Goal: Task Accomplishment & Management: Use online tool/utility

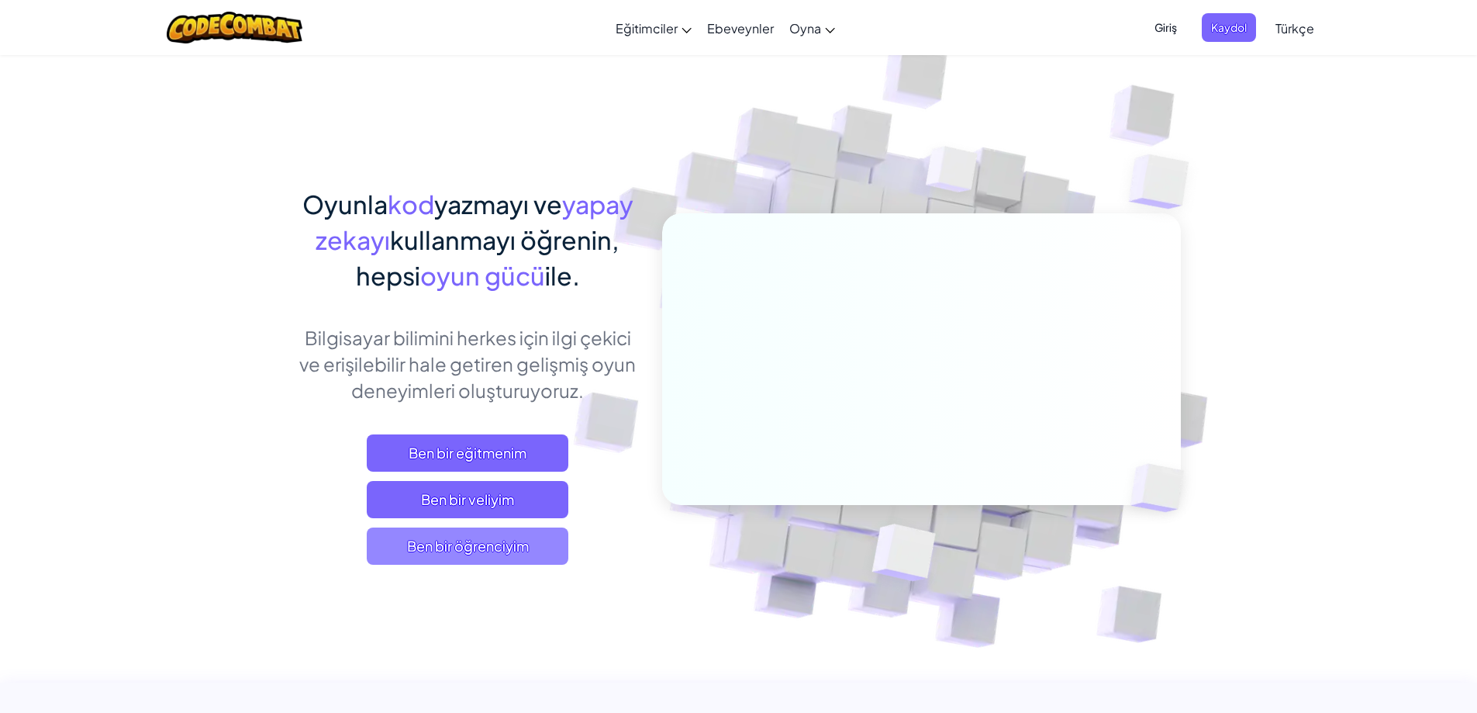
click at [437, 537] on font "Ben bir öğrenciyim" at bounding box center [468, 546] width 122 height 18
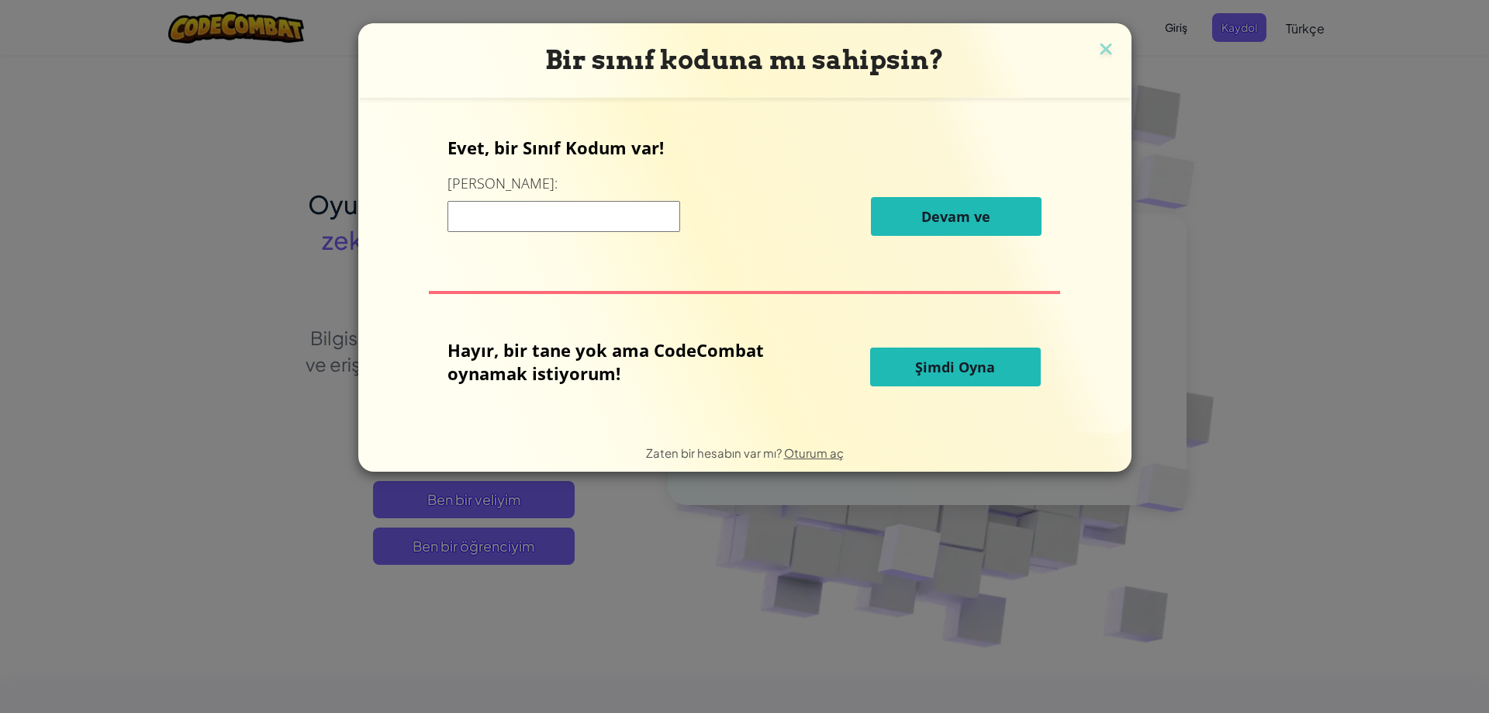
drag, startPoint x: 556, startPoint y: 215, endPoint x: 565, endPoint y: 214, distance: 8.6
click at [560, 214] on input at bounding box center [563, 216] width 233 height 31
drag, startPoint x: 1488, startPoint y: 256, endPoint x: 834, endPoint y: 164, distance: 660.1
click at [1477, 240] on div "Bir sınıf koduna mı sahipsin? Evet, bir Sınıf Kodum var! Buraya girin: Devam ve…" at bounding box center [744, 356] width 1489 height 713
click at [978, 357] on font "Şimdi Oyna" at bounding box center [955, 366] width 80 height 19
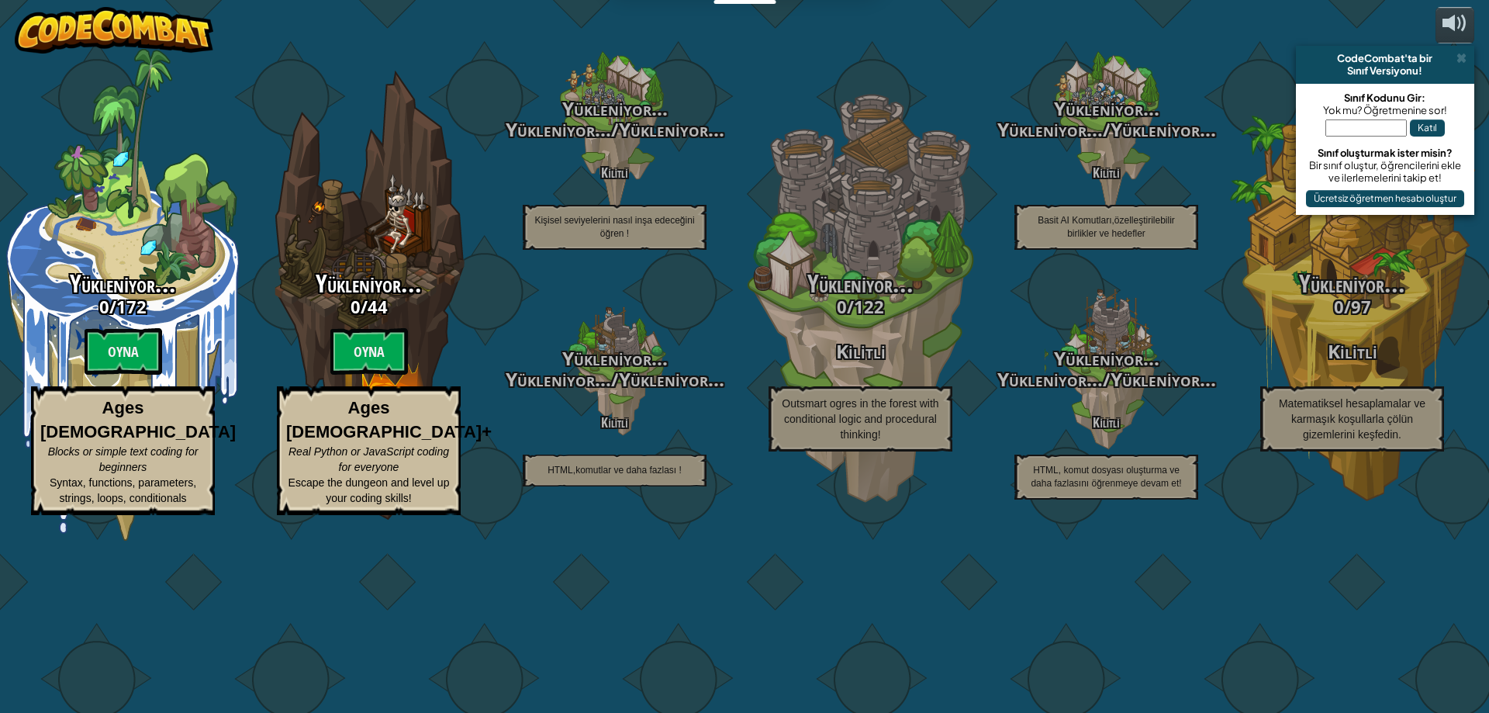
select select "tr"
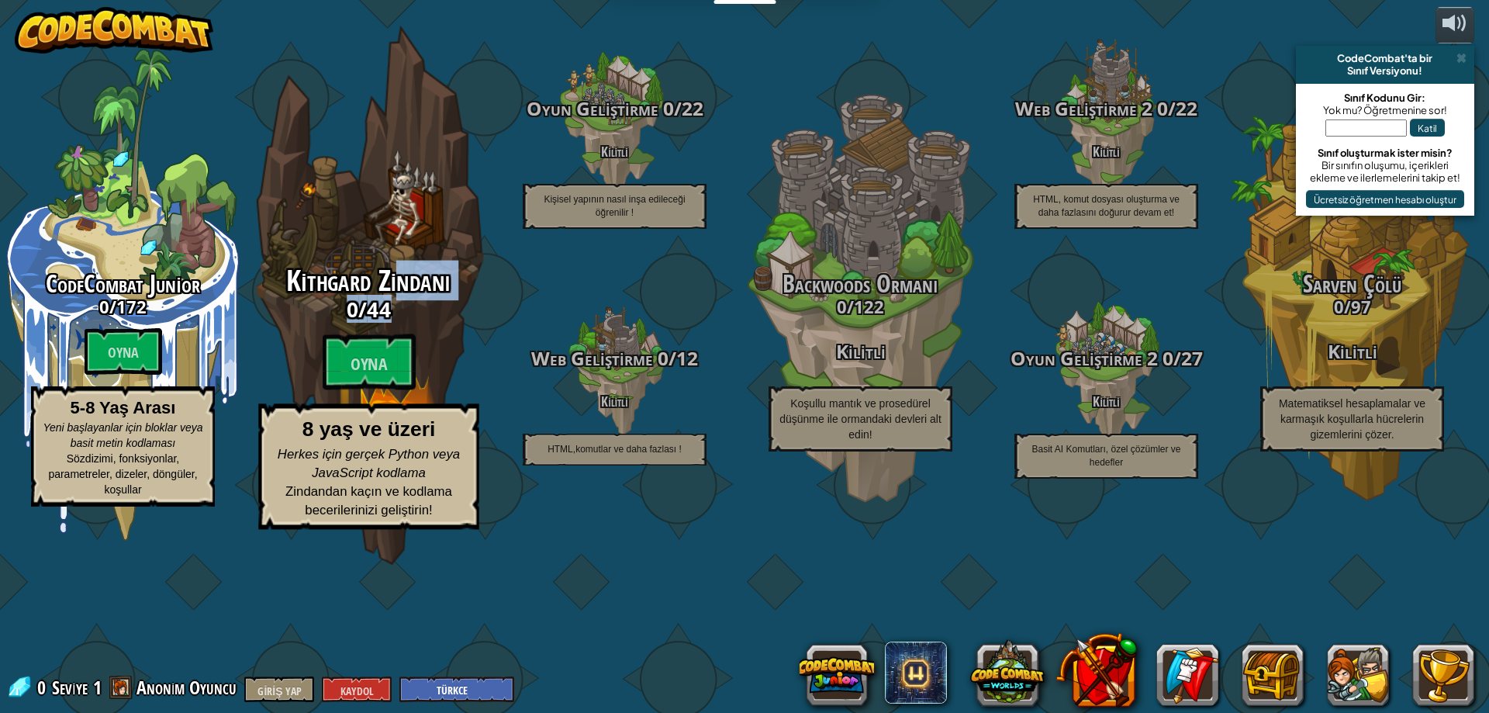
drag, startPoint x: 398, startPoint y: 385, endPoint x: 405, endPoint y: 391, distance: 9.3
click at [405, 391] on div "Kithgard Zindanı 0 / 44 Oyna 8 yaş ve üzeri Herkes için gerçek Python veya Java…" at bounding box center [368, 397] width 295 height 264
select select "tr"
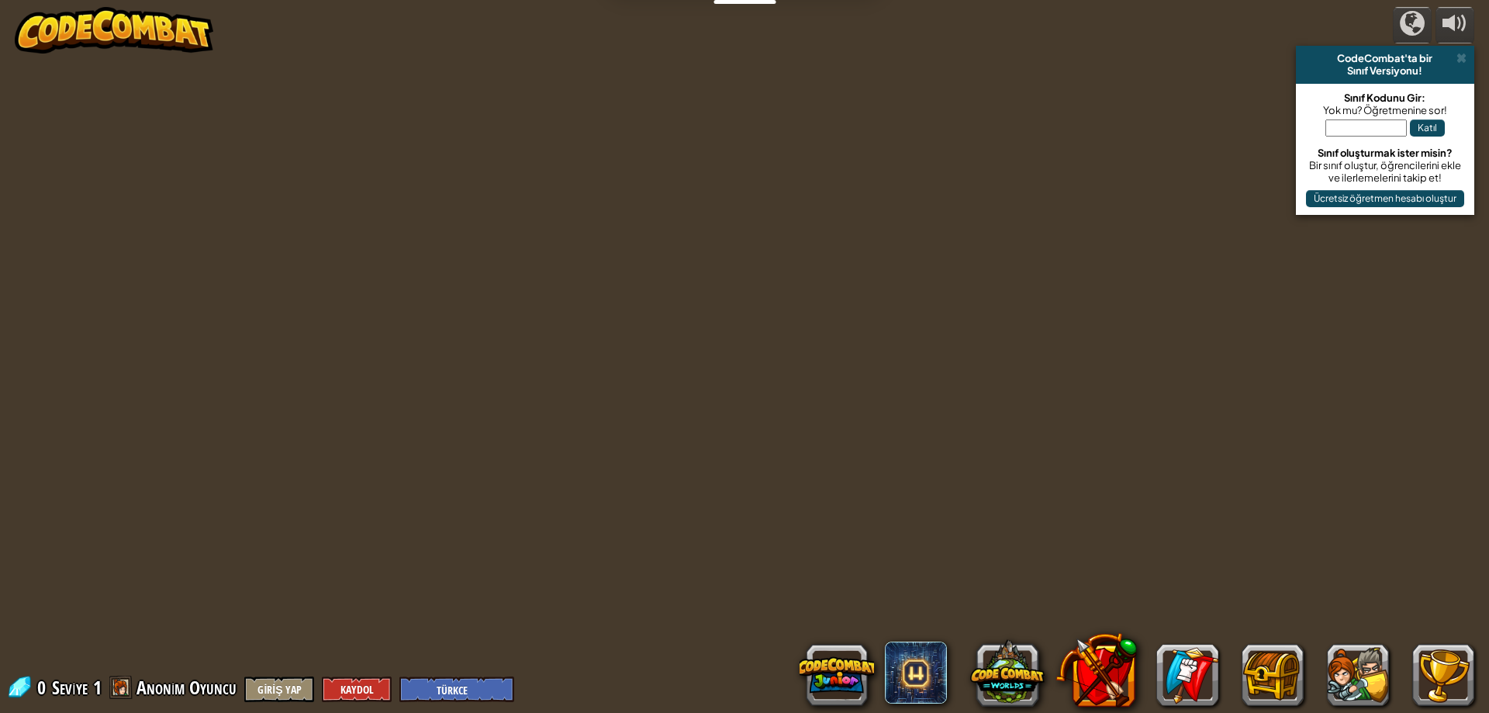
select select "tr"
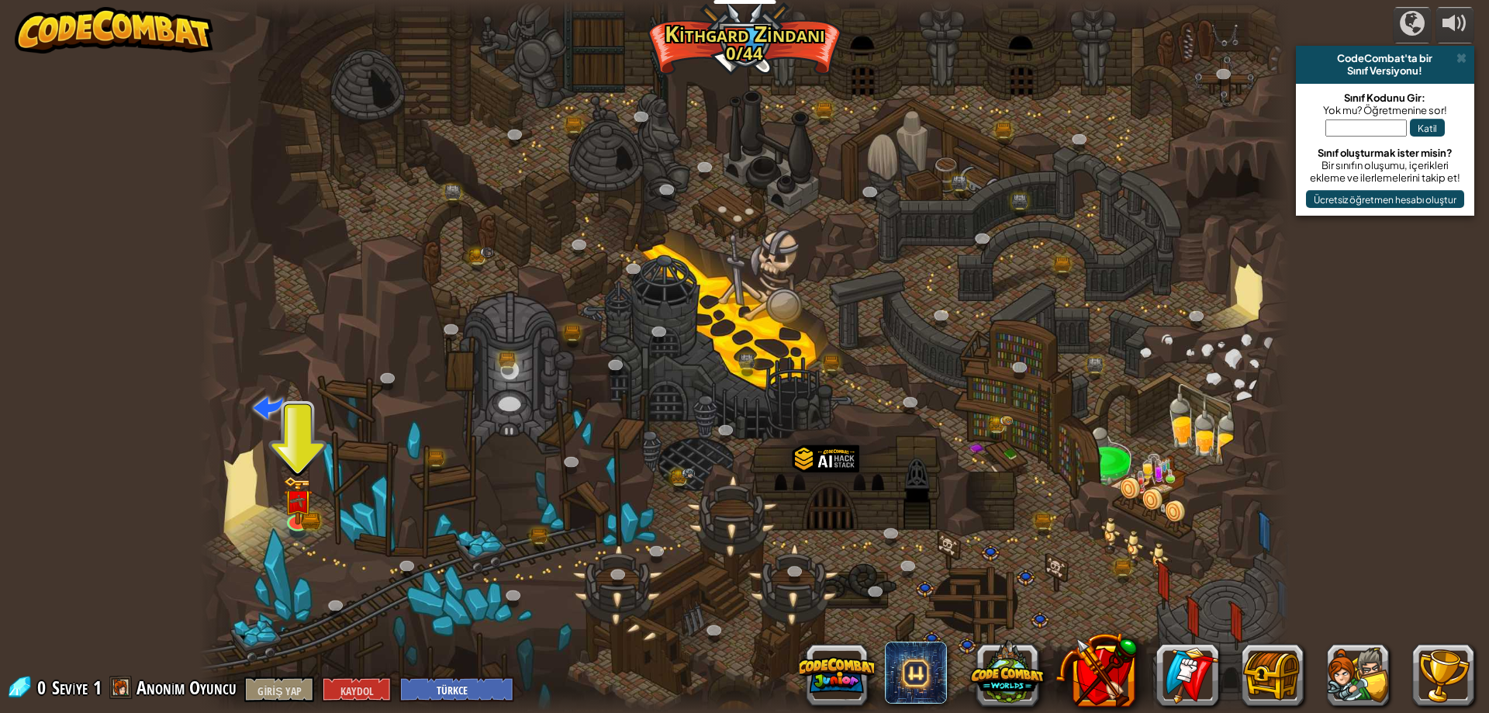
click at [1463, 50] on div "CodeCombat'ta bir Sınıf Versiyonu!" at bounding box center [1385, 65] width 178 height 38
click at [335, 526] on div at bounding box center [744, 356] width 1090 height 713
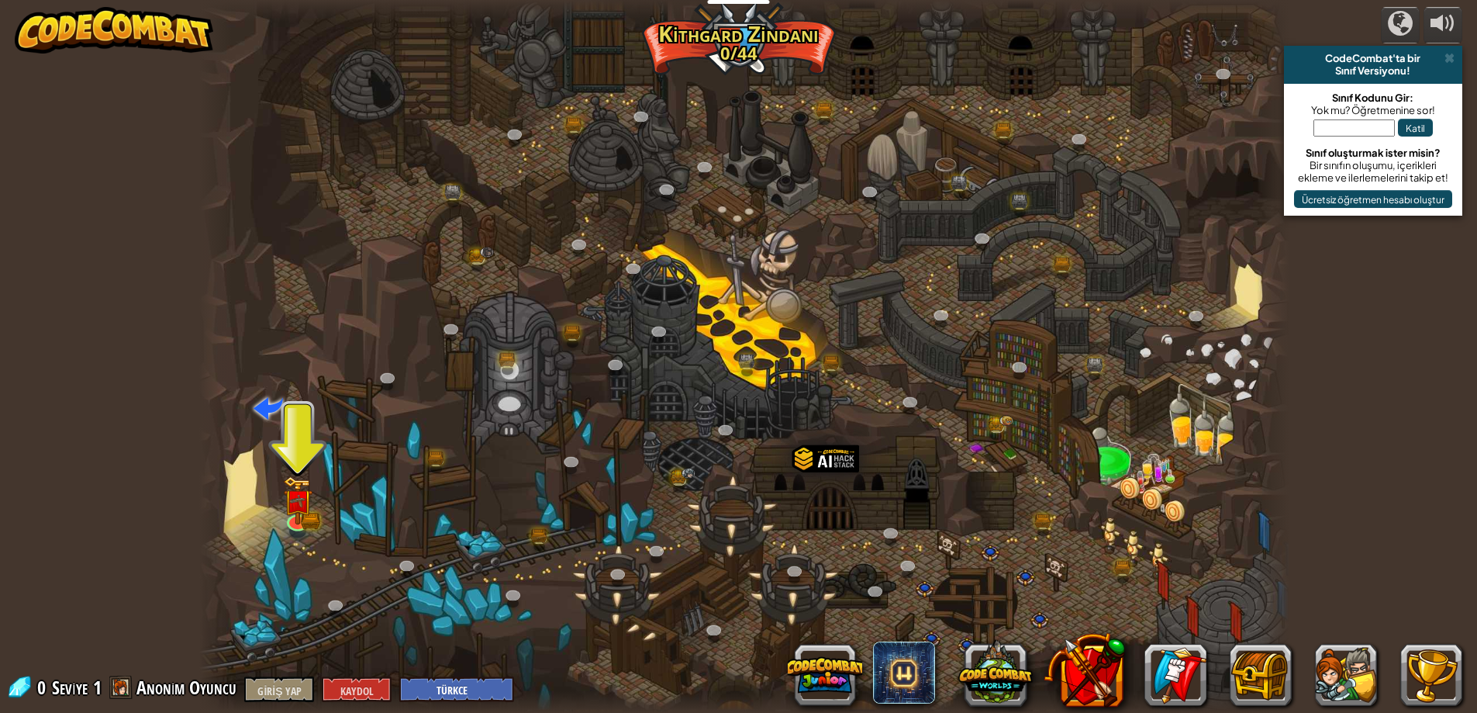
click at [243, 515] on div at bounding box center [744, 356] width 1090 height 713
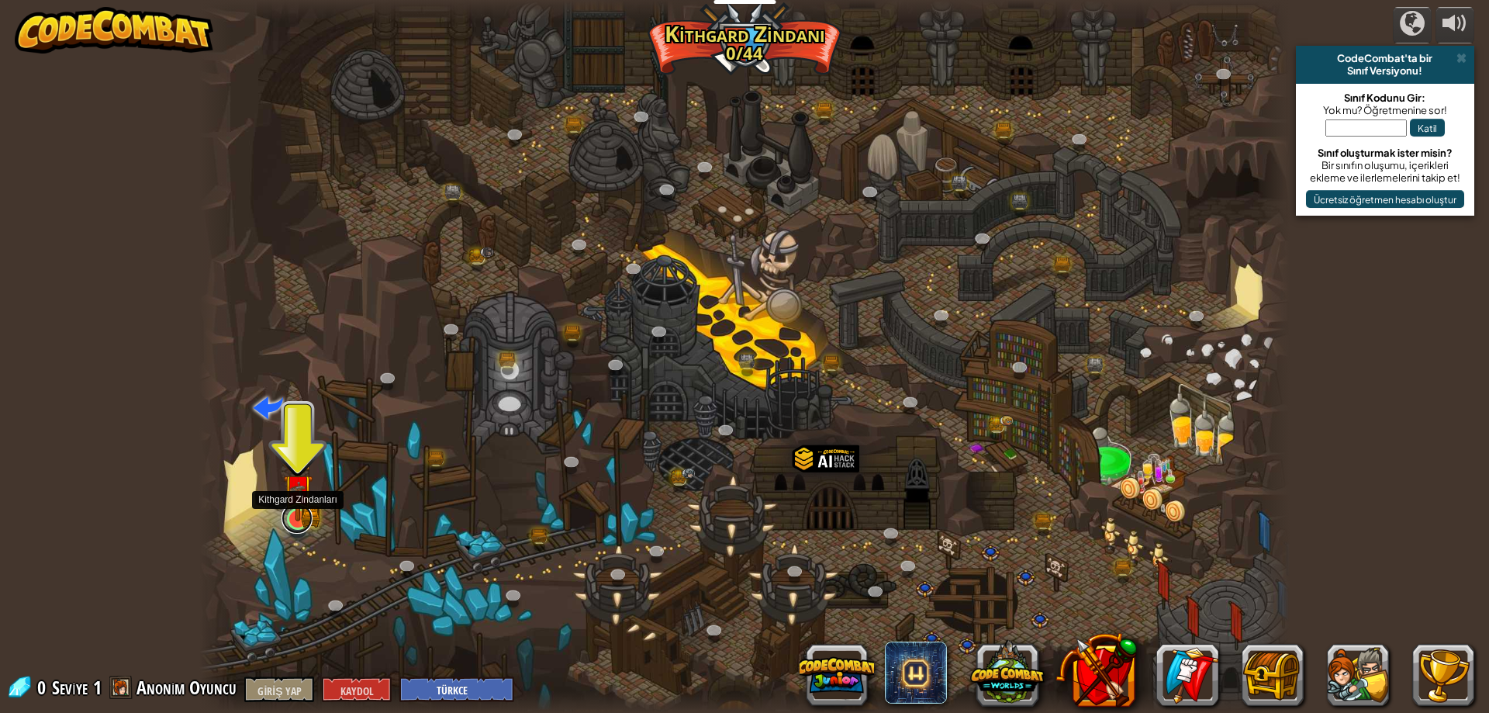
click at [301, 530] on link at bounding box center [296, 518] width 31 height 31
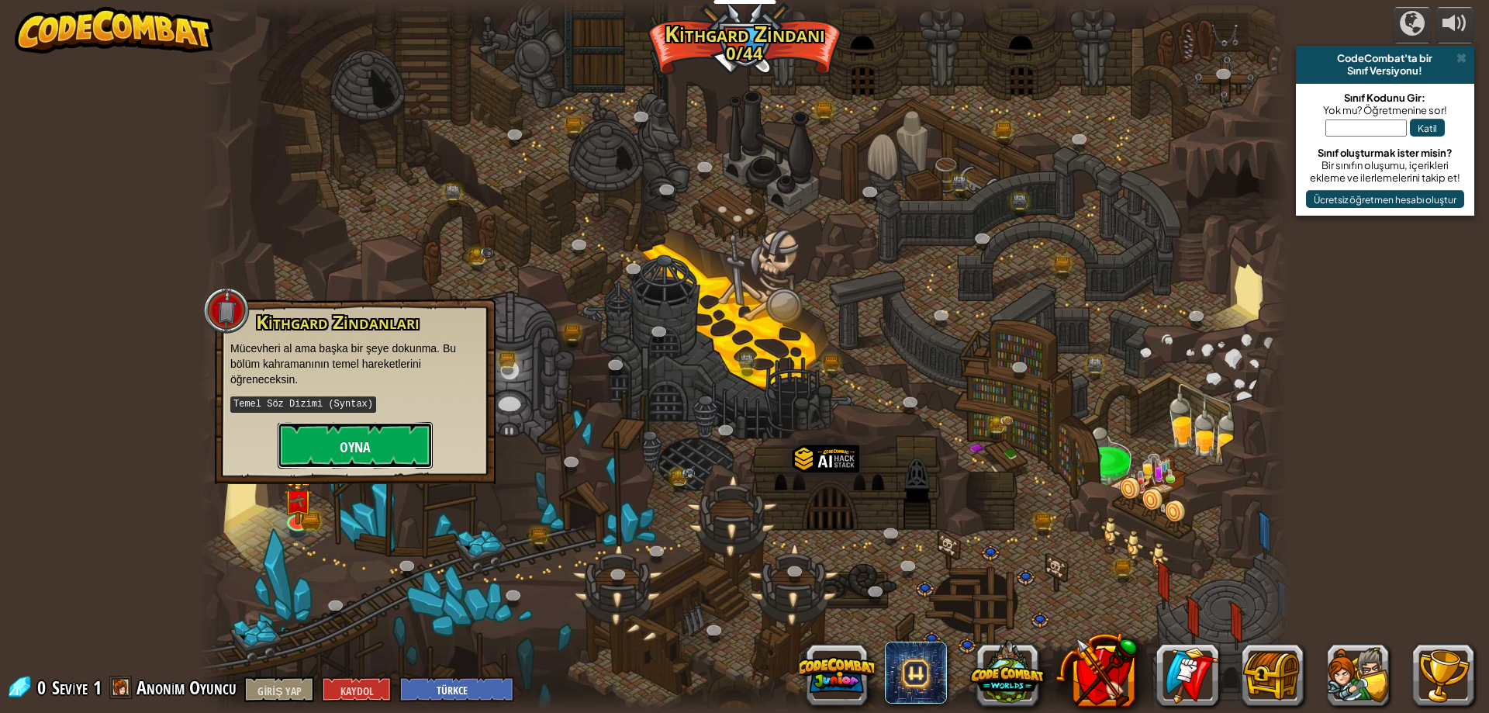
click at [351, 454] on font "Oyna" at bounding box center [355, 446] width 31 height 19
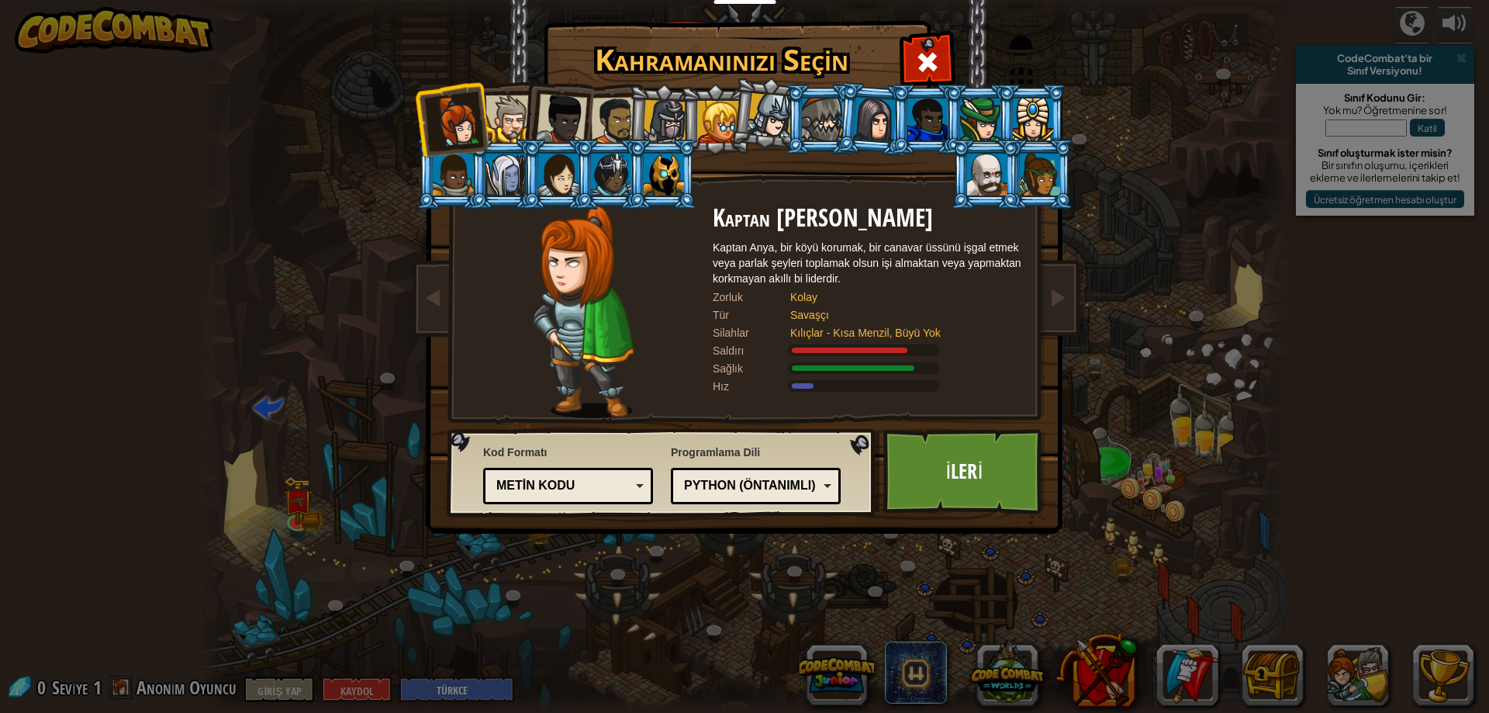
click at [918, 126] on div at bounding box center [927, 119] width 40 height 42
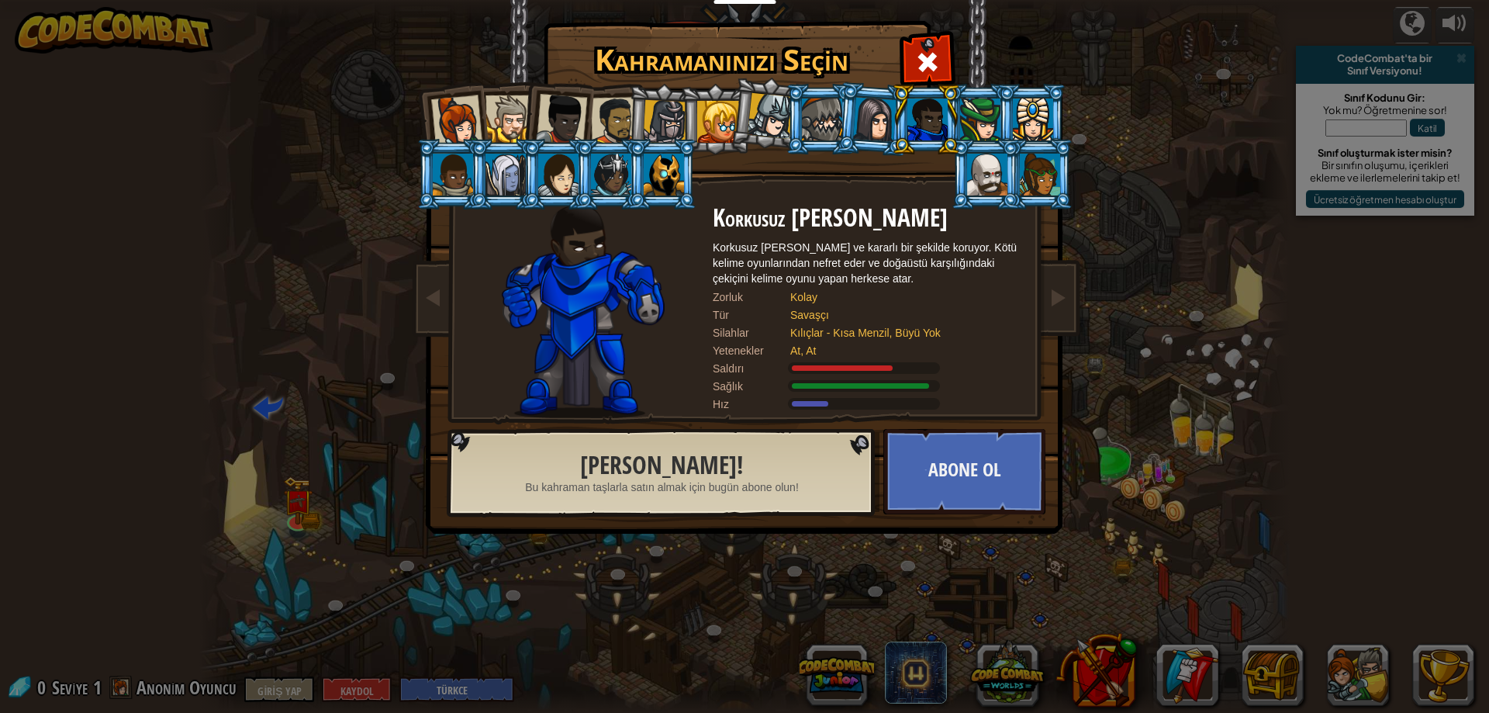
click at [838, 473] on h2 "[PERSON_NAME]!" at bounding box center [661, 465] width 357 height 27
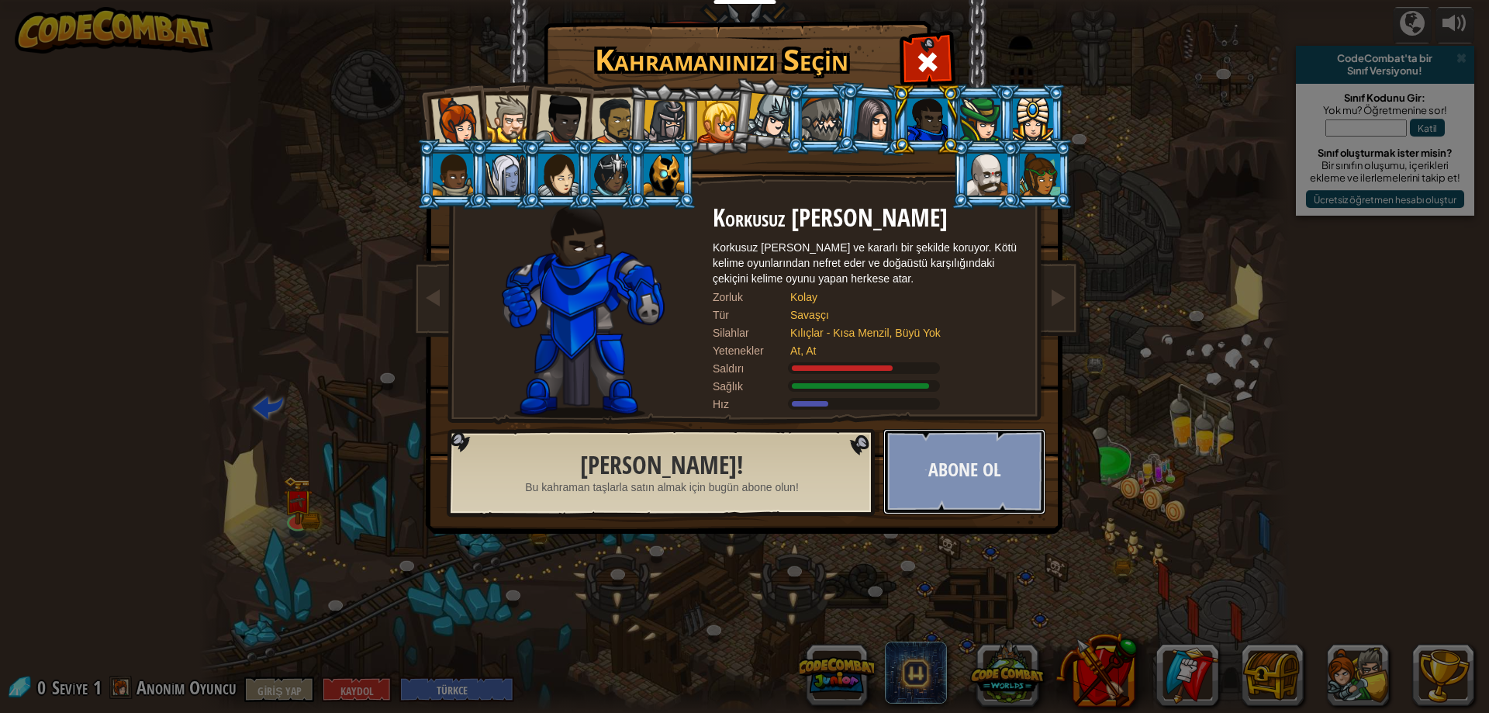
click at [938, 471] on button "Abone Ol" at bounding box center [964, 471] width 162 height 85
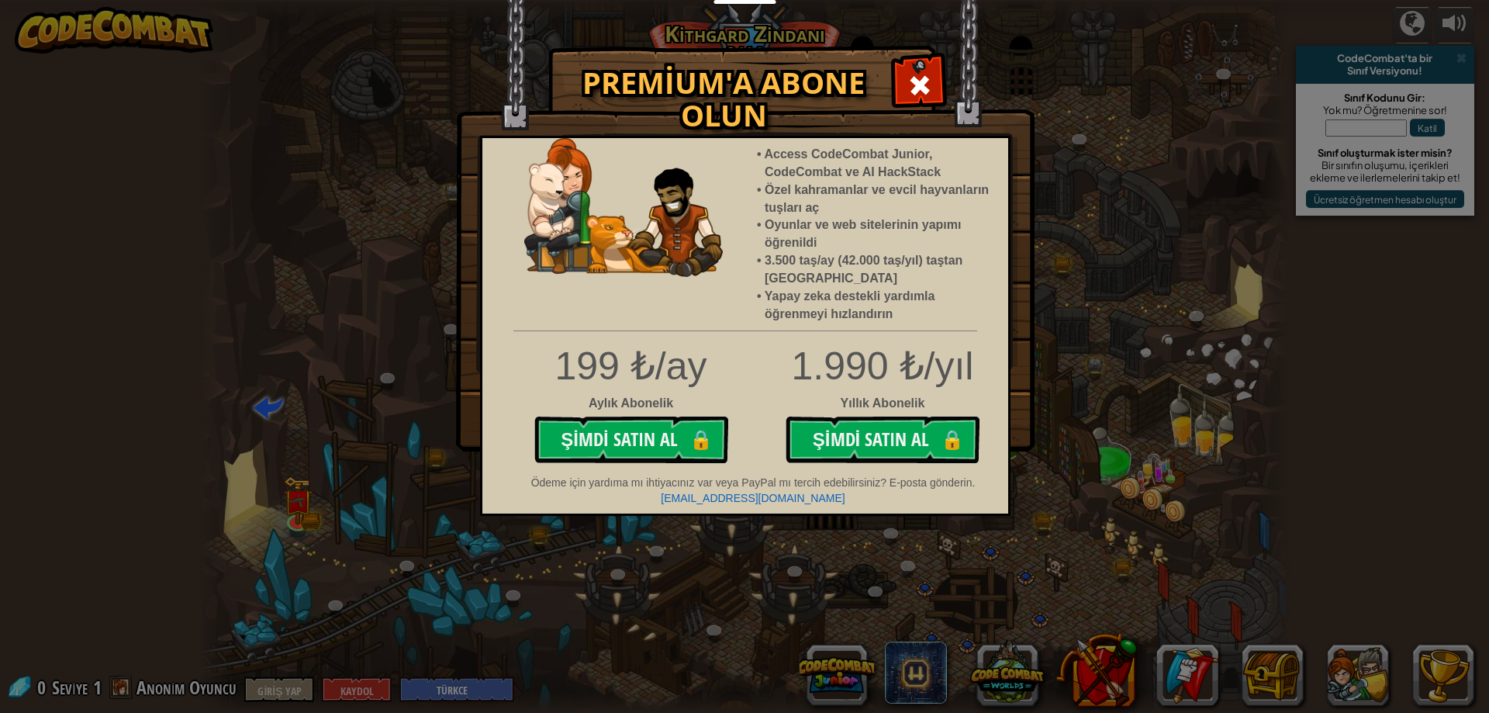
click at [955, 75] on img at bounding box center [745, 225] width 579 height 451
click at [924, 83] on span at bounding box center [919, 85] width 25 height 25
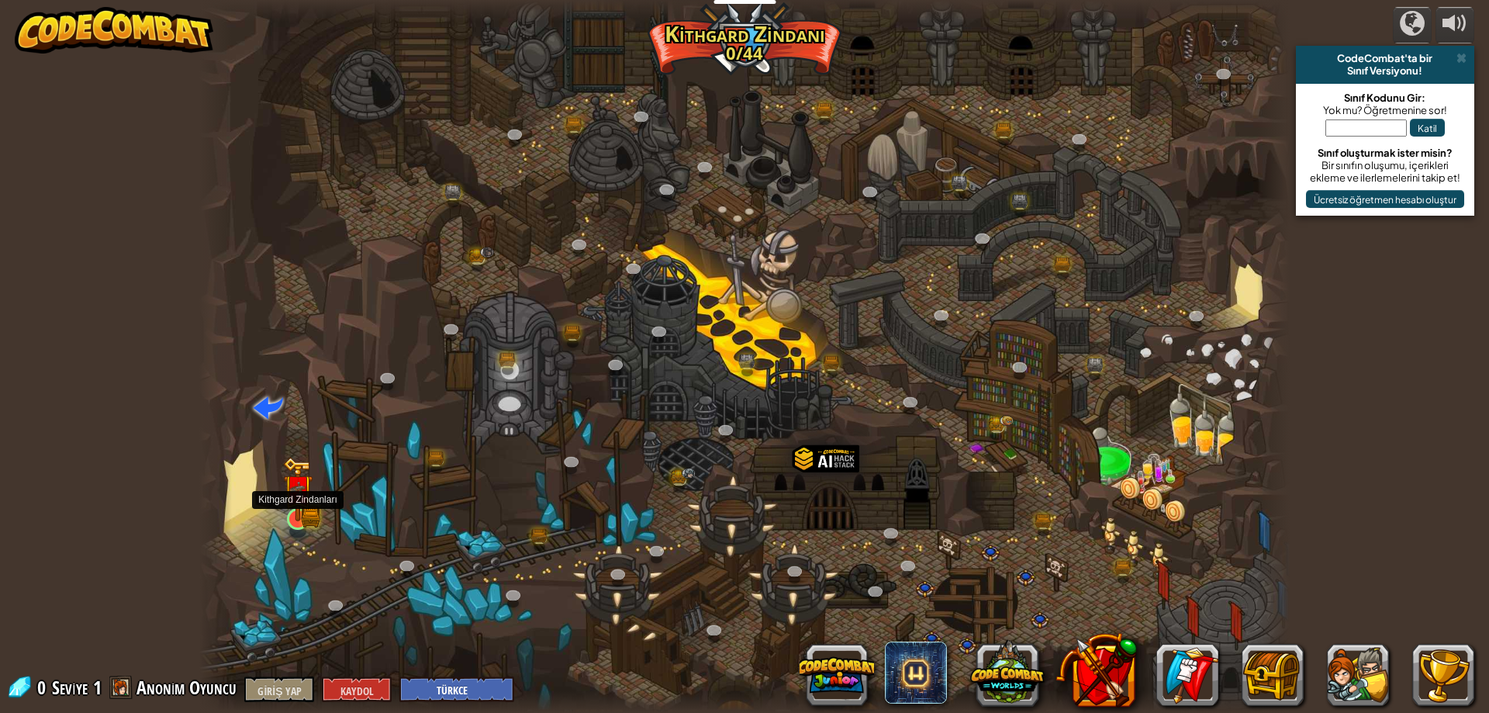
click at [307, 495] on img at bounding box center [297, 489] width 29 height 64
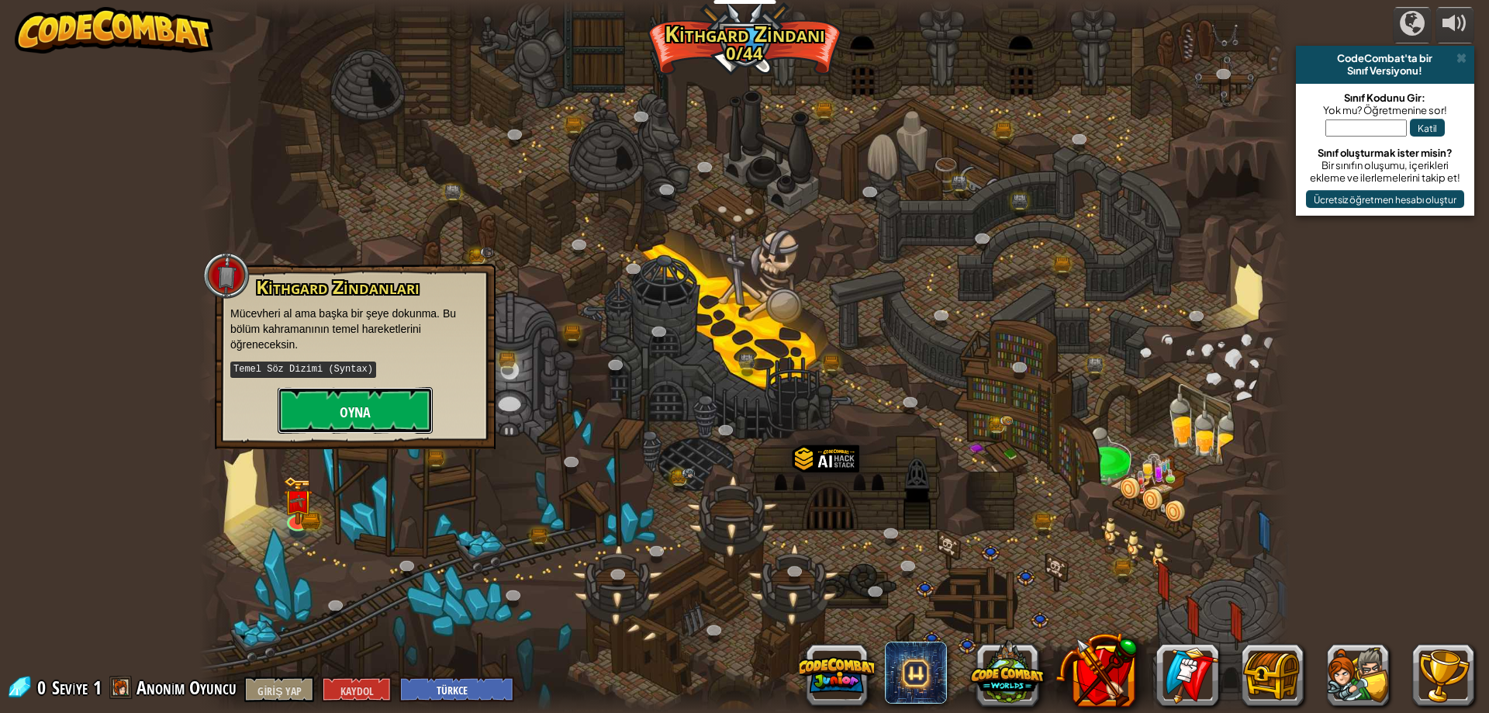
click at [359, 415] on font "Oyna" at bounding box center [355, 411] width 31 height 19
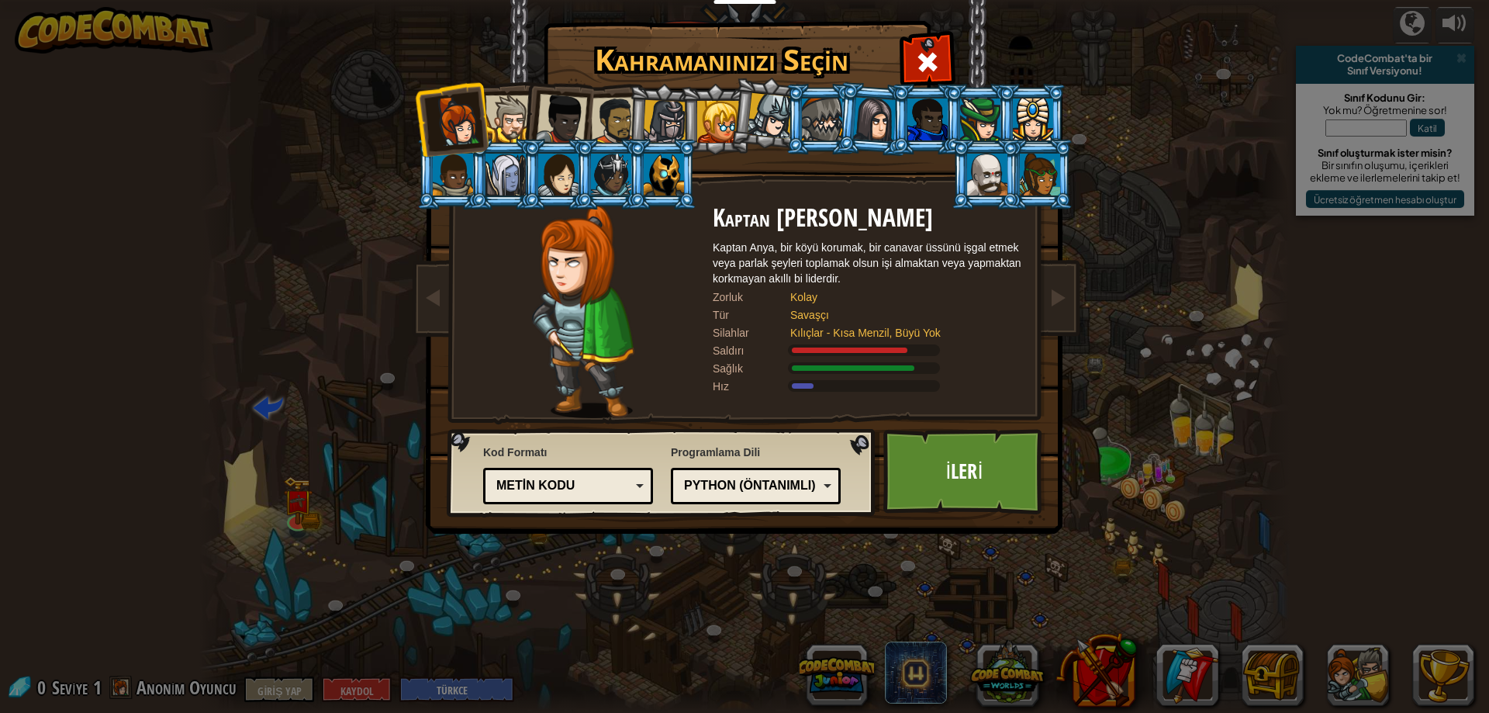
click at [919, 132] on div at bounding box center [927, 119] width 40 height 42
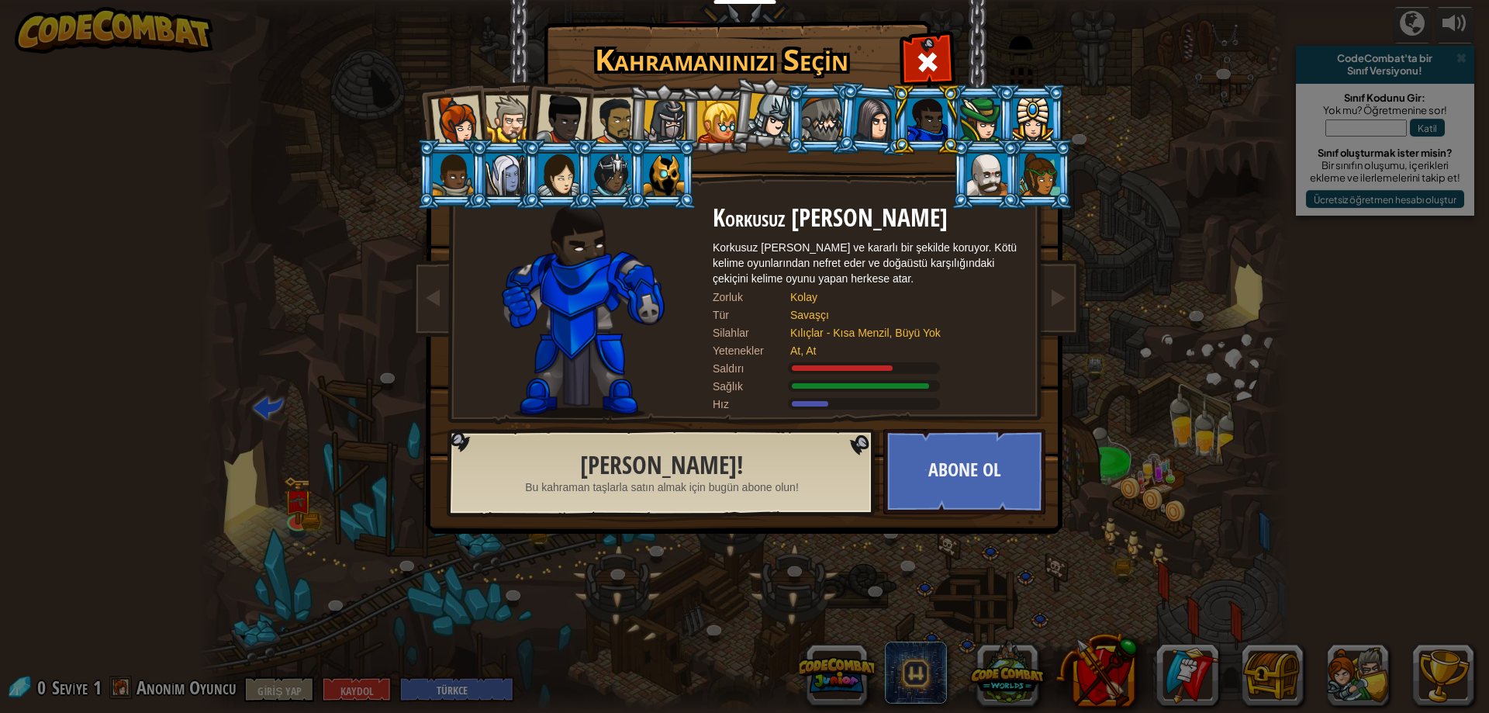
click at [926, 119] on div at bounding box center [927, 119] width 40 height 42
click at [688, 168] on li at bounding box center [662, 174] width 70 height 71
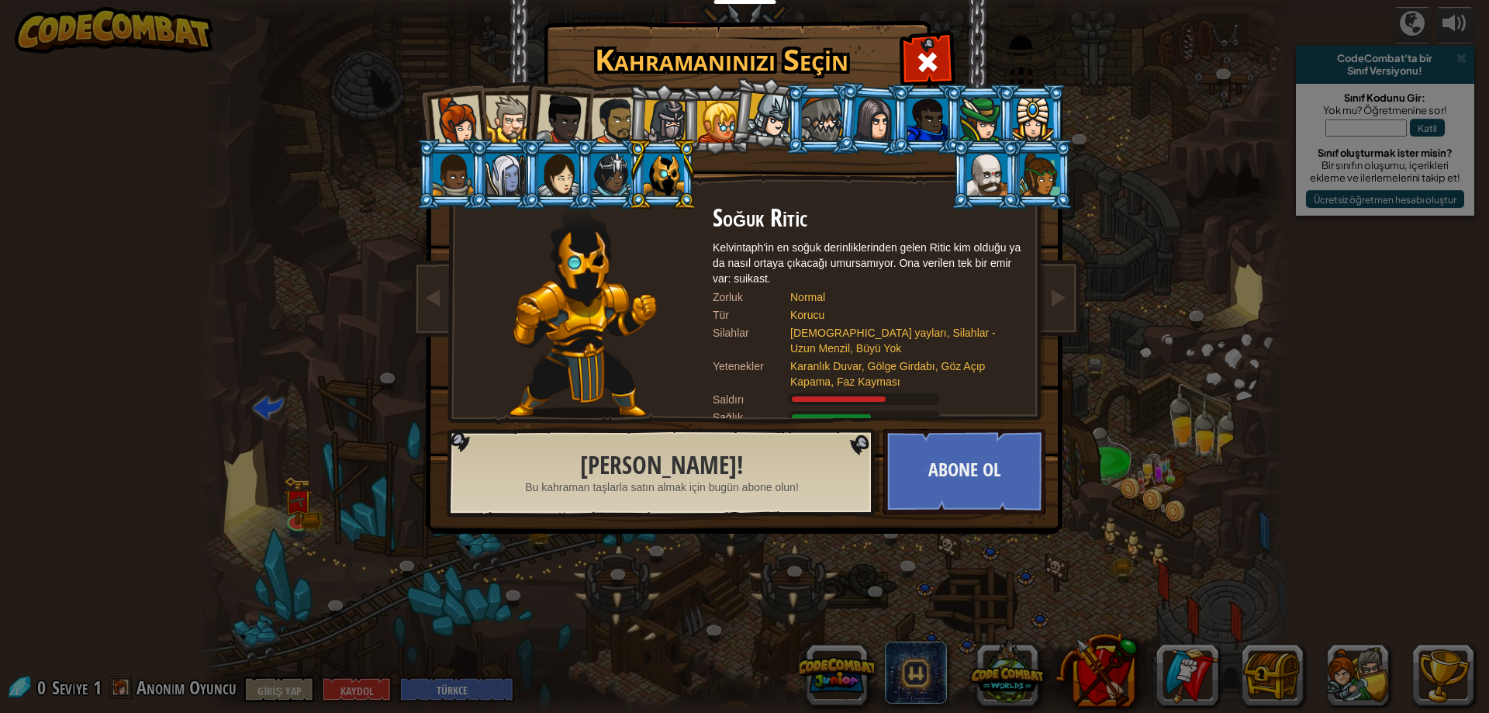
click at [985, 168] on div at bounding box center [987, 175] width 40 height 42
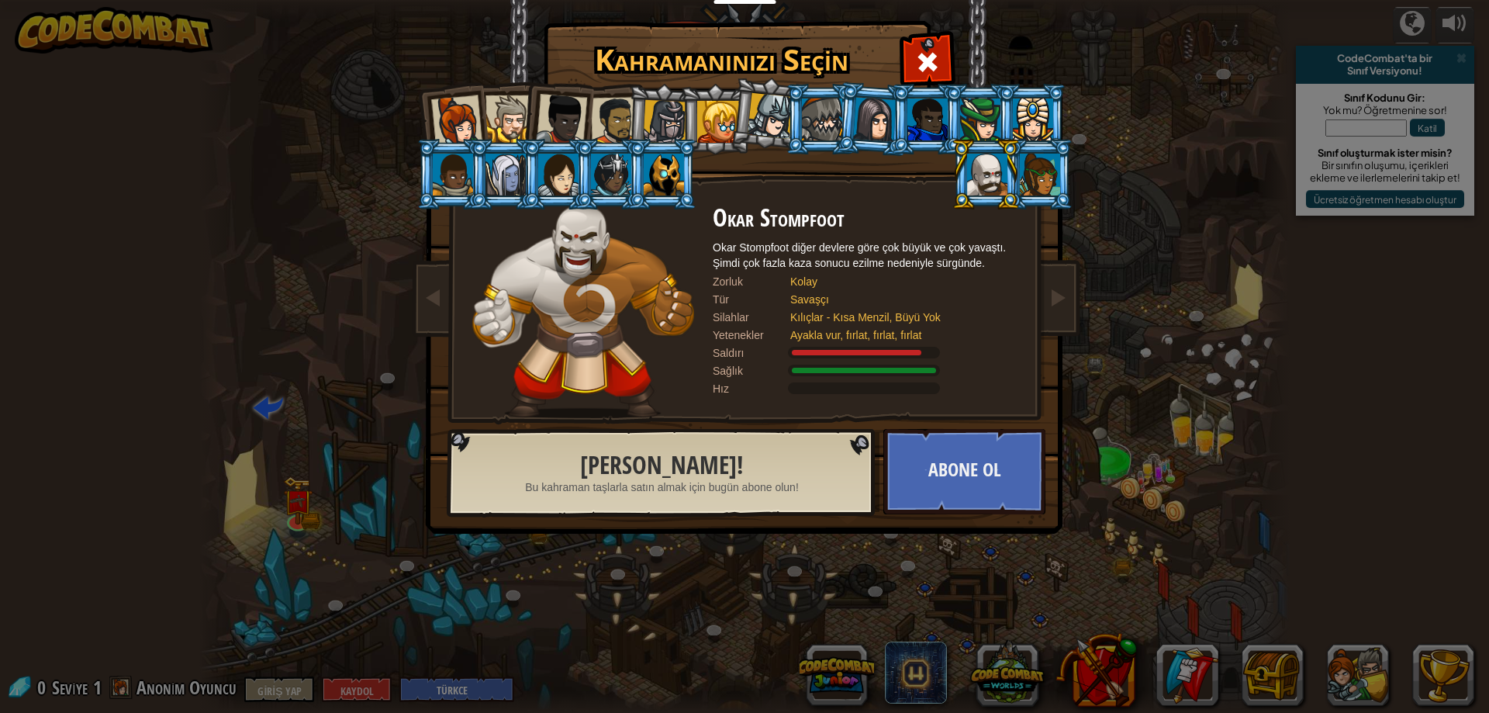
click at [509, 121] on div at bounding box center [508, 118] width 47 height 47
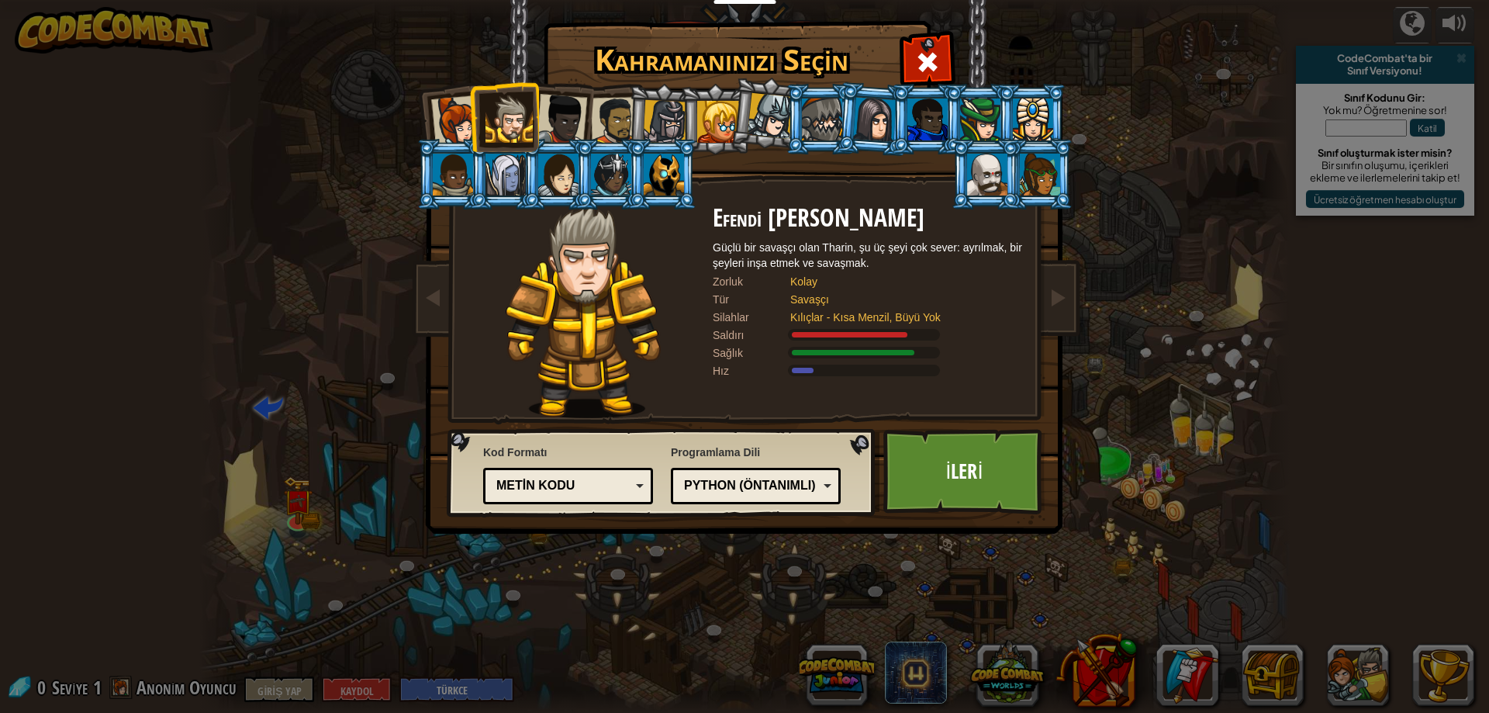
click at [630, 126] on li at bounding box center [663, 119] width 74 height 74
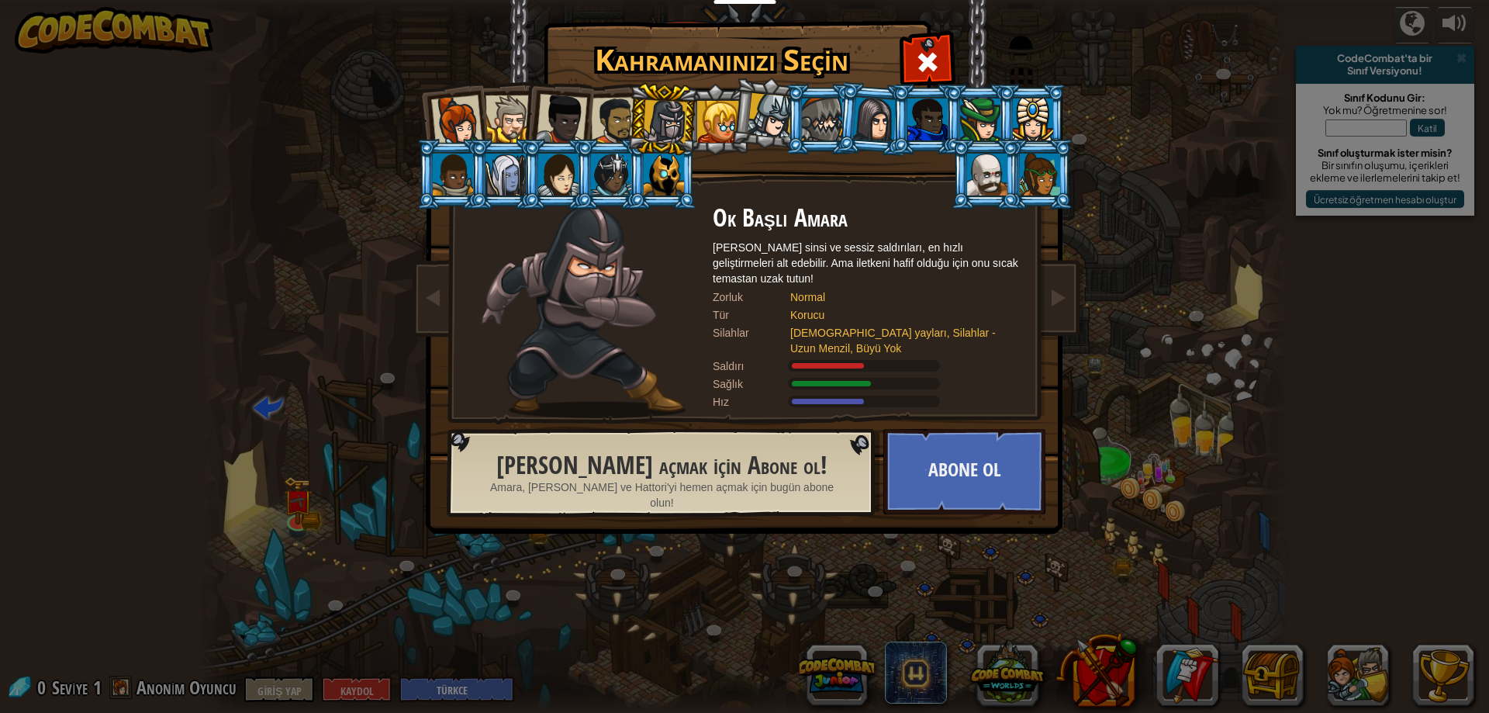
click at [592, 114] on div at bounding box center [615, 121] width 48 height 48
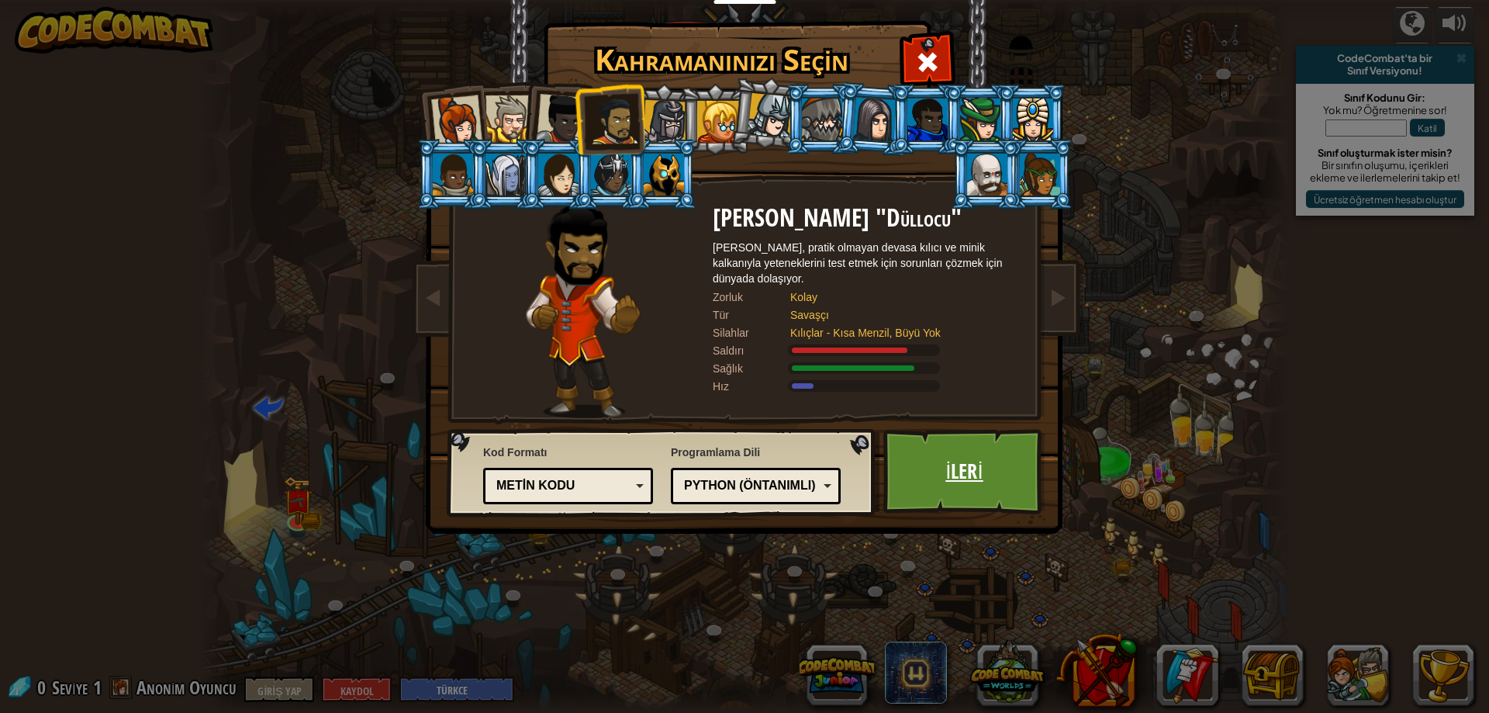
click at [979, 483] on font "İleri" at bounding box center [963, 471] width 37 height 28
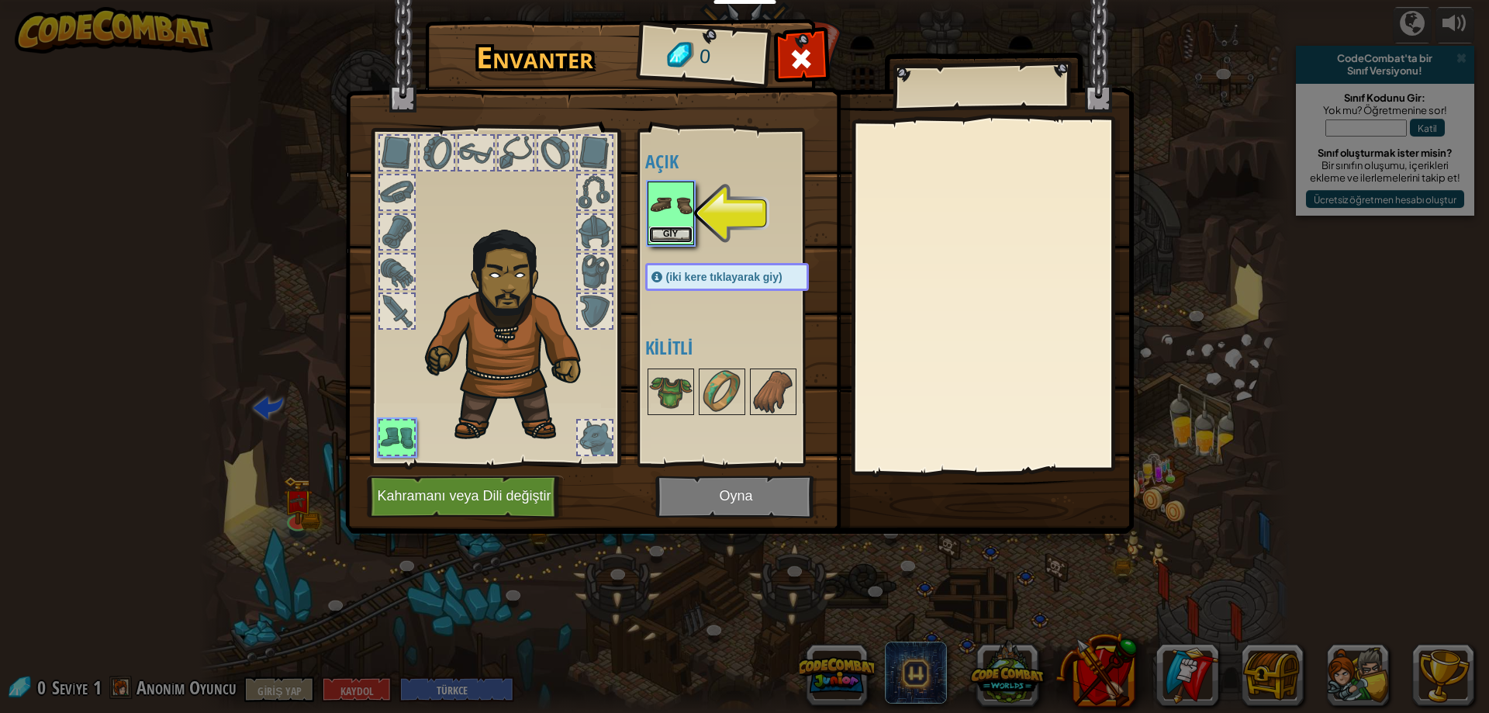
click at [665, 230] on font "Giy" at bounding box center [670, 233] width 15 height 9
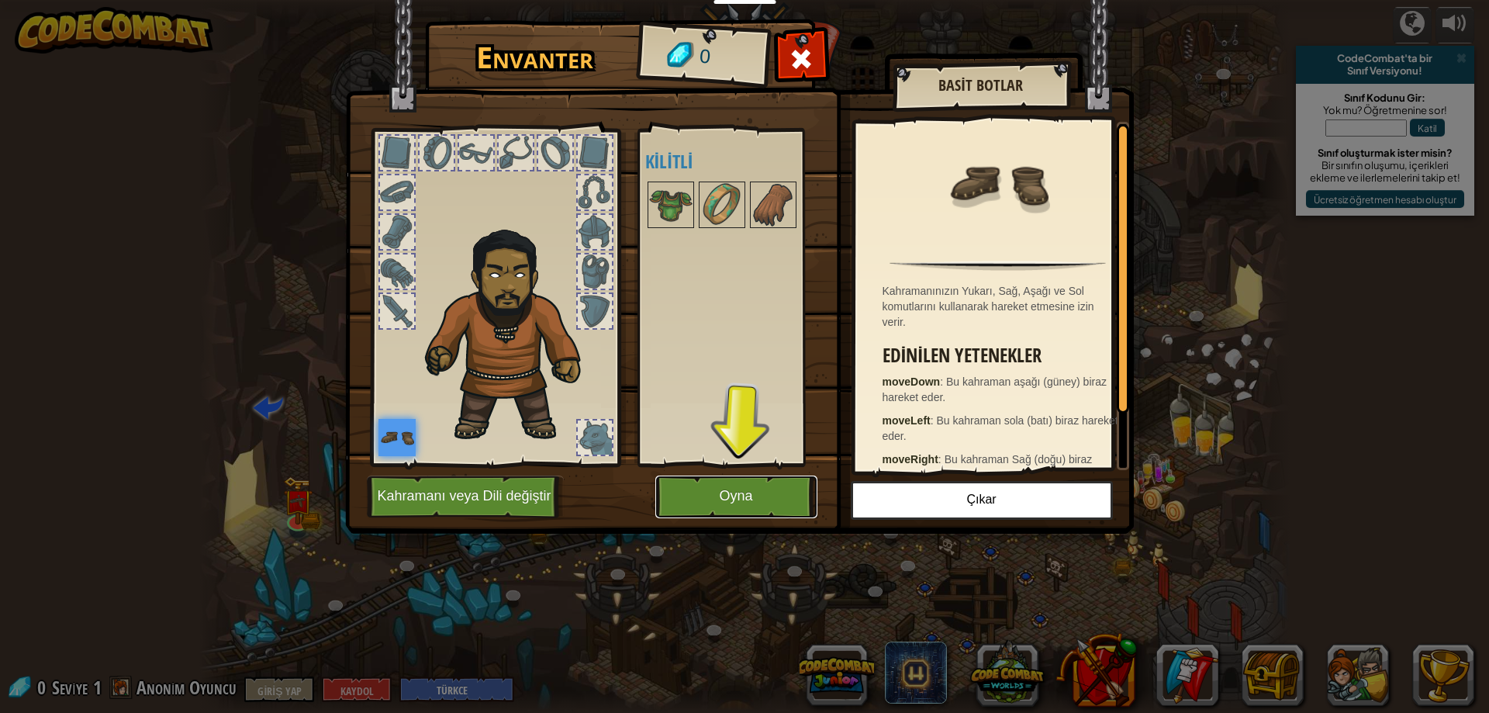
click at [744, 496] on font "Oyna" at bounding box center [735, 497] width 33 height 16
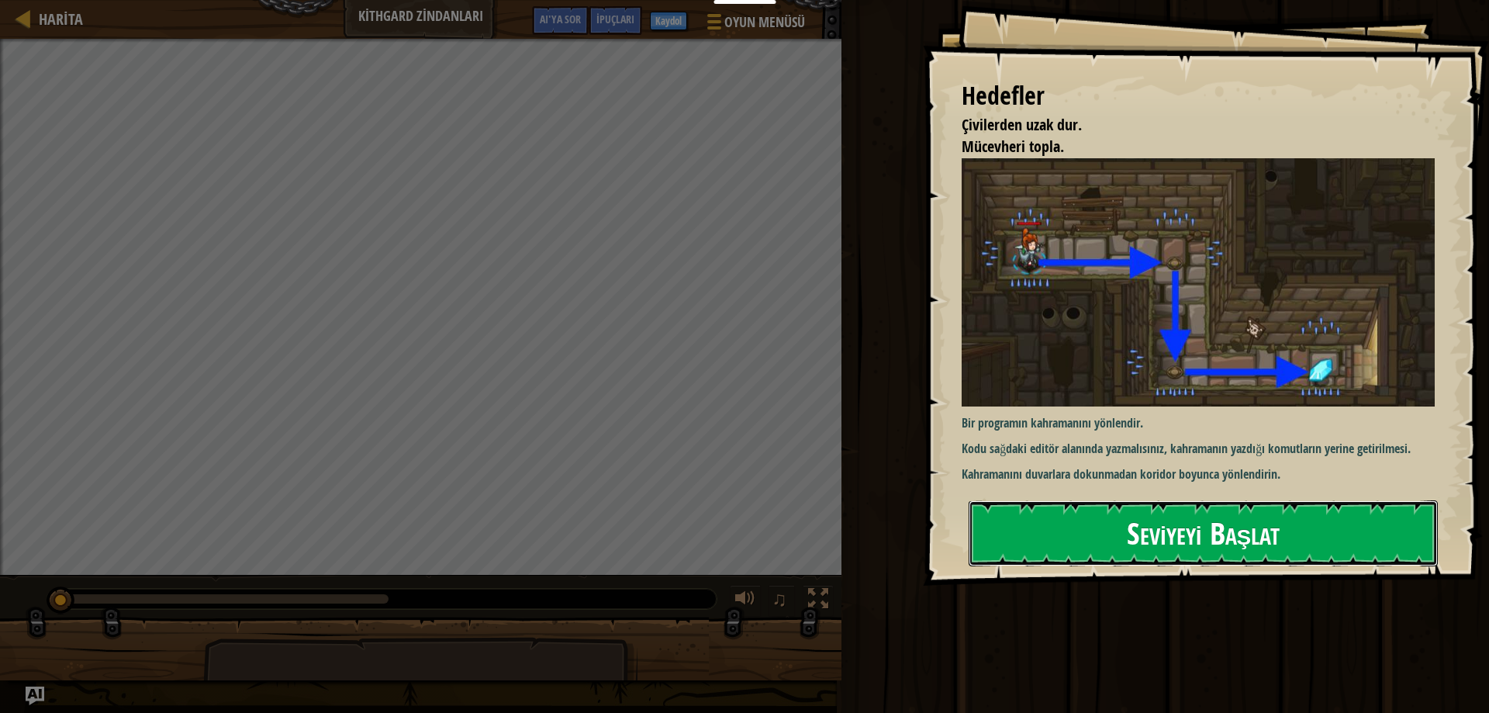
drag, startPoint x: 1096, startPoint y: 560, endPoint x: 1119, endPoint y: 521, distance: 45.2
click at [1107, 550] on button "Seviyeyi Başlat" at bounding box center [1203, 532] width 469 height 65
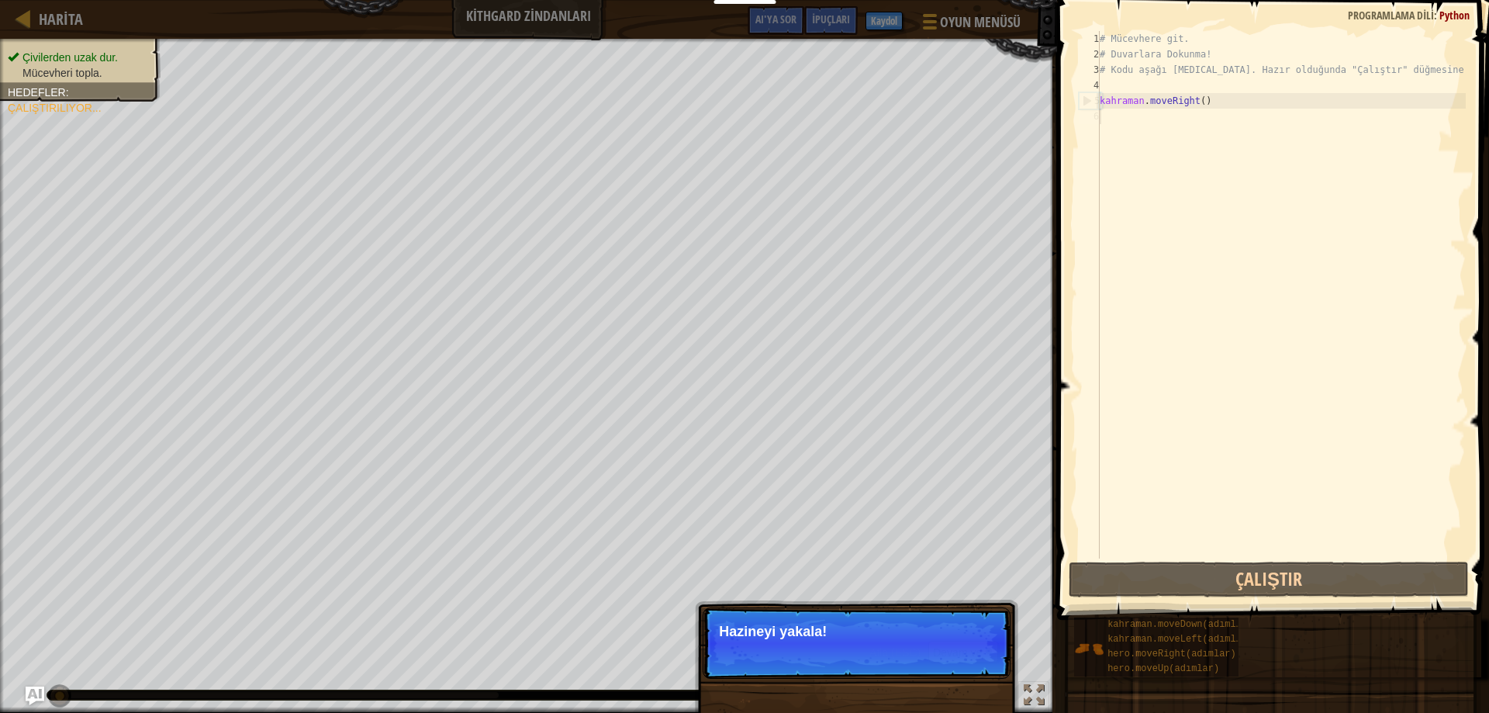
click at [810, 641] on p "Atla (ESC) Devam ve Hazineyi yakala!" at bounding box center [857, 642] width 308 height 71
click at [934, 645] on font "Devam ve" at bounding box center [957, 651] width 49 height 12
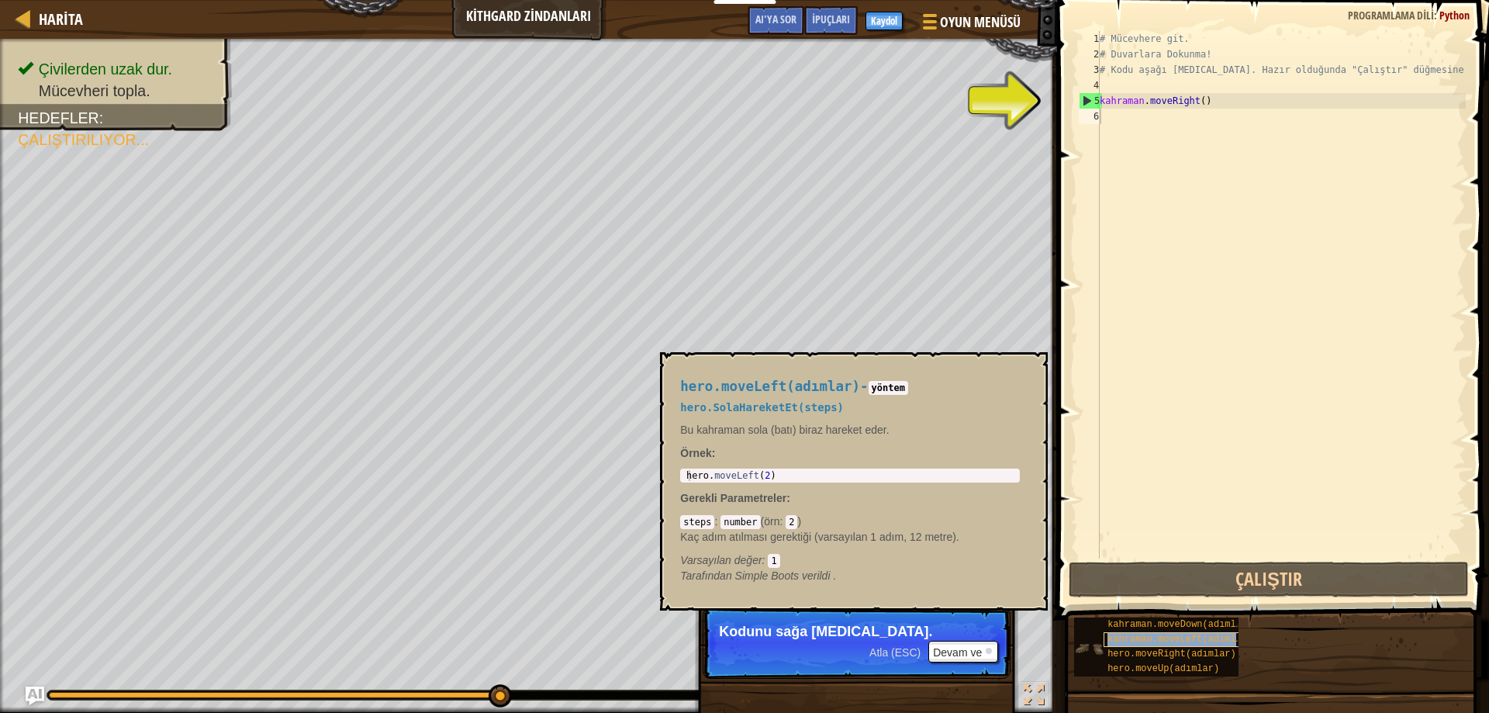
click at [1127, 643] on font "kahraman.moveLeft(adımlar)" at bounding box center [1179, 639] width 145 height 11
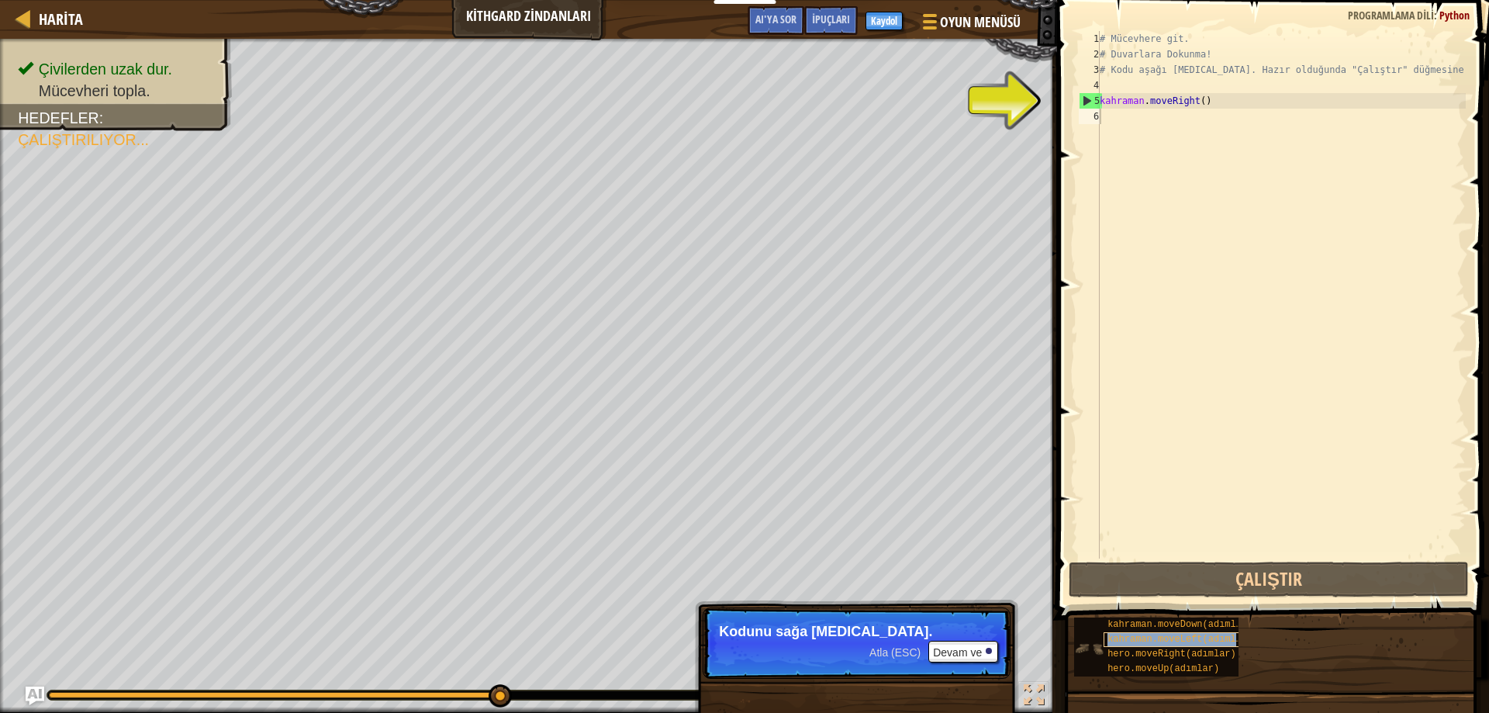
click at [1127, 643] on font "kahraman.moveLeft(adımlar)" at bounding box center [1179, 639] width 145 height 11
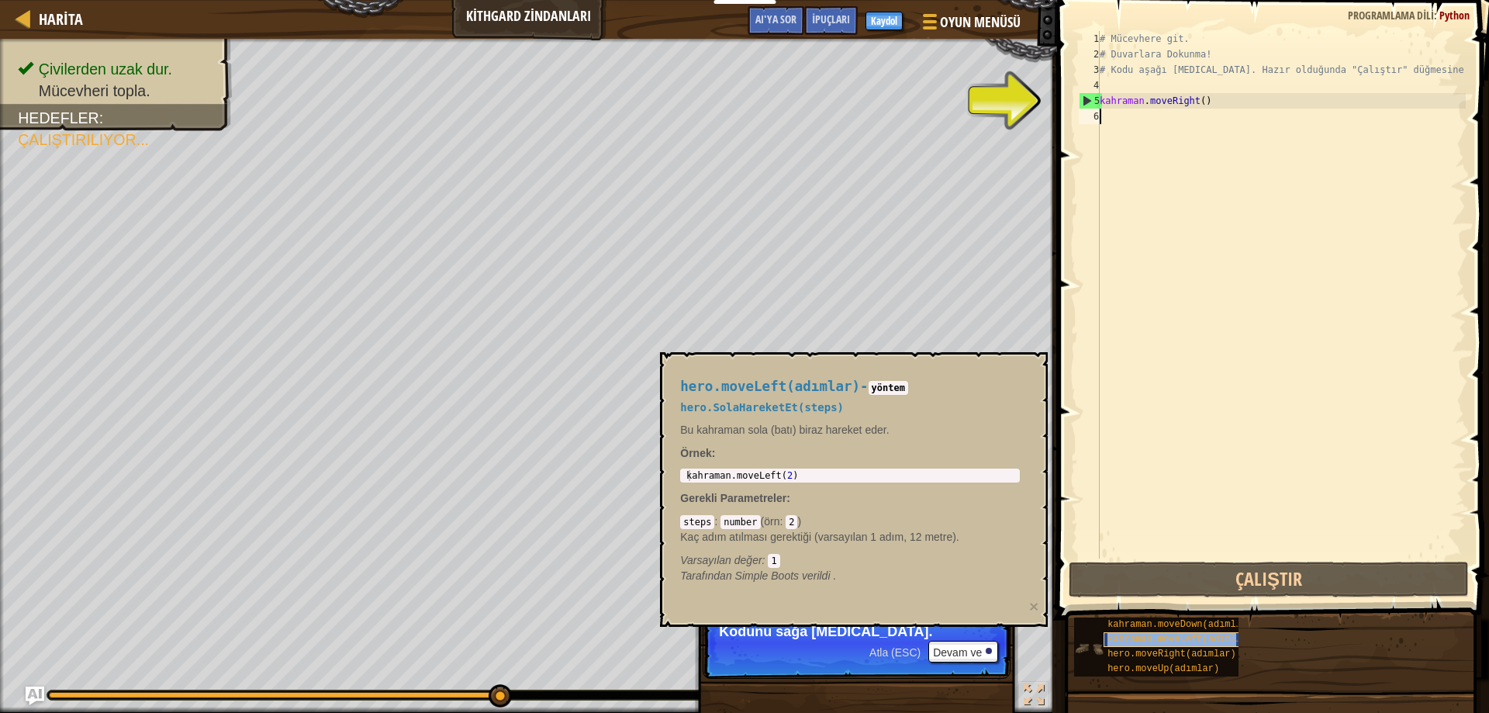
click at [1156, 641] on font "kahraman.moveLeft(adımlar)" at bounding box center [1179, 639] width 145 height 11
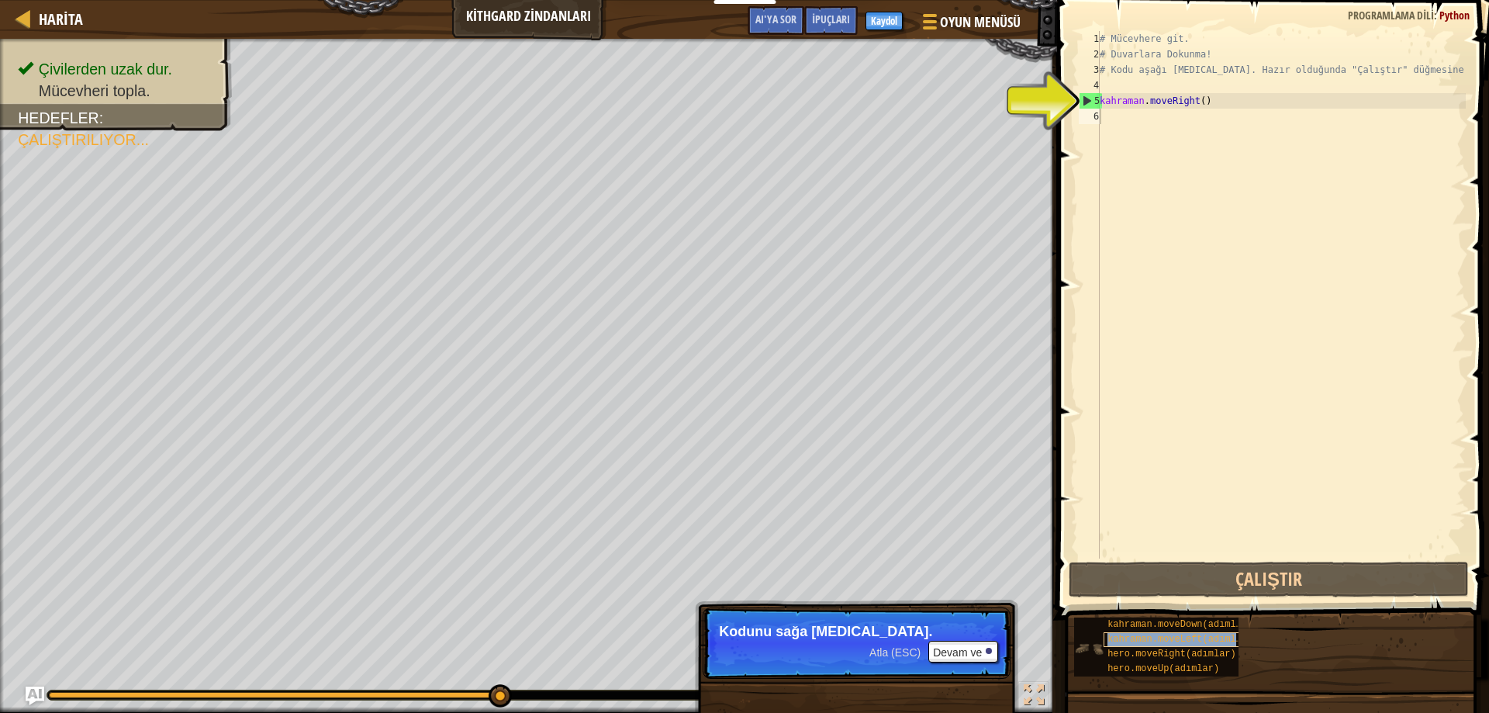
click at [1156, 641] on font "kahraman.moveLeft(adımlar)" at bounding box center [1179, 639] width 145 height 11
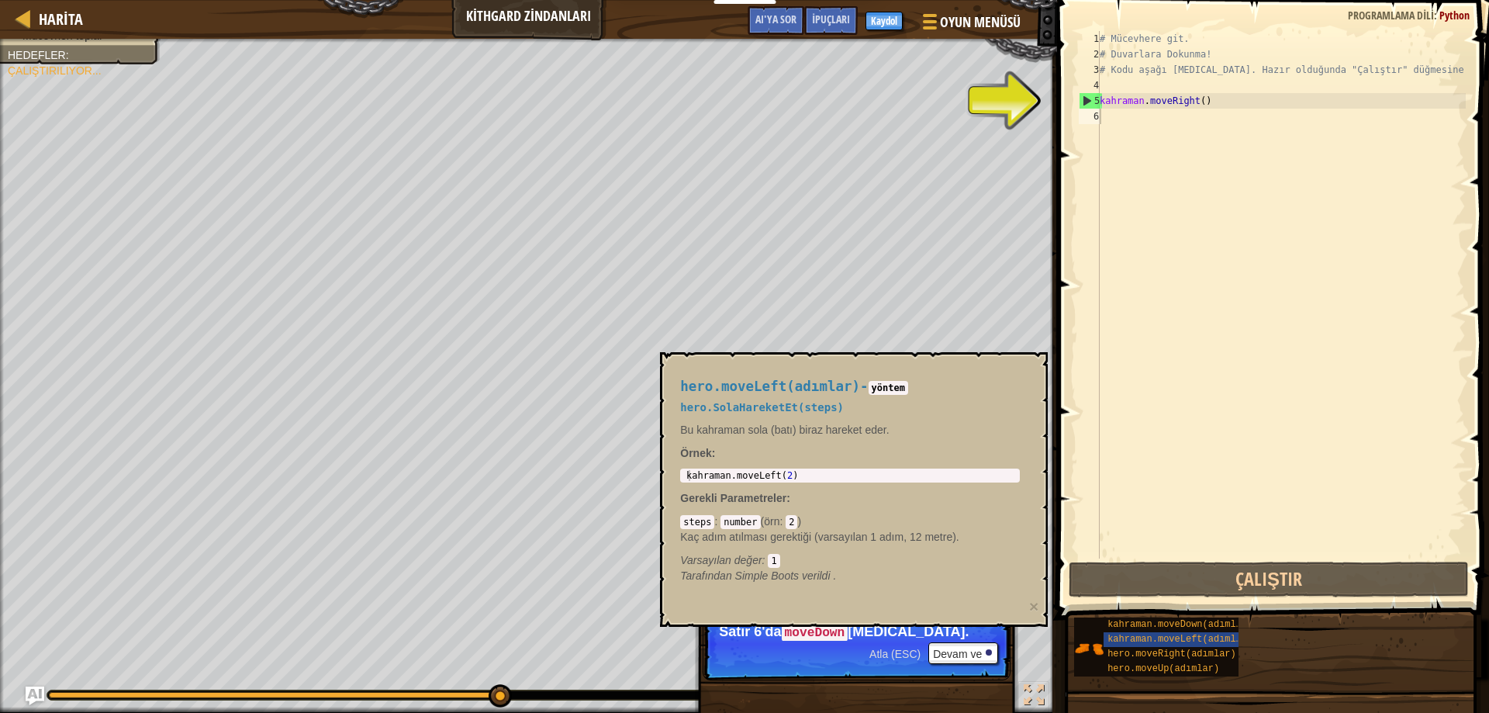
drag, startPoint x: 156, startPoint y: 79, endPoint x: 185, endPoint y: 81, distance: 29.5
click at [153, 43] on ul "Çivilerden uzak dur. Mücevheri topla." at bounding box center [80, 27] width 145 height 31
click at [1122, 117] on div "# Mücevhere git. # Duvarlara Dokunma! # Kodu aşağı [MEDICAL_DATA]. Hazır olduğu…" at bounding box center [1281, 310] width 369 height 558
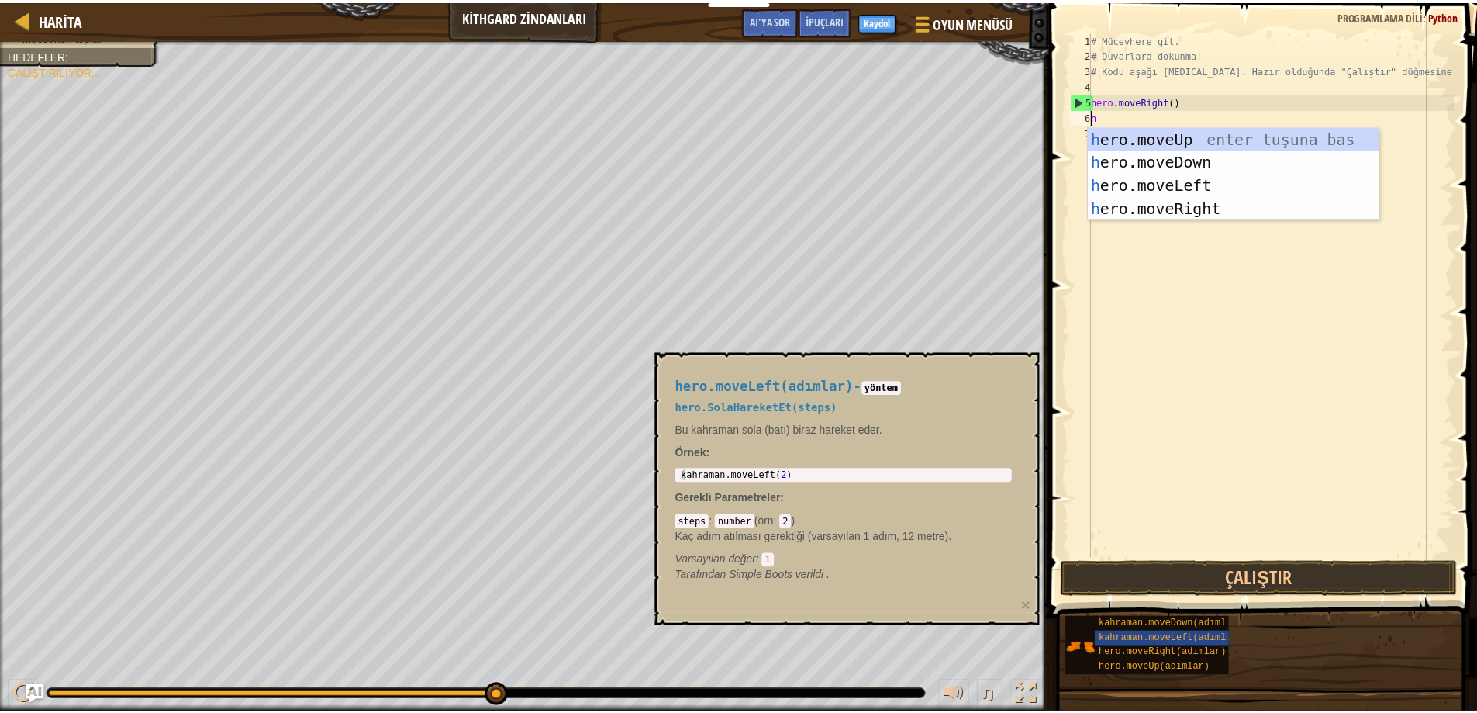
scroll to position [7, 0]
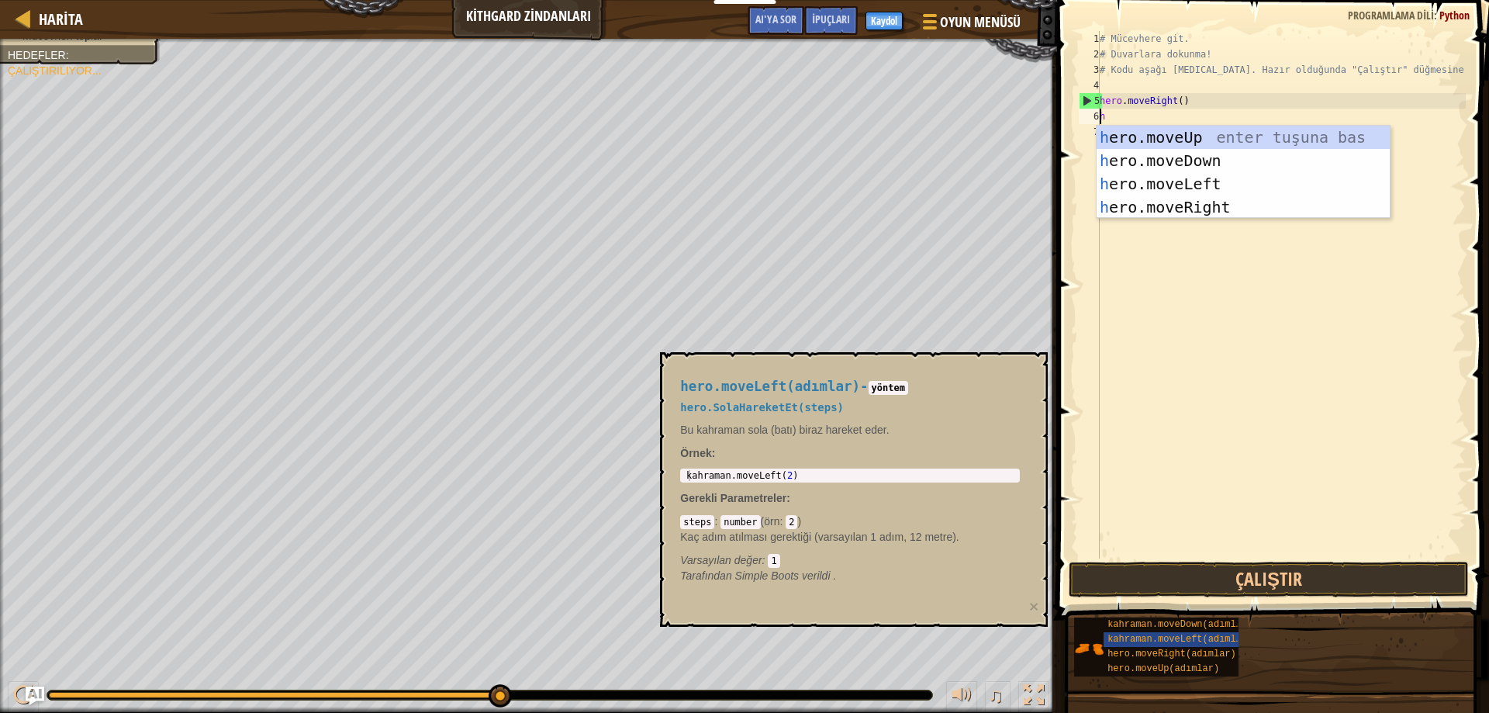
type textarea "he"
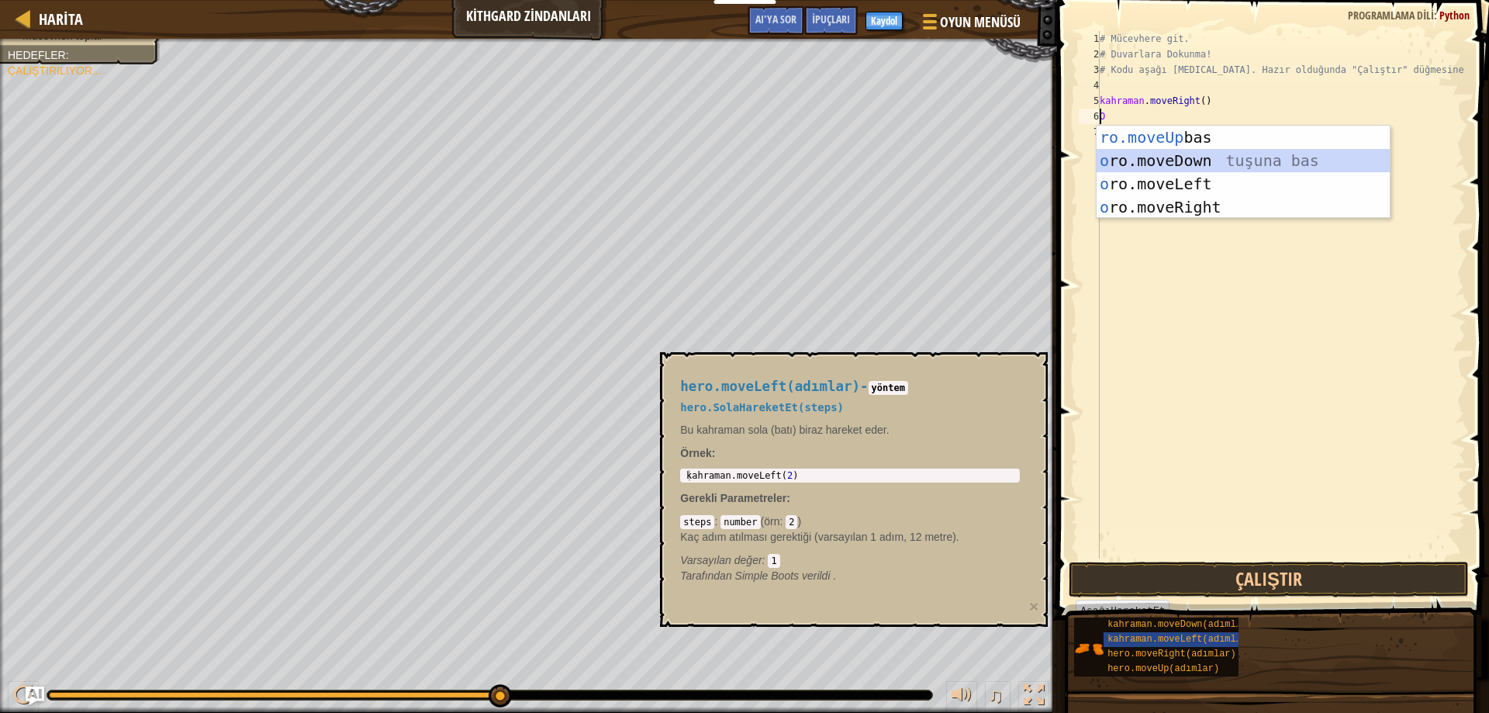
click at [1186, 157] on div "ro.moveUp enter tuşu bas o ro.moveDown tuşuna bas o ro.moveLeft tuşuna bas o ro…" at bounding box center [1243, 196] width 293 height 140
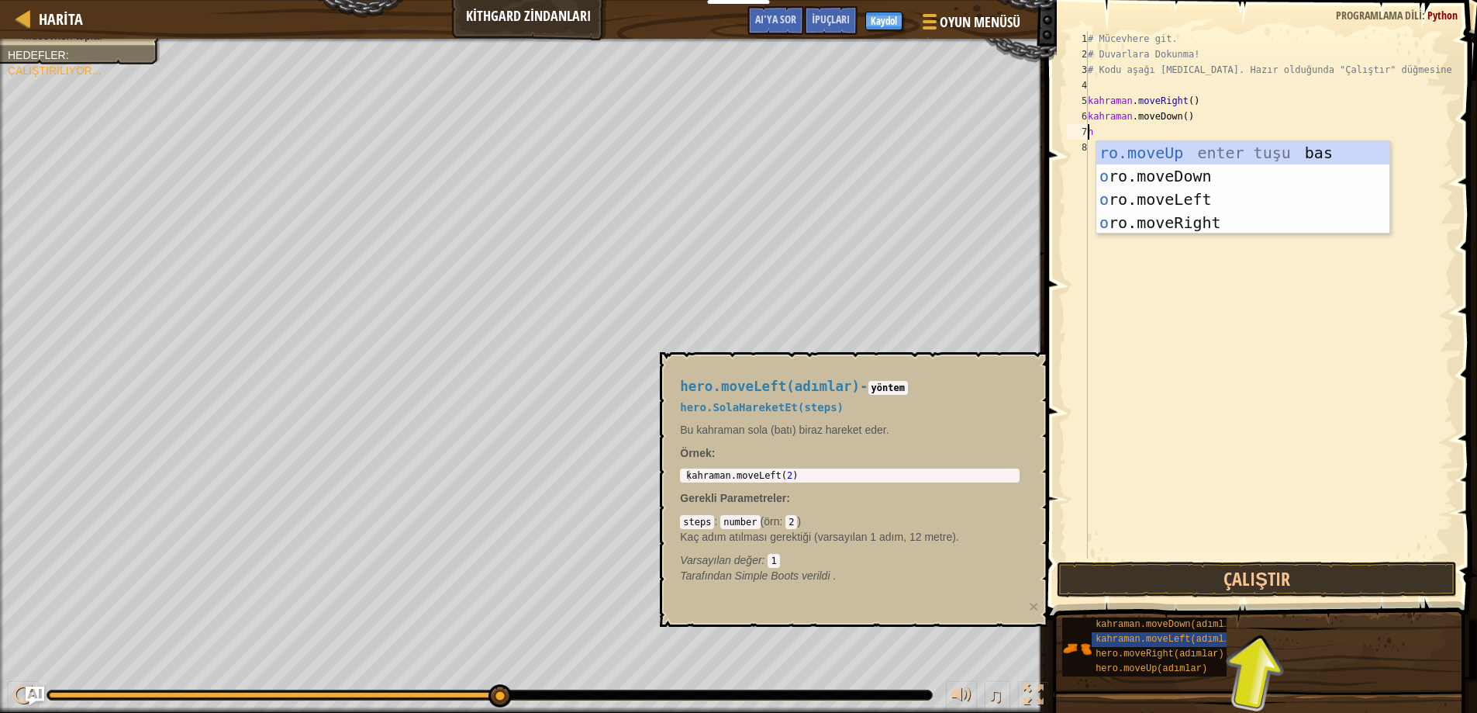
type textarea "h"
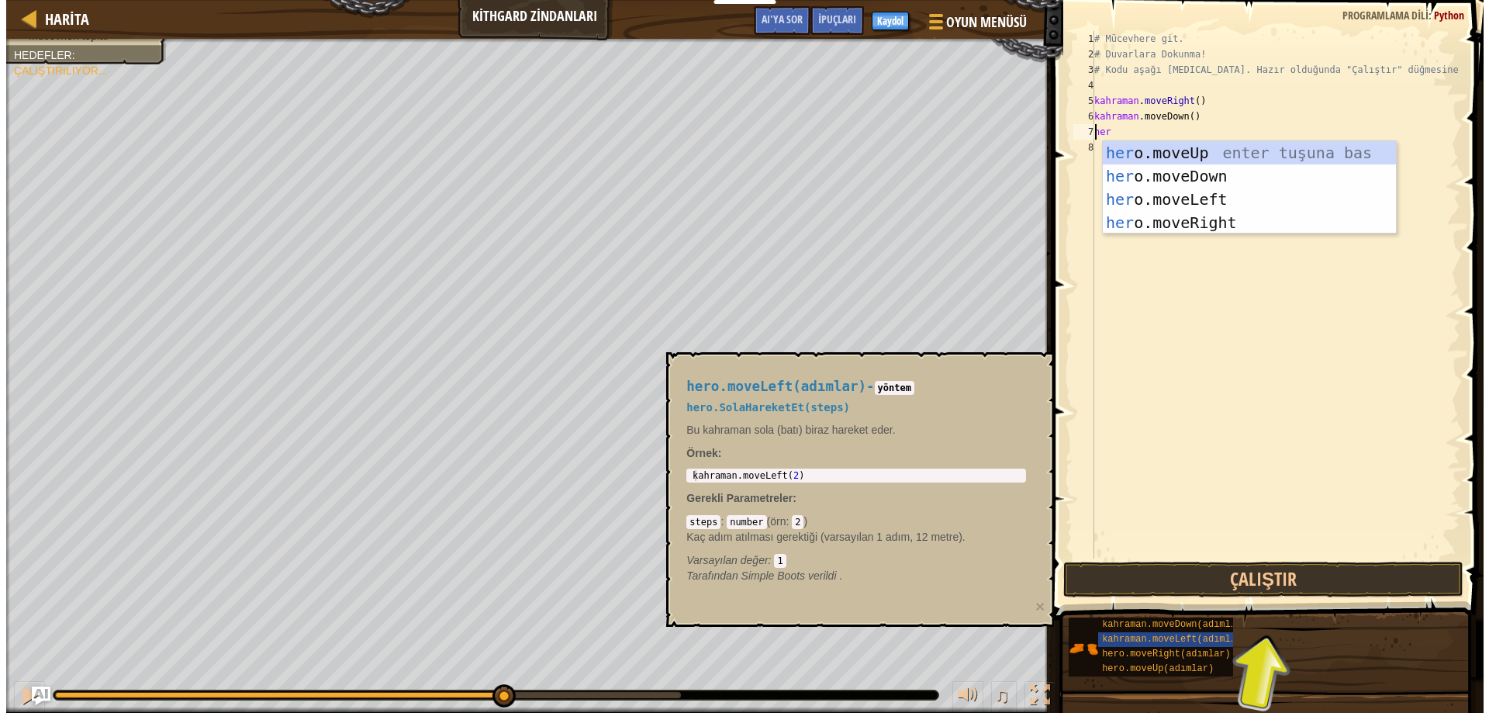
scroll to position [7, 1]
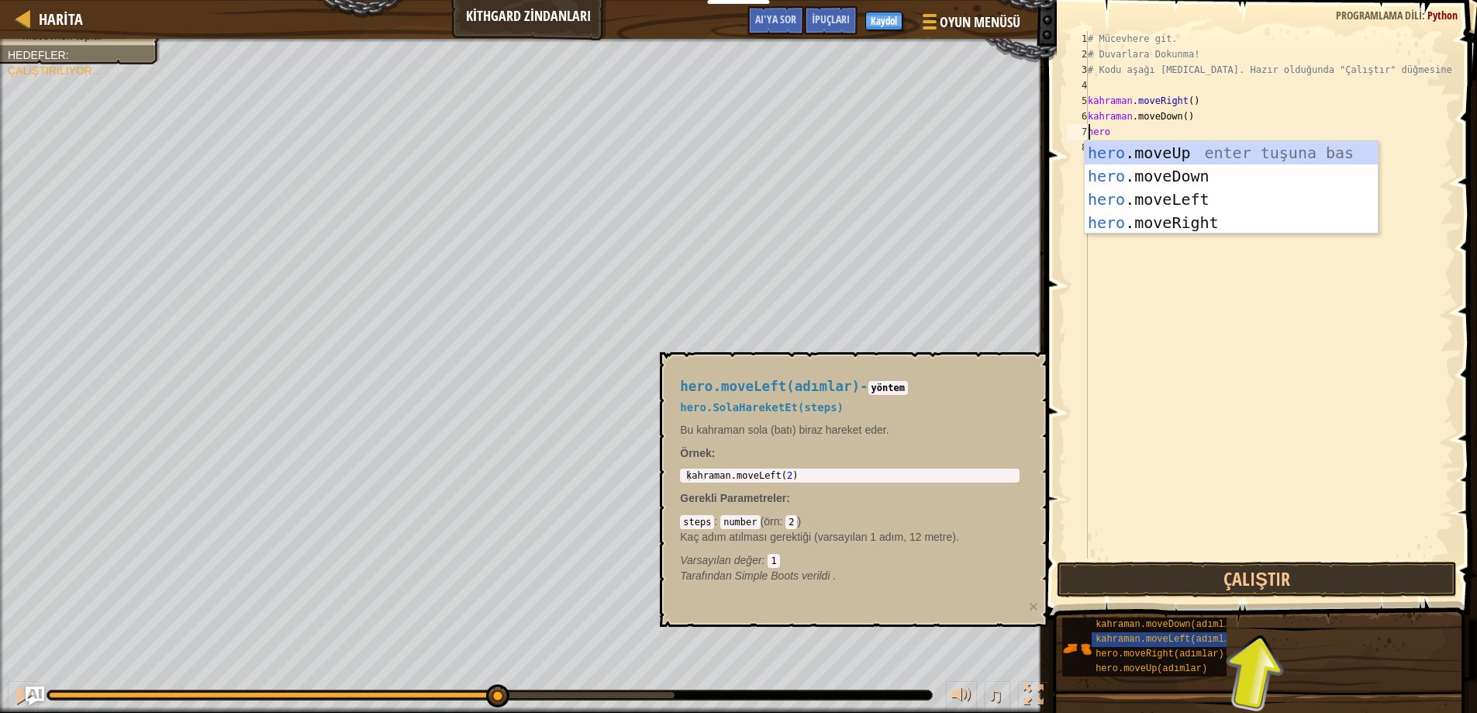
type textarea "hero"
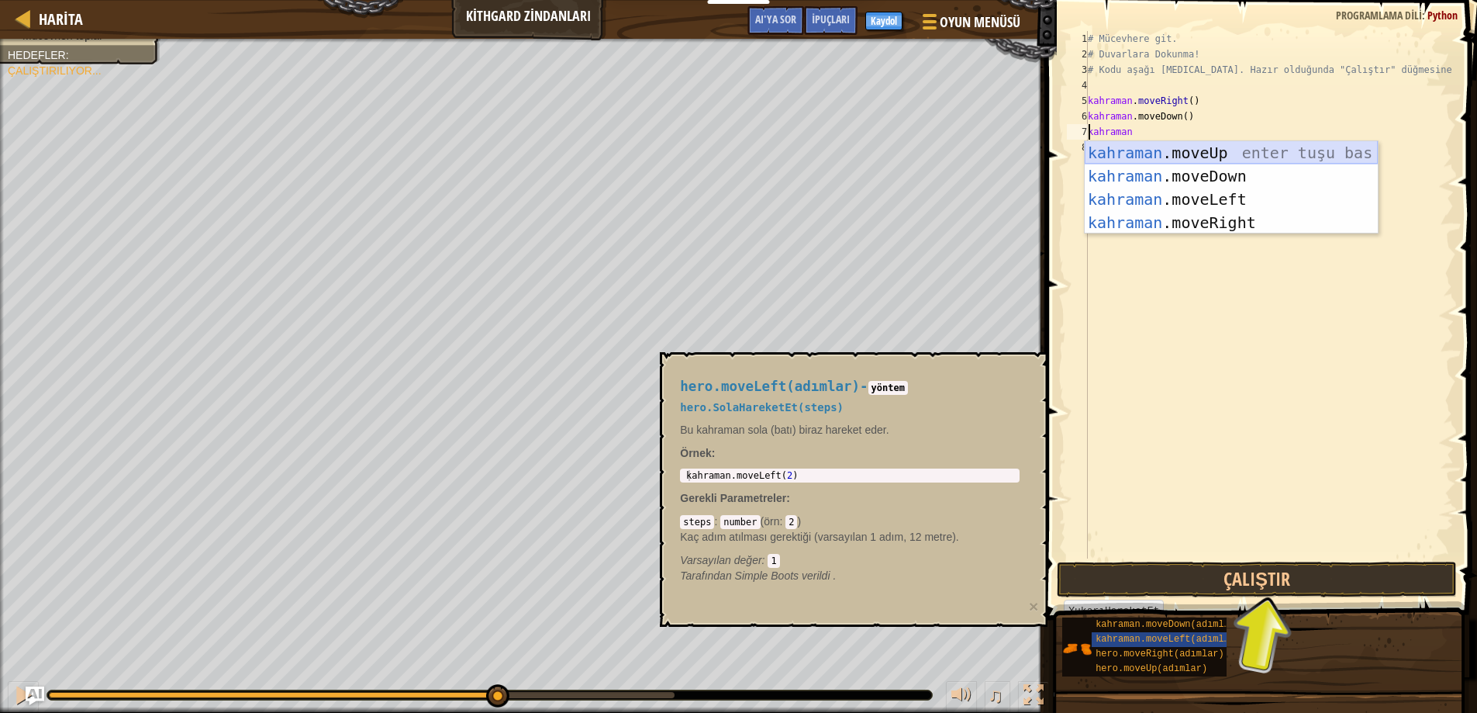
click at [1137, 157] on div "kahraman .moveUp enter tuşu bas kahraman .moveDown tuşuna bas kahraman .moveLef…" at bounding box center [1231, 211] width 293 height 140
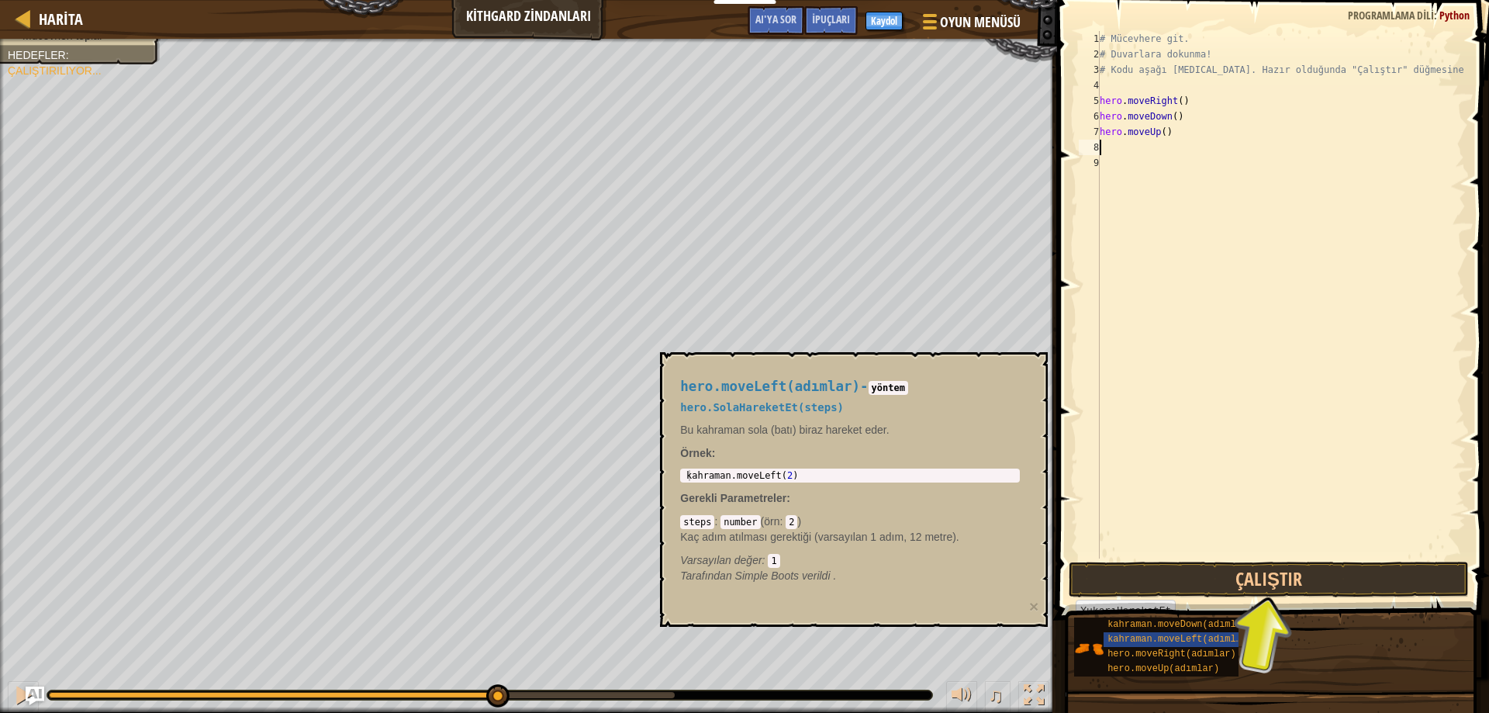
scroll to position [7, 0]
click at [1196, 588] on button "Çalıştır" at bounding box center [1269, 579] width 401 height 36
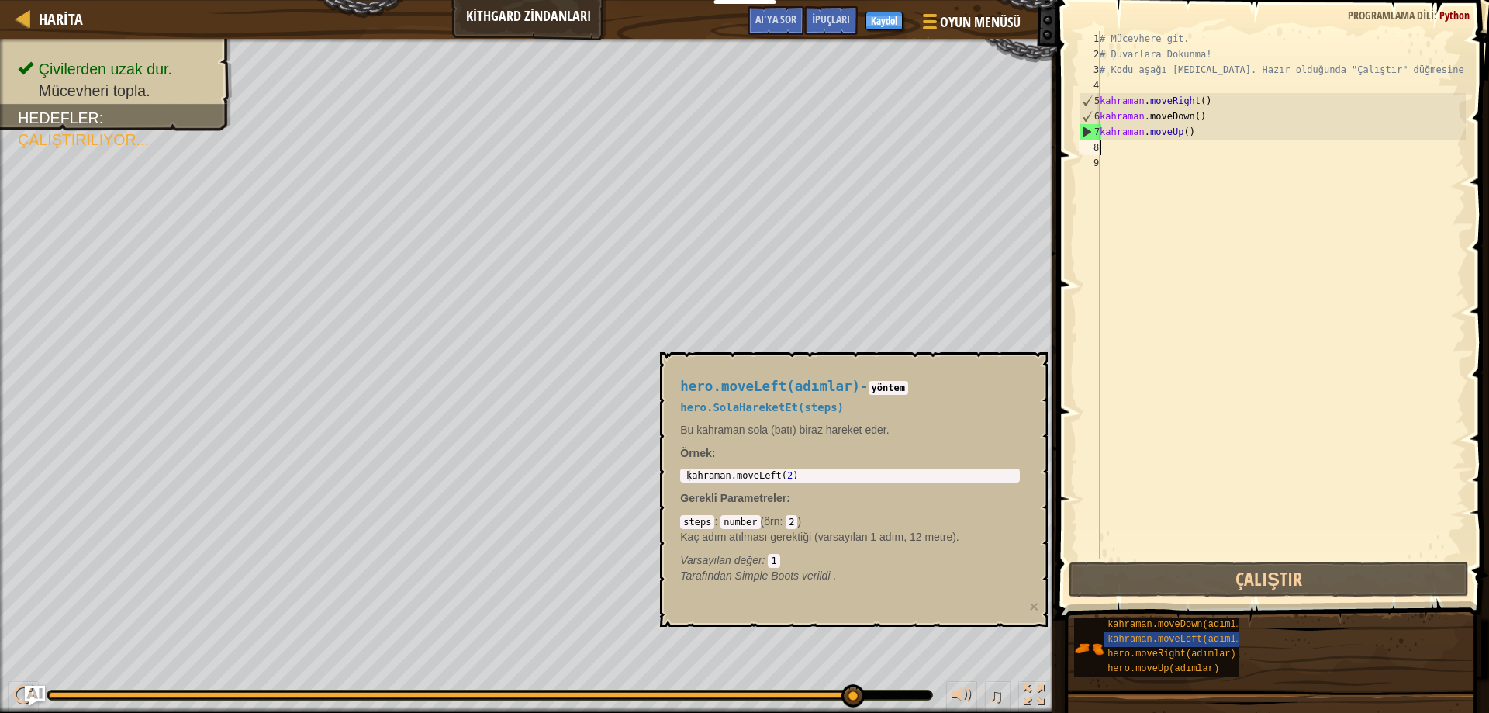
click at [25, 689] on img "AI'ya sor" at bounding box center [35, 696] width 20 height 20
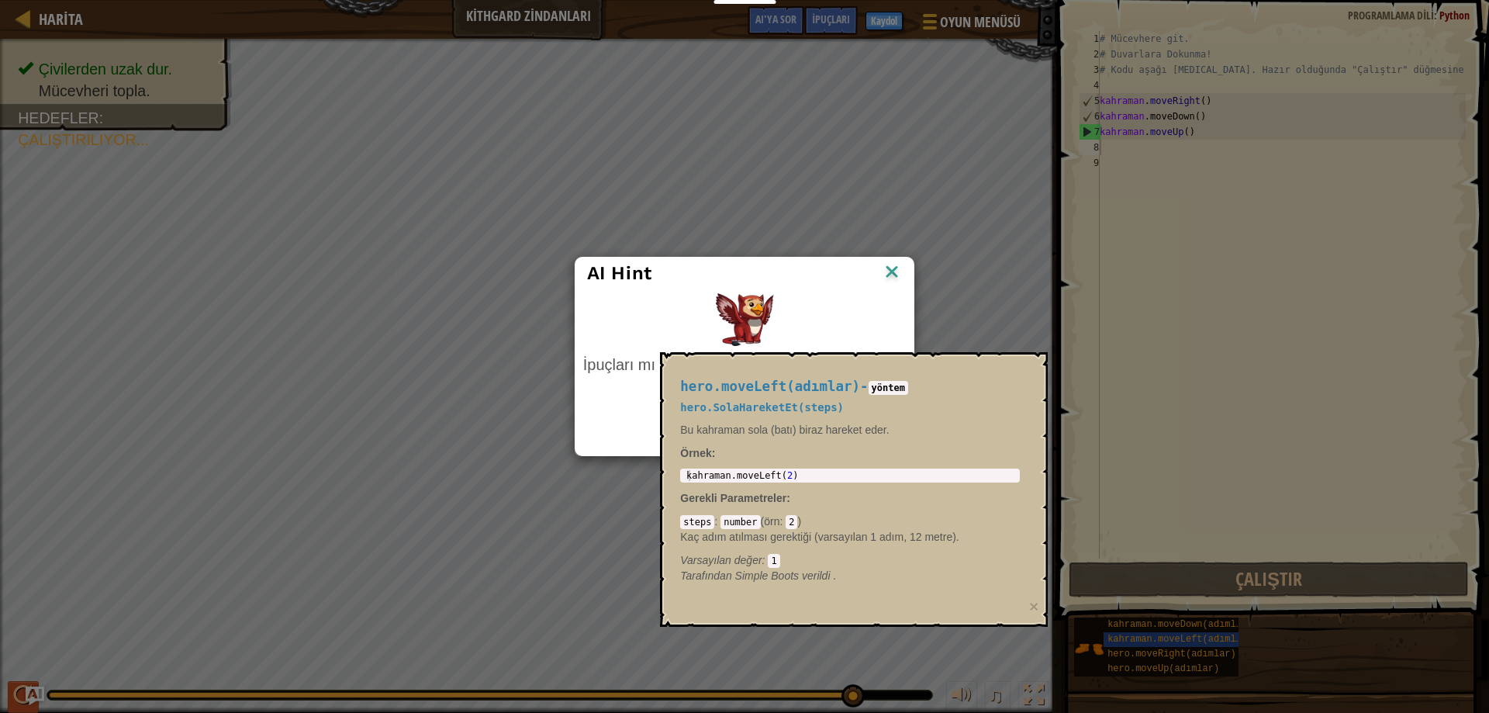
click at [19, 689] on div "AI Hint İpuçları mı lazım? Yardım için AI'ya sorabilirsin. Yapay Zekaya Sor 1 m…" at bounding box center [744, 356] width 1489 height 713
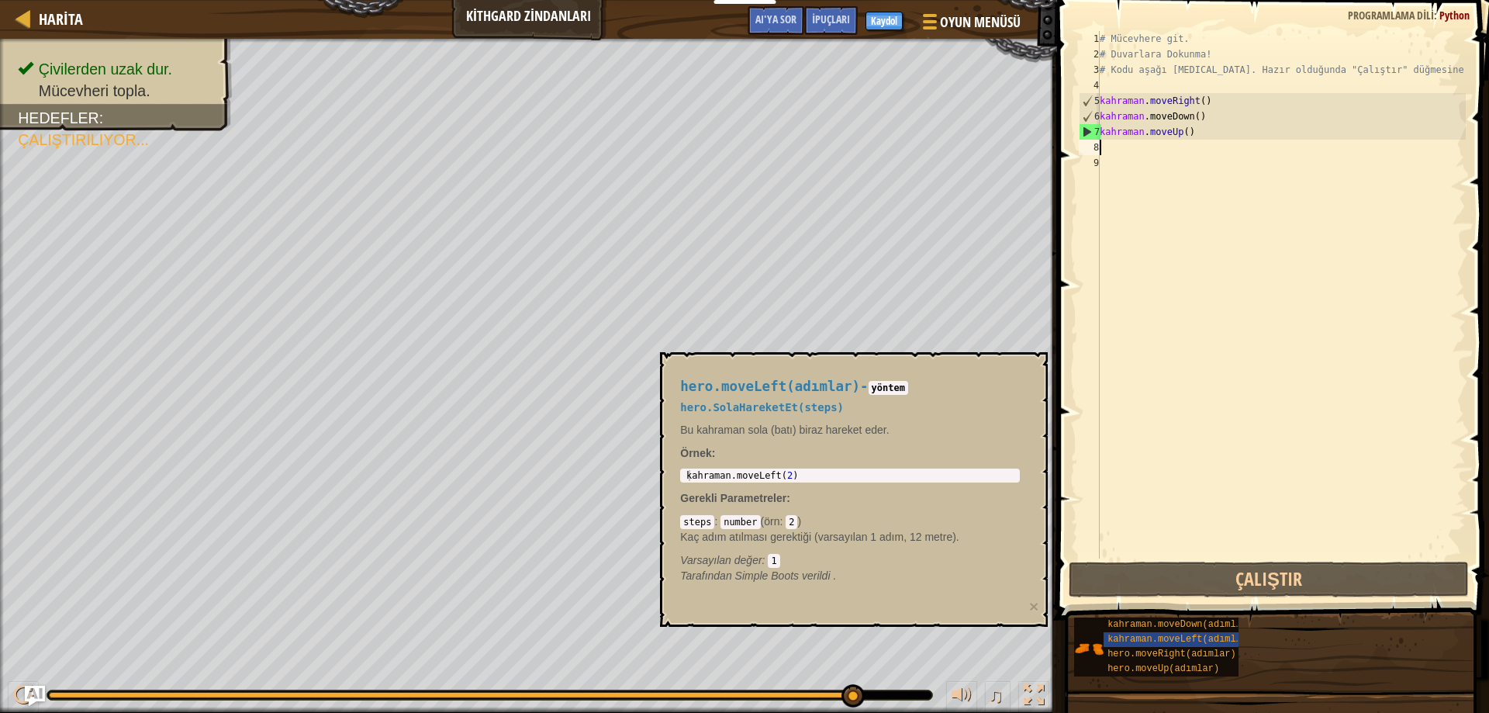
click at [36, 692] on img "AI'ya sor" at bounding box center [35, 696] width 20 height 20
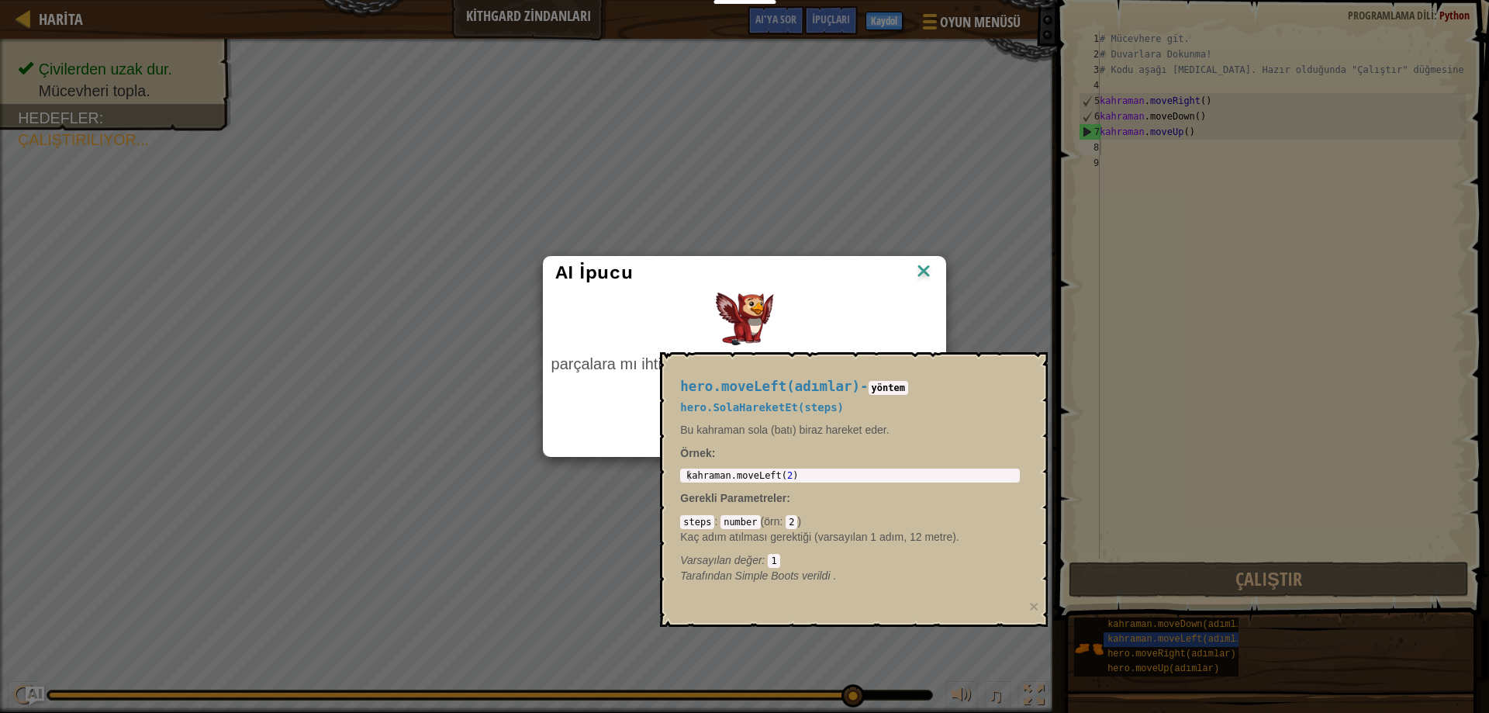
click at [920, 273] on img at bounding box center [924, 272] width 20 height 23
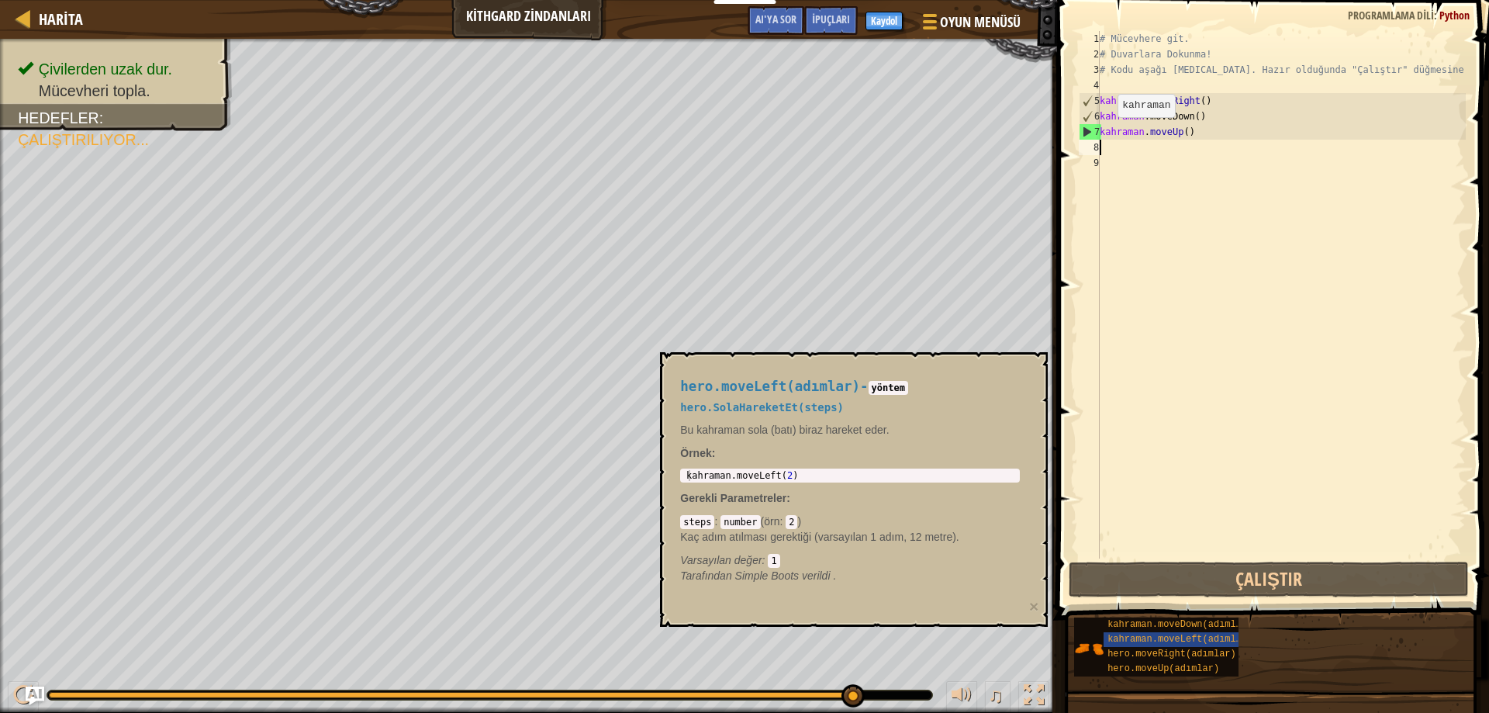
drag, startPoint x: 739, startPoint y: 411, endPoint x: 742, endPoint y: 431, distance: 20.4
click at [742, 421] on div "hero.moveLeft(adımlar) - yöntem hero.SolaHareketEt(steps) Bu kahraman sola (bat…" at bounding box center [849, 480] width 361 height 233
click at [753, 465] on div "hero.moveLeft(adımlar) - yöntem hero.SolaHareketEt(steps) Bu kahraman sola (bat…" at bounding box center [849, 480] width 361 height 233
click at [27, 686] on img "AI'ya sor" at bounding box center [35, 696] width 20 height 20
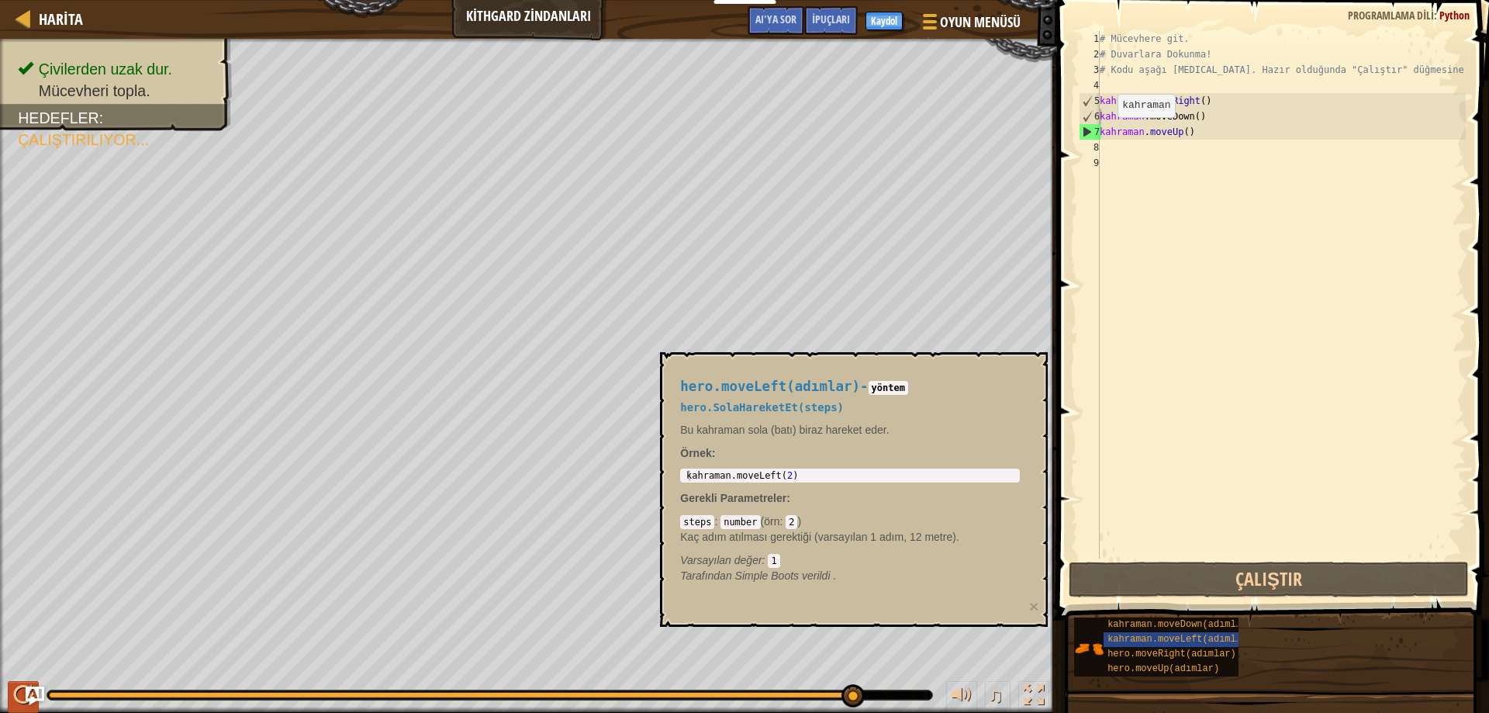
click at [0, 0] on div "AI Hint İpuçları mı lazım? Yardım için AI'ya sorabilirsin. Yapay Zekaya Sor" at bounding box center [0, 0] width 0 height 0
click at [12, 696] on button at bounding box center [23, 697] width 31 height 32
drag, startPoint x: 1250, startPoint y: 143, endPoint x: 1106, endPoint y: 130, distance: 144.8
click at [1106, 130] on div "# Mücevhere git. # Duvarlara Dokunma! # Kodu aşağı [MEDICAL_DATA]. Hazır olduğu…" at bounding box center [1281, 310] width 369 height 558
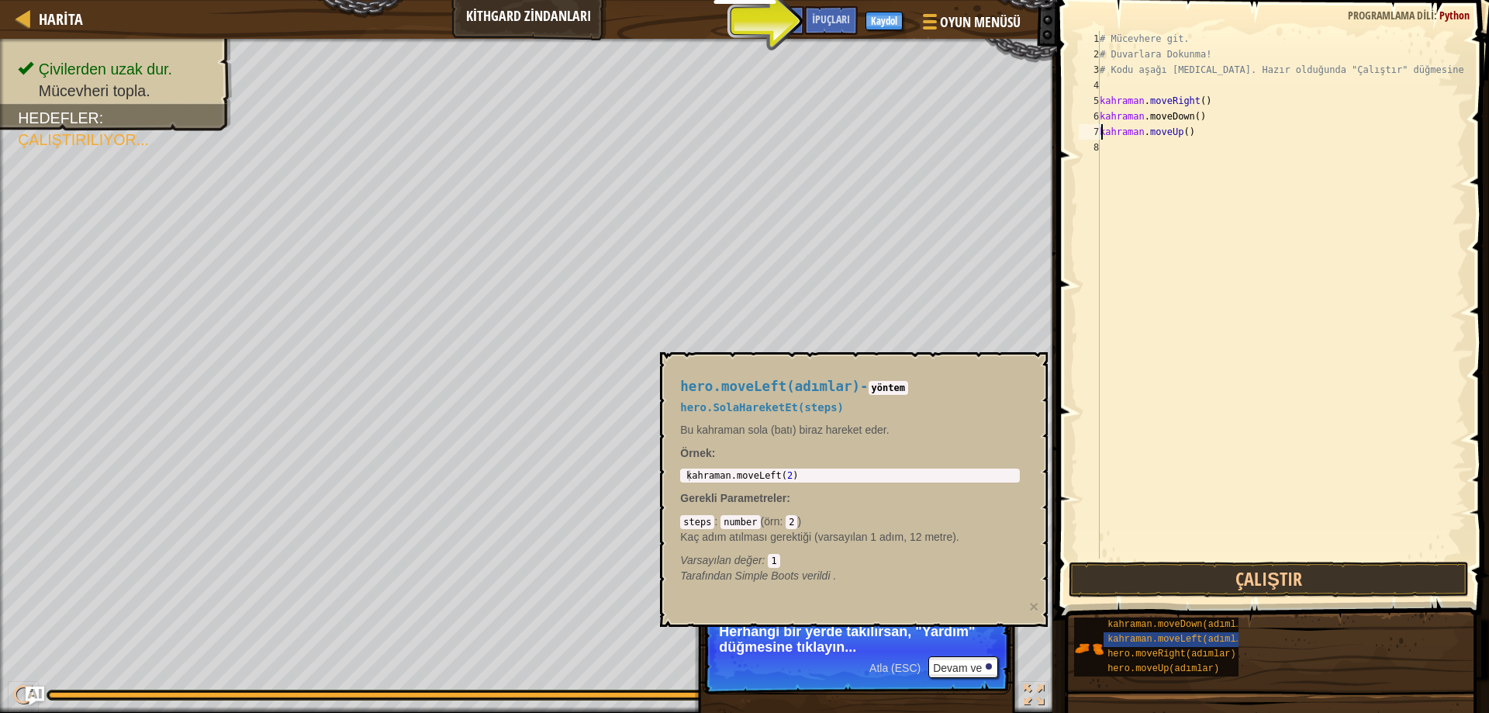
click at [1228, 130] on div "# Mücevhere git. # Duvarlara Dokunma! # Kodu aşağı [MEDICAL_DATA]. Hazır olduğu…" at bounding box center [1281, 310] width 369 height 558
drag, startPoint x: 1189, startPoint y: 128, endPoint x: 1083, endPoint y: 136, distance: 106.6
click at [1083, 136] on div "hero.moveUp() 1 2 3 4 5 6 7 8 # Mücevhere git. # Duvarlara Dokunma! # Kodu aşağ…" at bounding box center [1271, 294] width 390 height 527
click at [1215, 135] on div "# Mücevhere git. # Duvarlara Dokunma! # Kodu aşağı [MEDICAL_DATA]. Hazır olduğu…" at bounding box center [1281, 294] width 369 height 527
drag, startPoint x: 1195, startPoint y: 114, endPoint x: 1183, endPoint y: 131, distance: 21.1
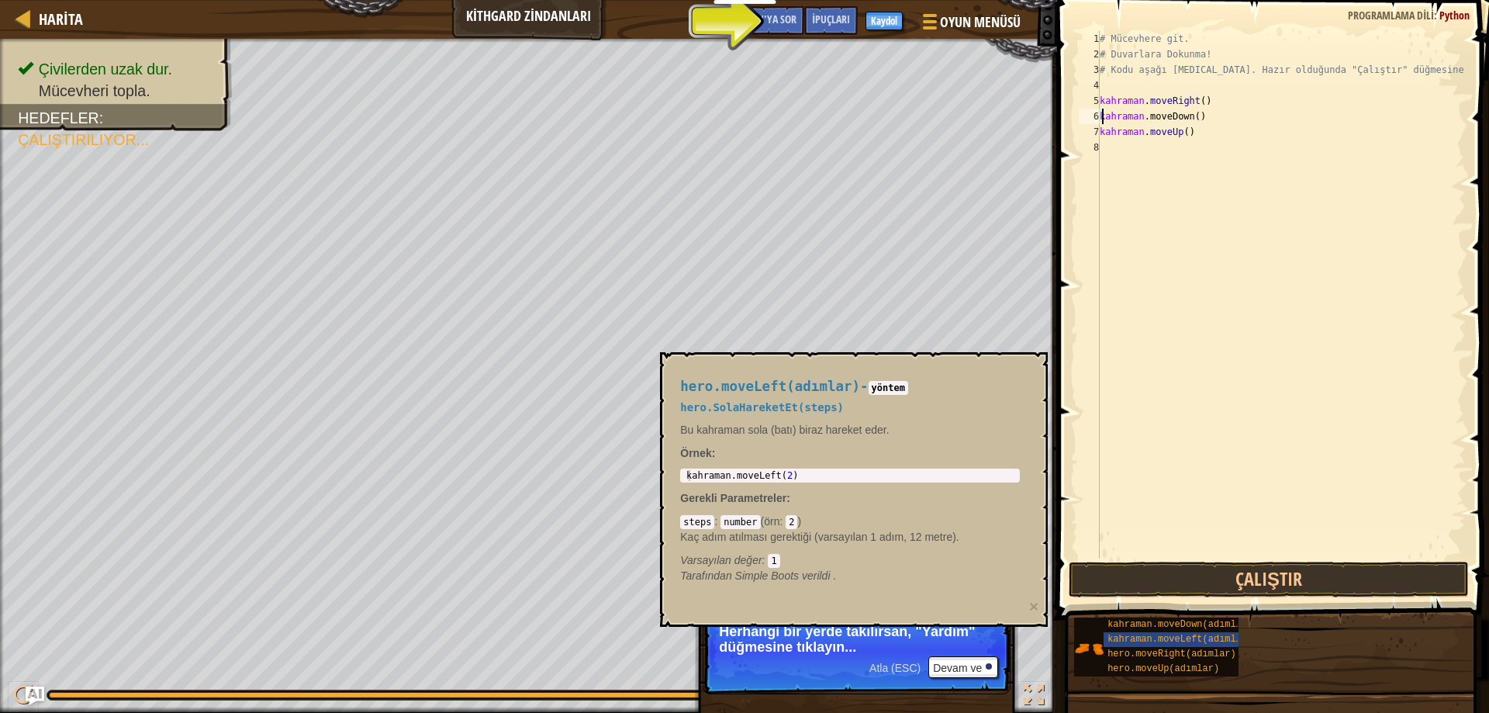
click at [1189, 123] on div "# Mücevhere git. # Duvarlara Dokunma! # Kodu aşağı [MEDICAL_DATA]. Hazır olduğu…" at bounding box center [1281, 310] width 369 height 558
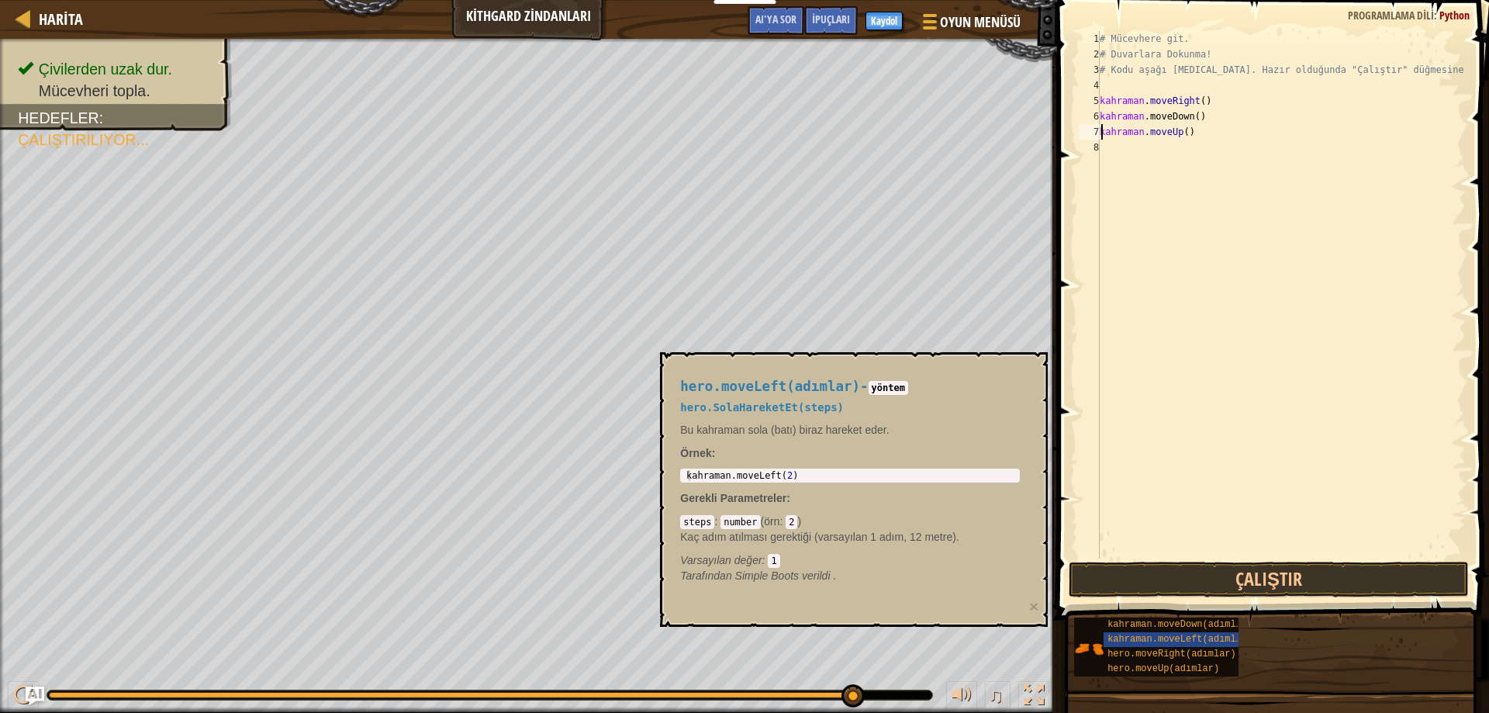
click at [1193, 127] on div "# Mücevhere git. # Duvarlara Dokunma! # Kodu aşağı [MEDICAL_DATA]. Hazır olduğu…" at bounding box center [1281, 310] width 369 height 558
type textarea "h"
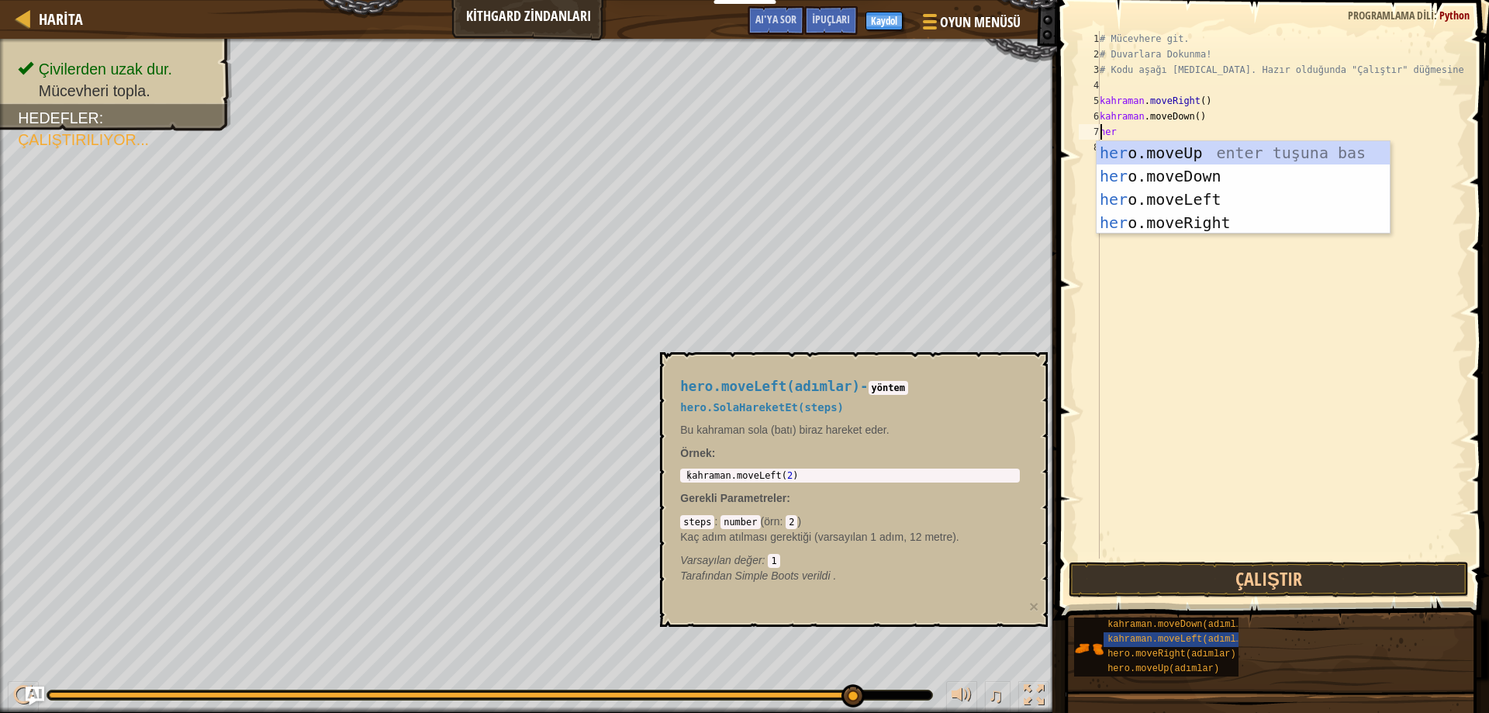
scroll to position [7, 1]
type textarea "hero"
drag, startPoint x: 1198, startPoint y: 218, endPoint x: 1204, endPoint y: 210, distance: 9.9
click at [1204, 212] on div "kahraman .moveUp enter tuşu bas kahraman .moveDown tuşuna bas kahraman .moveLef…" at bounding box center [1243, 211] width 293 height 140
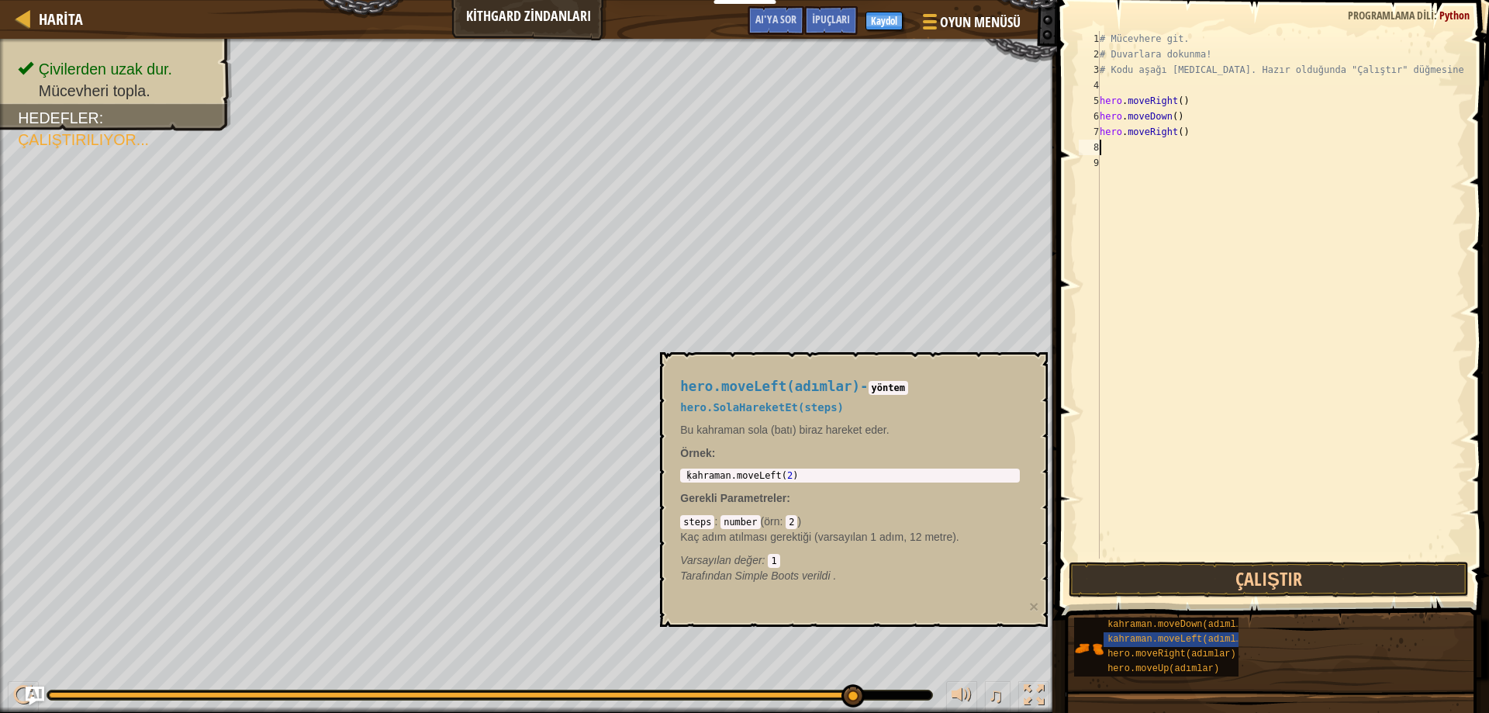
scroll to position [7, 0]
click at [1252, 570] on button "Çalıştır" at bounding box center [1269, 579] width 401 height 36
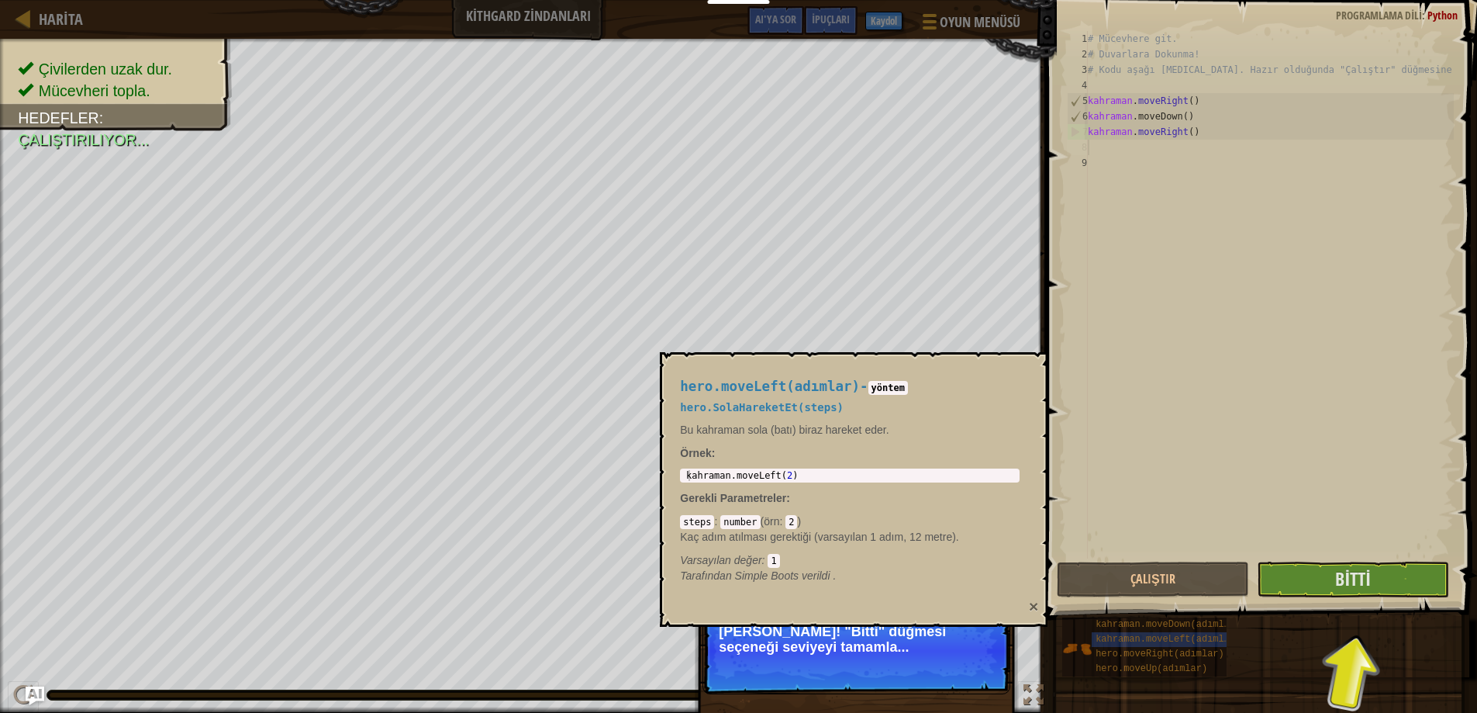
click at [1031, 612] on font "×" at bounding box center [1033, 606] width 9 height 18
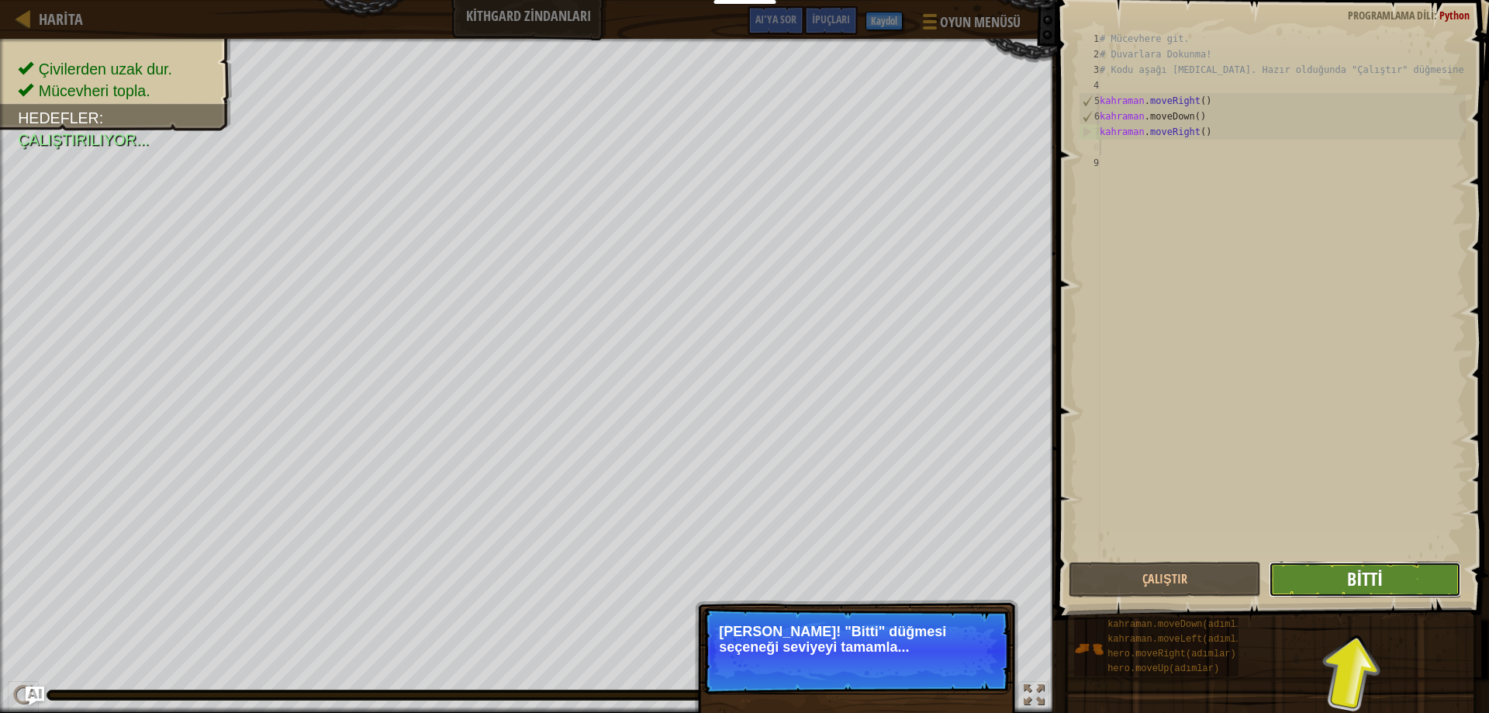
click at [1361, 582] on font "Bitti" at bounding box center [1364, 578] width 35 height 25
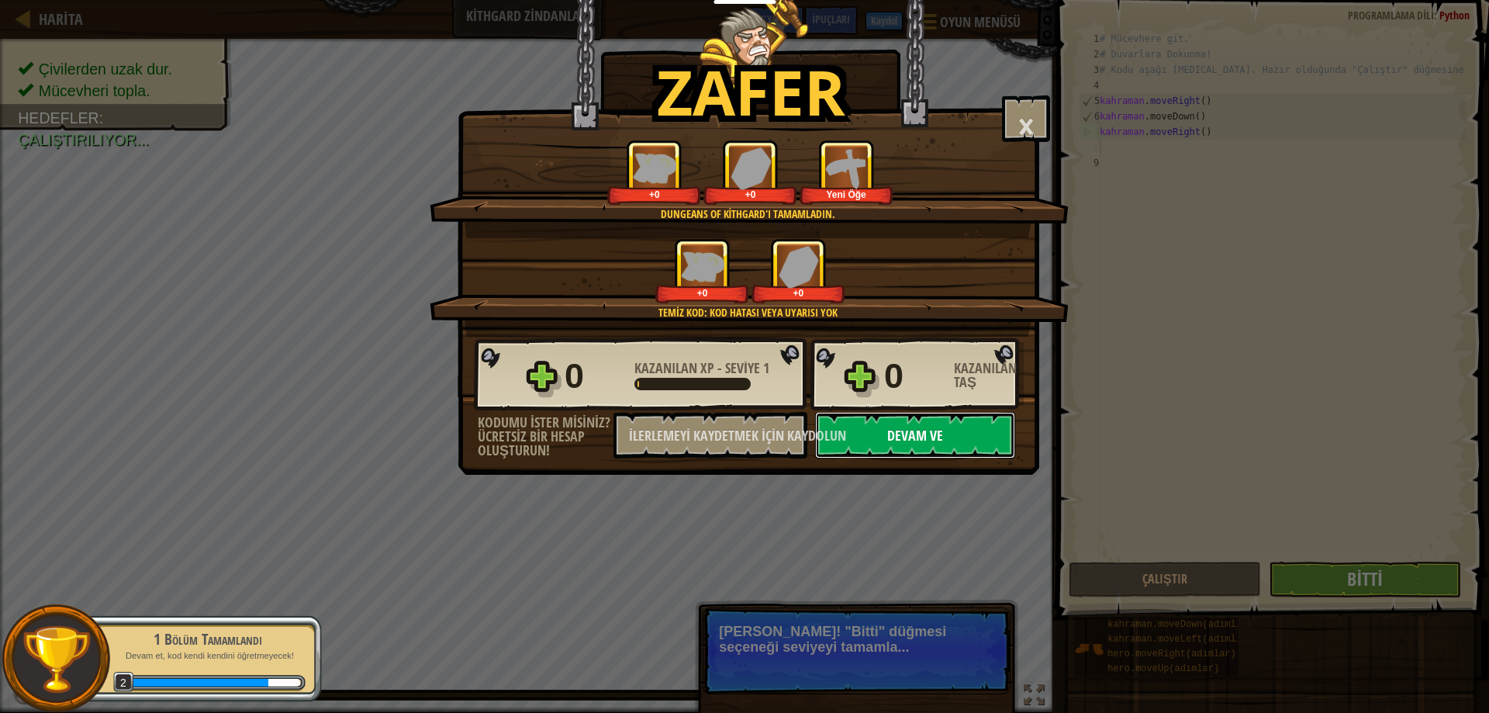
click at [916, 434] on font "Devam ve" at bounding box center [915, 435] width 56 height 19
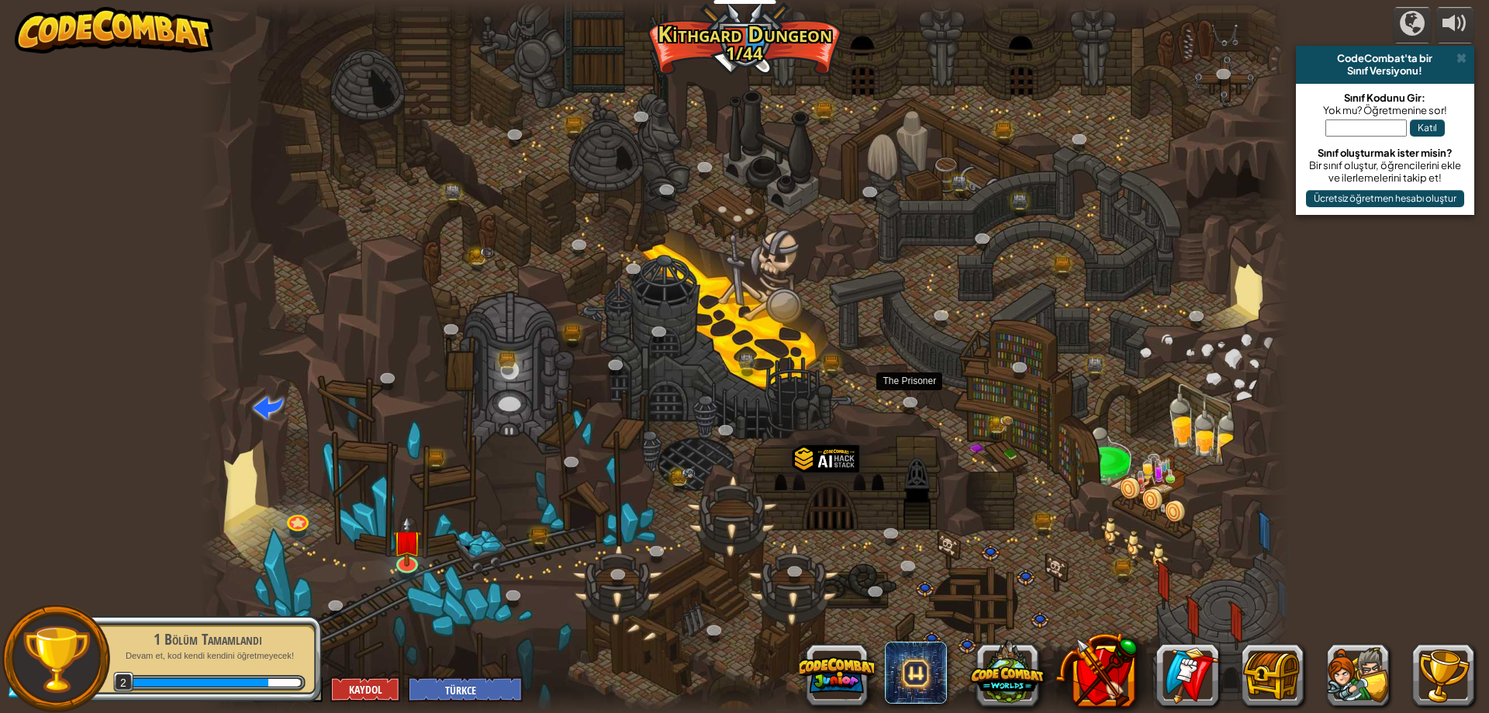
select select "tr"
click at [408, 544] on img at bounding box center [406, 529] width 29 height 67
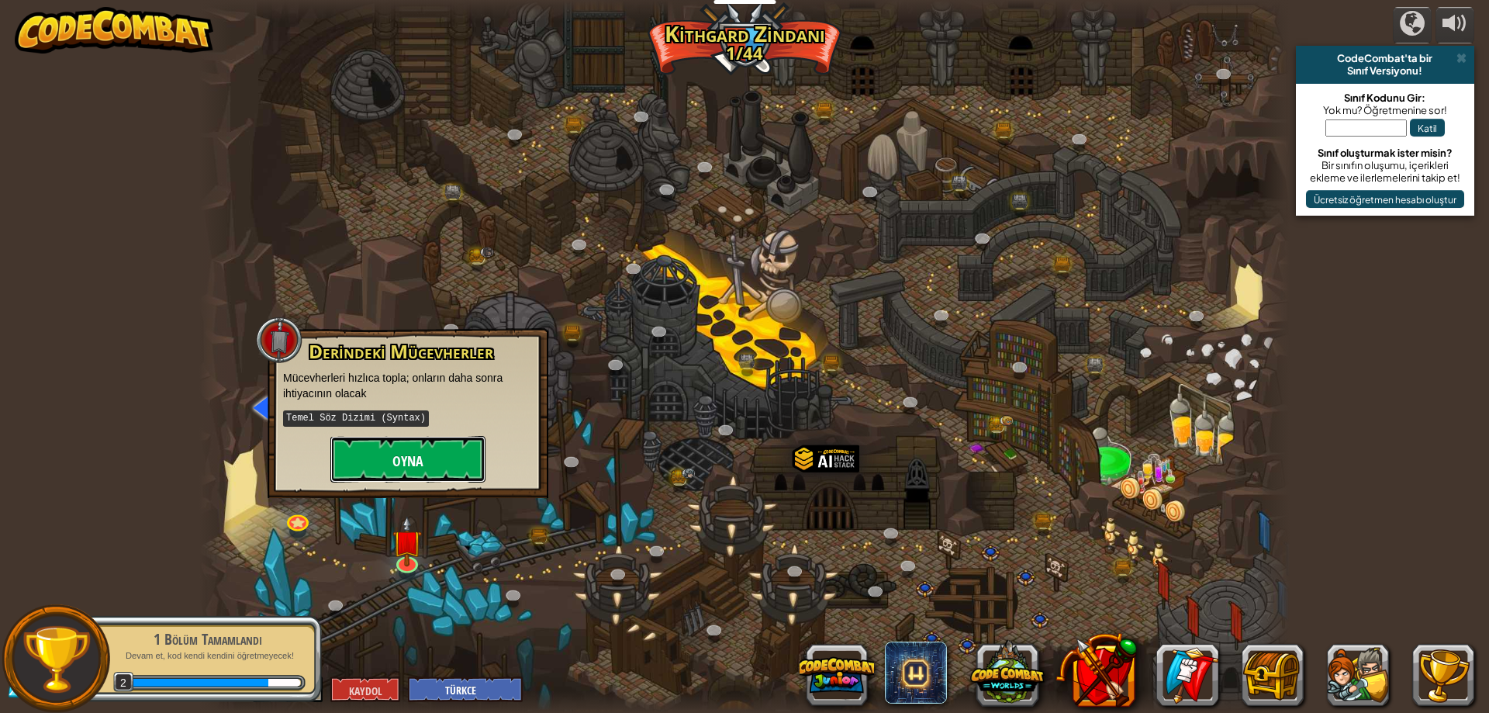
click at [447, 439] on button "Oyna" at bounding box center [407, 459] width 155 height 47
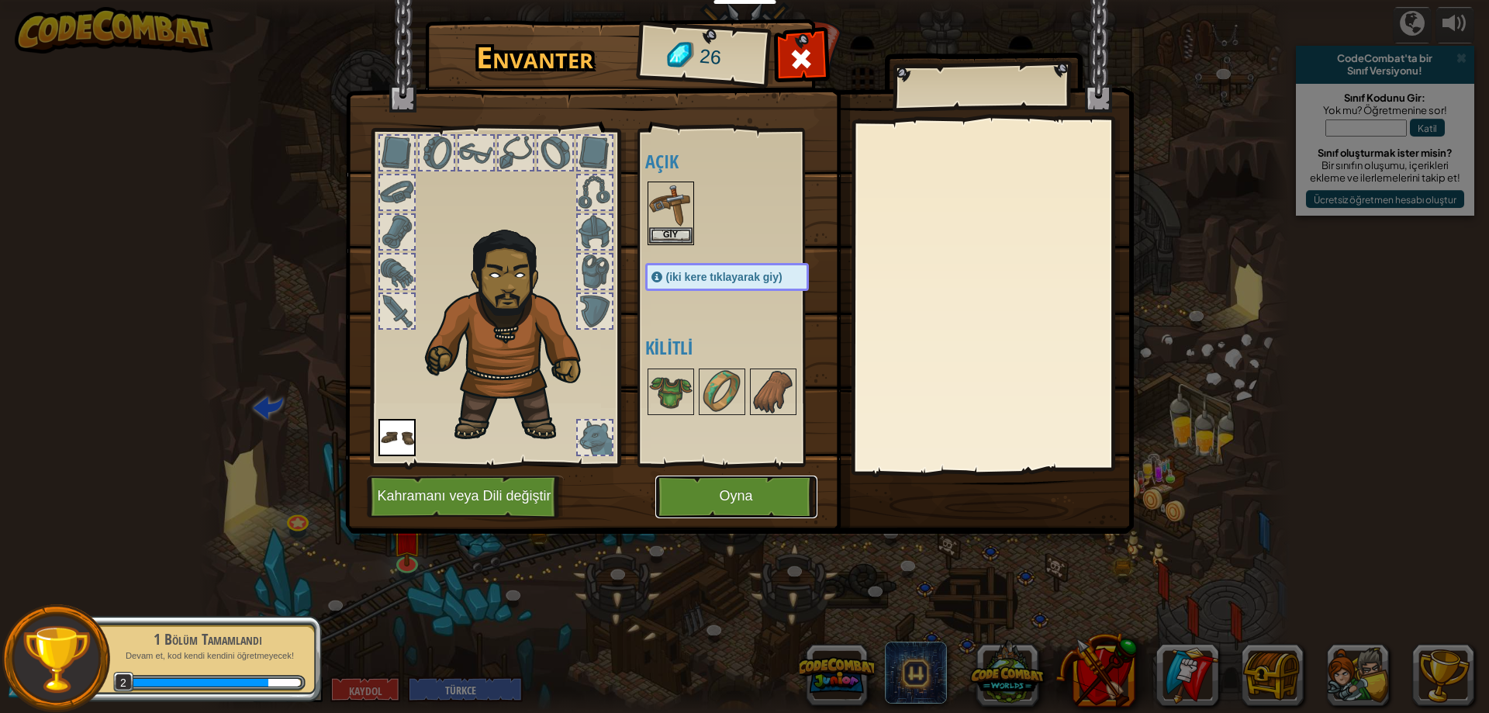
click at [729, 507] on button "Oyna" at bounding box center [736, 496] width 162 height 43
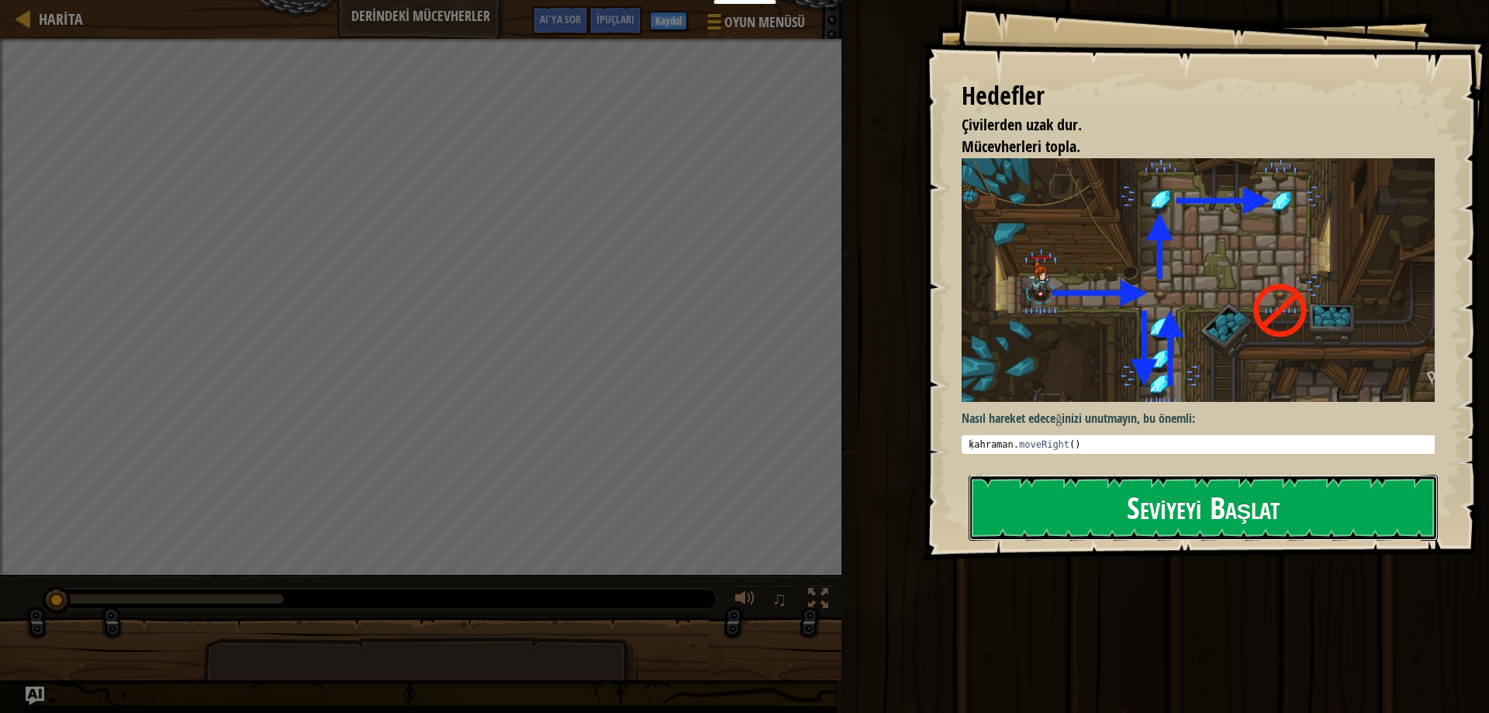
click at [1180, 503] on font "Seviyeyi Başlat" at bounding box center [1203, 507] width 153 height 42
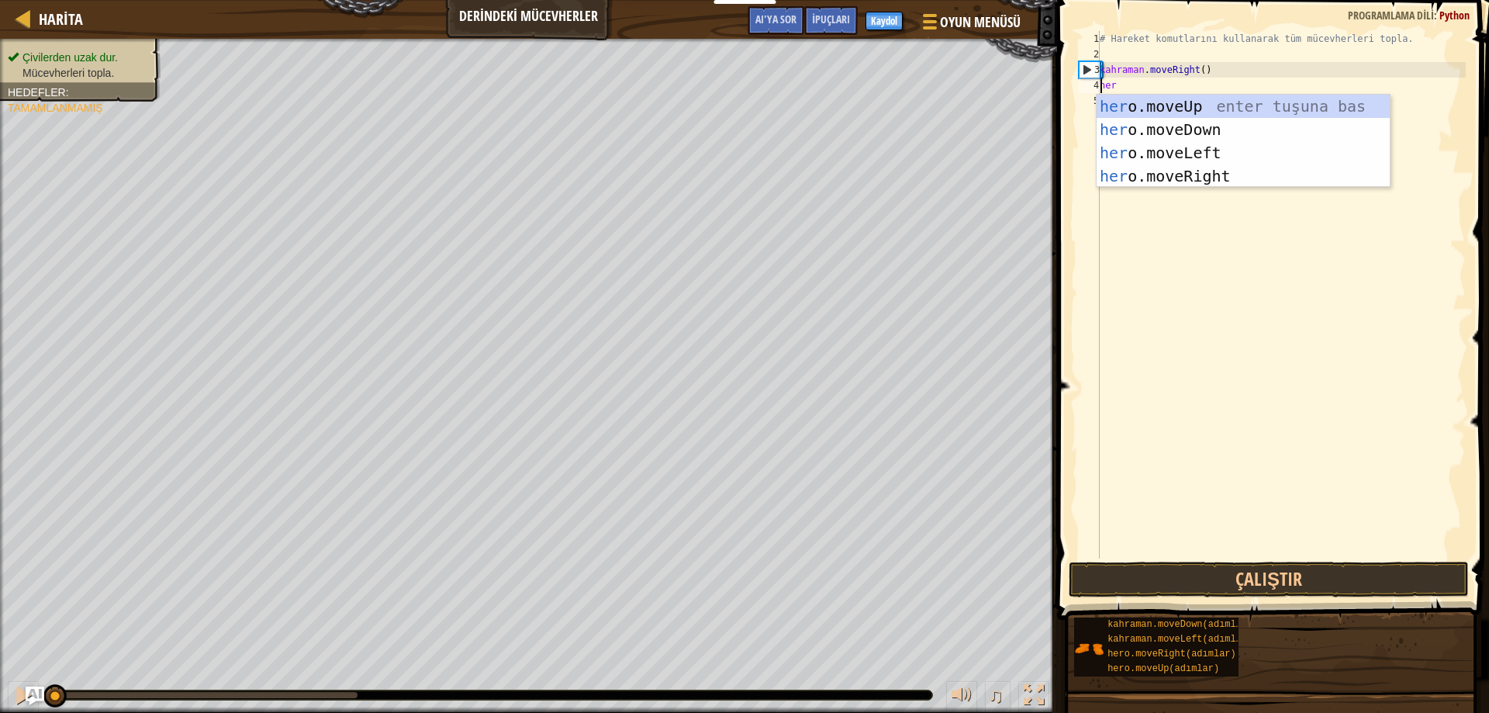
scroll to position [7, 1]
type textarea "hero"
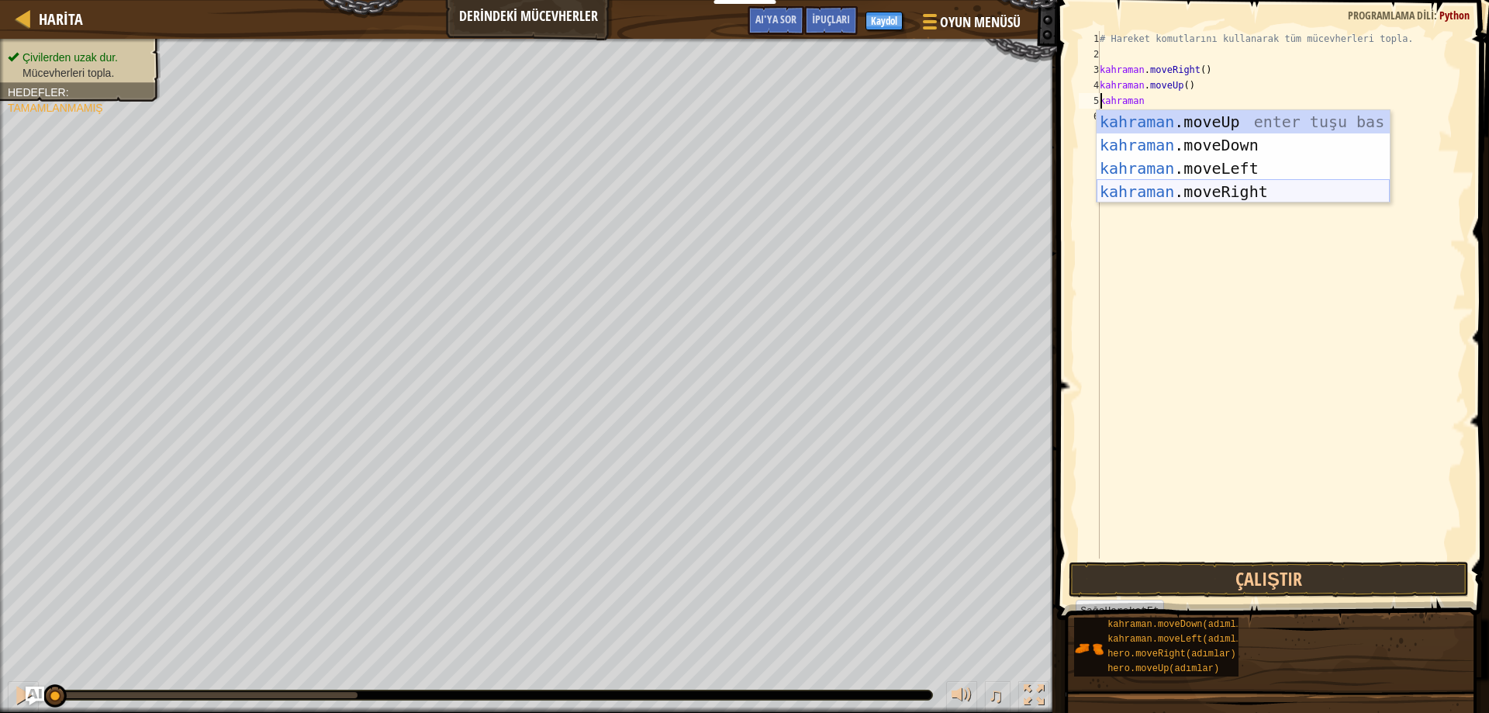
type textarea "hero"
click at [1252, 0] on body "Eğitimciler Ücretsiz Hesap Oluştur Okul ve İlçe Çözümleri Öğretmen Araç Seti Öl…" at bounding box center [744, 0] width 1489 height 0
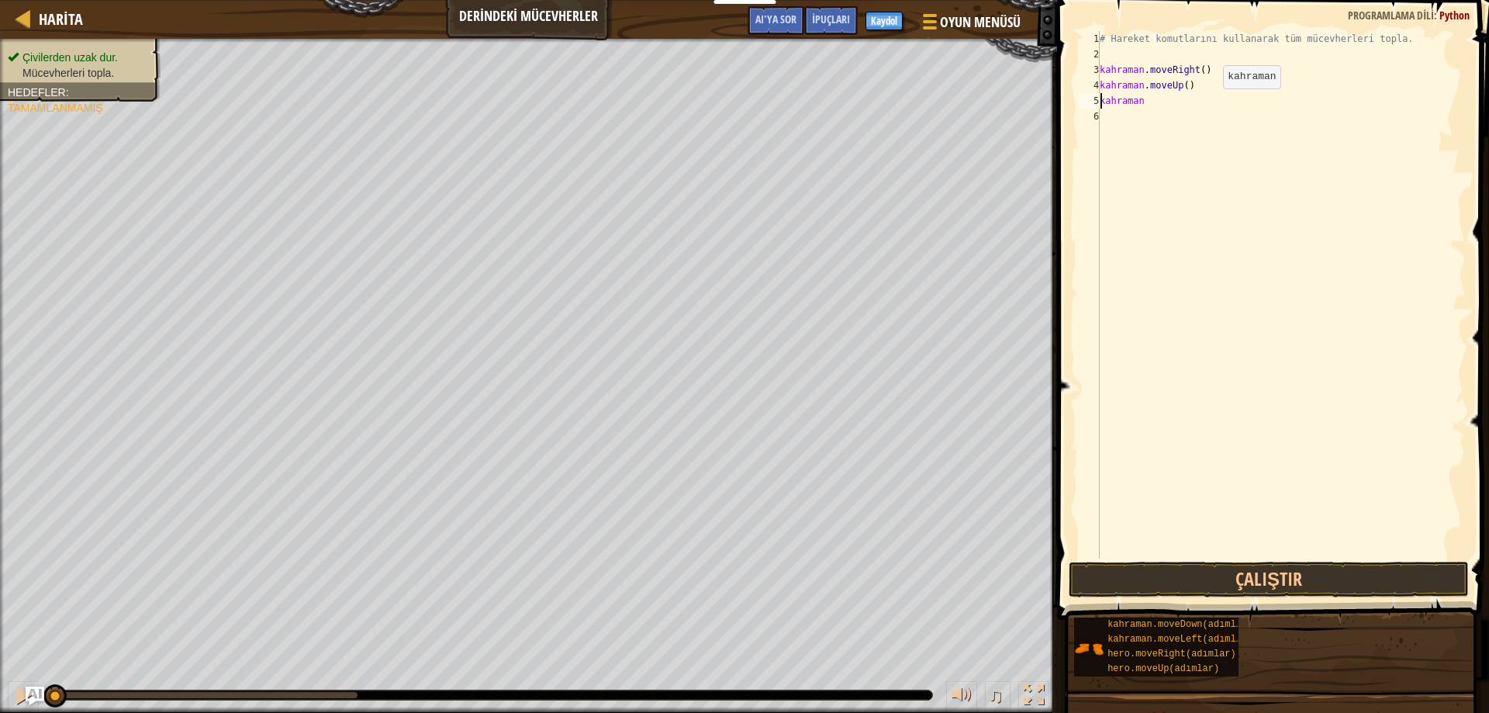
click at [1205, 104] on div "# Hareket komutlarını kullanarak tüm mücevherleri topla. kahraman . moveRight (…" at bounding box center [1281, 310] width 369 height 558
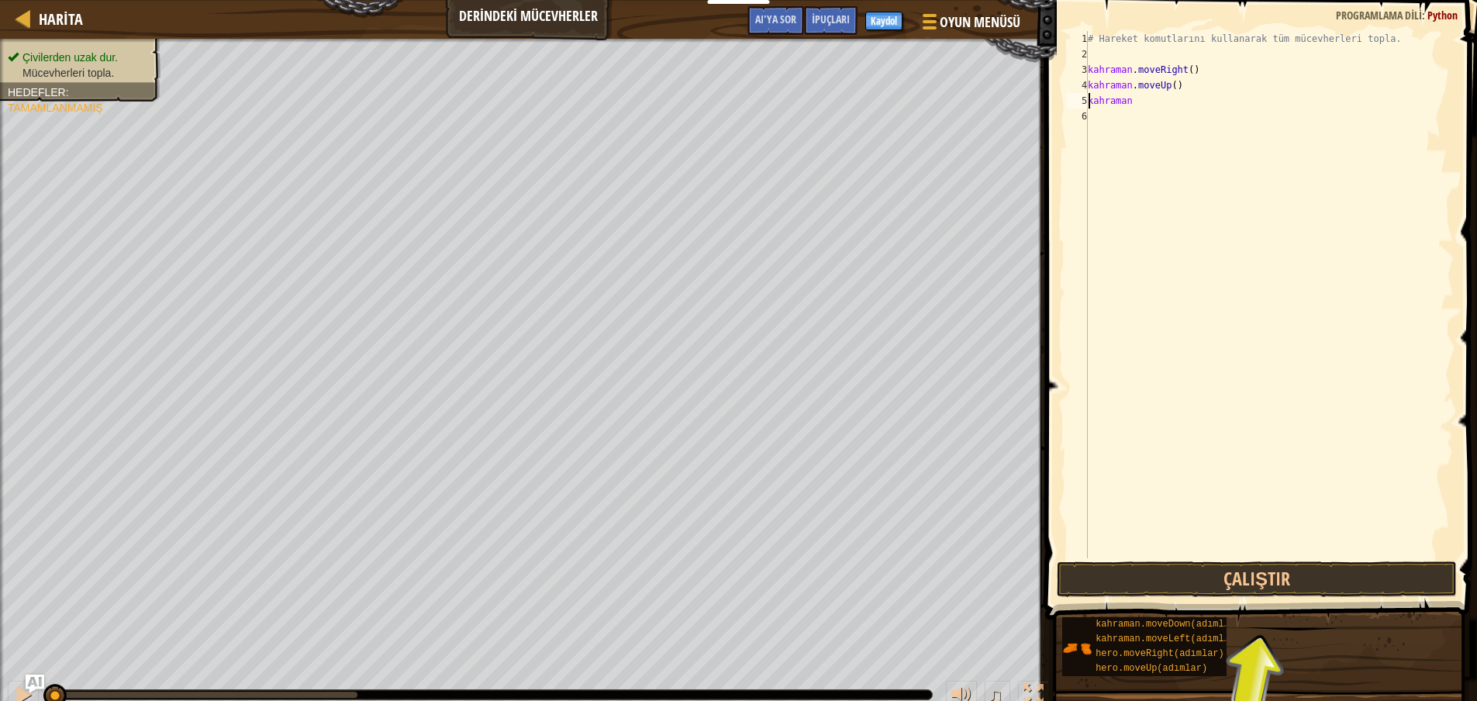
click at [1162, 109] on div "# Hareket komutlarını kullanarak tüm mücevherleri topla. kahraman . moveRight (…" at bounding box center [1269, 310] width 369 height 558
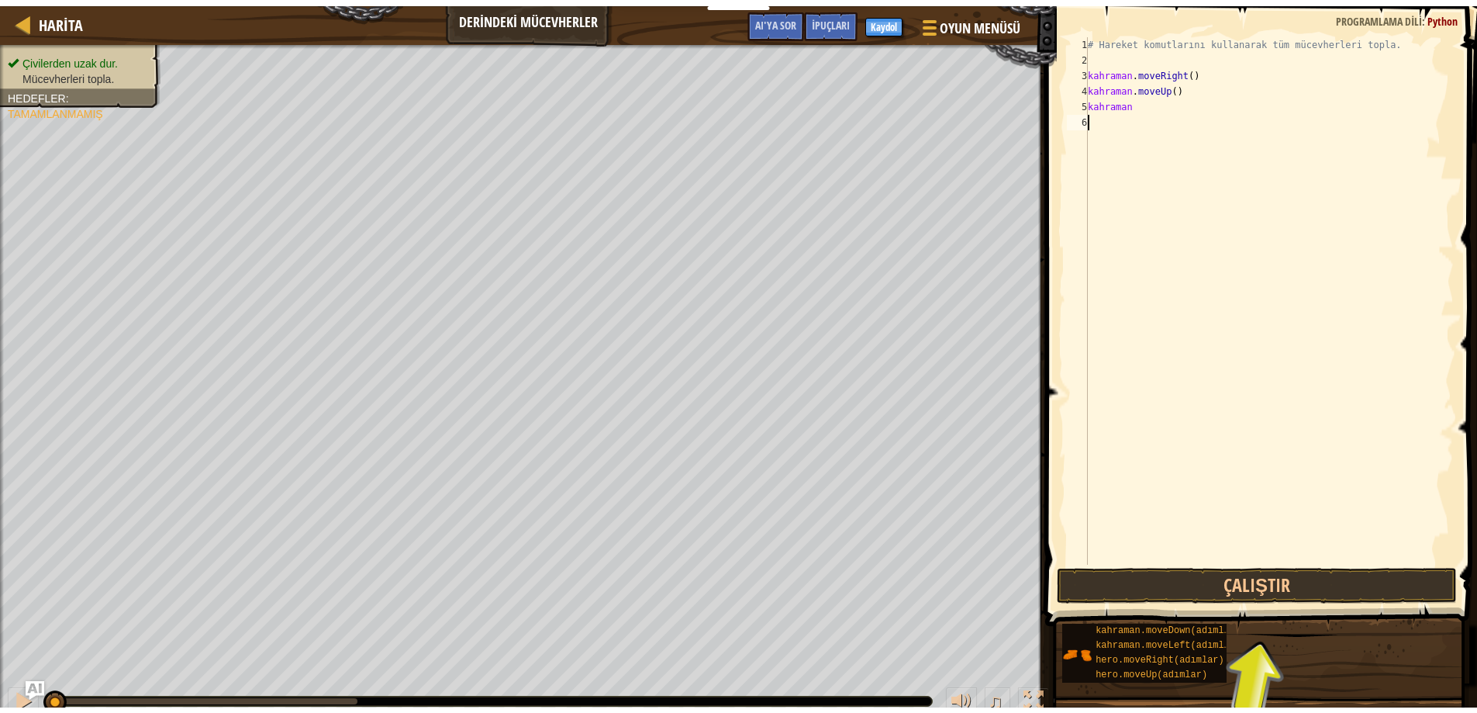
scroll to position [7, 0]
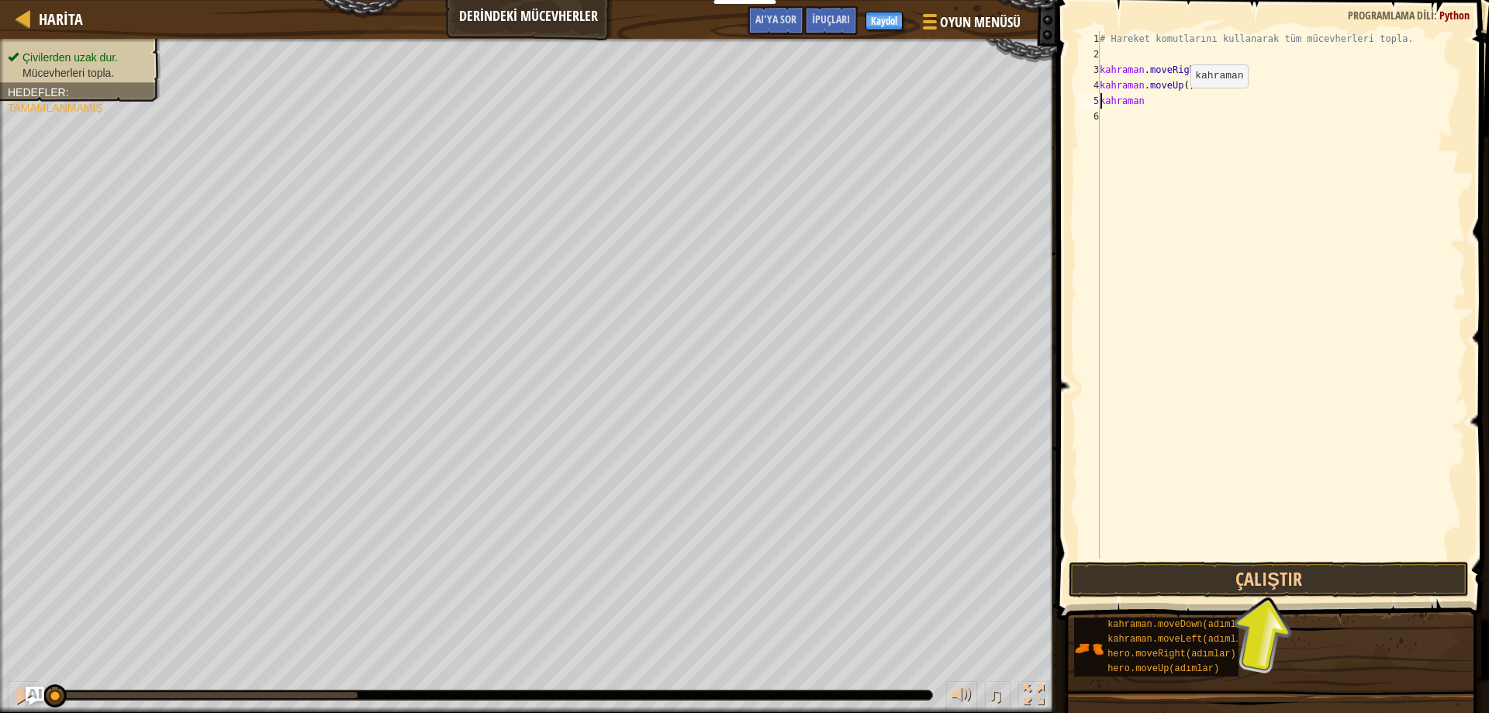
click at [1161, 103] on div "# Hareket komutlarını kullanarak tüm mücevherleri topla. kahraman . moveRight (…" at bounding box center [1281, 310] width 369 height 558
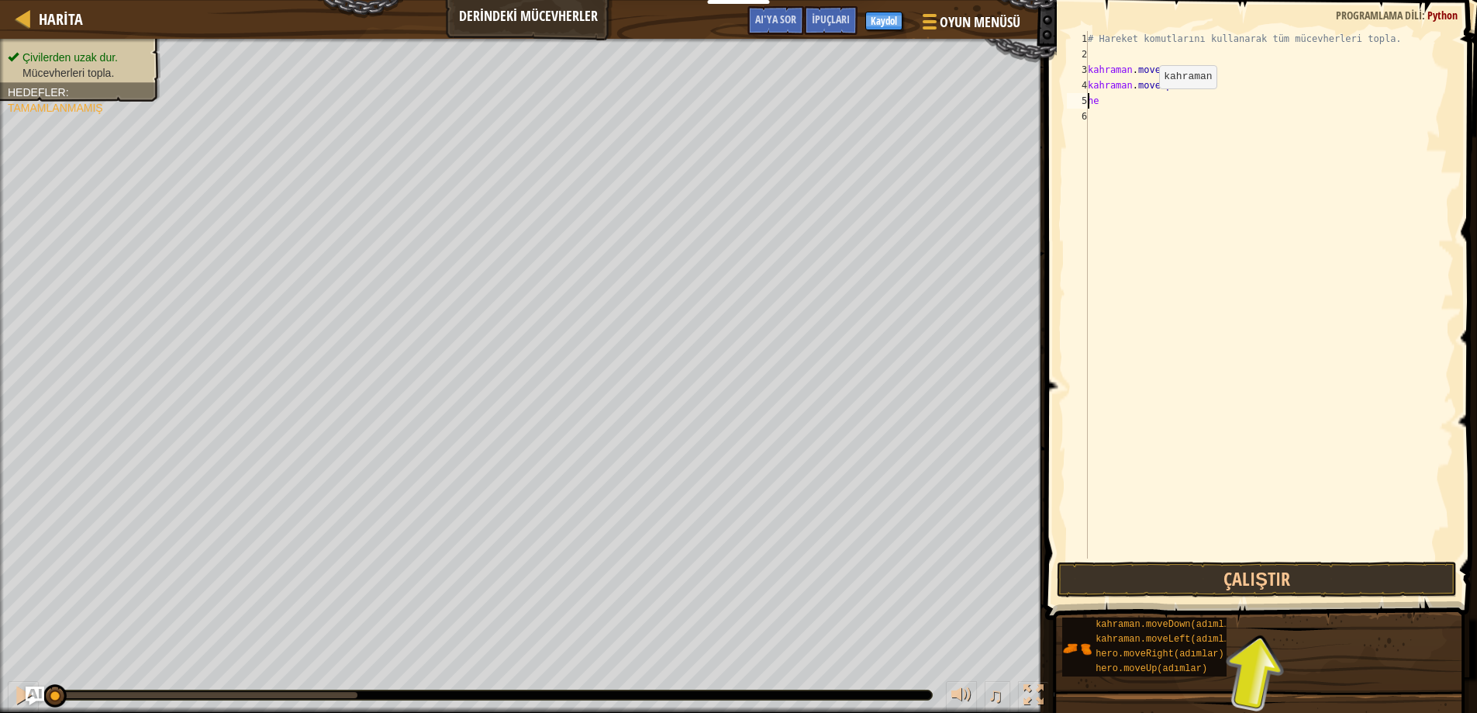
type textarea "h"
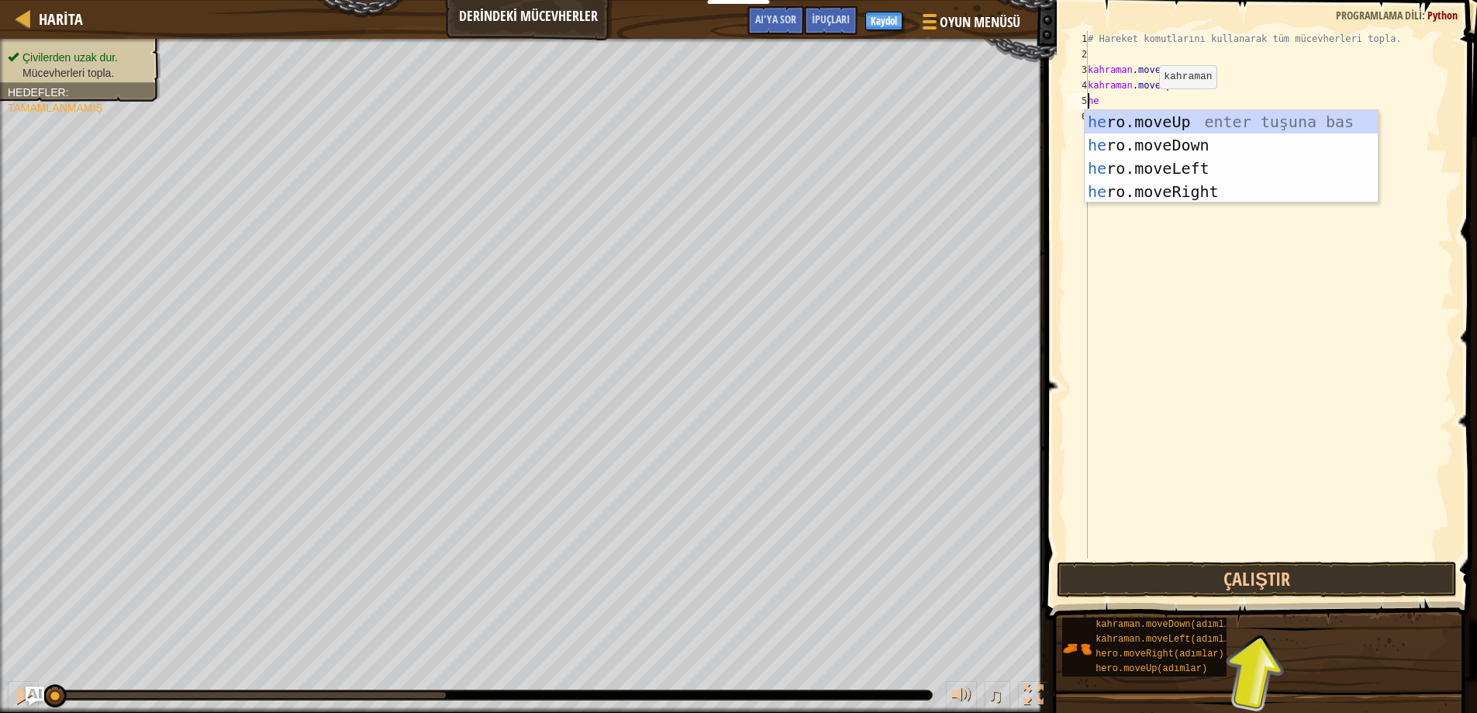
type textarea "her"
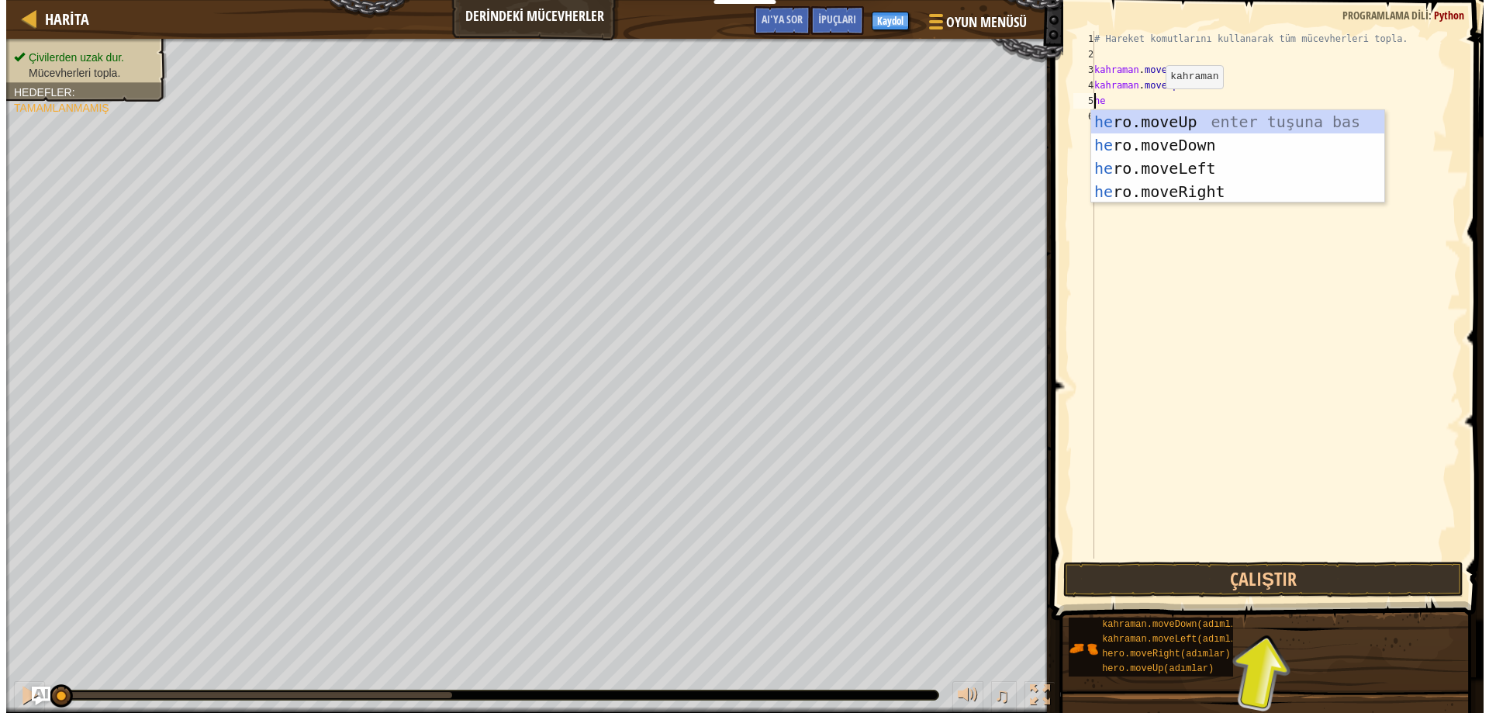
scroll to position [7, 1]
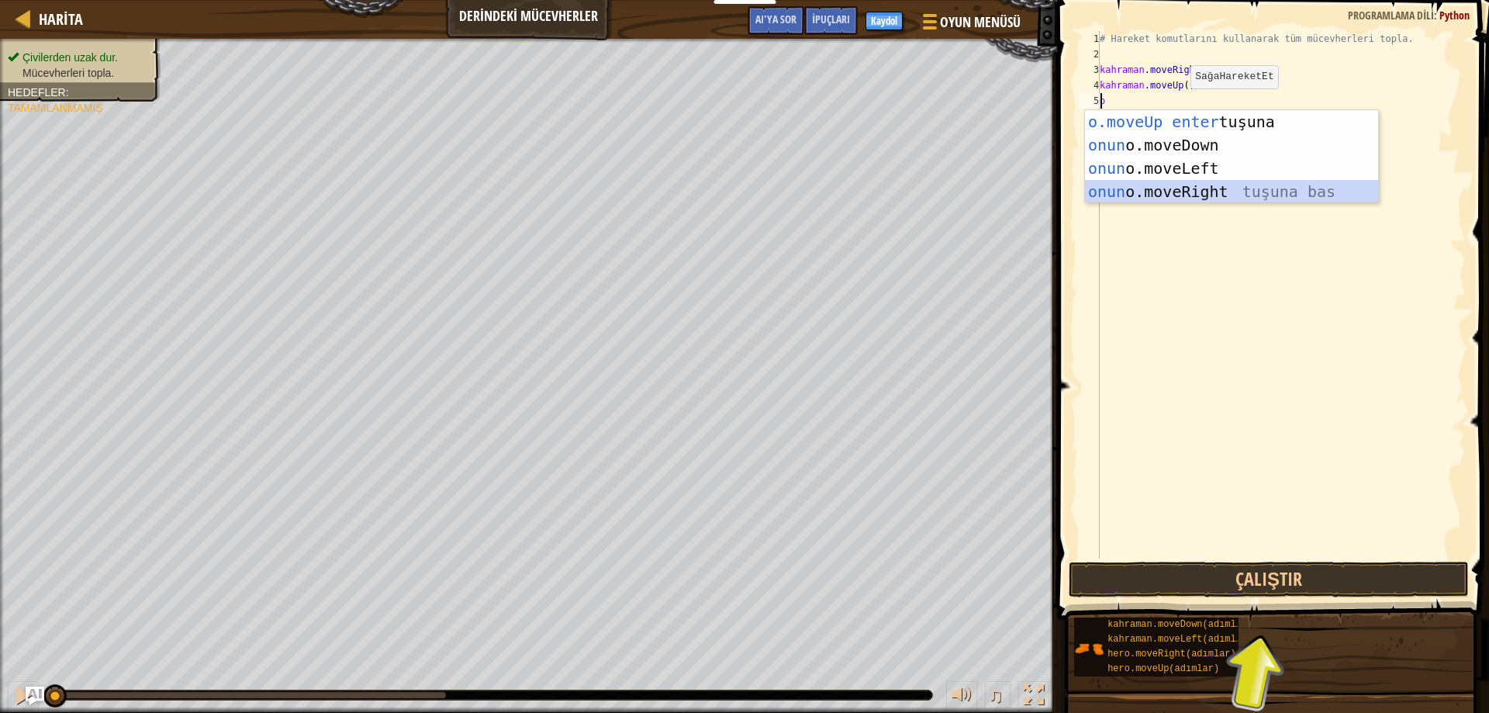
click at [1205, 194] on div "o.moveUp enter tuşuna bas onun o.moveDown tuşuna bas onun o.moveLeft tuşuna bas…" at bounding box center [1231, 180] width 293 height 140
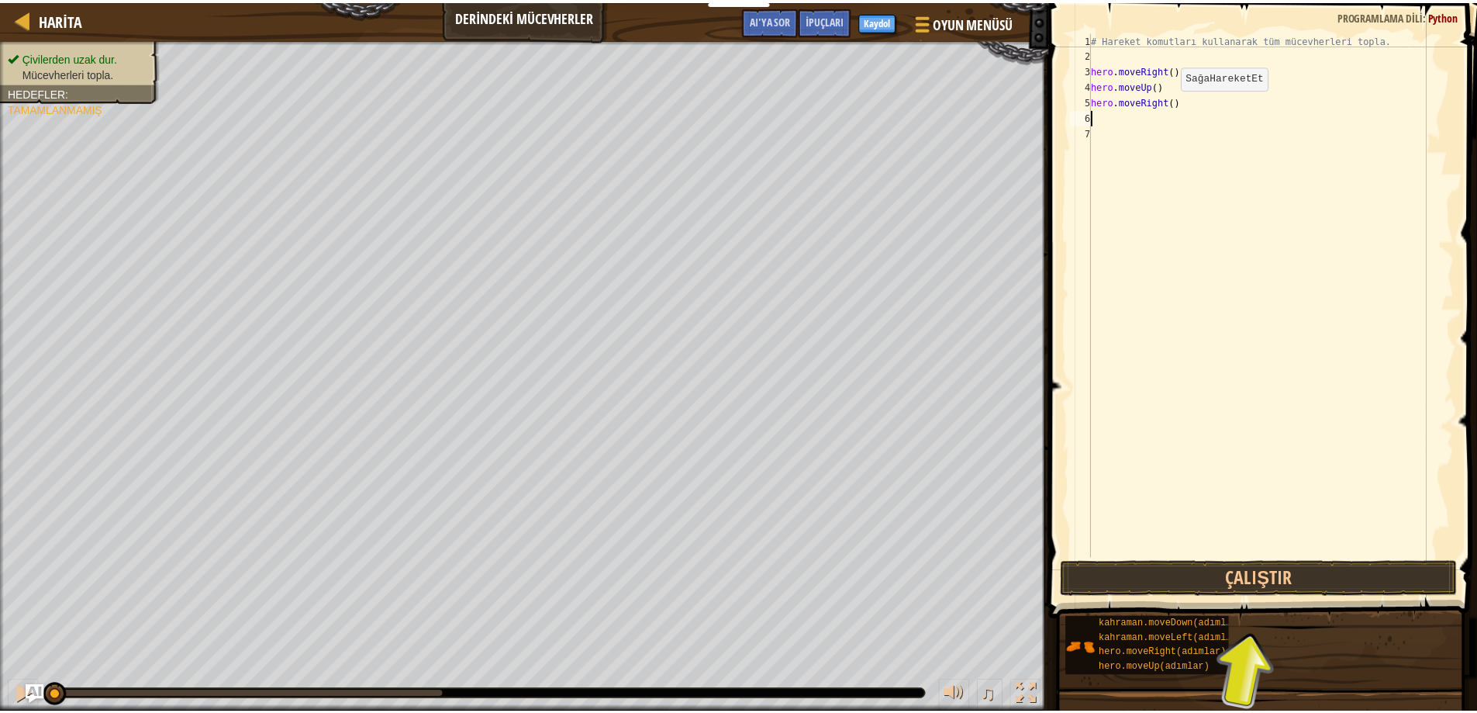
scroll to position [7, 0]
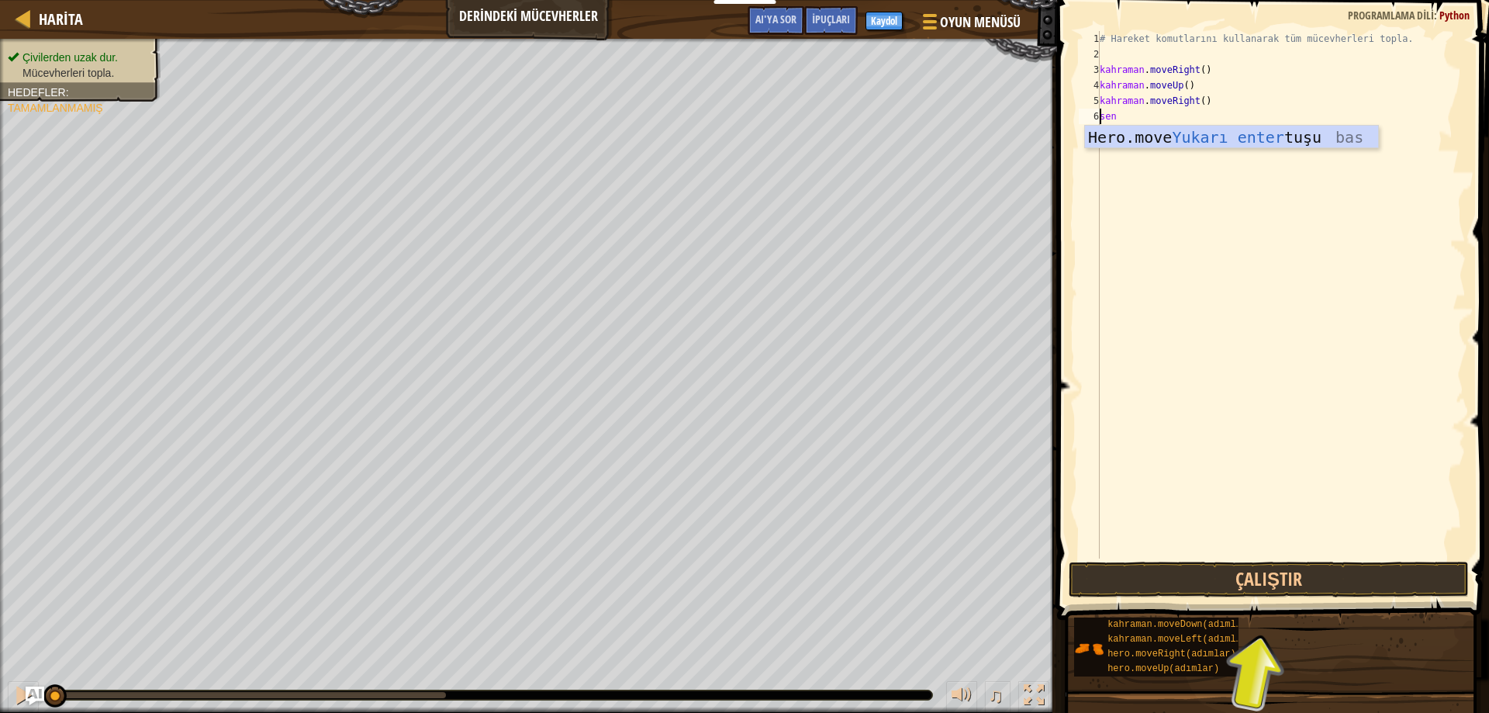
type textarea "up"
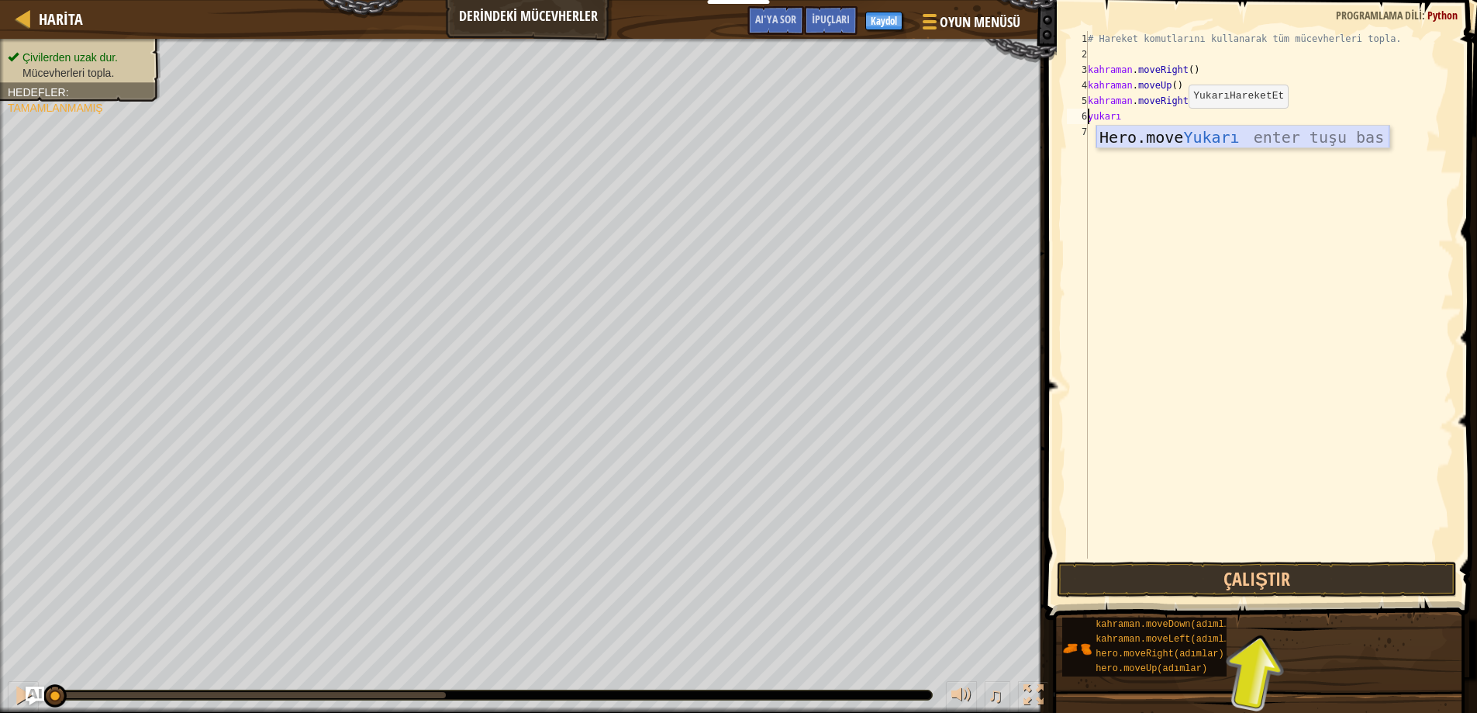
click at [1186, 133] on div "Hero.move Yukarı enter tuşu bas" at bounding box center [1243, 161] width 293 height 70
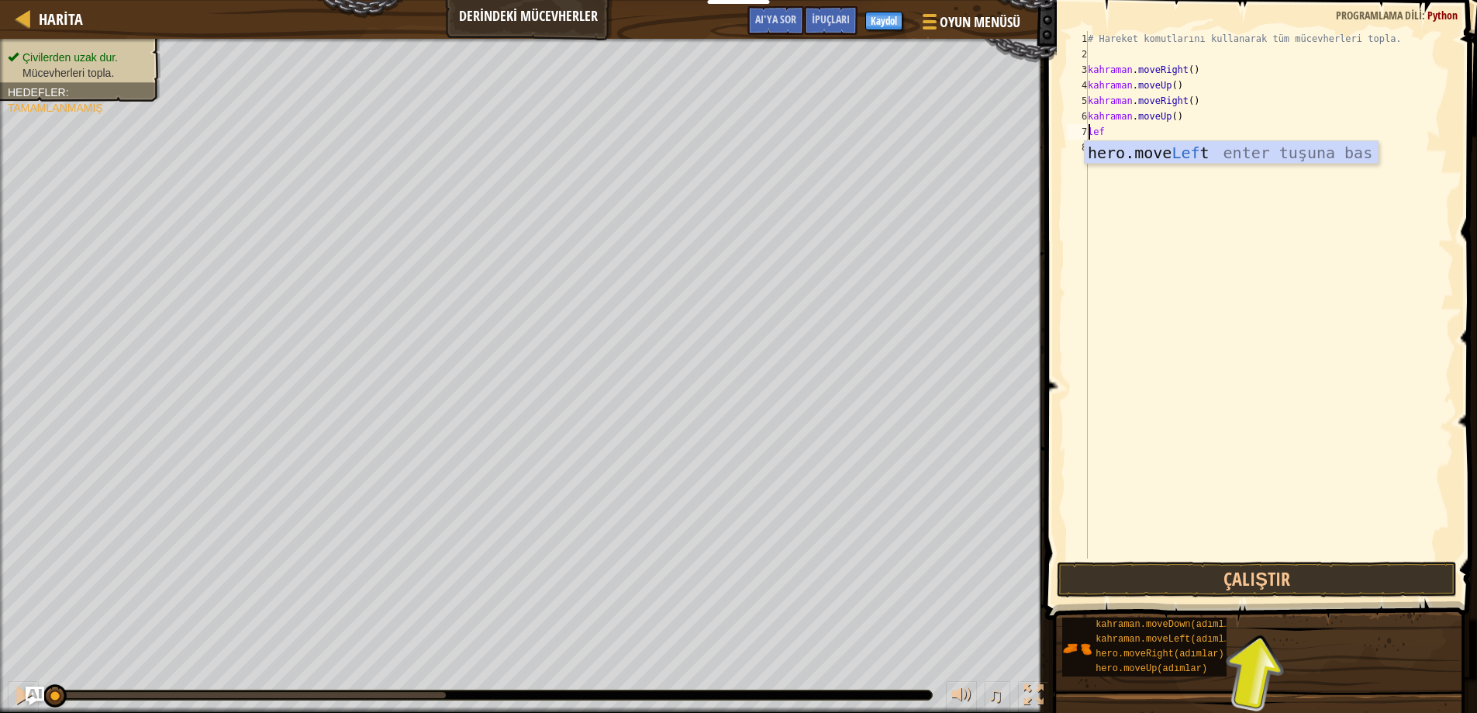
scroll to position [7, 1]
type textarea "left"
click at [1158, 153] on div "Hero.move Sol enter tuşu bas" at bounding box center [1231, 176] width 293 height 70
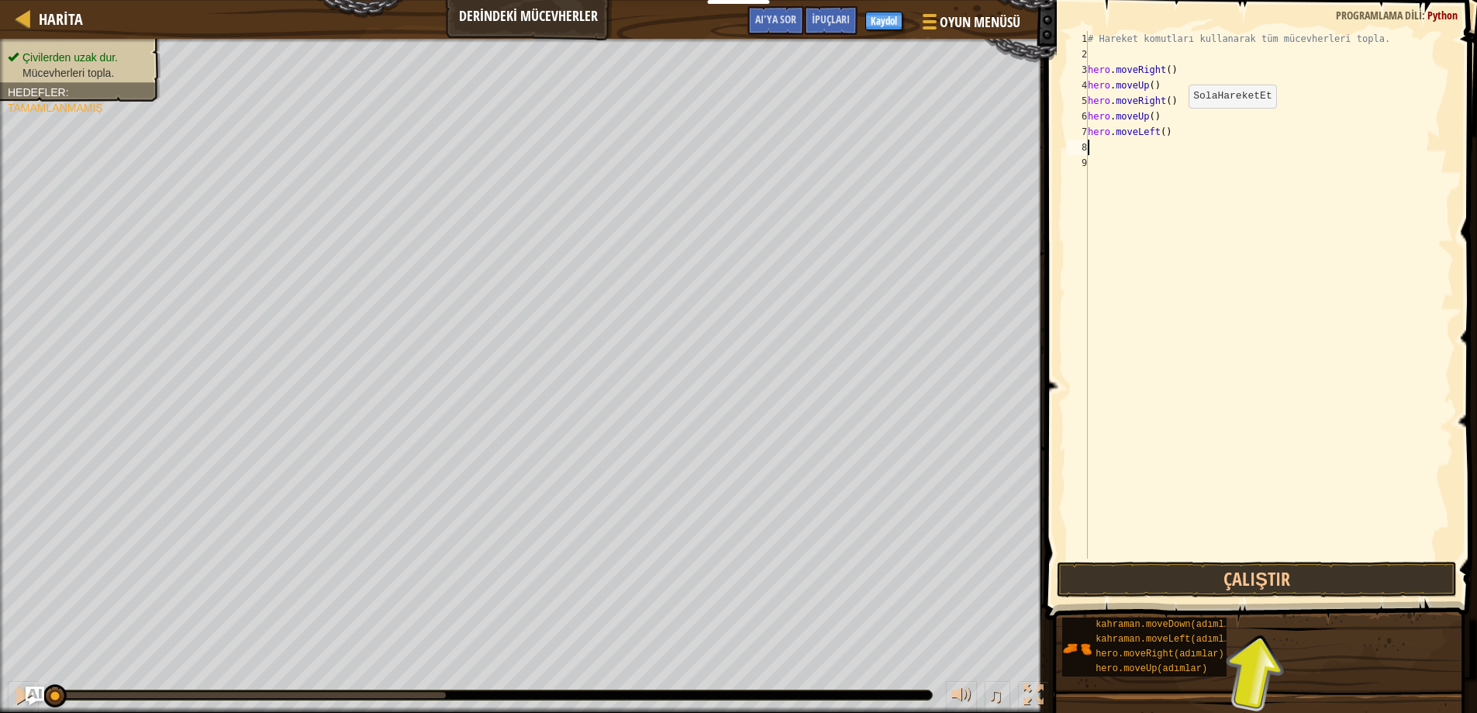
scroll to position [7, 0]
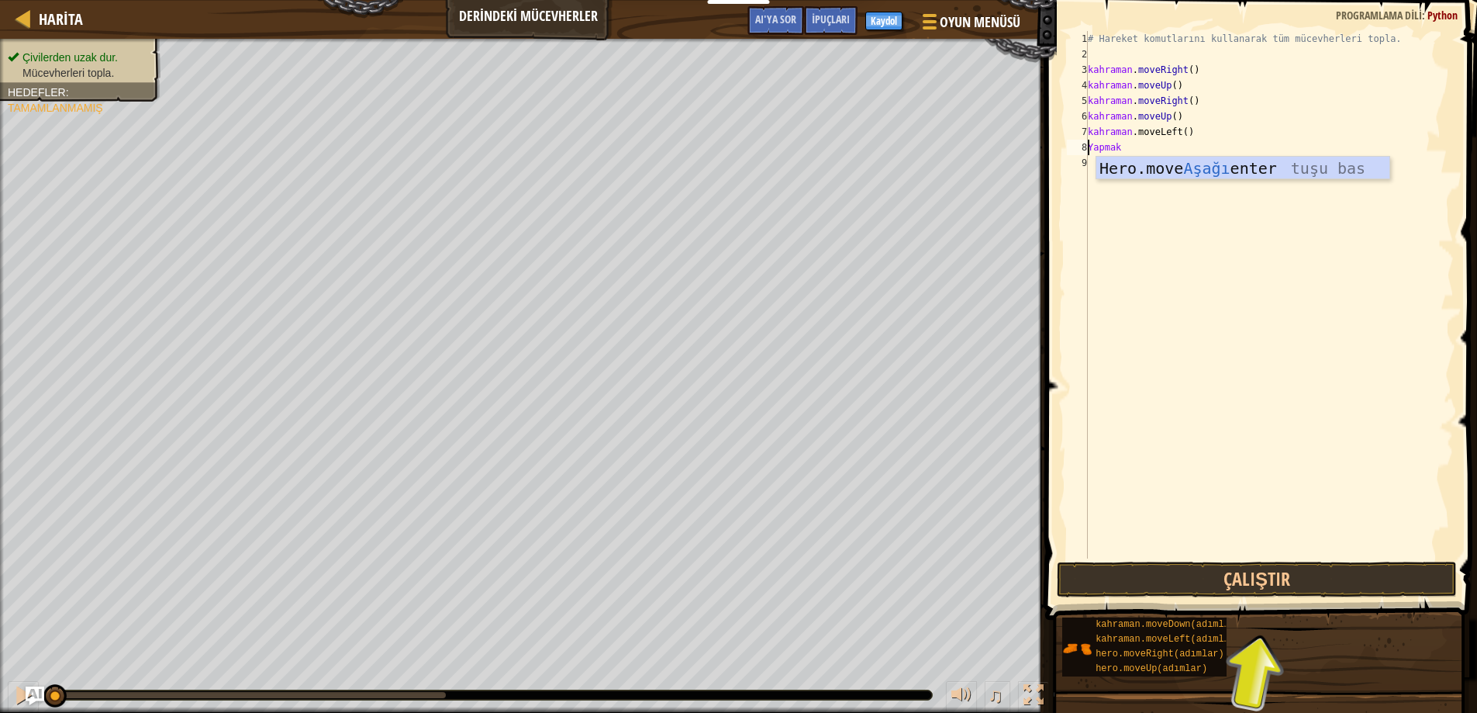
type textarea "dow"
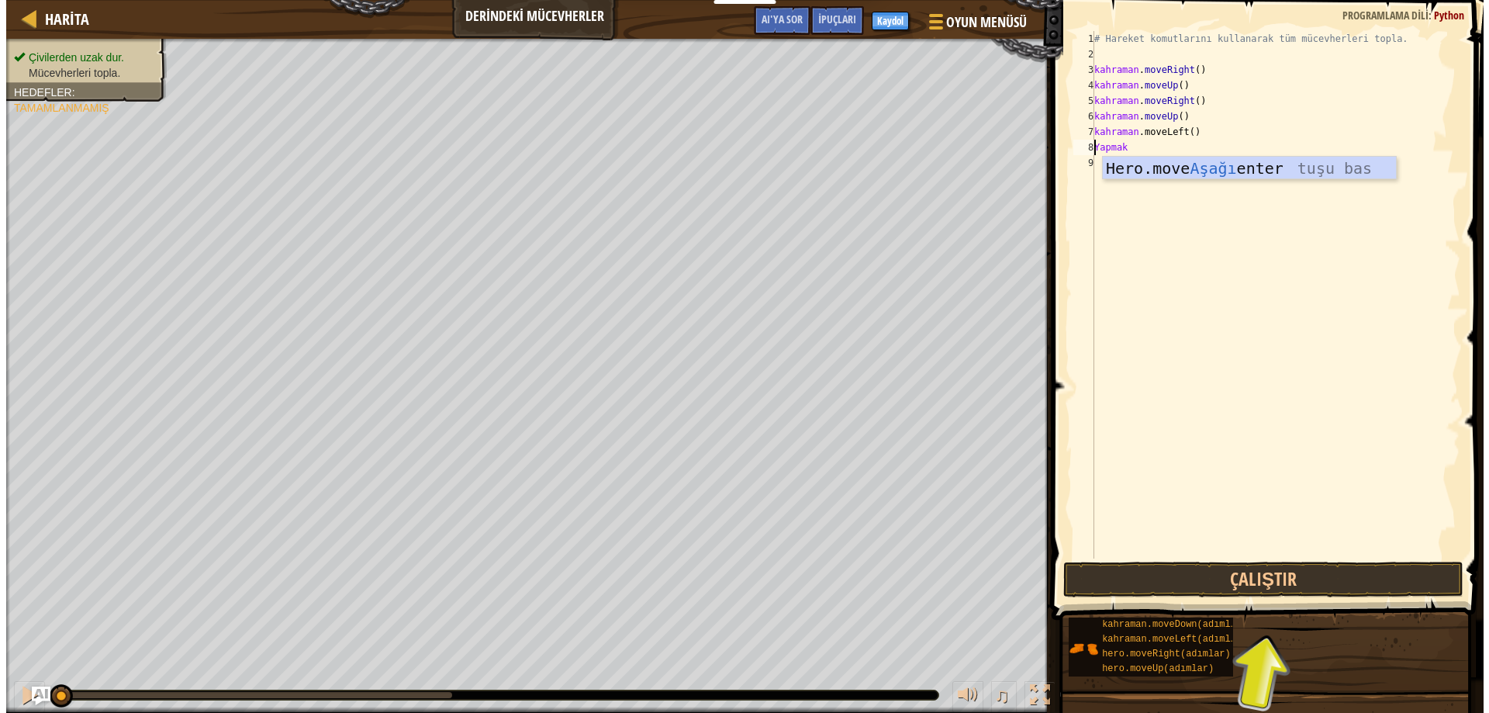
scroll to position [7, 1]
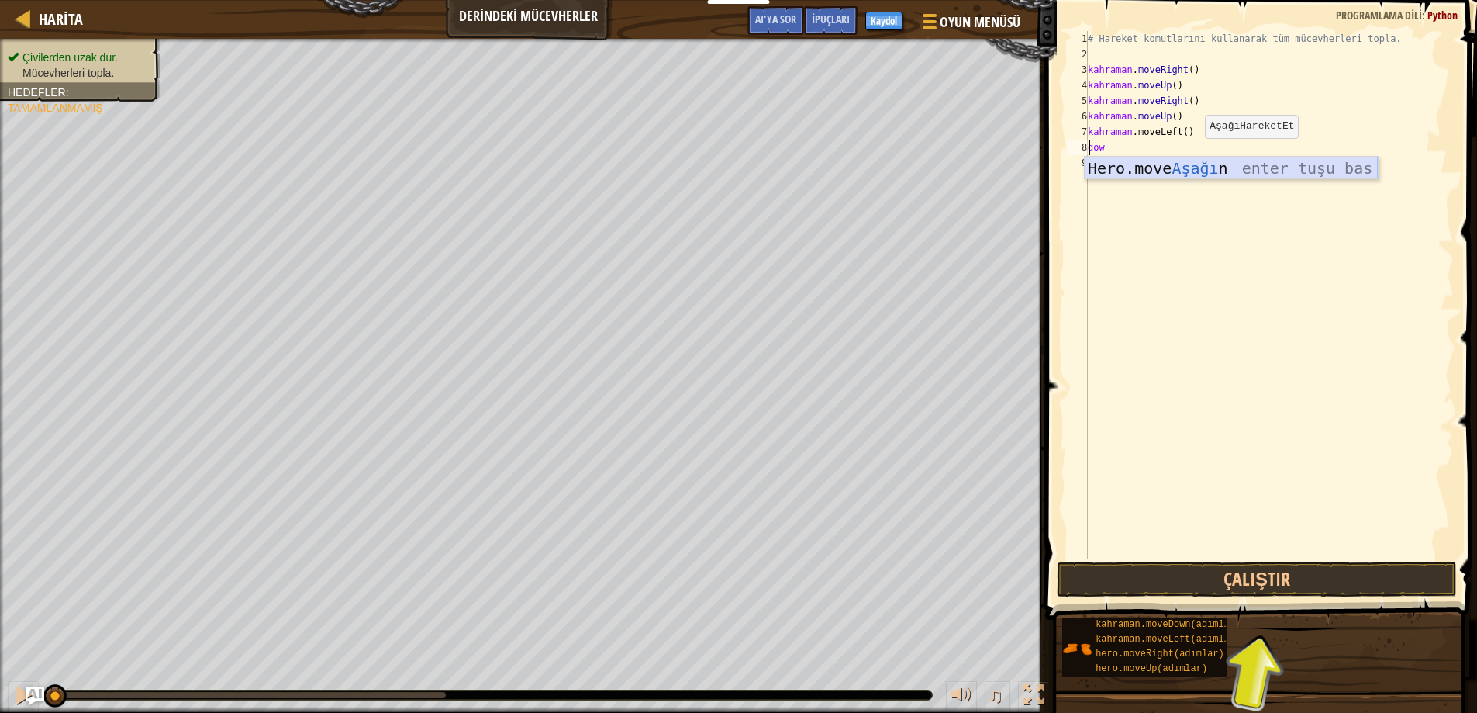
click at [1186, 169] on div "Hero.move Aşağı n enter tuşu bas" at bounding box center [1231, 192] width 293 height 70
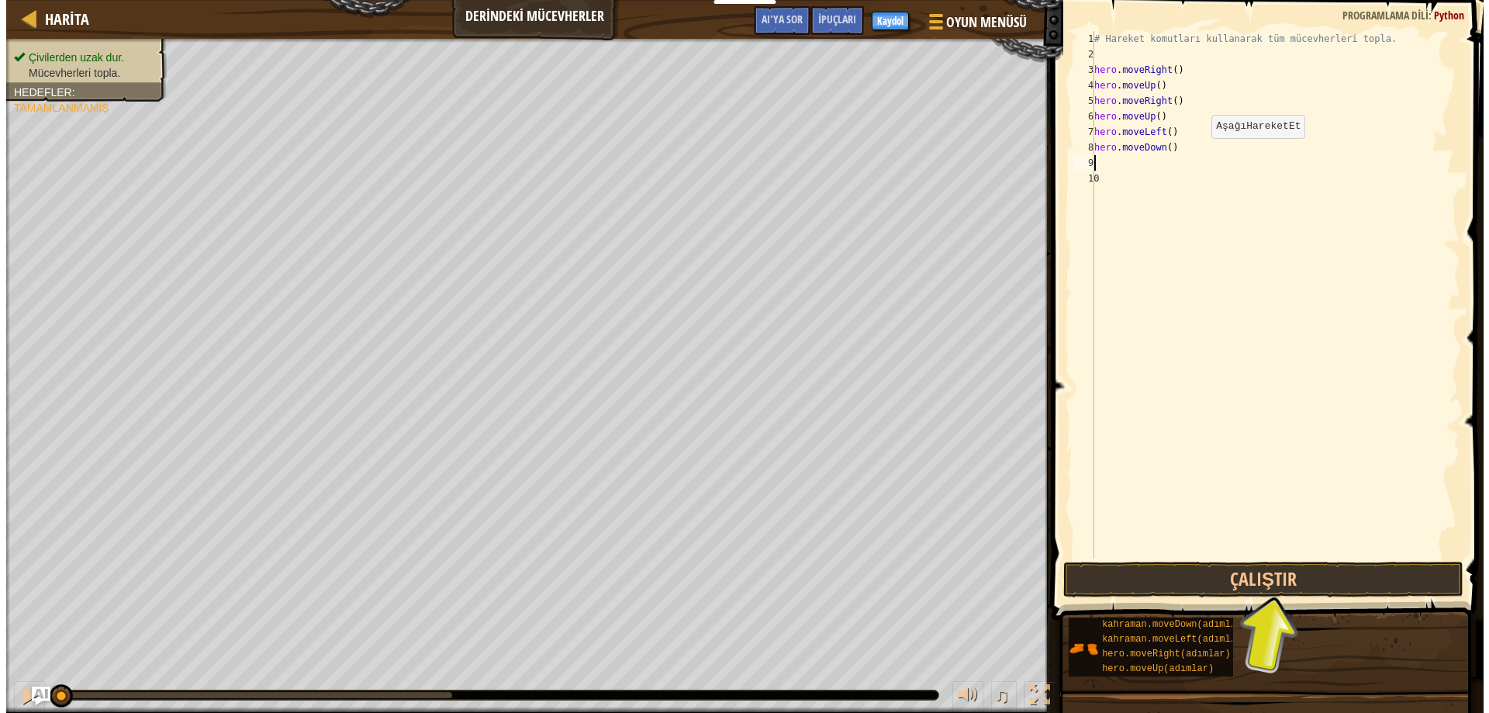
scroll to position [7, 0]
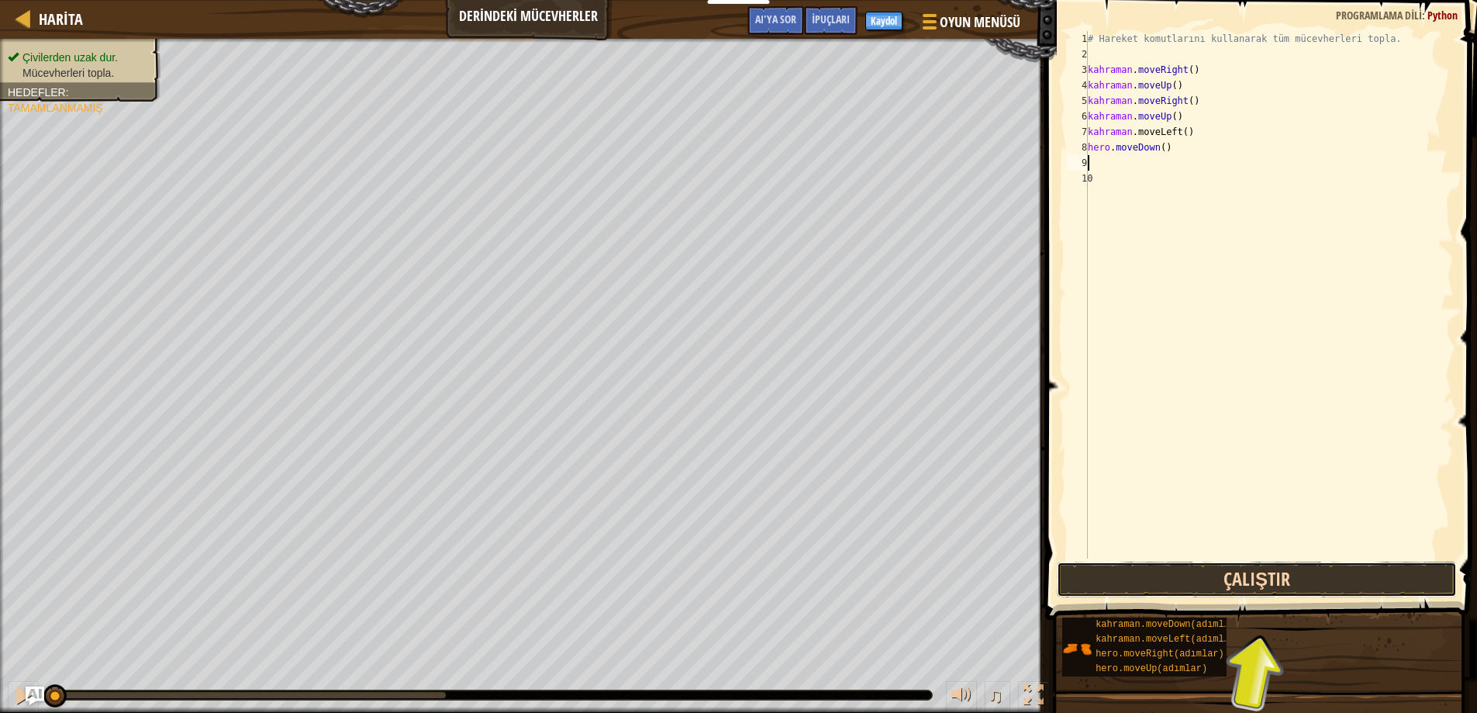
click at [1262, 586] on button "Çalıştır" at bounding box center [1257, 579] width 401 height 36
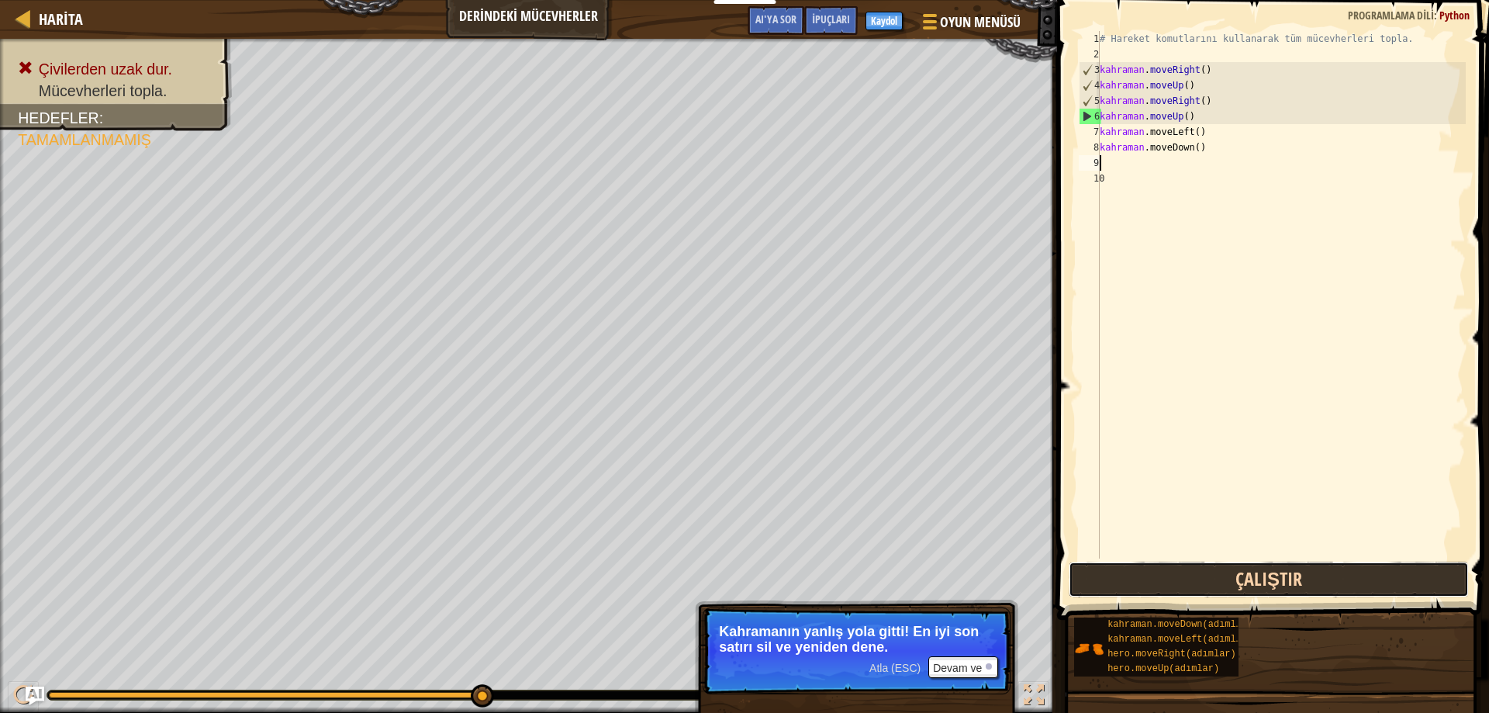
click at [1144, 569] on button "Çalıştır" at bounding box center [1269, 579] width 401 height 36
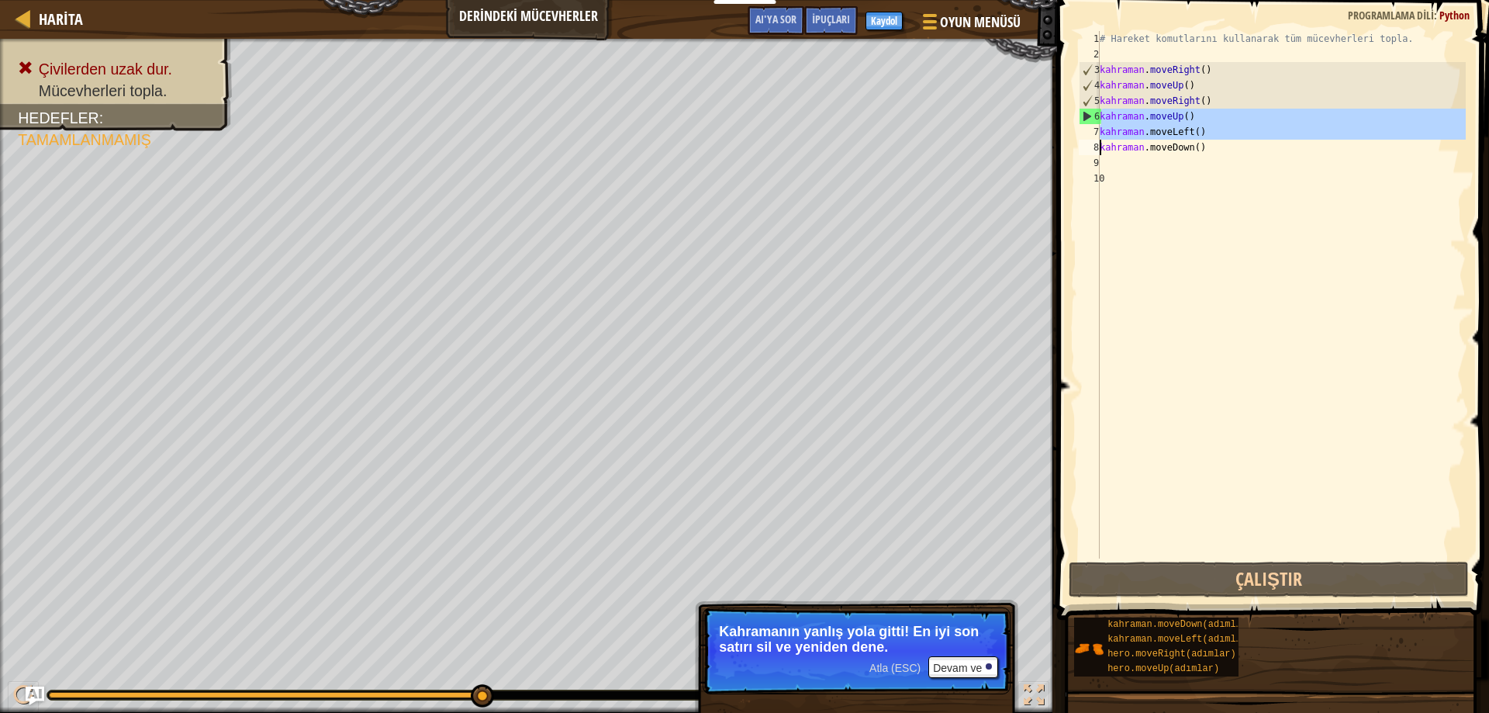
drag, startPoint x: 1217, startPoint y: 119, endPoint x: 1066, endPoint y: 140, distance: 151.9
click at [1066, 140] on div "1 2 3 4 5 6 7 8 9 10 # Hareket komutlarını kullanarak tüm mücevherleri topla. k…" at bounding box center [1270, 340] width 437 height 665
drag, startPoint x: 1076, startPoint y: 116, endPoint x: 1082, endPoint y: 103, distance: 14.6
click at [1082, 103] on div "hero.moveLeft() hero.moveDown() 1 2 3 4 5 6 7 8 9 10 # Hareket komutlarını kull…" at bounding box center [1271, 294] width 390 height 527
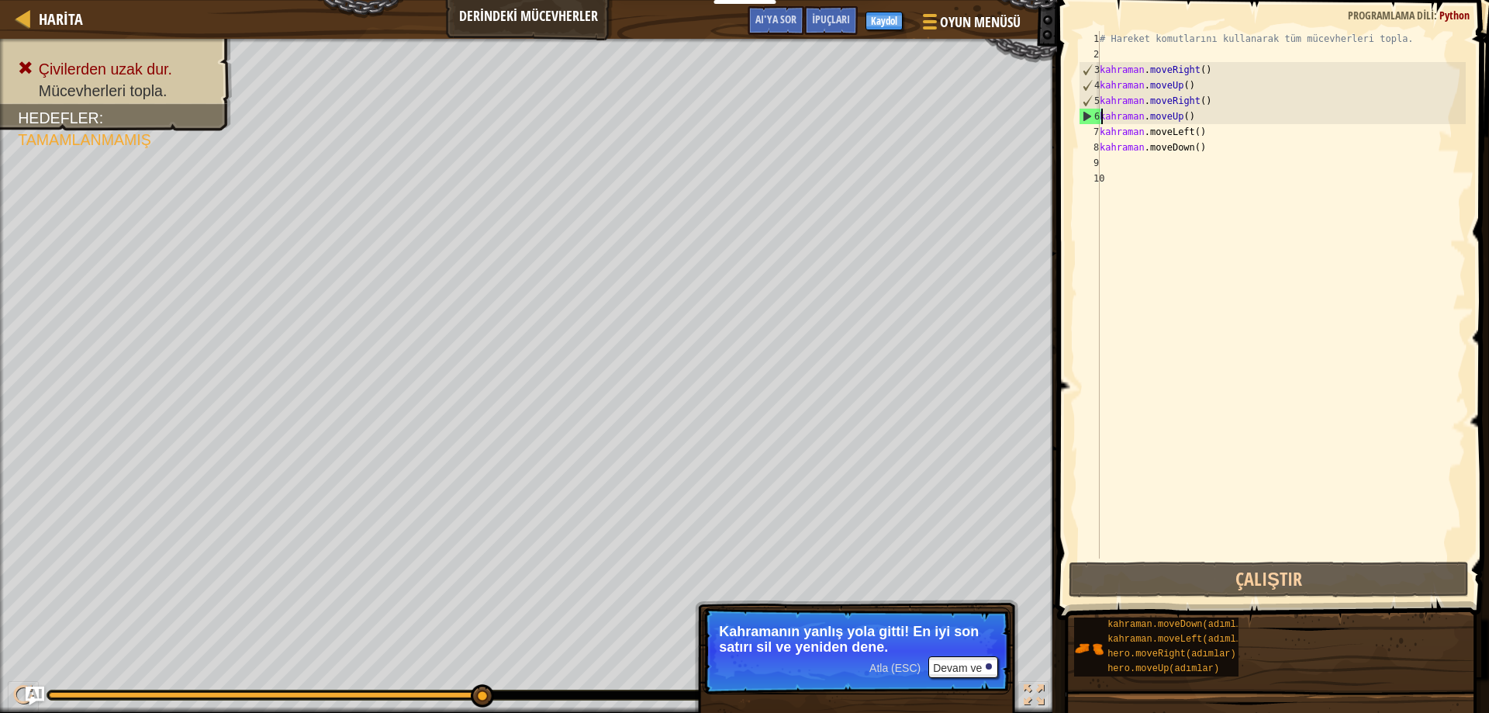
drag, startPoint x: 1219, startPoint y: 119, endPoint x: 1104, endPoint y: 120, distance: 114.8
click at [1102, 120] on div "# Hareket komutlarını kullanarak tüm mücevherleri topla. kahraman . moveRight (…" at bounding box center [1281, 310] width 369 height 558
drag, startPoint x: 1126, startPoint y: 119, endPoint x: 1209, endPoint y: 120, distance: 83.0
click at [1209, 120] on div "# Hareket komutlarını kullanarak tüm mücevherleri topla. kahraman . moveRight (…" at bounding box center [1281, 310] width 369 height 558
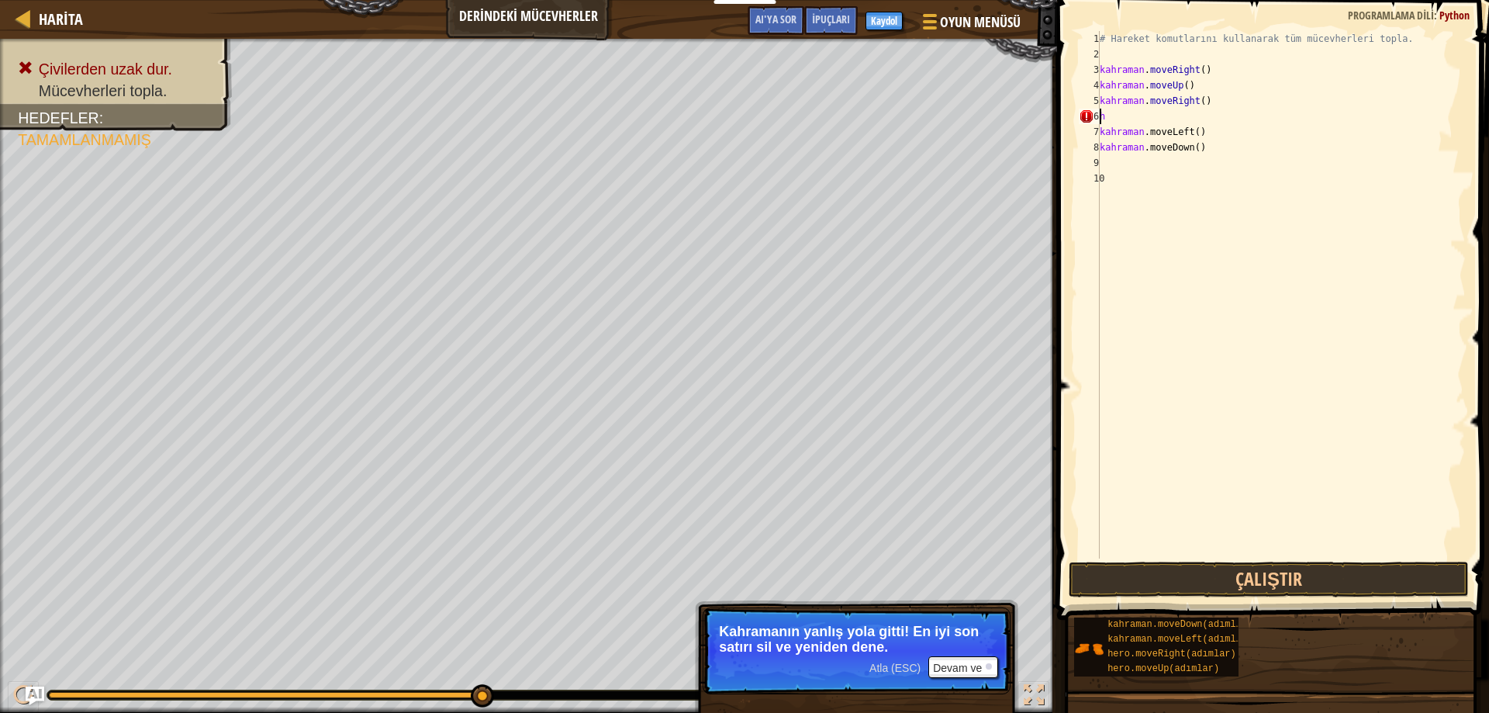
type textarea "h"
type textarea "dow"
click at [1243, 181] on div "# Hareket komutlarını kullanarak tüm mücevherleri topla. kahraman . moveRight (…" at bounding box center [1281, 310] width 369 height 558
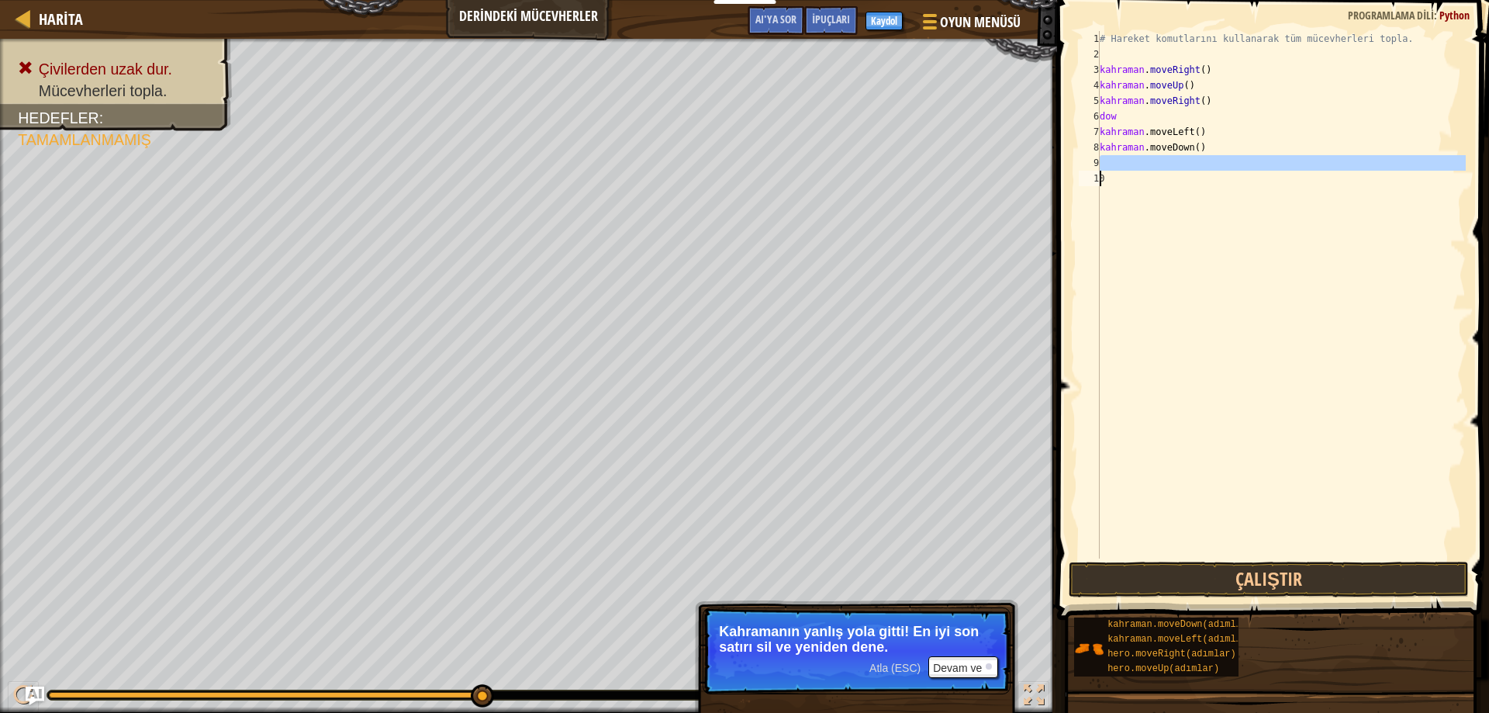
click at [1202, 115] on div "# Hareket komutlarını kullanarak tüm mücevherleri topla. kahraman . moveRight (…" at bounding box center [1281, 310] width 369 height 558
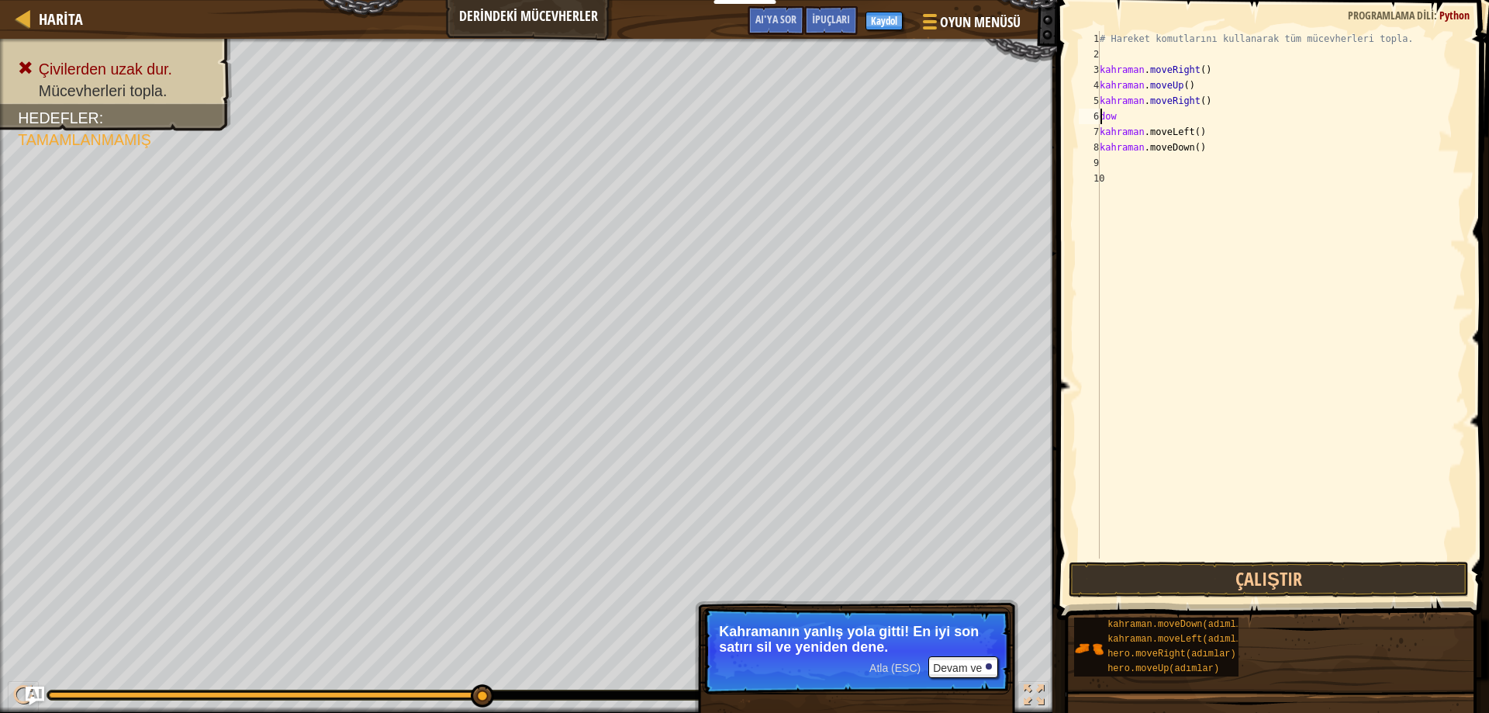
click at [1190, 119] on div "# Hareket komutlarını kullanarak tüm mücevherleri topla. kahraman . moveRight (…" at bounding box center [1281, 310] width 369 height 558
type textarea "d"
type textarea "dow"
click at [1182, 133] on div "Hero.move Aşağı n enter tuşu bas" at bounding box center [1243, 161] width 293 height 70
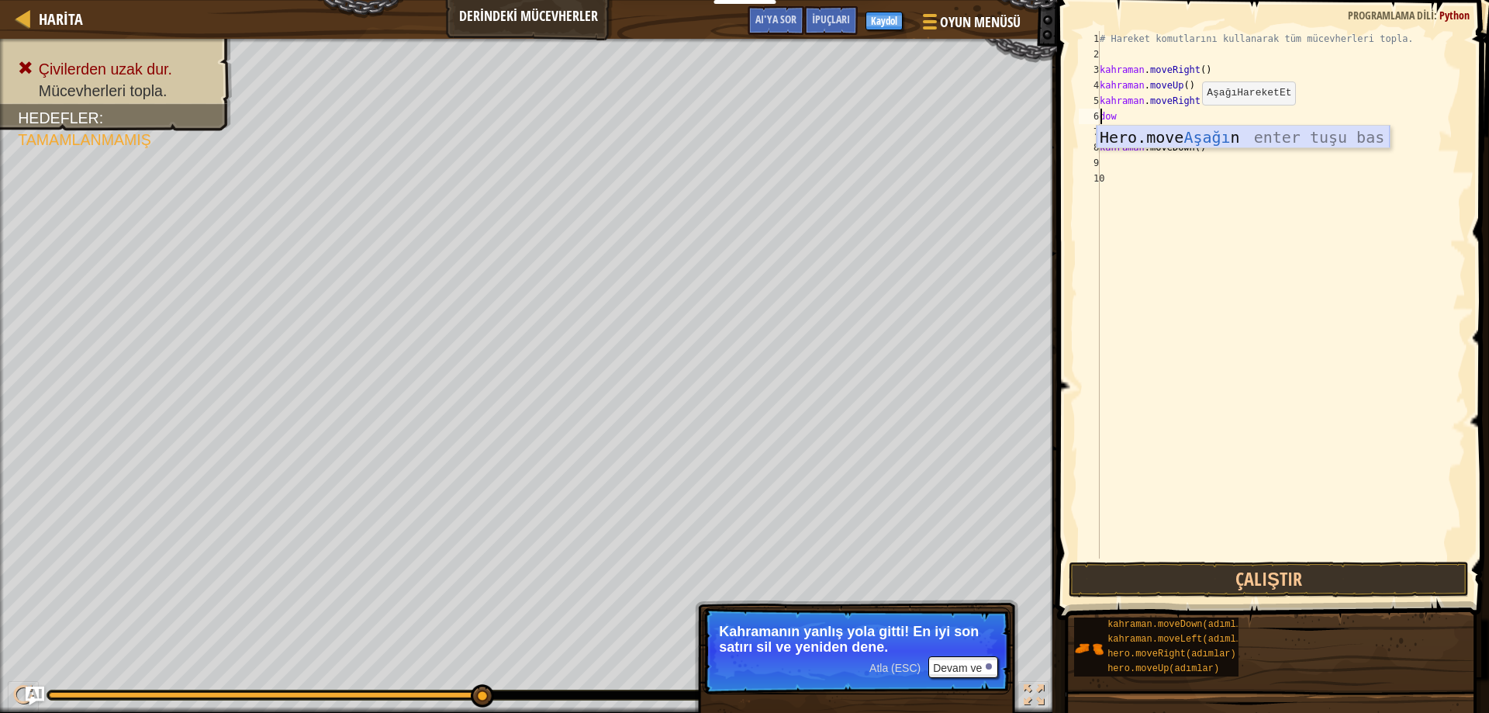
scroll to position [7, 0]
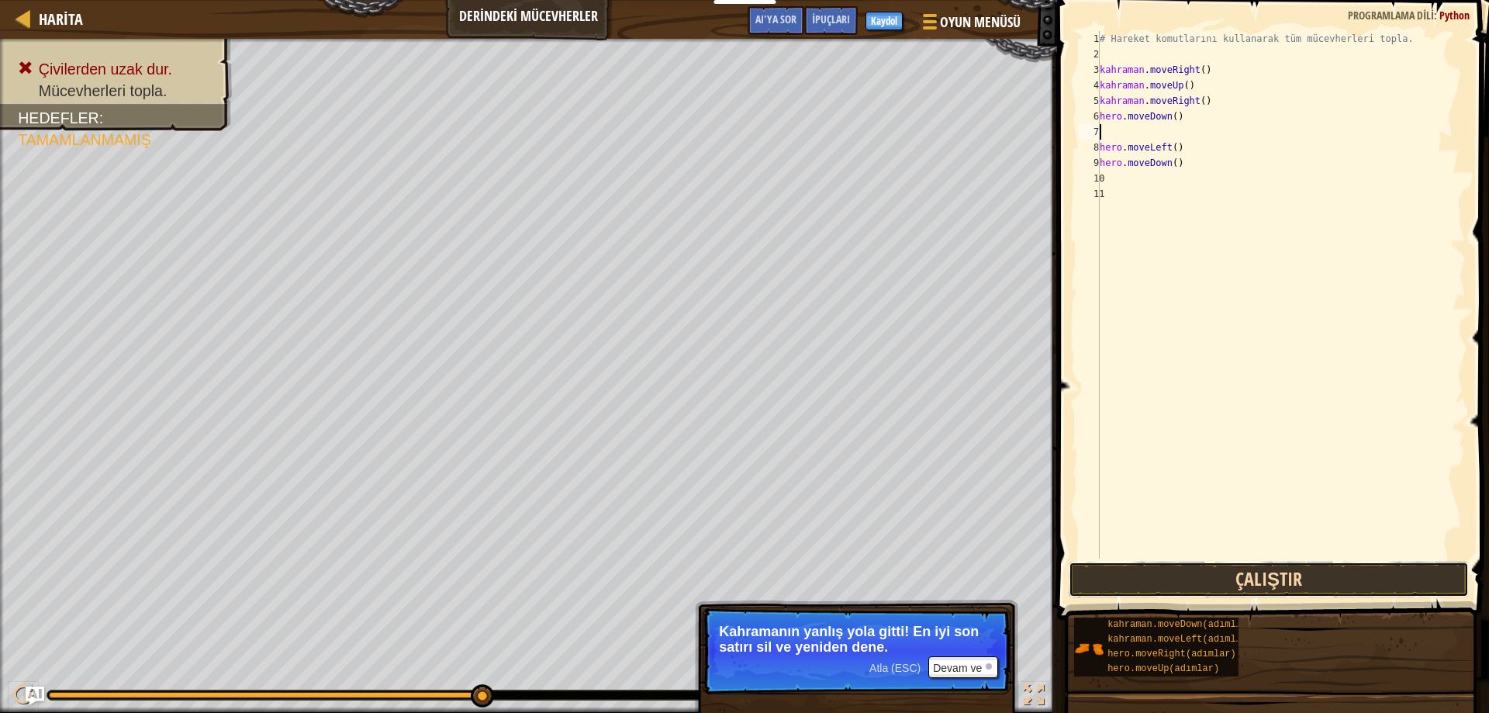
click at [1206, 574] on button "Çalıştır" at bounding box center [1269, 579] width 401 height 36
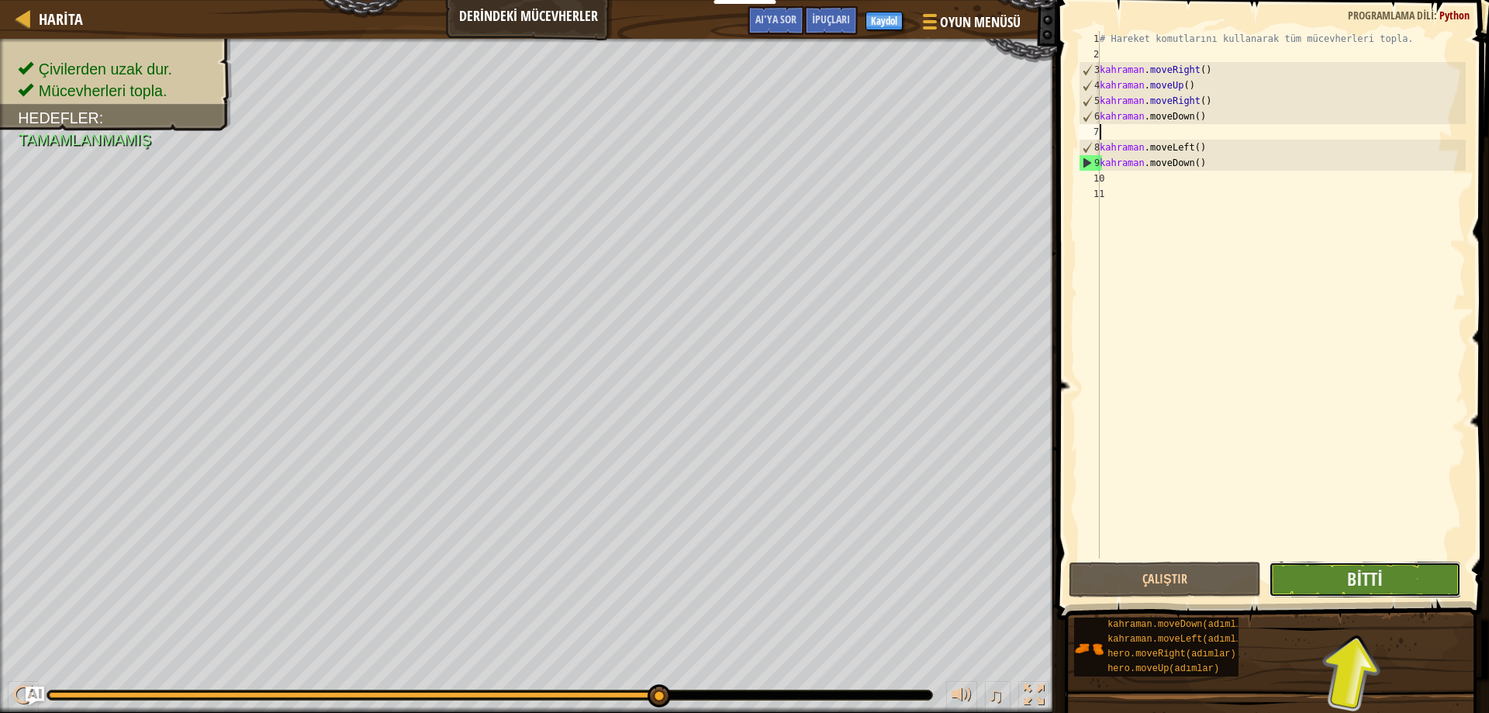
click at [1326, 562] on button "Bitti" at bounding box center [1365, 579] width 192 height 36
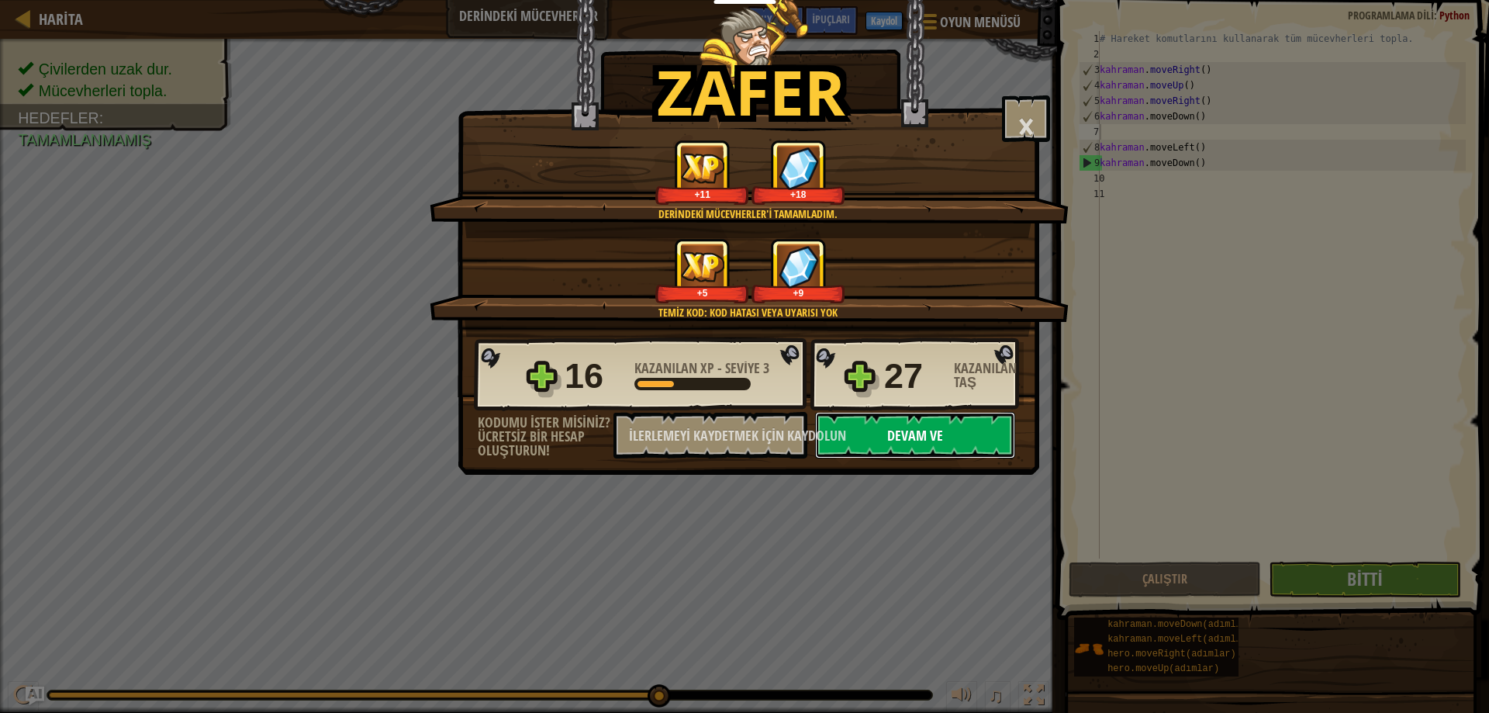
click at [955, 444] on button "Devam ve" at bounding box center [915, 435] width 200 height 47
select select "tr"
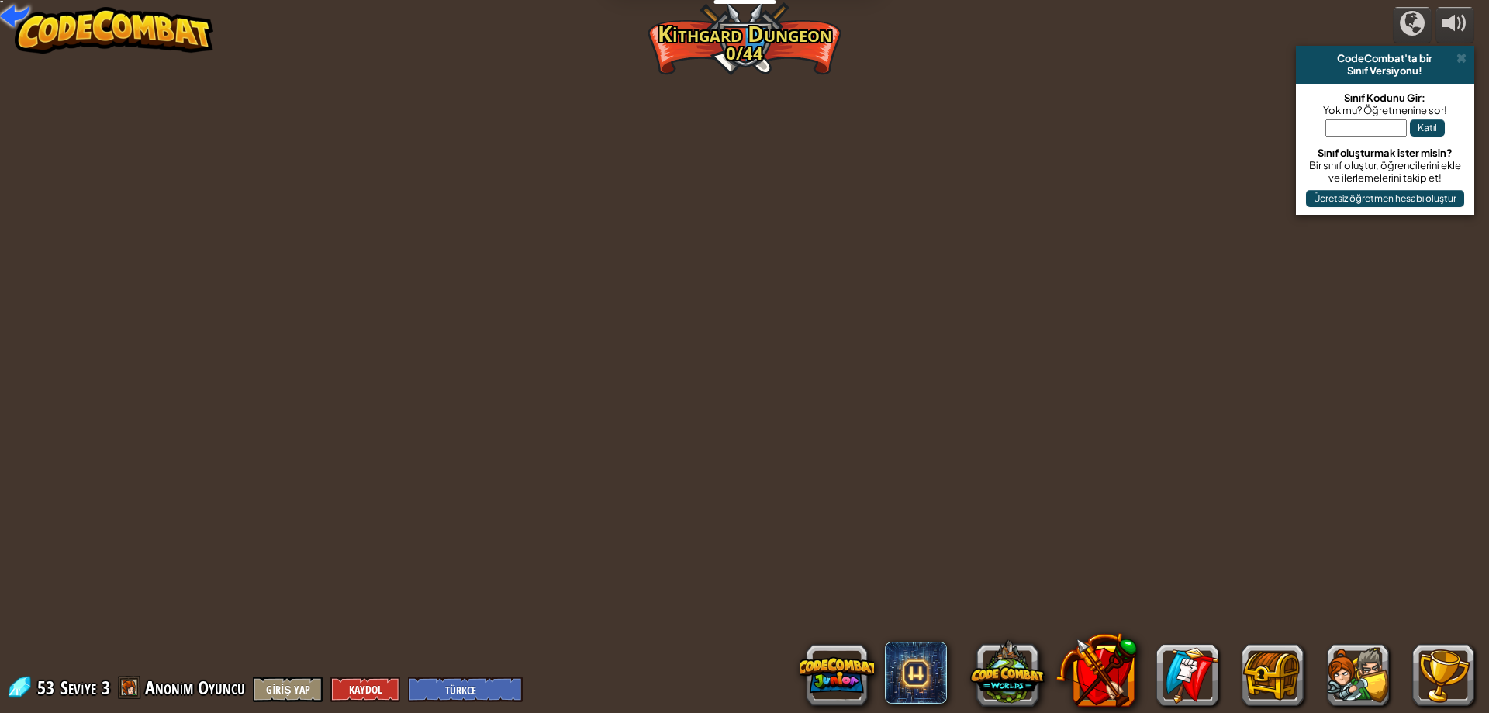
select select "tr"
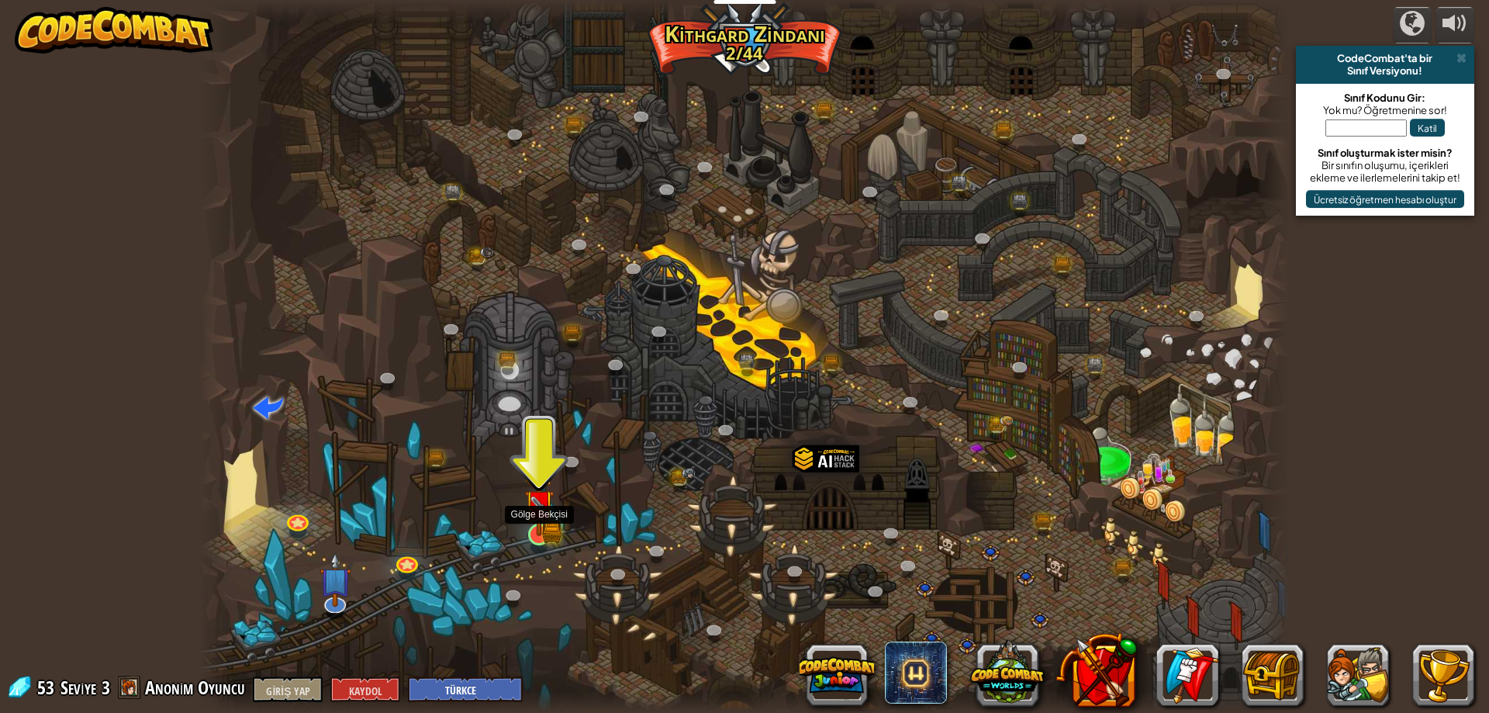
click at [551, 516] on img at bounding box center [538, 504] width 29 height 64
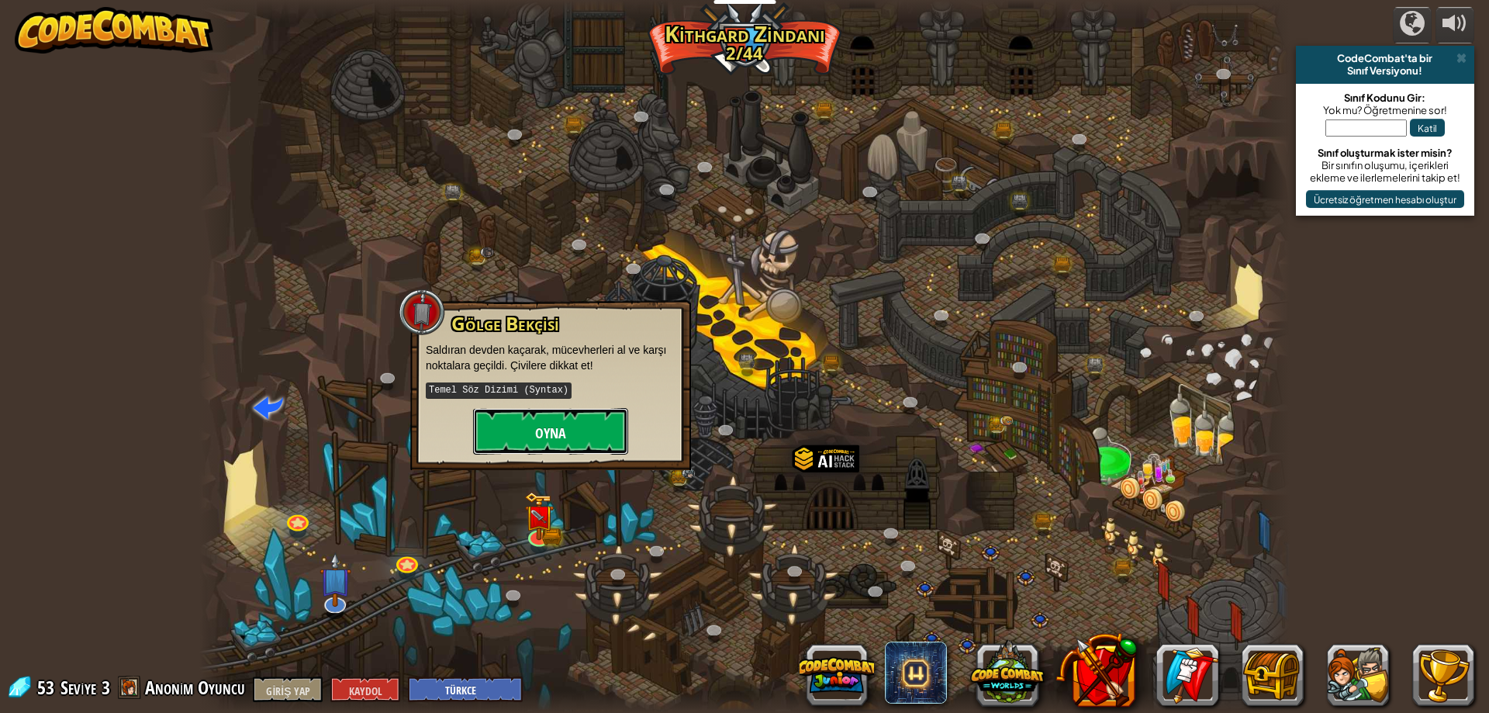
click at [550, 434] on font "Oyna" at bounding box center [550, 432] width 31 height 19
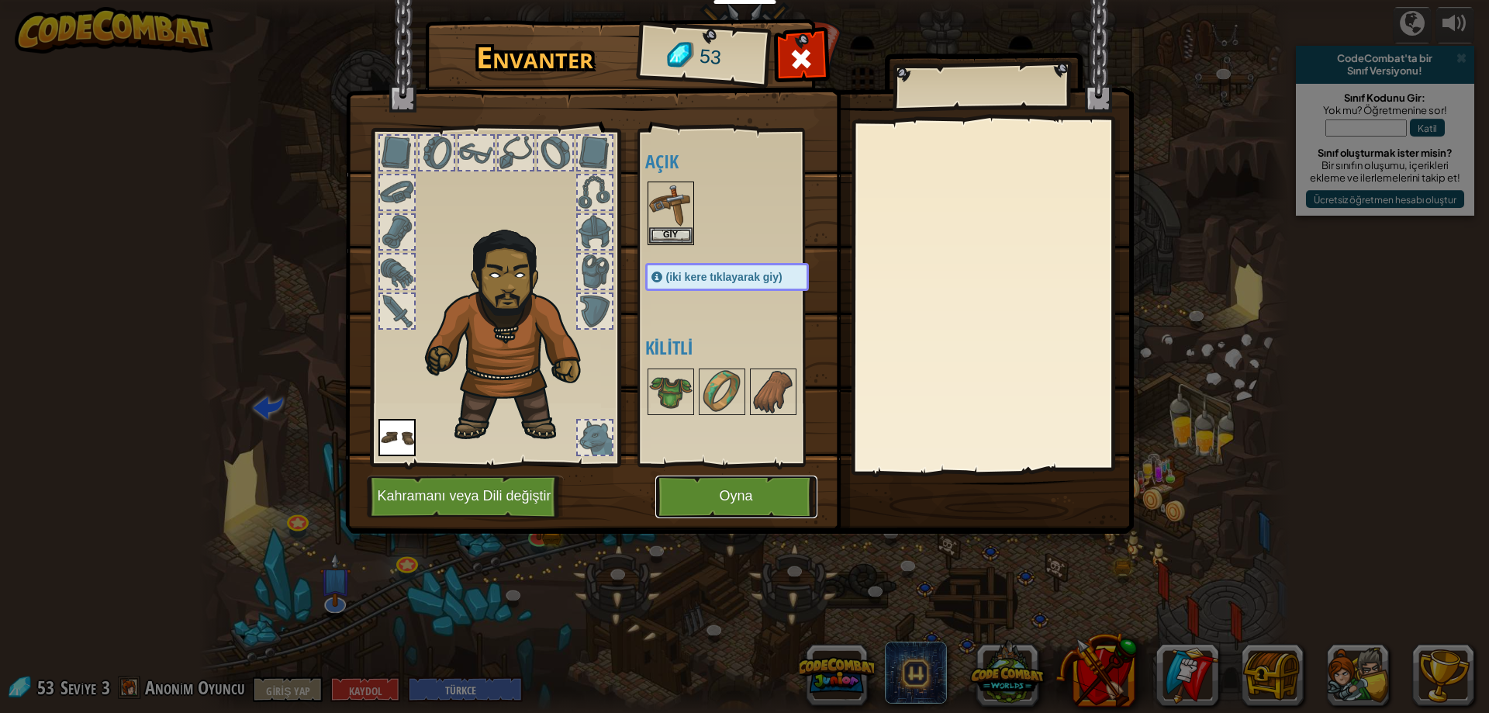
click at [755, 504] on button "Oyna" at bounding box center [736, 496] width 162 height 43
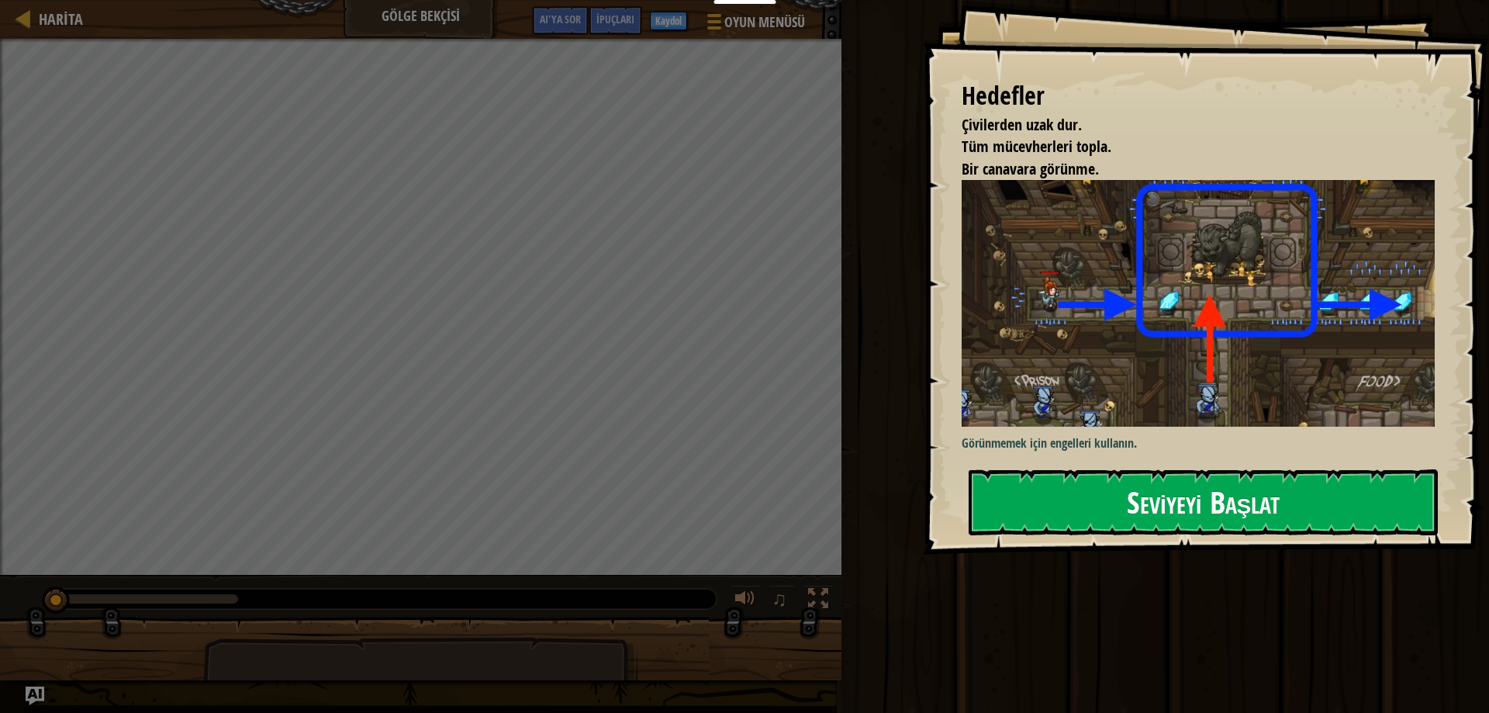
click at [1053, 494] on button "Seviyeyi Başlat" at bounding box center [1203, 501] width 469 height 65
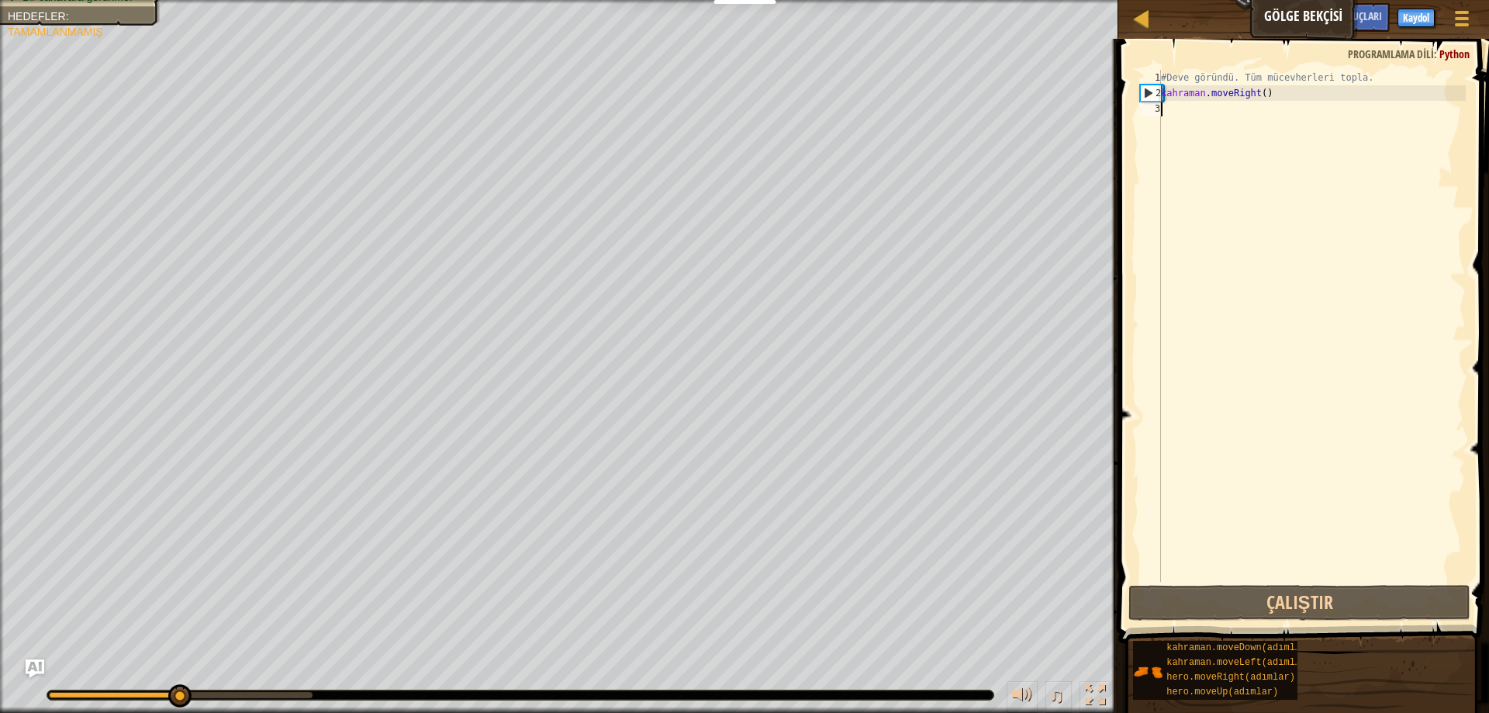
click at [1147, 5] on div "Harita Gölge Bekçisi Oyun Menüsü Bitti Kaydol İpuçları AI'ya sor" at bounding box center [1303, 19] width 371 height 39
click at [1143, 13] on div at bounding box center [1140, 18] width 19 height 19
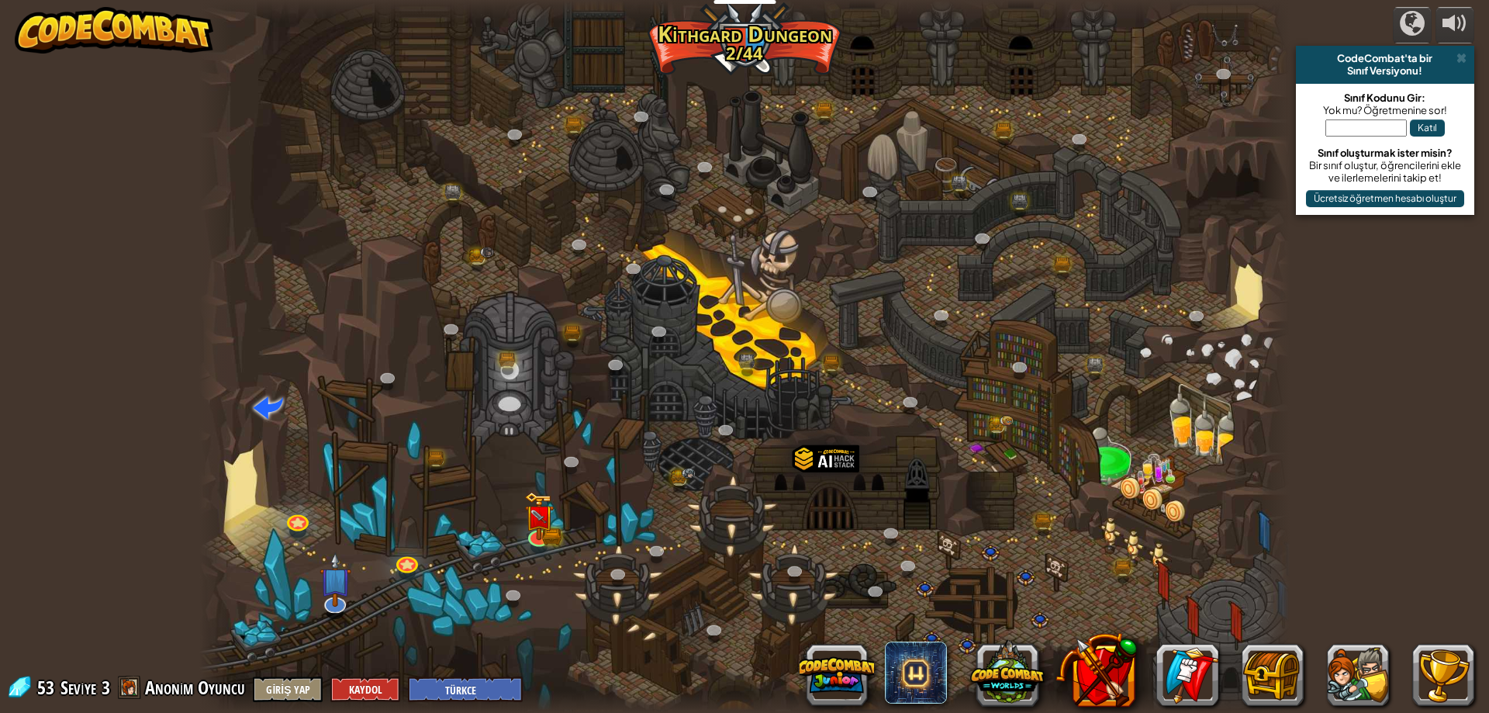
select select "tr"
click at [553, 546] on div at bounding box center [744, 356] width 1090 height 713
click at [544, 520] on img at bounding box center [538, 504] width 29 height 64
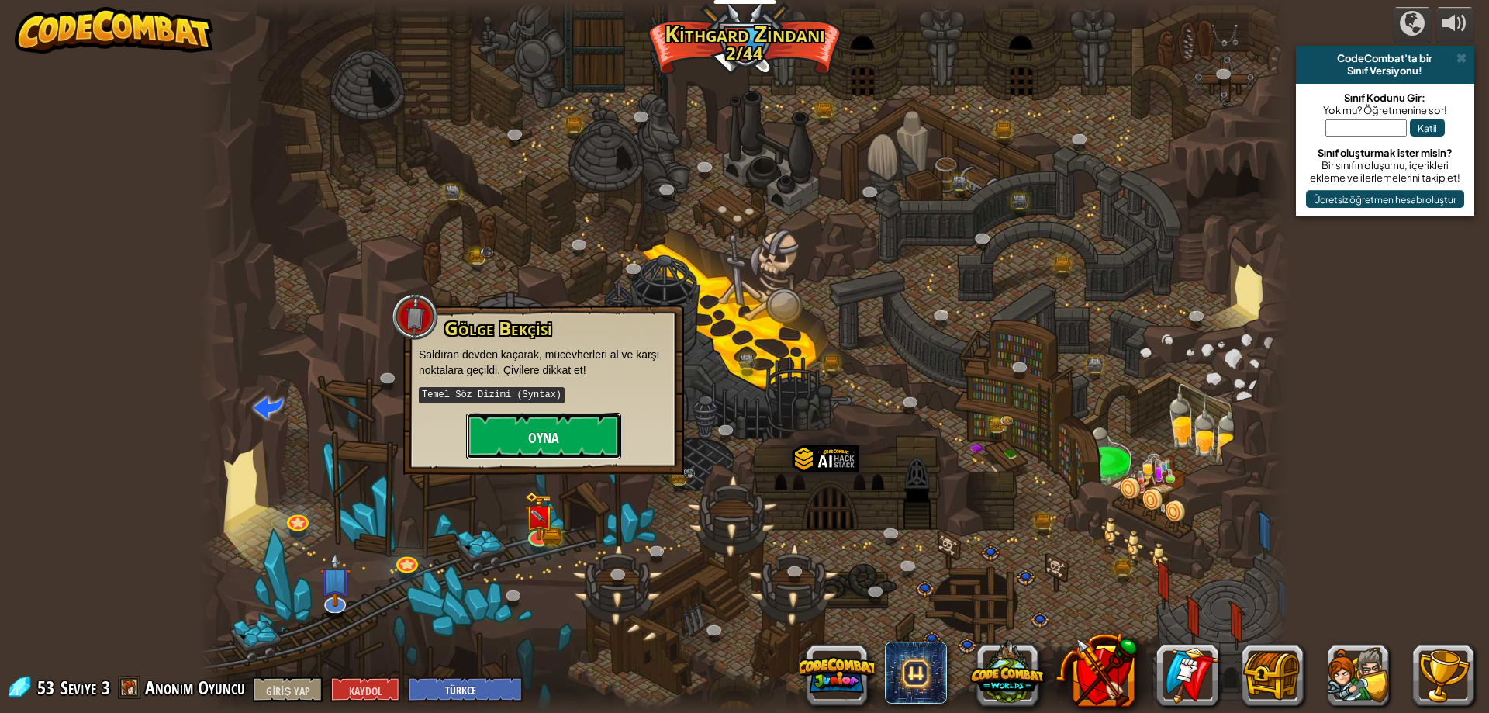
click at [541, 437] on font "Oyna" at bounding box center [543, 437] width 31 height 19
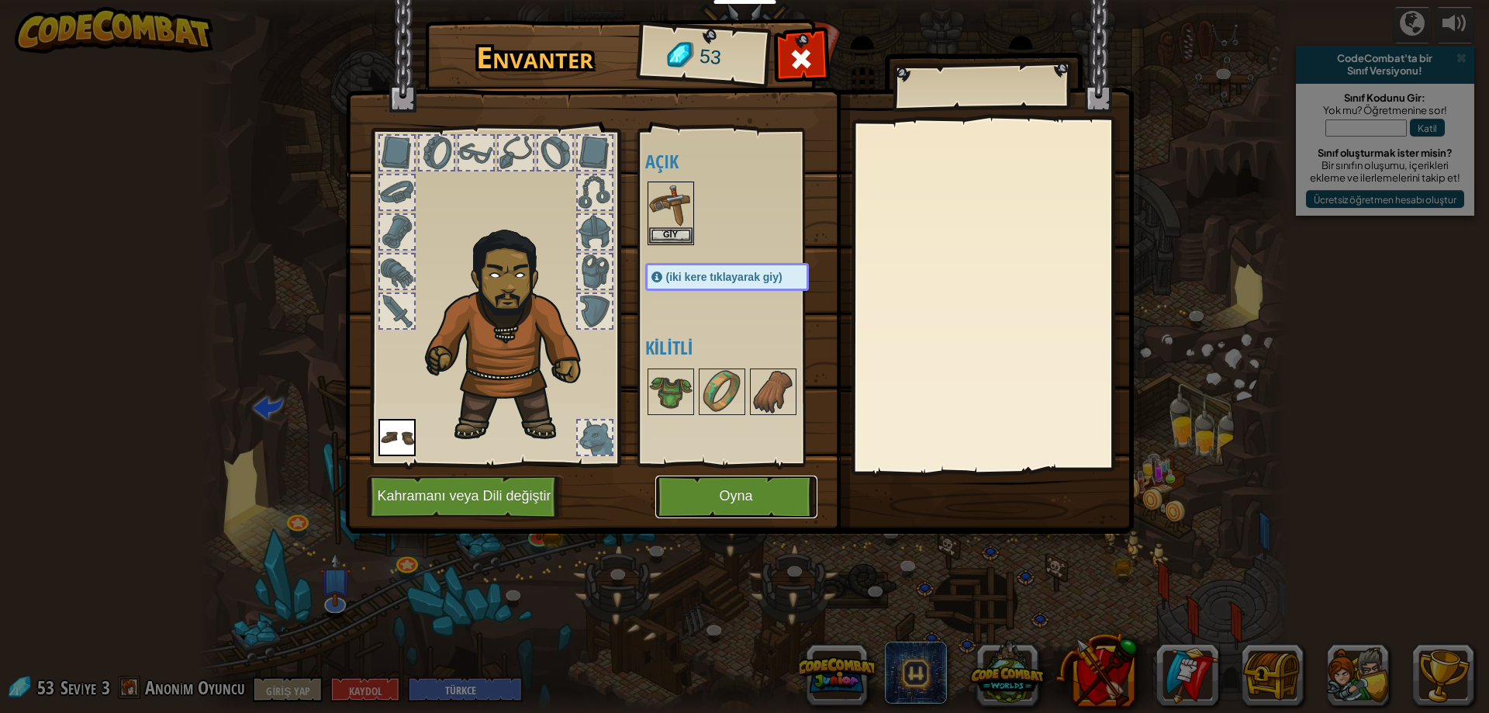
click at [741, 489] on font "Oyna" at bounding box center [735, 497] width 33 height 16
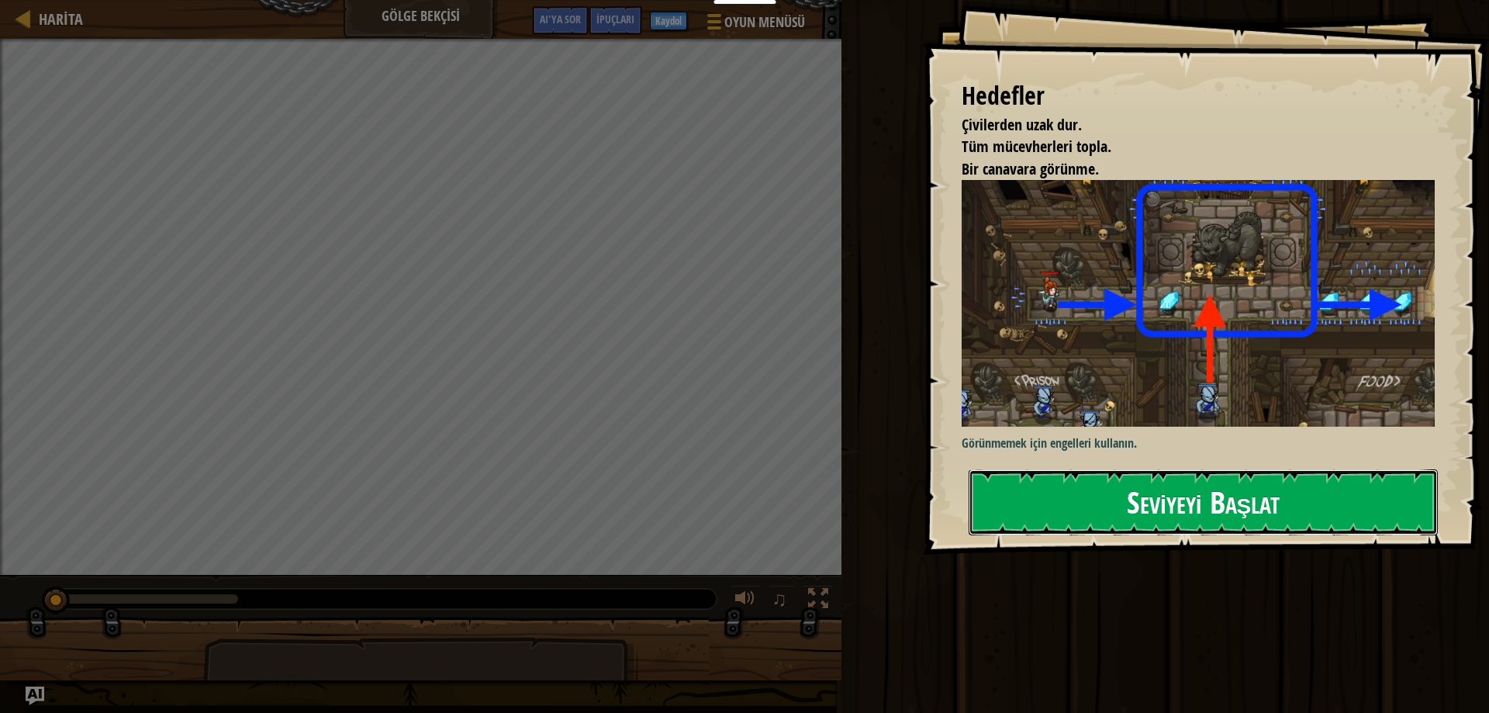
click at [1046, 496] on button "Seviyeyi Başlat" at bounding box center [1203, 501] width 469 height 65
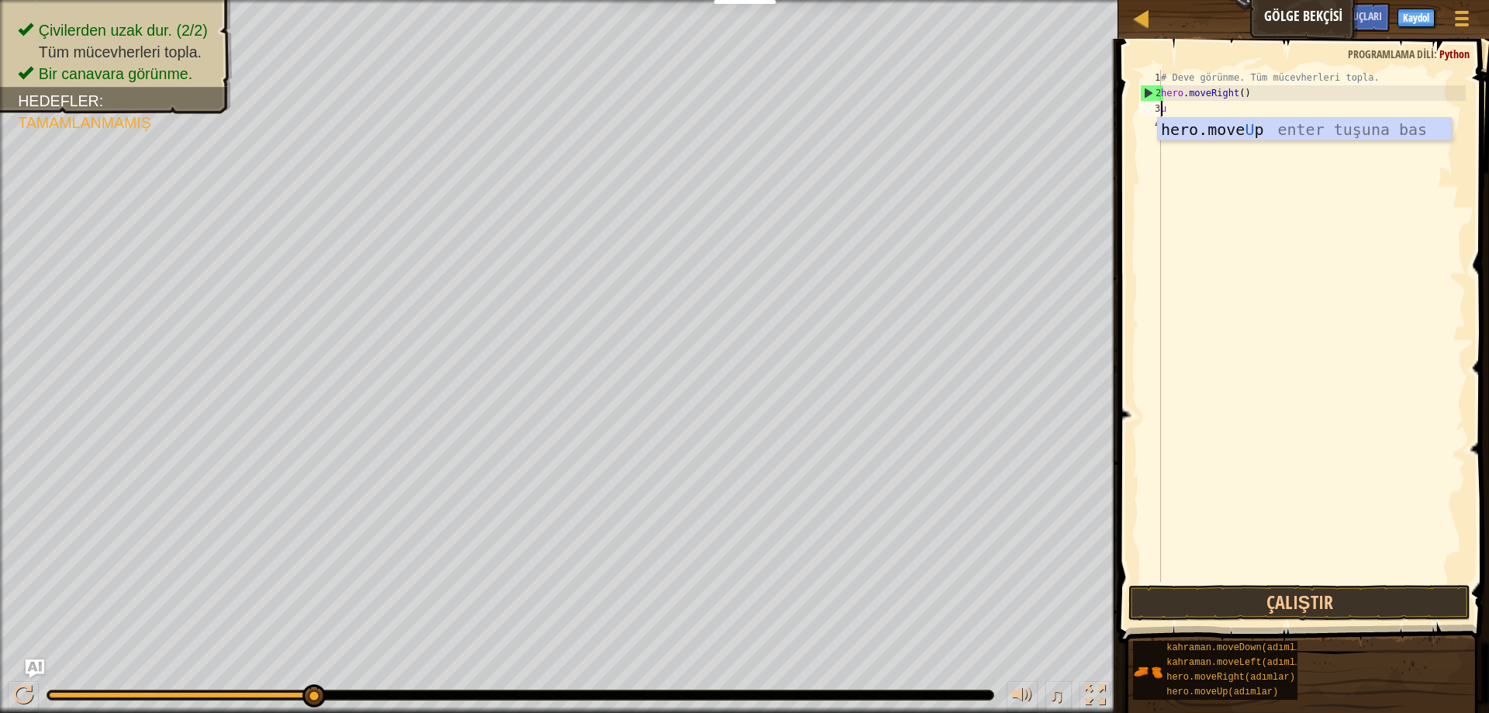
scroll to position [7, 0]
type textarea "up"
click at [1268, 125] on div "Hero.move Yukarı enter tuşu bas" at bounding box center [1304, 153] width 293 height 70
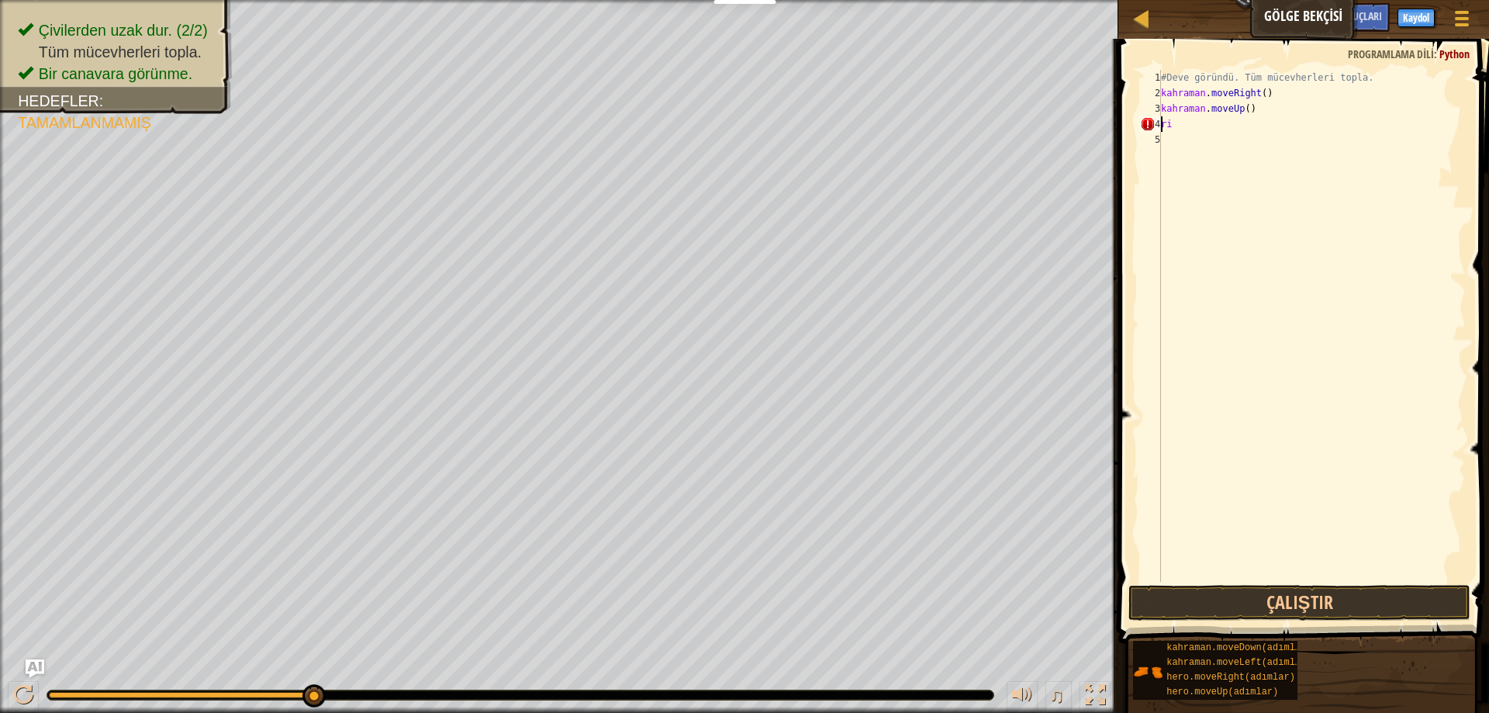
type textarea "r"
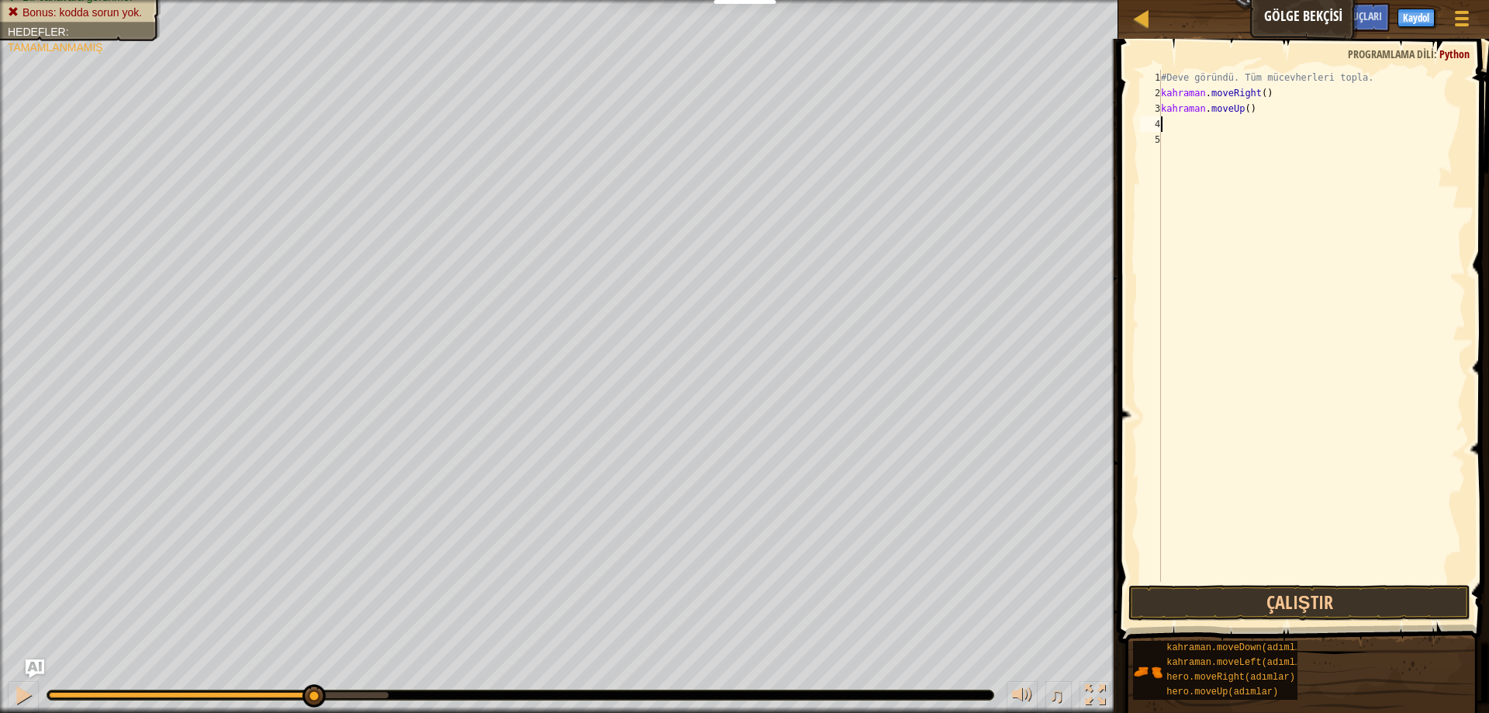
type textarea "r"
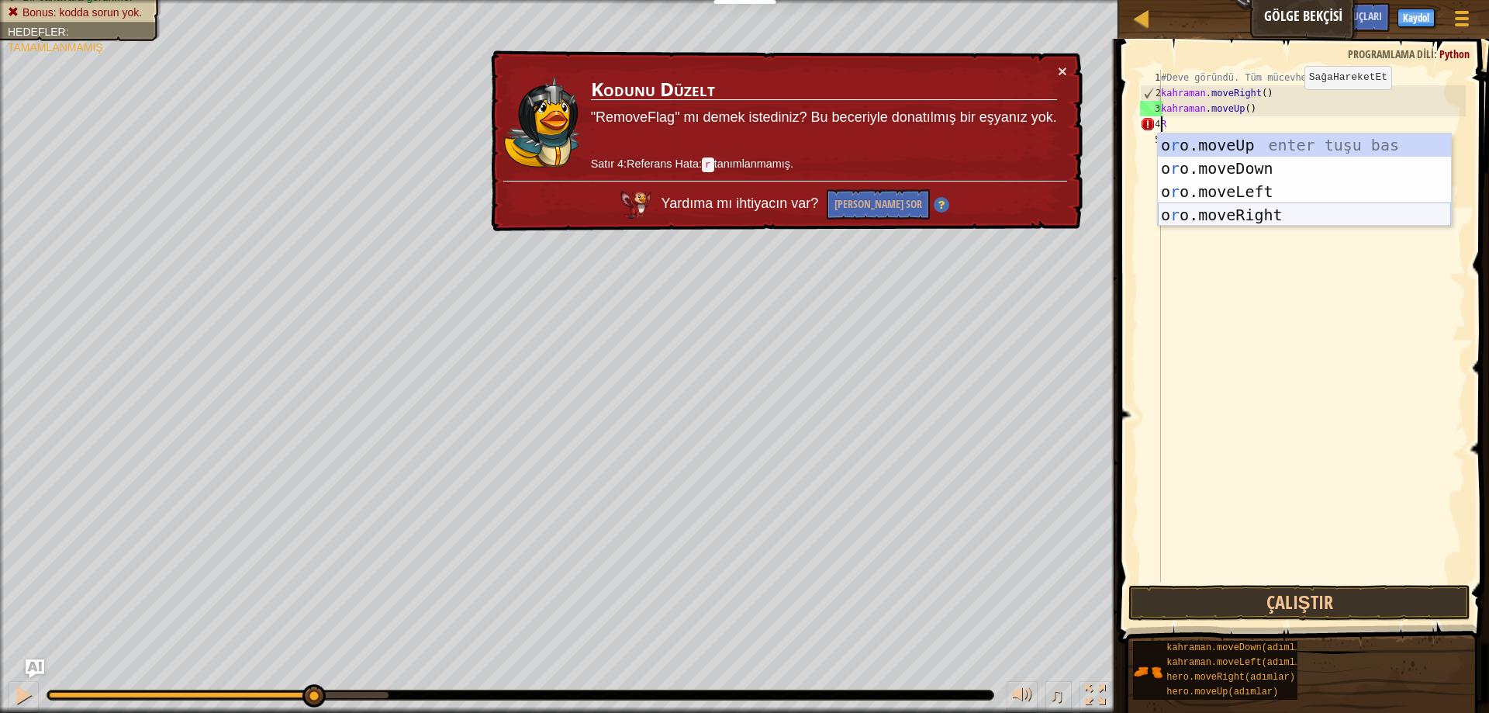
click at [1204, 214] on div "o r o.moveUp enter tuşu bas o r o.moveDown tuşuna bas o r o.moveLeft tuşuna bas…" at bounding box center [1304, 203] width 293 height 140
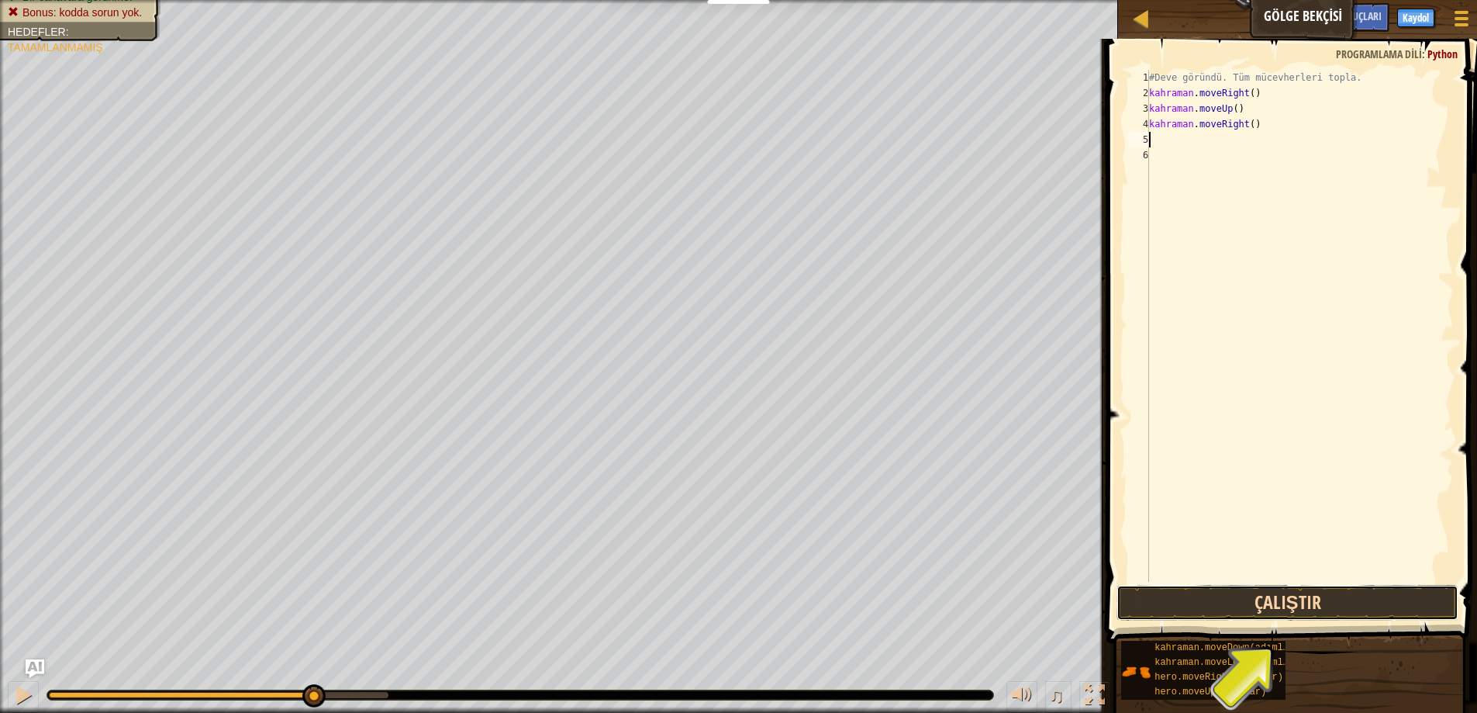
click at [1287, 599] on button "Çalıştır" at bounding box center [1288, 603] width 342 height 36
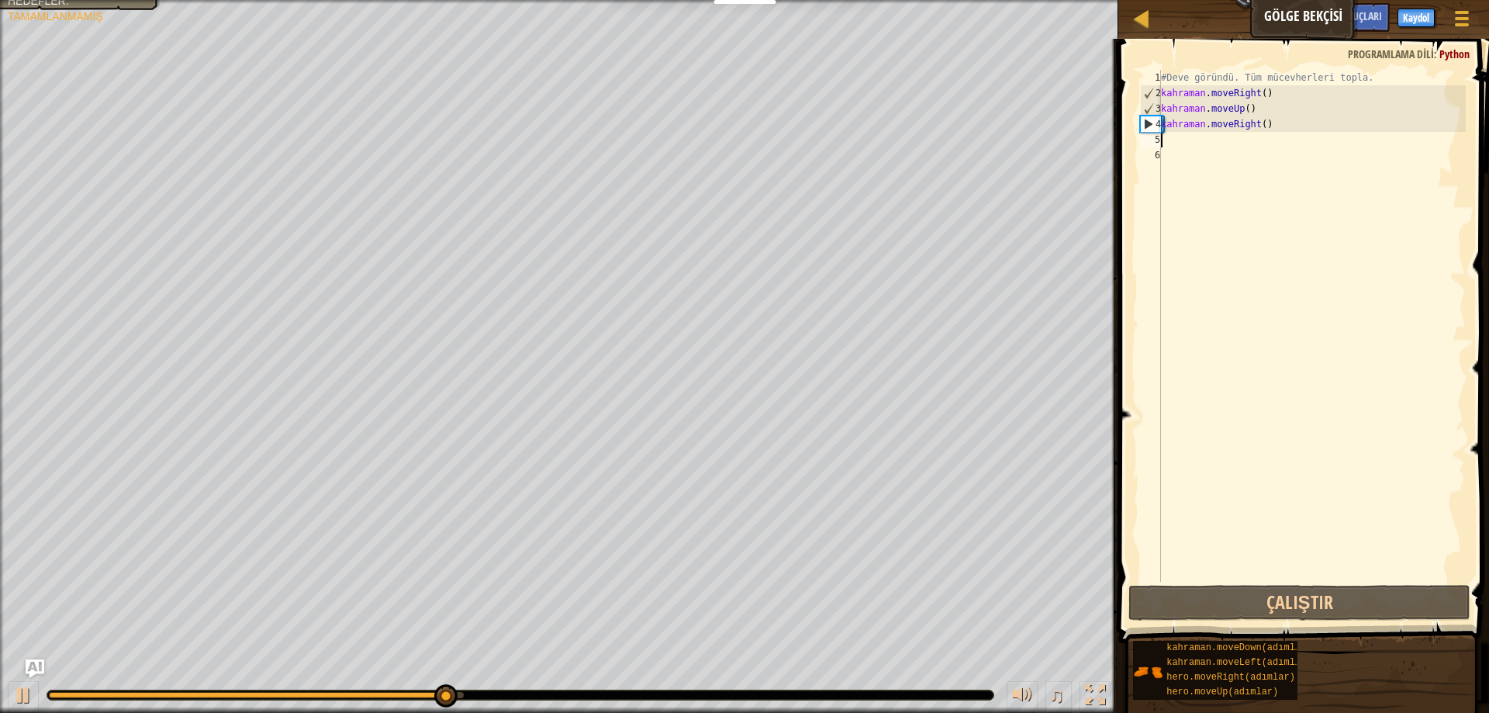
type textarea "d"
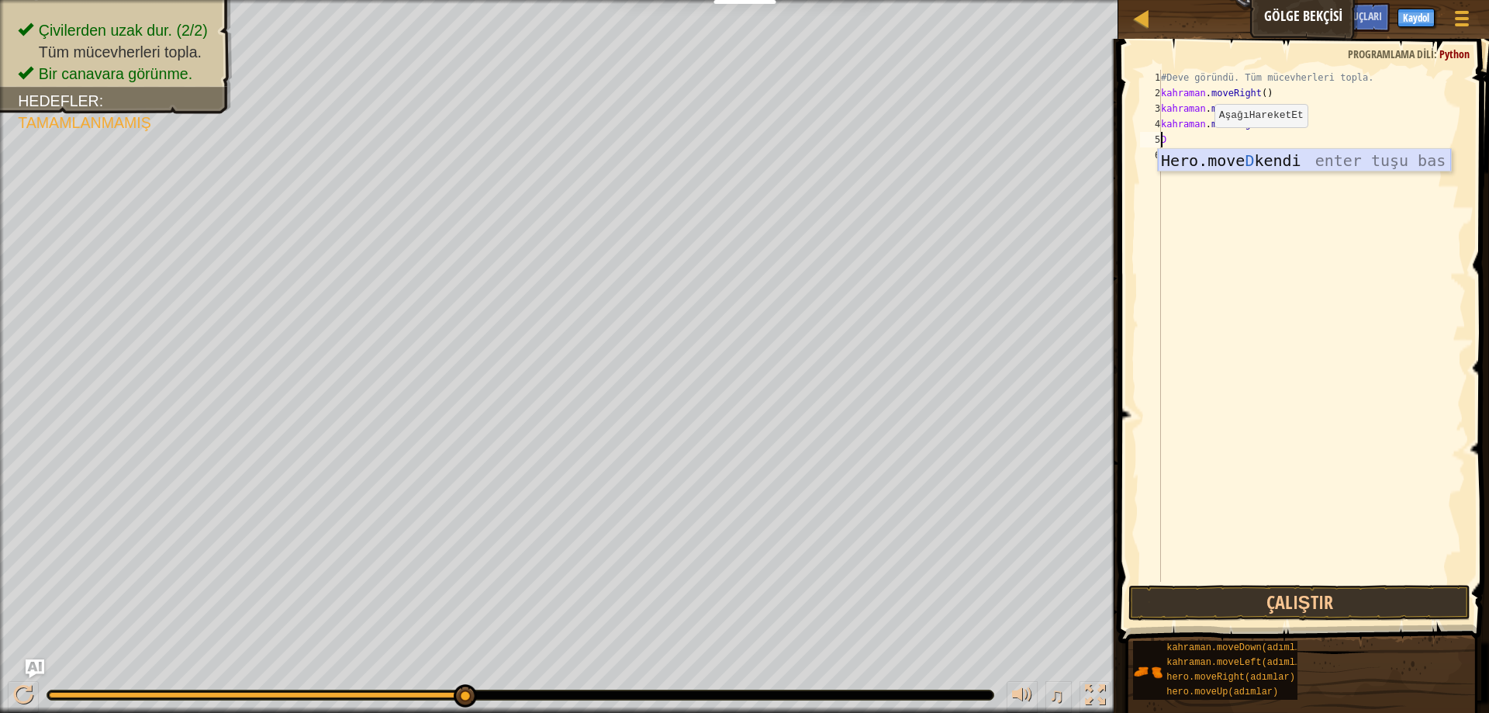
click at [1177, 162] on div "Hero.move D kendi enter tuşu bas" at bounding box center [1304, 184] width 293 height 70
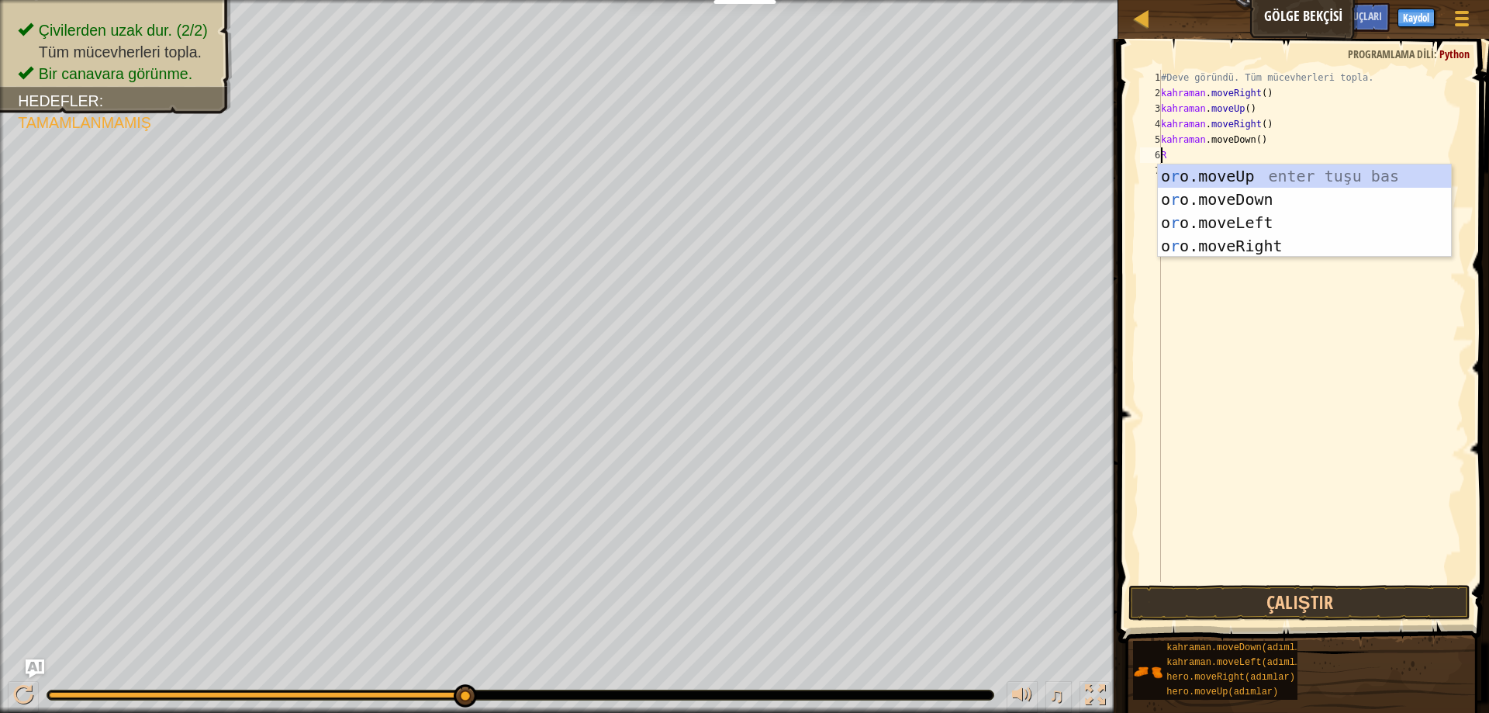
type textarea "ri"
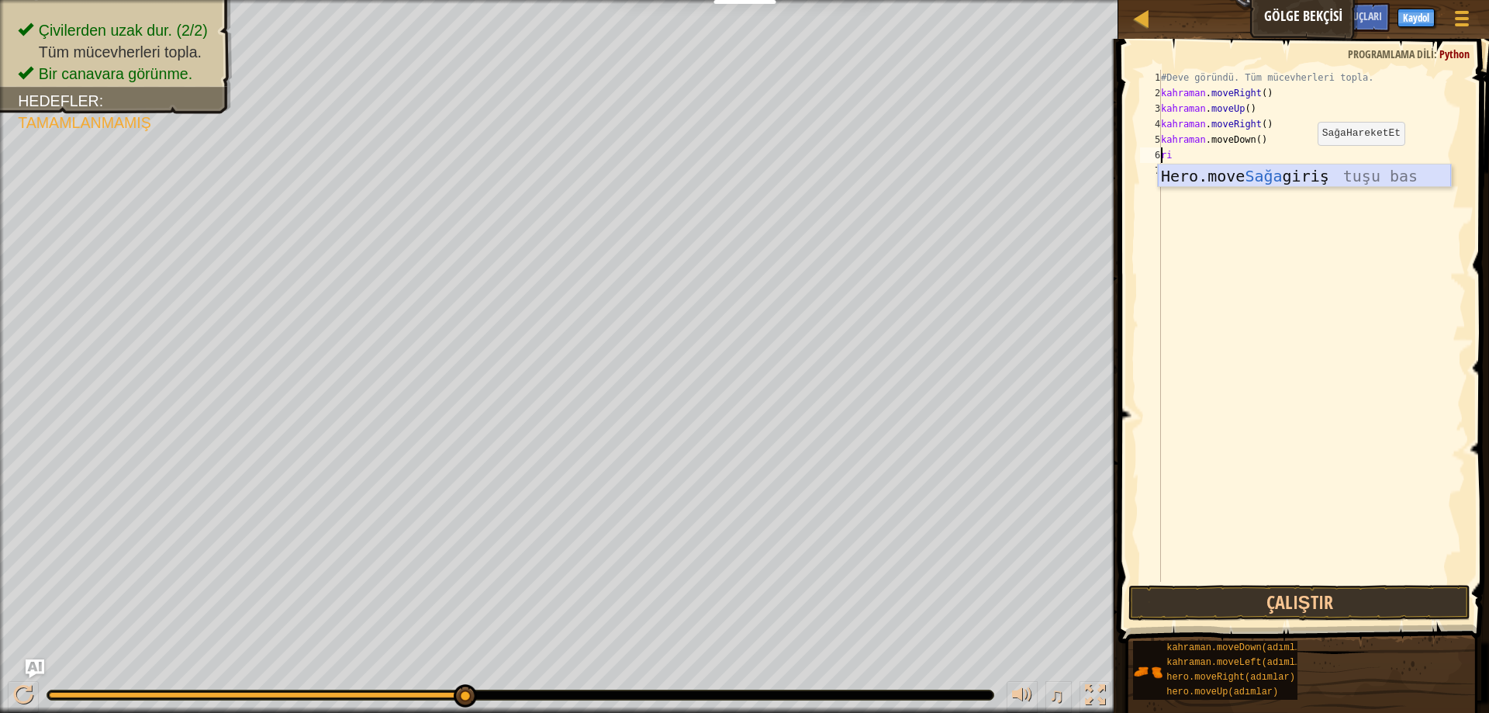
click at [1297, 177] on div "Hero.move Sağa giriş tuşu bas" at bounding box center [1304, 199] width 293 height 70
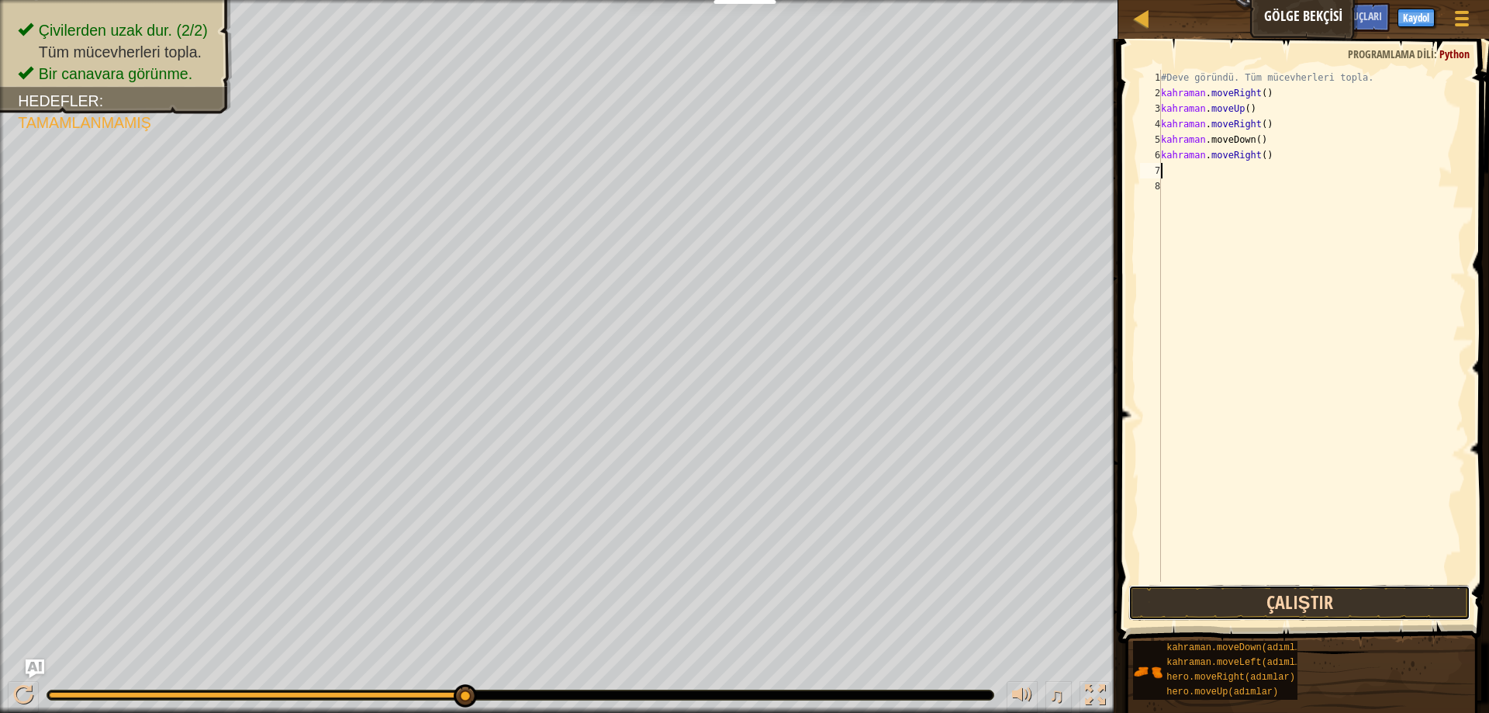
click at [1302, 614] on button "Çalıştır" at bounding box center [1299, 603] width 342 height 36
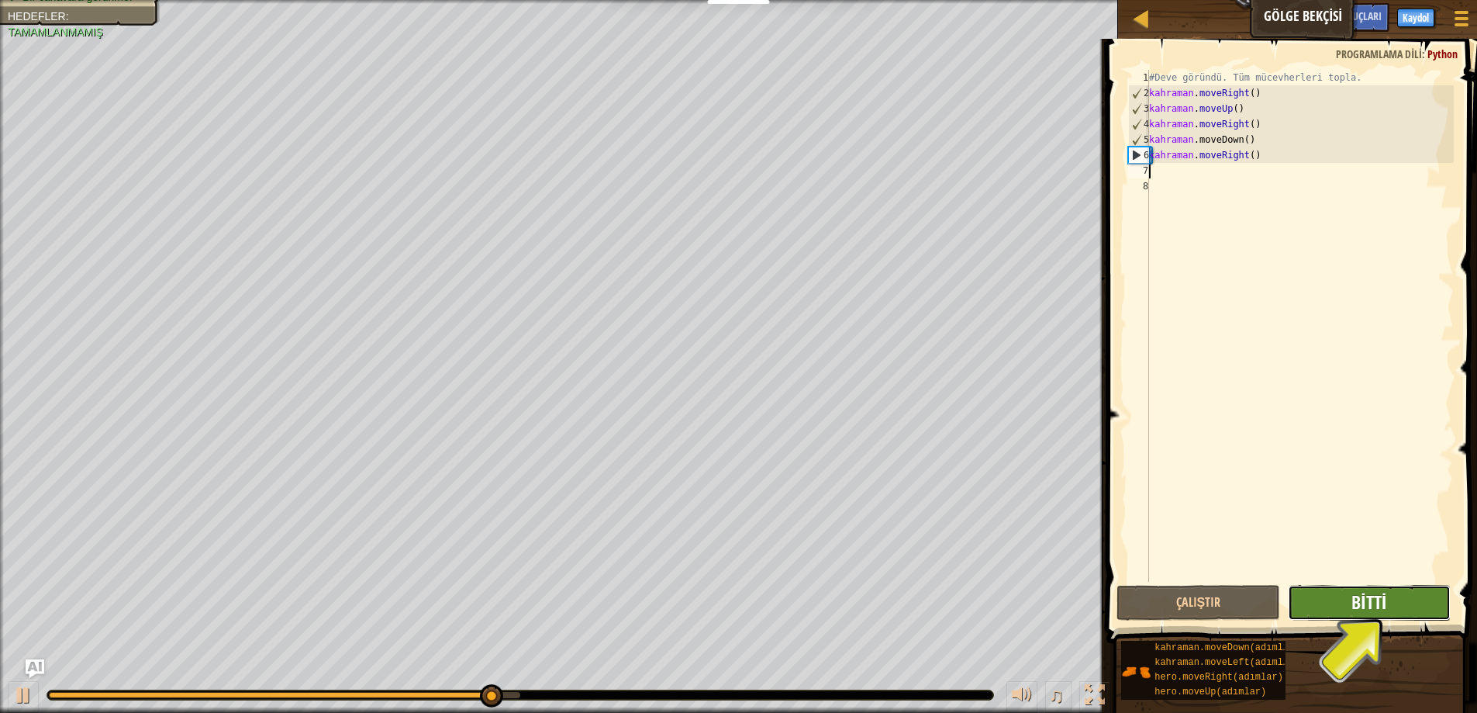
click at [1392, 608] on button "Bitti" at bounding box center [1369, 603] width 163 height 36
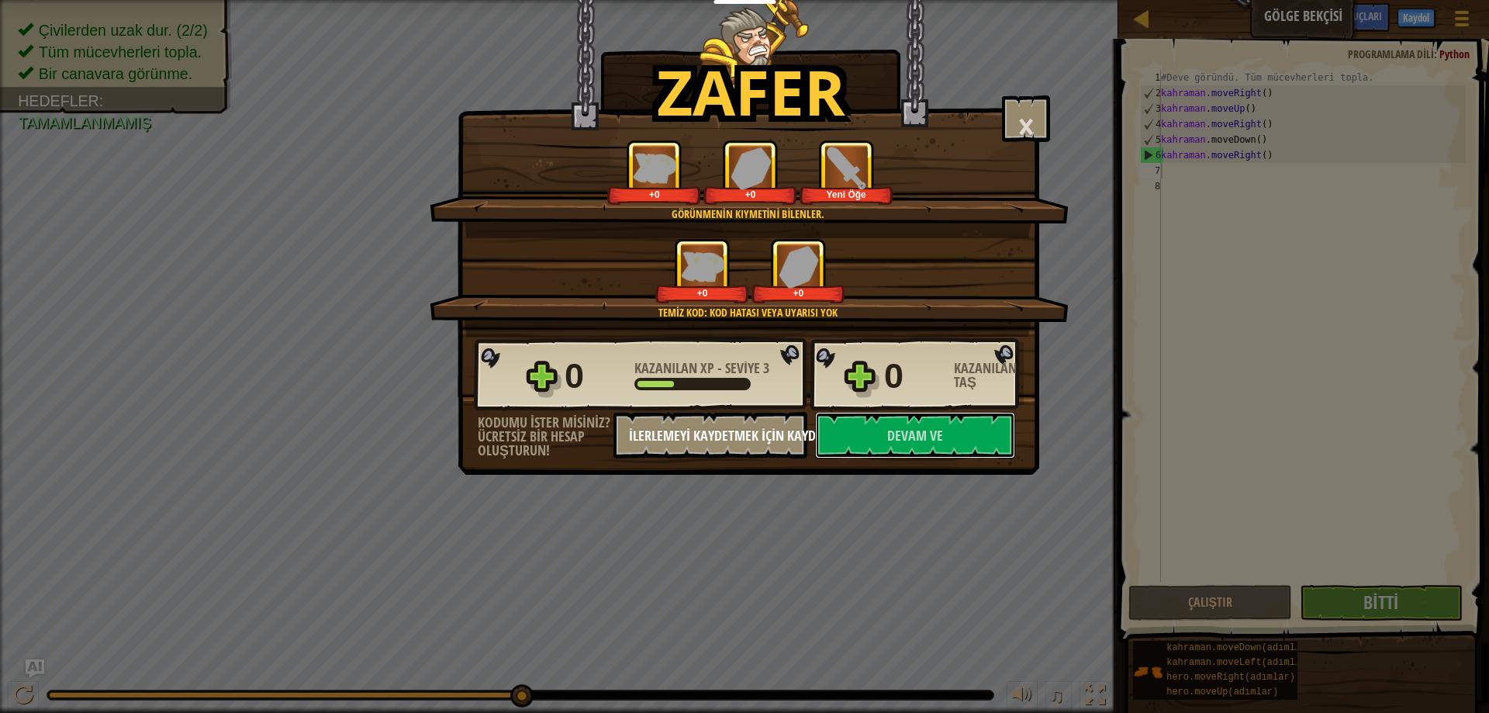
click at [845, 426] on button "Devam ve" at bounding box center [915, 435] width 200 height 47
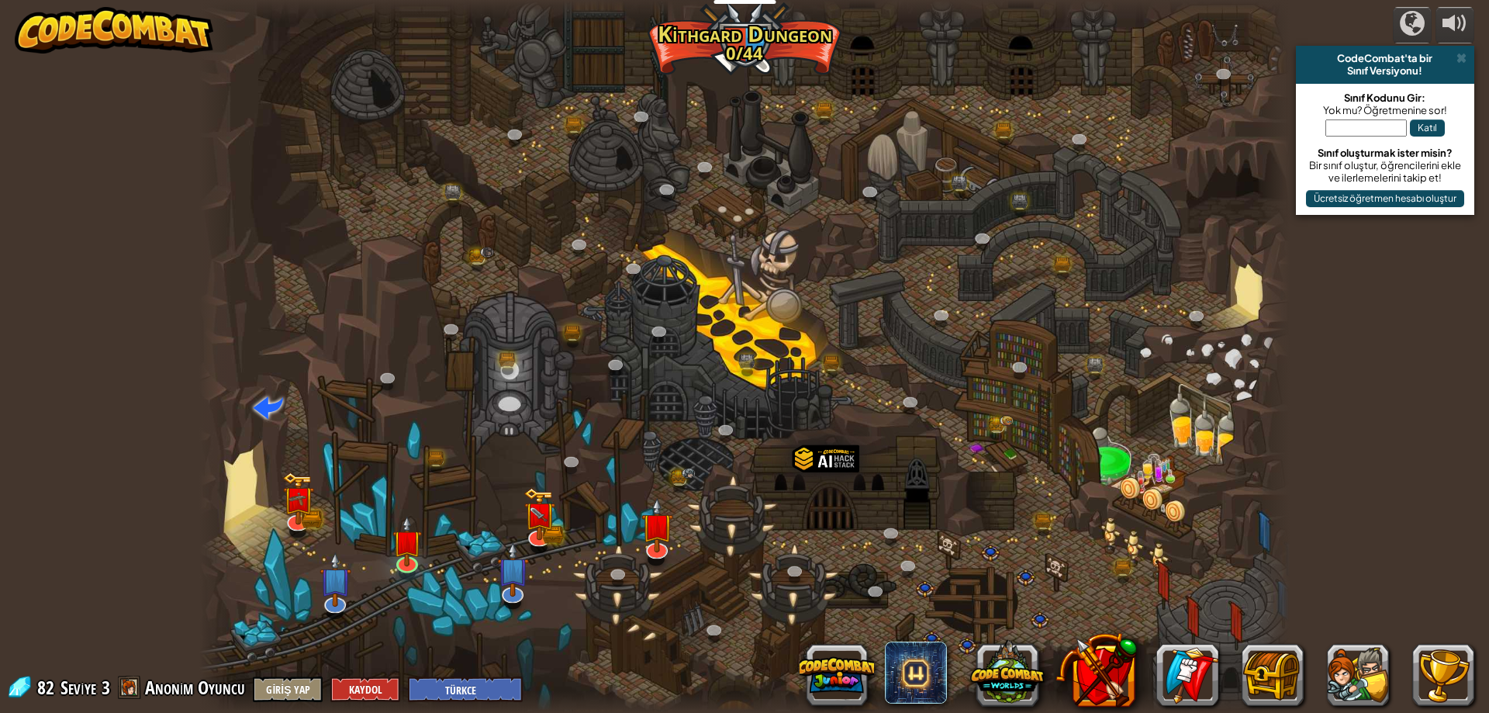
select select "tr"
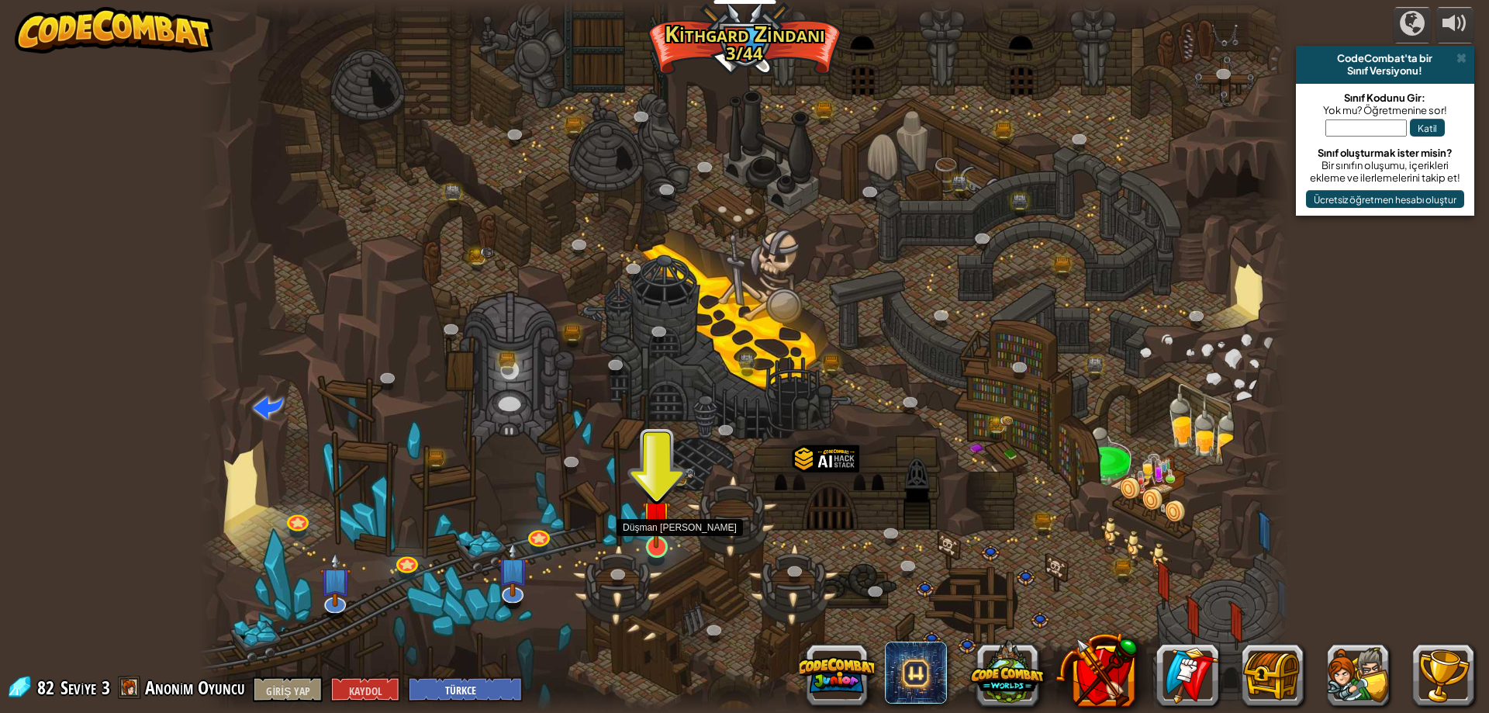
click at [665, 534] on img at bounding box center [656, 515] width 29 height 67
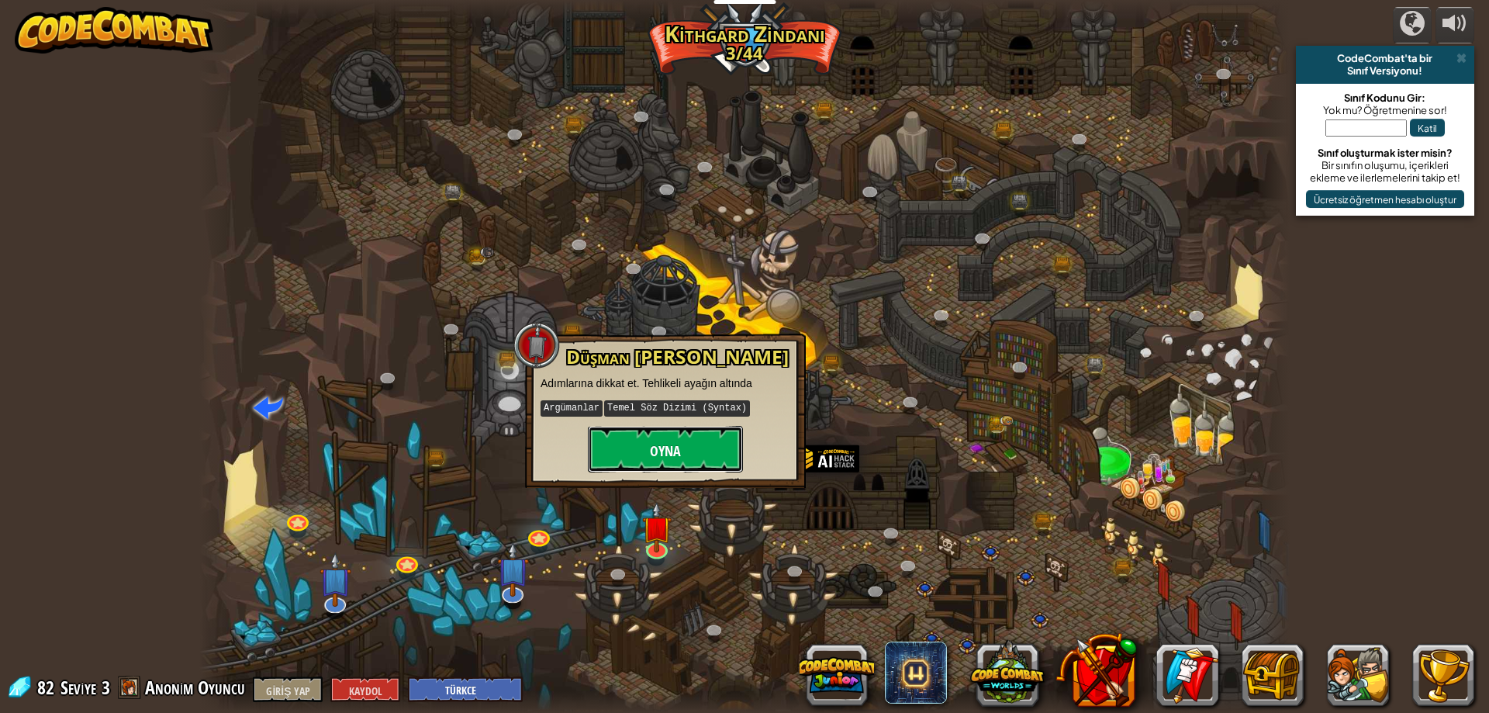
click at [677, 448] on font "Oyna" at bounding box center [665, 450] width 31 height 19
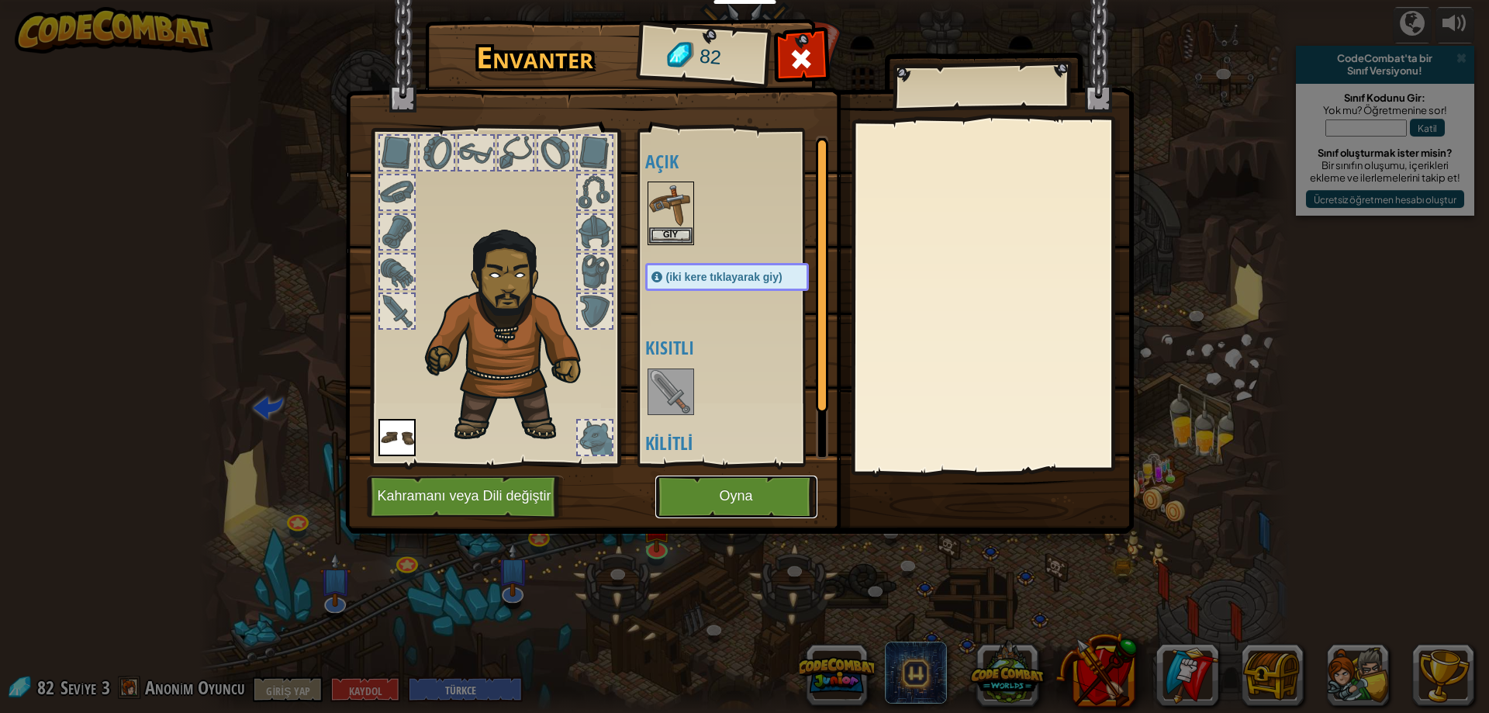
click at [723, 489] on font "Oyna" at bounding box center [735, 497] width 33 height 16
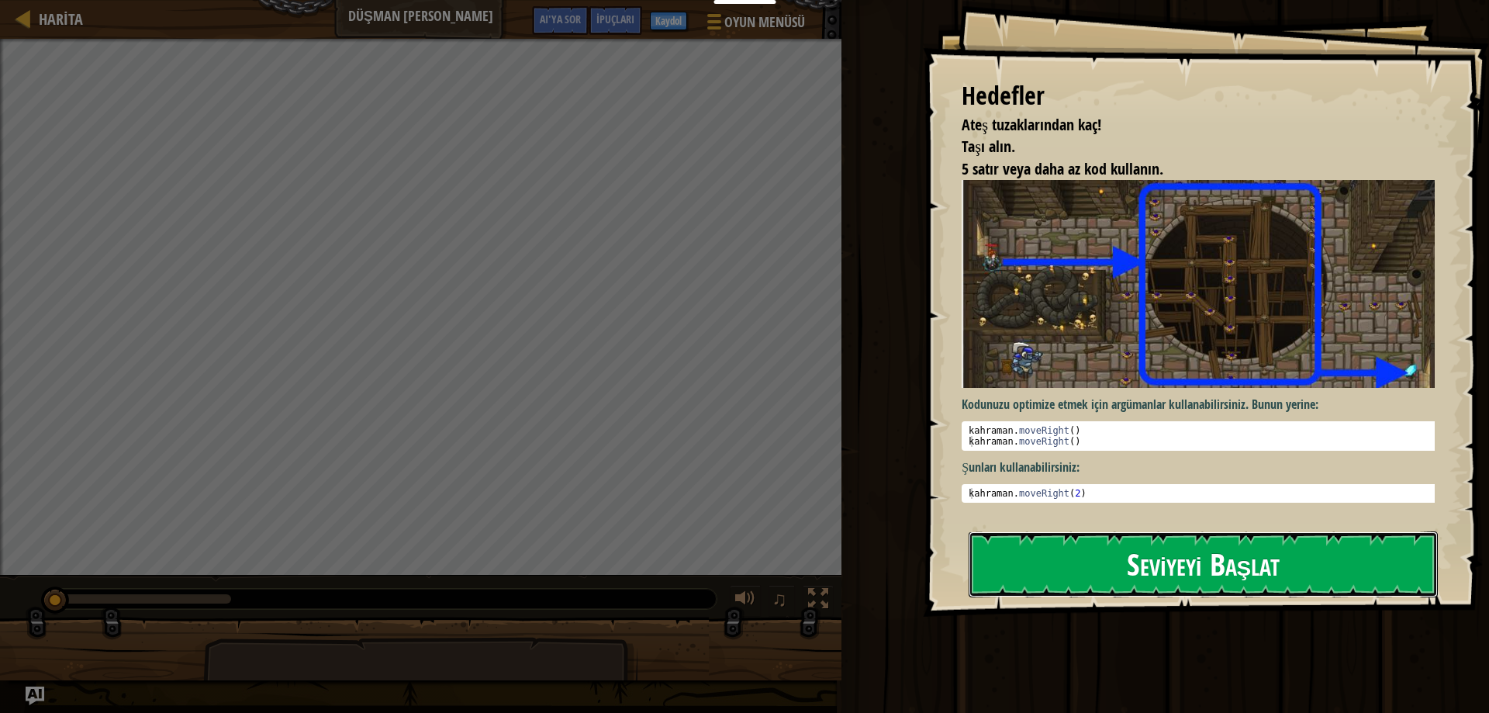
click at [1254, 547] on font "Seviyeyi Başlat" at bounding box center [1203, 564] width 153 height 42
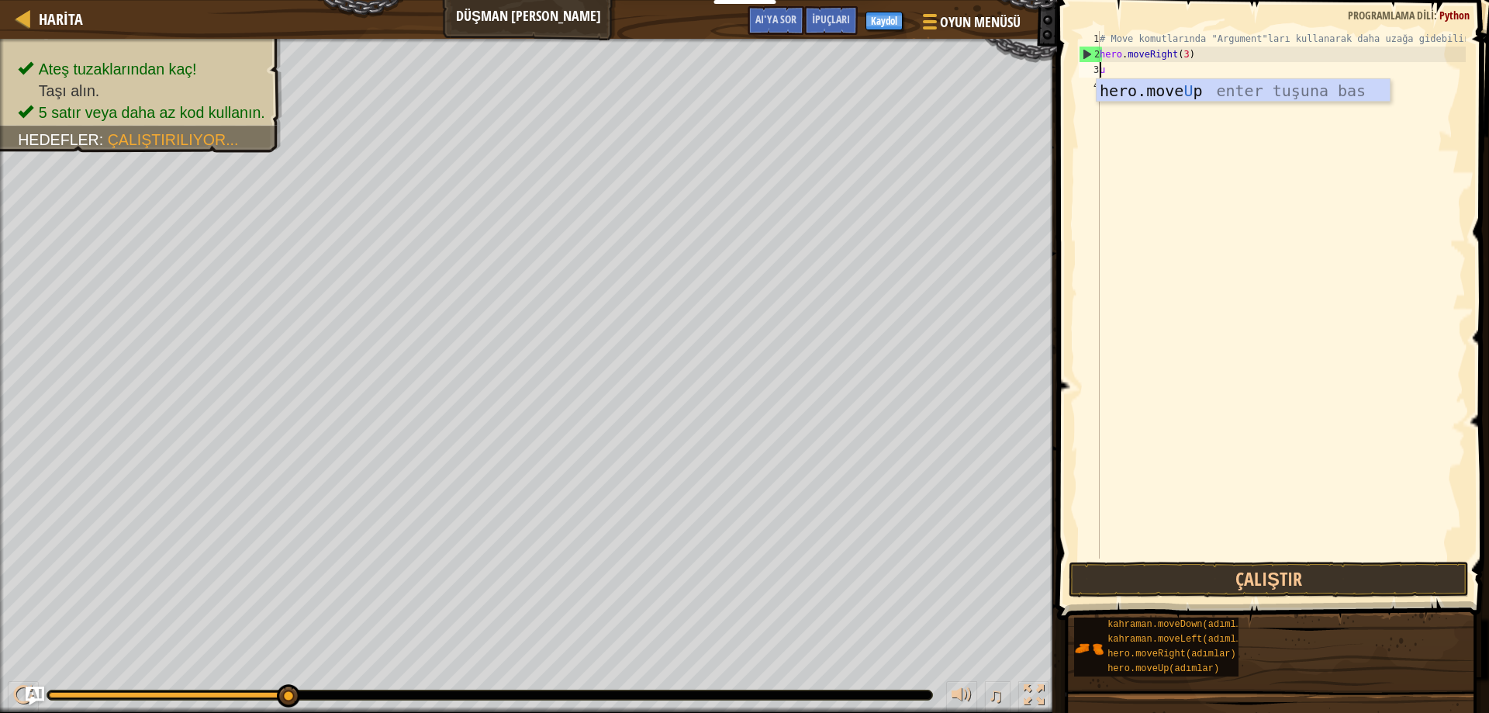
scroll to position [7, 0]
type textarea "up"
click at [1206, 89] on div "Hero.move Yukarı enter tuşu bas" at bounding box center [1243, 114] width 293 height 70
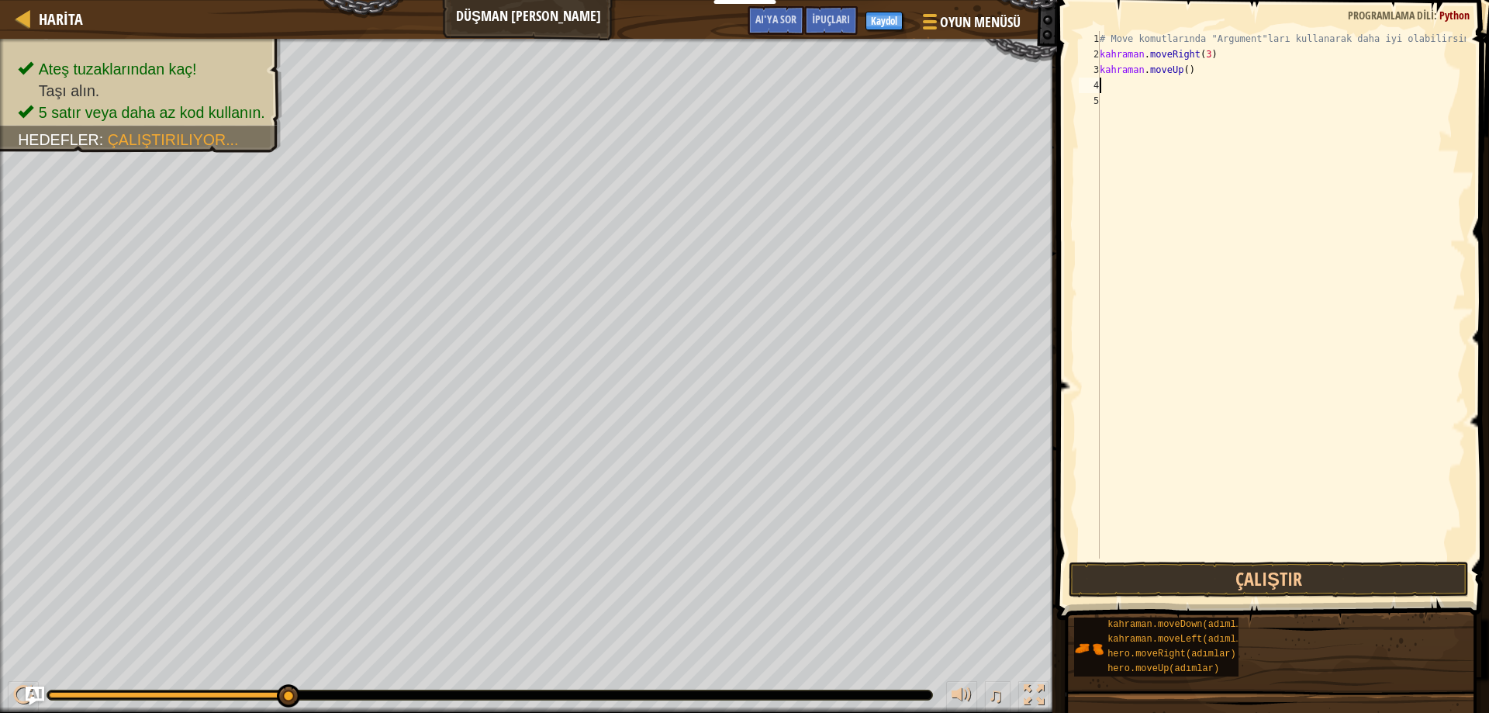
type textarea "r"
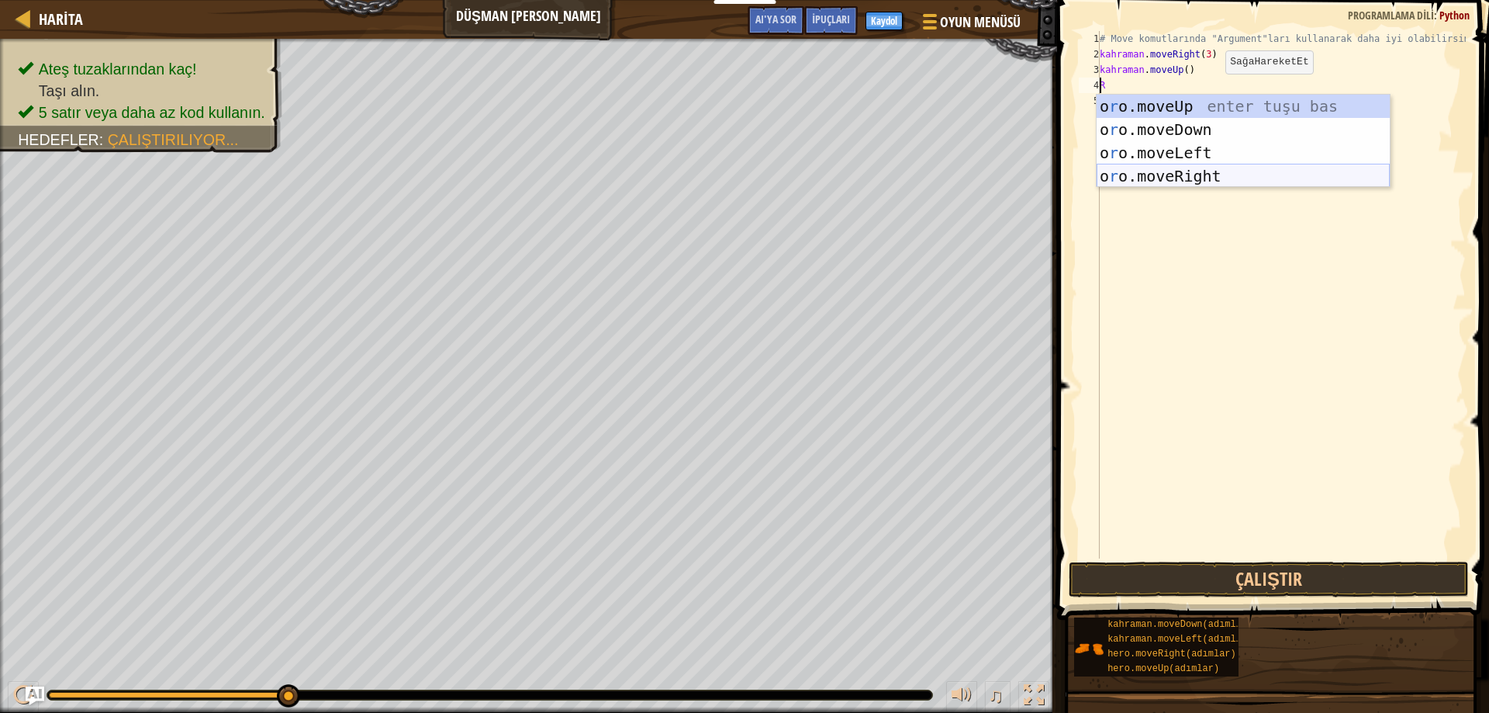
click at [1238, 178] on div "o r o.moveUp enter tuşu bas o r o.moveDown tuşuna bas o r o.moveLeft tuşuna bas…" at bounding box center [1243, 165] width 293 height 140
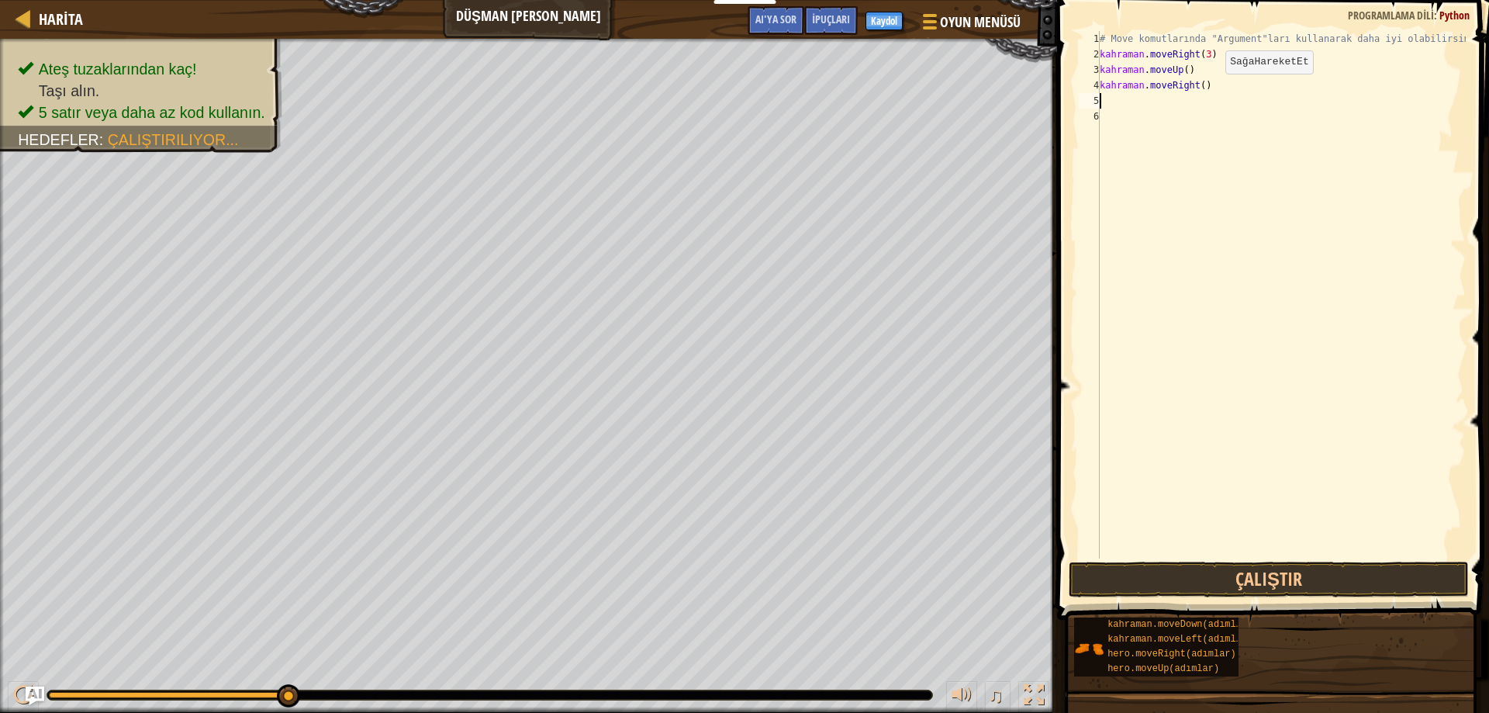
type textarea "d"
click at [1261, 120] on div "Hero.move D kendi enter tuşu bas" at bounding box center [1243, 145] width 293 height 70
click at [1203, 99] on div "# Move komutlarında "Argument"ları kullanarak daha iyi olabilirsin. kahraman . …" at bounding box center [1281, 310] width 369 height 558
type textarea "hero.moveDown()"
click at [1207, 113] on div "# Move komutlarında "Argument"ları kullanarak daha iyi olabilirsin. kahraman . …" at bounding box center [1281, 310] width 369 height 558
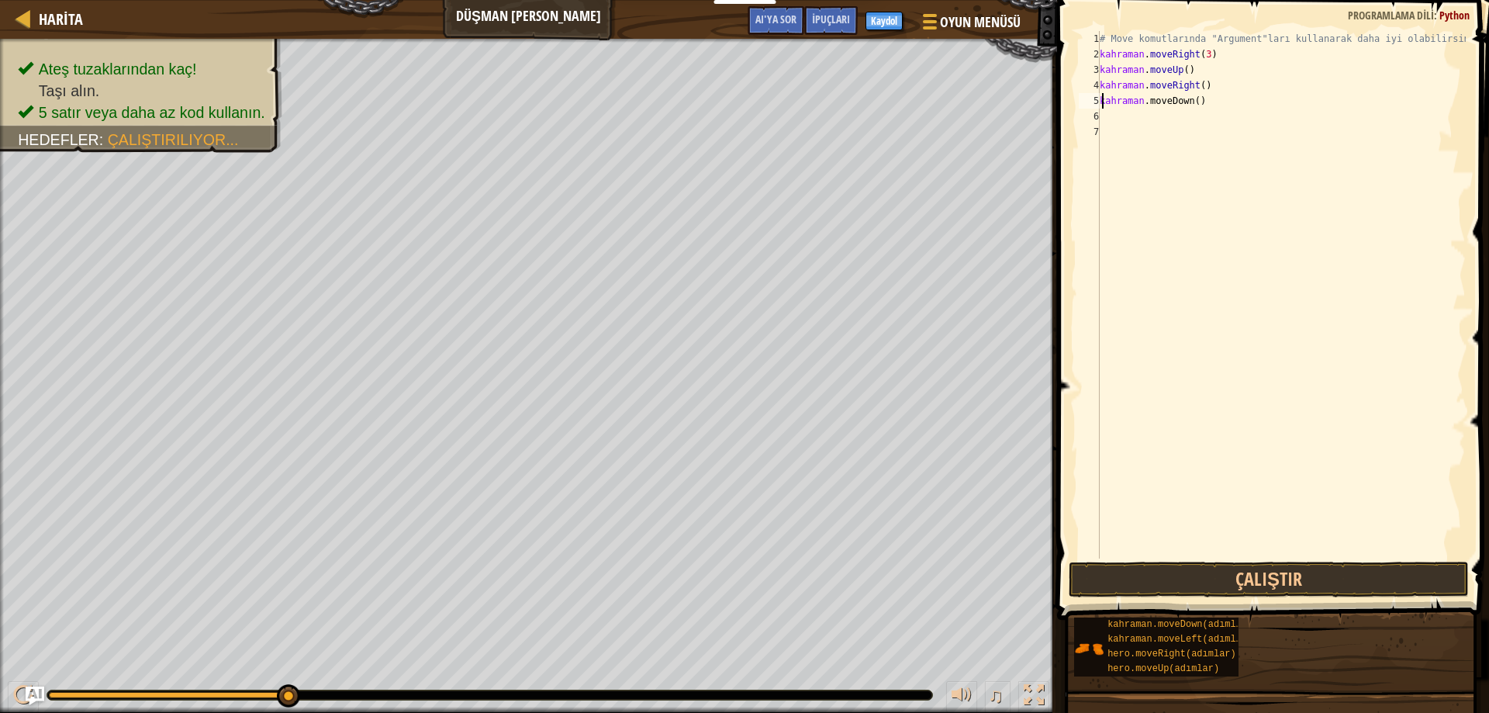
click at [1211, 103] on div "# Move komutlarında "Argument"ları kullanarak daha iyi olabilirsin. kahraman . …" at bounding box center [1281, 310] width 369 height 558
click at [1205, 102] on div "# Move komutlarında "Argument"ları kullanarak daha iyi olabilirsin. kahraman . …" at bounding box center [1281, 310] width 369 height 558
click at [1204, 98] on div "# Move komutlarında "Argument"ları kullanarak daha iyi olabilirsin. kahraman . …" at bounding box center [1281, 310] width 369 height 558
click at [1214, 101] on div "# Move komutlarında "Argument"ları kullanarak daha iyi olabilirsin. kahraman . …" at bounding box center [1281, 294] width 369 height 527
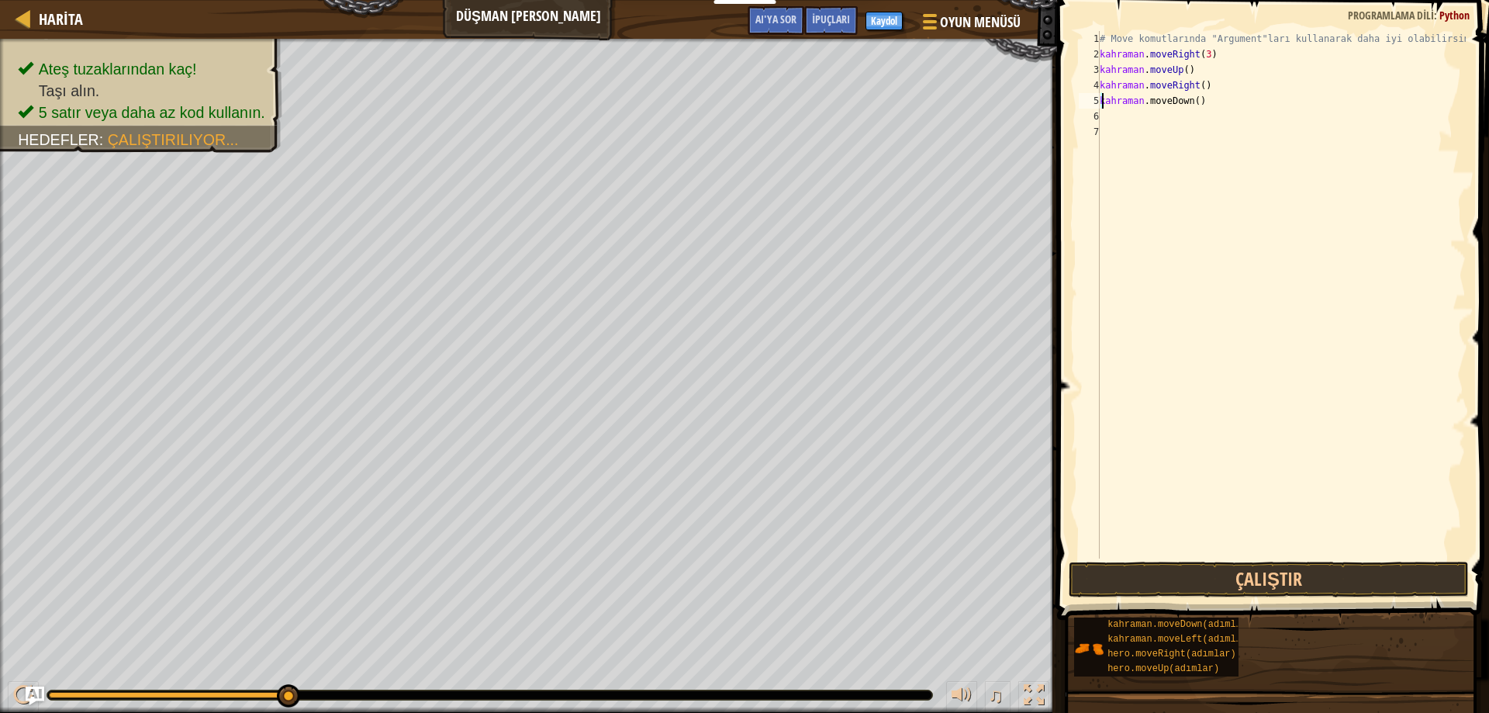
click at [1214, 101] on div "# Move komutlarında "Argument"ları kullanarak daha iyi olabilirsin. kahraman . …" at bounding box center [1281, 310] width 369 height 558
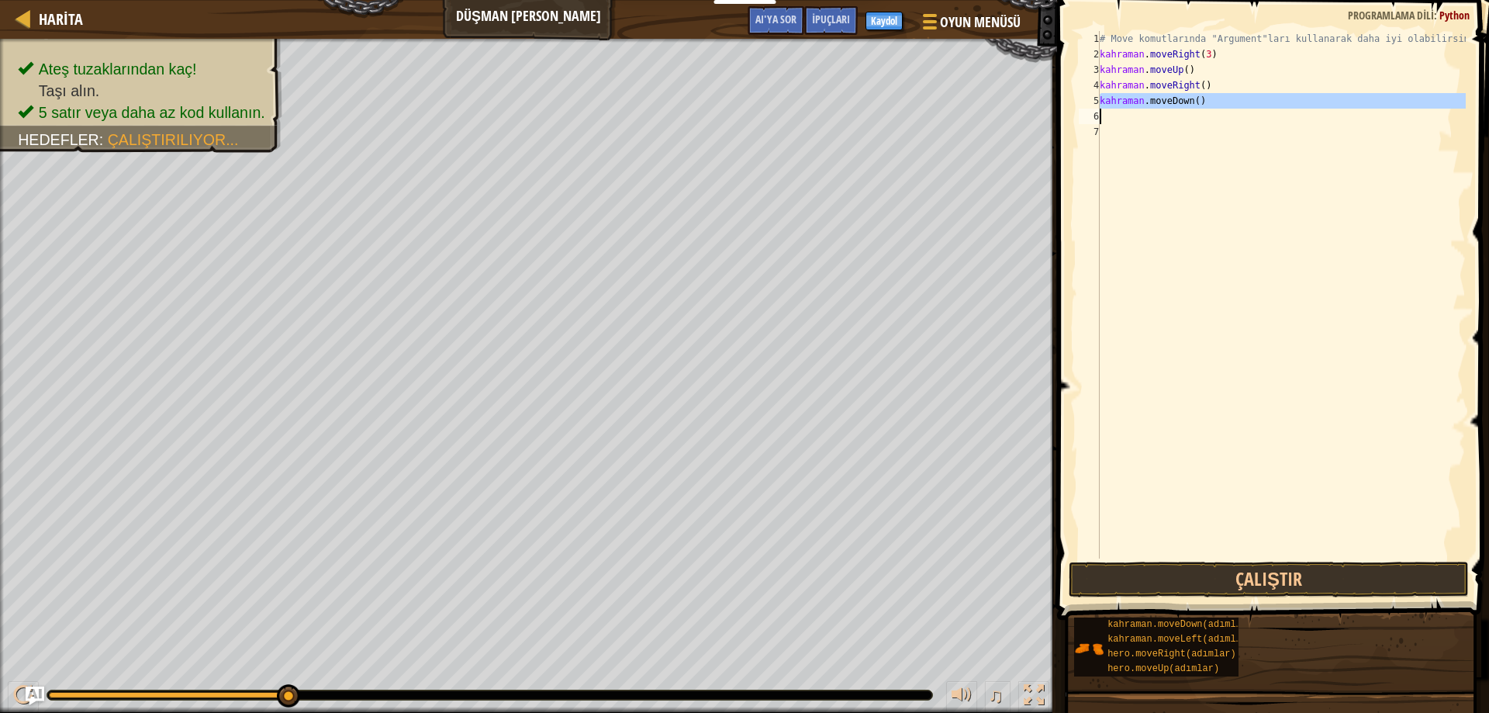
click at [1214, 102] on div "# Move komutlarında "Argument"ları kullanarak daha iyi olabilirsin. kahraman . …" at bounding box center [1281, 310] width 369 height 558
click at [1204, 102] on div "# Move komutlarında "Argument"ları kullanarak daha iyi olabilirsin. kahraman . …" at bounding box center [1281, 294] width 369 height 527
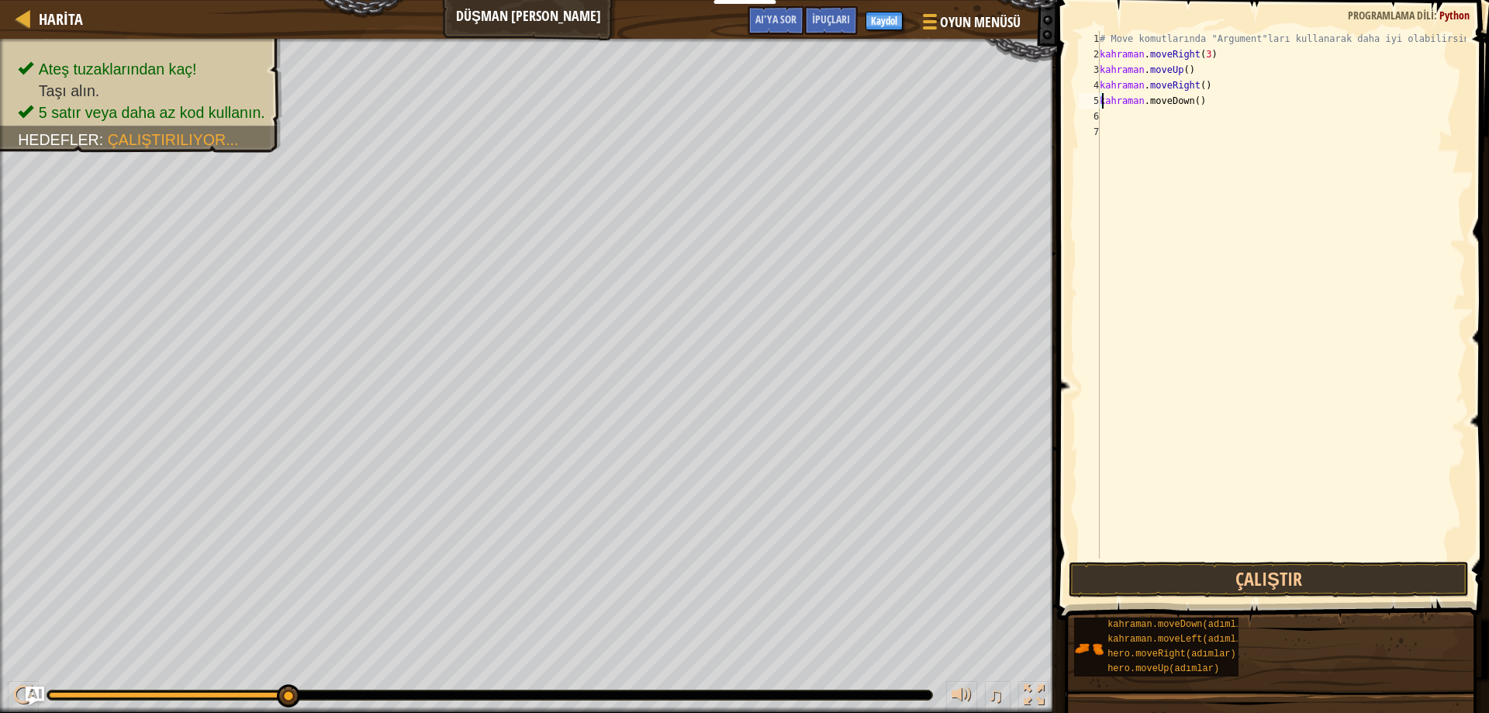
click at [1204, 102] on div "# Move komutlarında "Argument"ları kullanarak daha iyi olabilirsin. kahraman . …" at bounding box center [1281, 310] width 369 height 558
click at [1205, 102] on div "# Move komutlarında "Argument"ları kullanarak daha iyi olabilirsin. kahraman . …" at bounding box center [1281, 294] width 369 height 527
drag, startPoint x: 1211, startPoint y: 102, endPoint x: 1207, endPoint y: 113, distance: 12.3
click at [1211, 110] on div "# Move komutlarında "Argument"ları kullanarak daha iyi olabilirsin. kahraman . …" at bounding box center [1281, 310] width 369 height 558
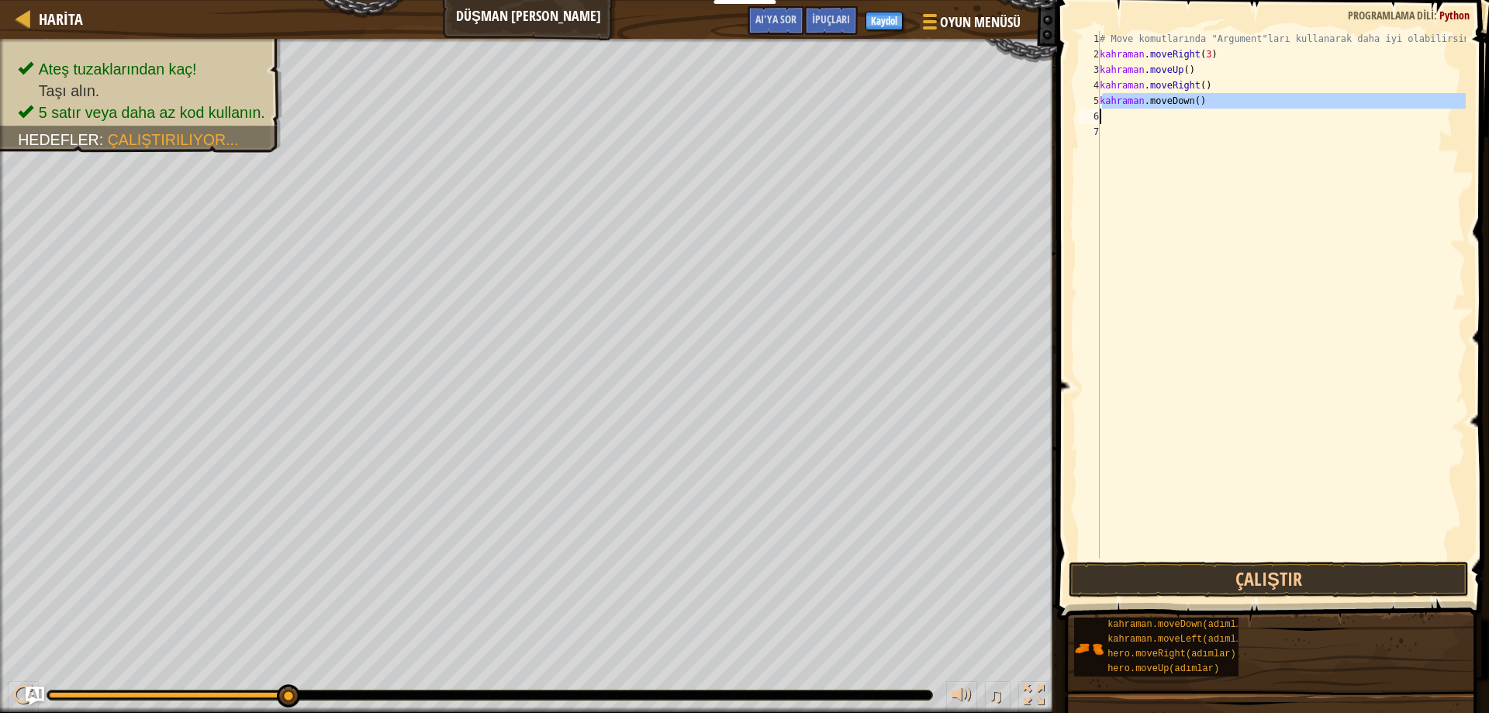
click at [1204, 98] on div "# Move komutlarında "Argument"ları kullanarak daha iyi olabilirsin. kahraman . …" at bounding box center [1281, 294] width 369 height 527
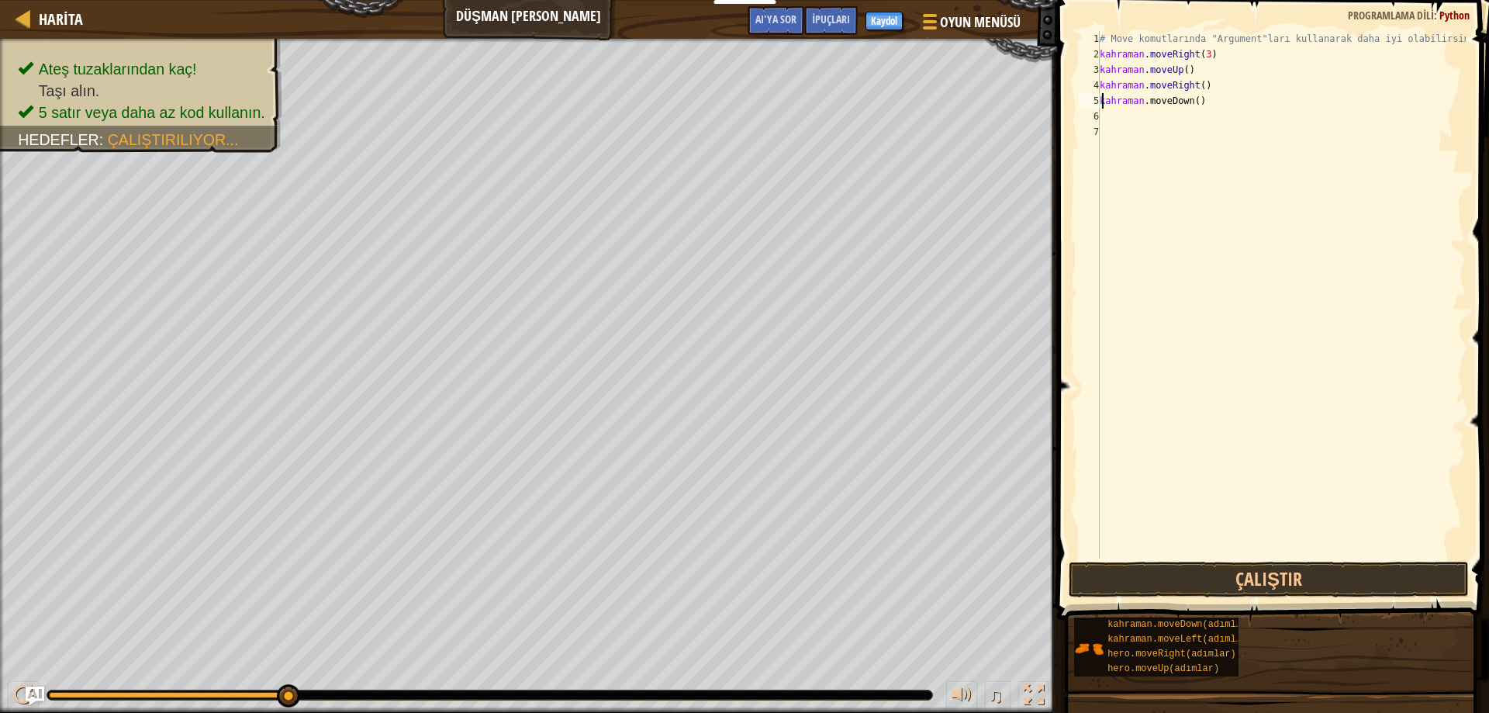
click at [1200, 102] on div "# Move komutlarında "Argument"ları kullanarak daha iyi olabilirsin. kahraman . …" at bounding box center [1281, 310] width 369 height 558
click at [1204, 103] on div "# Move komutlarında "Argument"ları kullanarak daha iyi olabilirsin. kahraman . …" at bounding box center [1281, 310] width 369 height 558
click at [1211, 85] on div "# Move komutlarında "Argument"ları kullanarak daha iyi olabilirsin. kahraman . …" at bounding box center [1281, 310] width 369 height 558
click at [1198, 67] on div "# Move komutlarında "Argument"ları kullanarak daha iyi olabilirsin. kahraman . …" at bounding box center [1281, 310] width 369 height 558
click at [1210, 101] on div "# Move komutlarında "Argument"ları kullanarak daha iyi olabilirsin. kahraman . …" at bounding box center [1281, 310] width 369 height 558
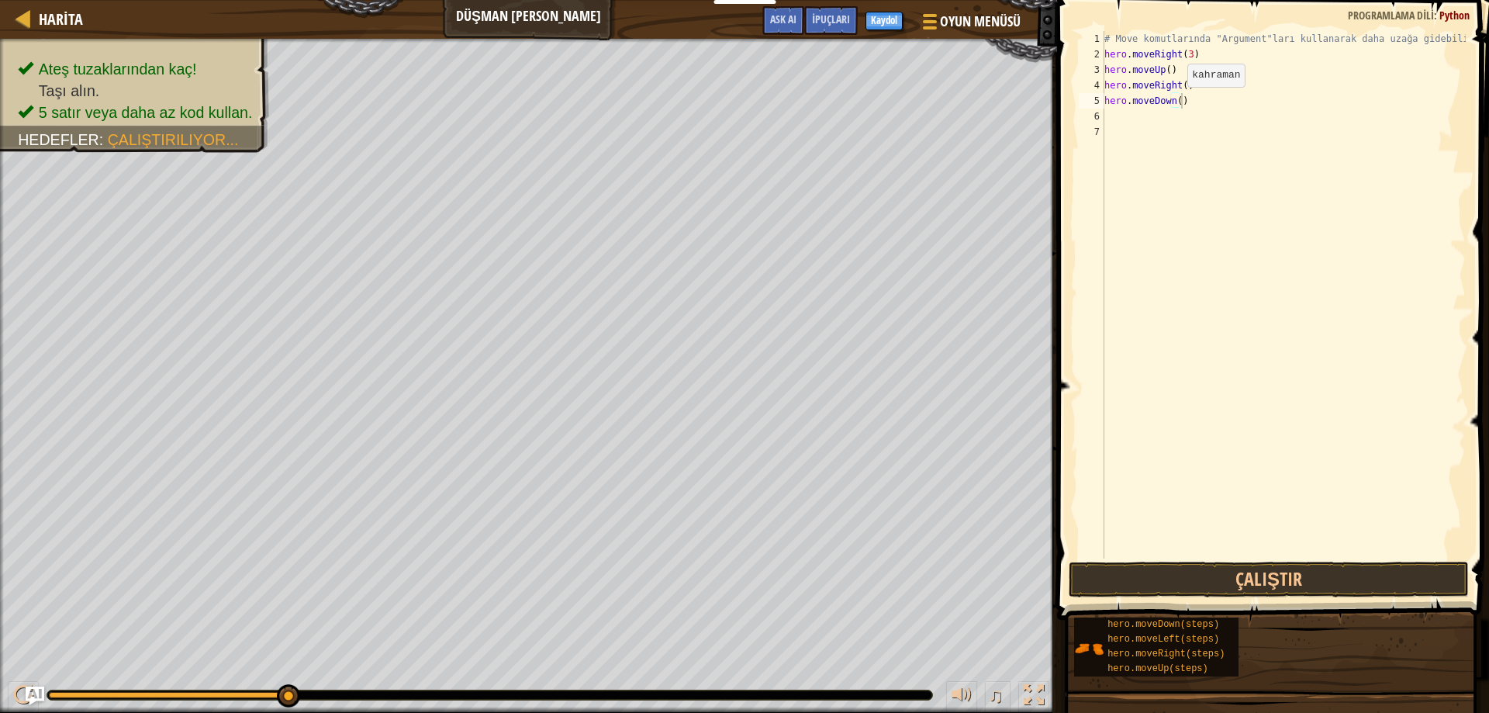
click at [1174, 102] on div "# Move komutlarında "Argument"ları kullanarak daha uzağa gidebilirsin. hero . m…" at bounding box center [1285, 310] width 369 height 558
type textarea "hero.moveDown(3)"
click at [1307, 582] on button "Çalıştır" at bounding box center [1269, 579] width 401 height 36
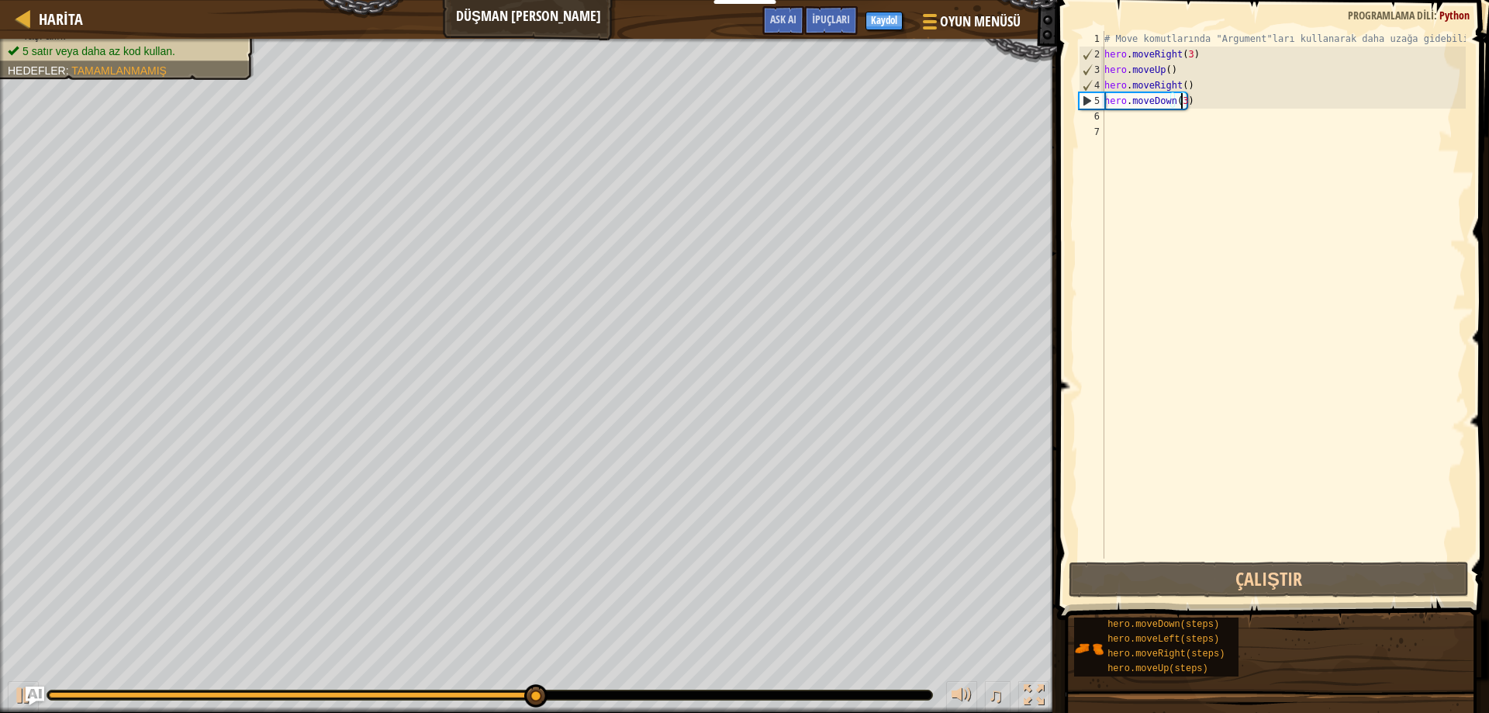
click at [1159, 98] on div "# Move komutlarında "Argument"ları kullanarak daha uzağa gidebilirsin. hero . m…" at bounding box center [1283, 310] width 364 height 558
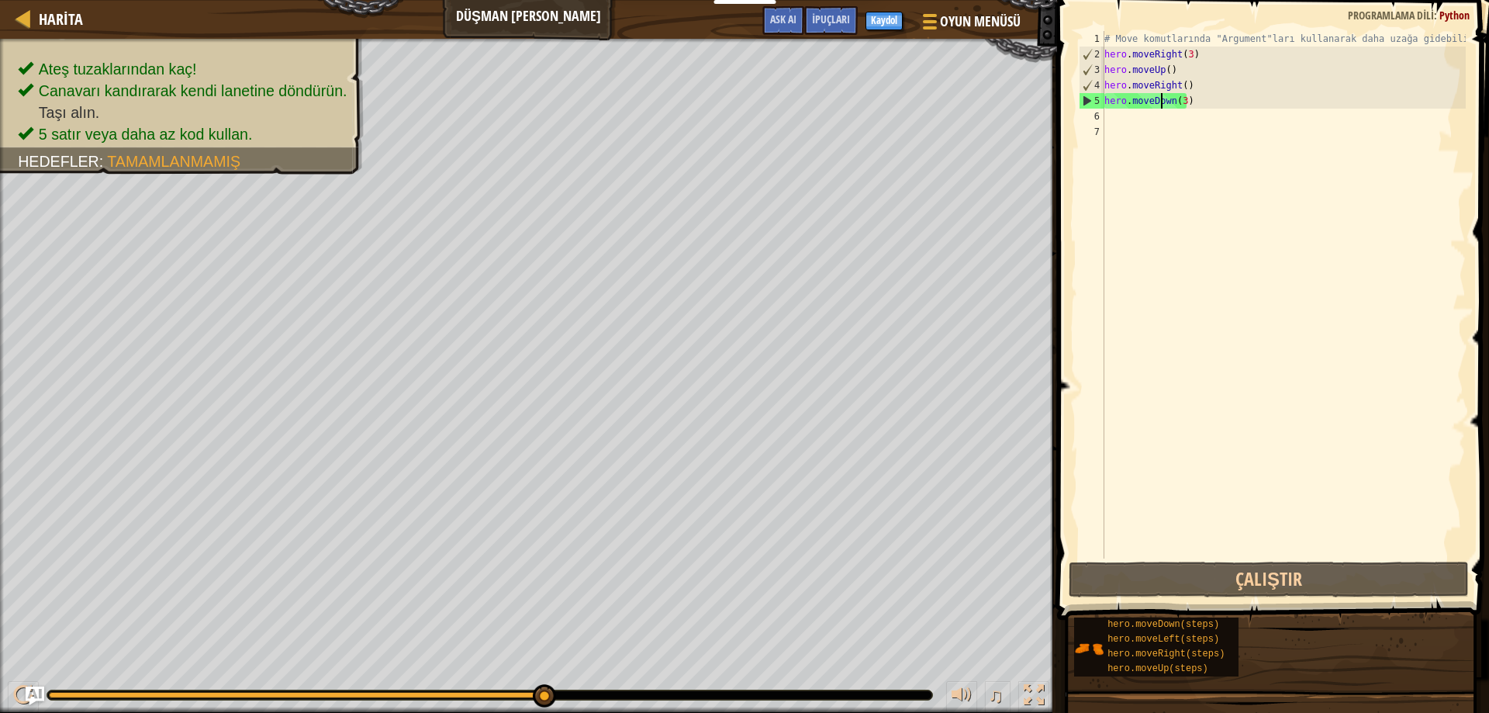
click at [1138, 125] on div "# Move komutlarında "Argument"ları kullanarak daha uzağa gidebilirsin. hero . m…" at bounding box center [1283, 310] width 364 height 558
click at [1131, 120] on div "# Move komutlarında "Argument"ları kullanarak daha uzağa gidebilirsin. hero . m…" at bounding box center [1283, 310] width 364 height 558
type textarea "r"
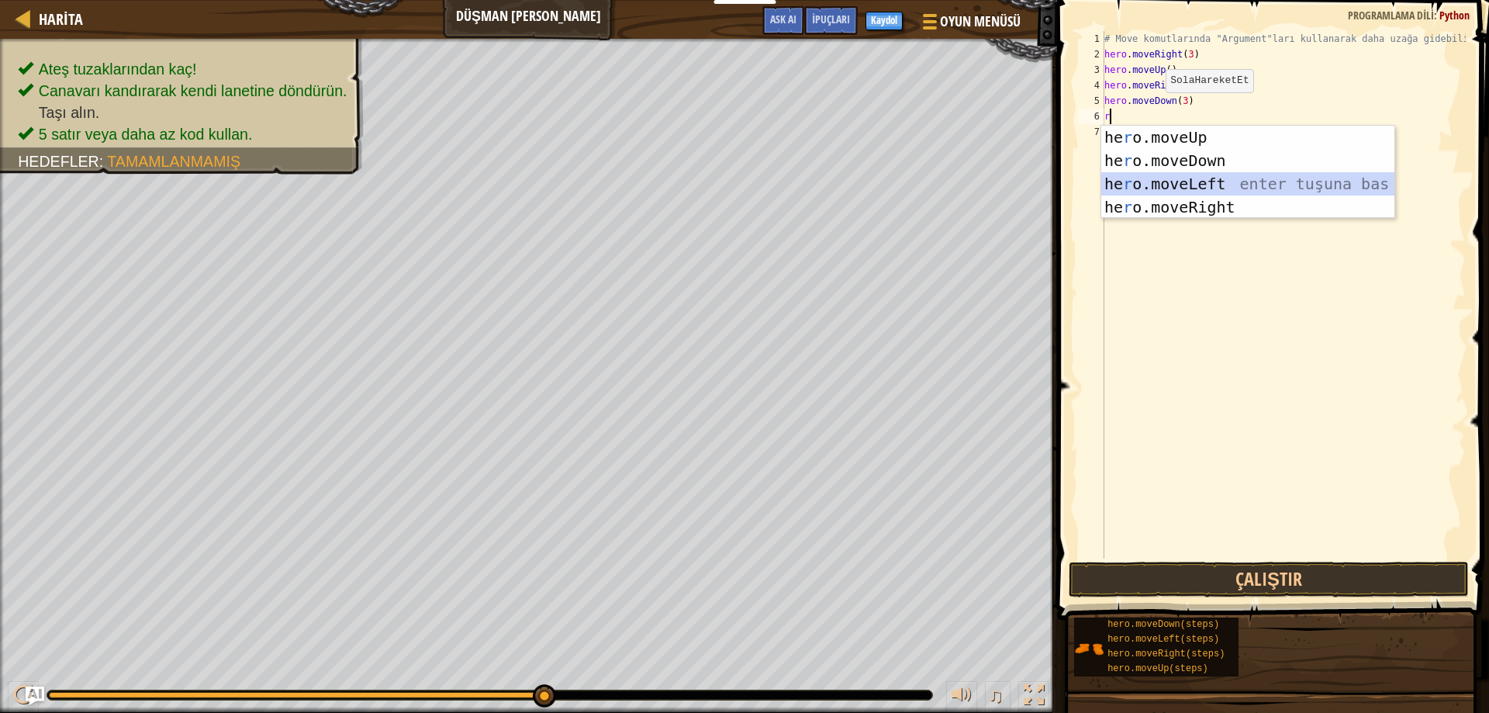
click at [1205, 188] on div "he r o.moveUp enter tuşuna bas he r o.moveDown enter tuşuna bas he r o.moveLeft…" at bounding box center [1247, 196] width 293 height 140
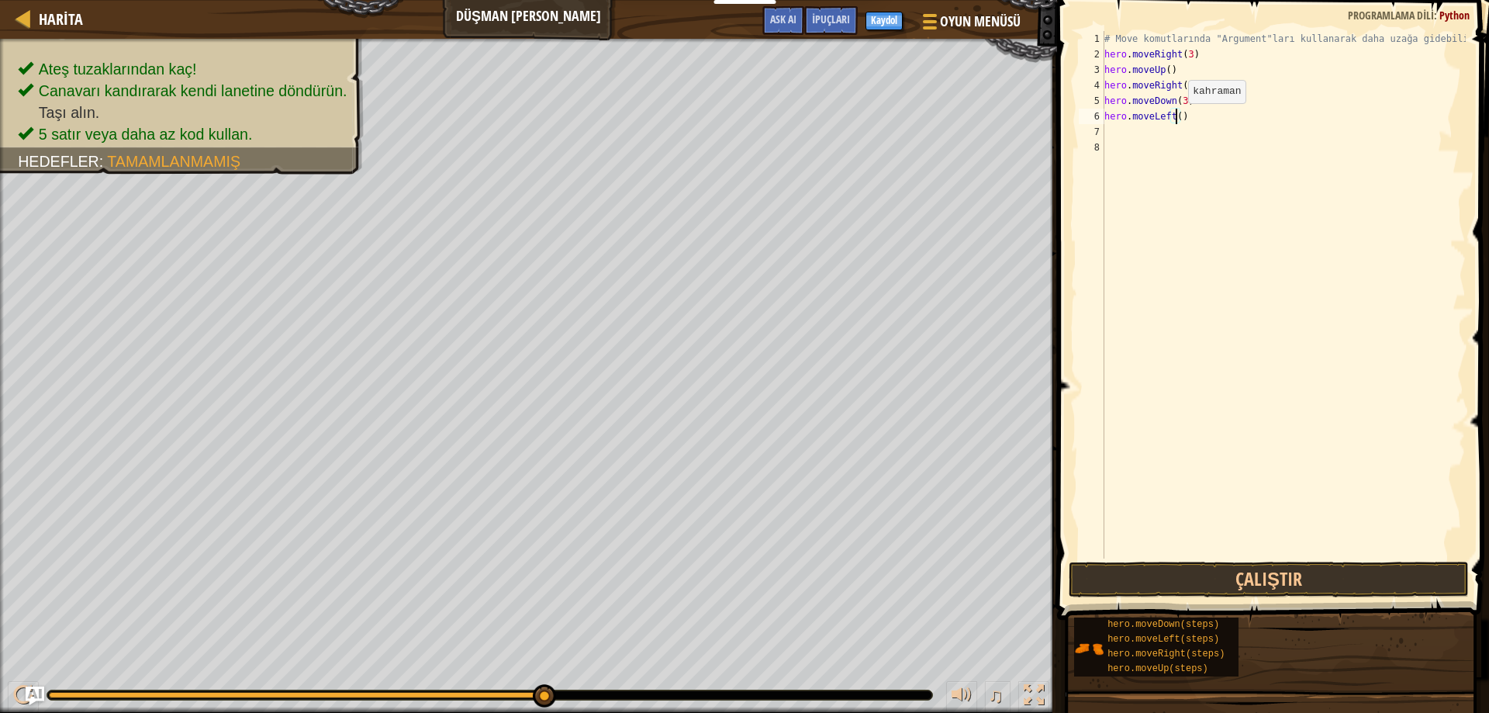
click at [1175, 119] on div "# Move komutlarında "Argument"ları kullanarak daha uzağa gidebilirsin. hero . m…" at bounding box center [1283, 310] width 364 height 558
type textarea "hero.moveLeft(2)"
click at [1388, 575] on button "Çalıştır" at bounding box center [1269, 579] width 401 height 36
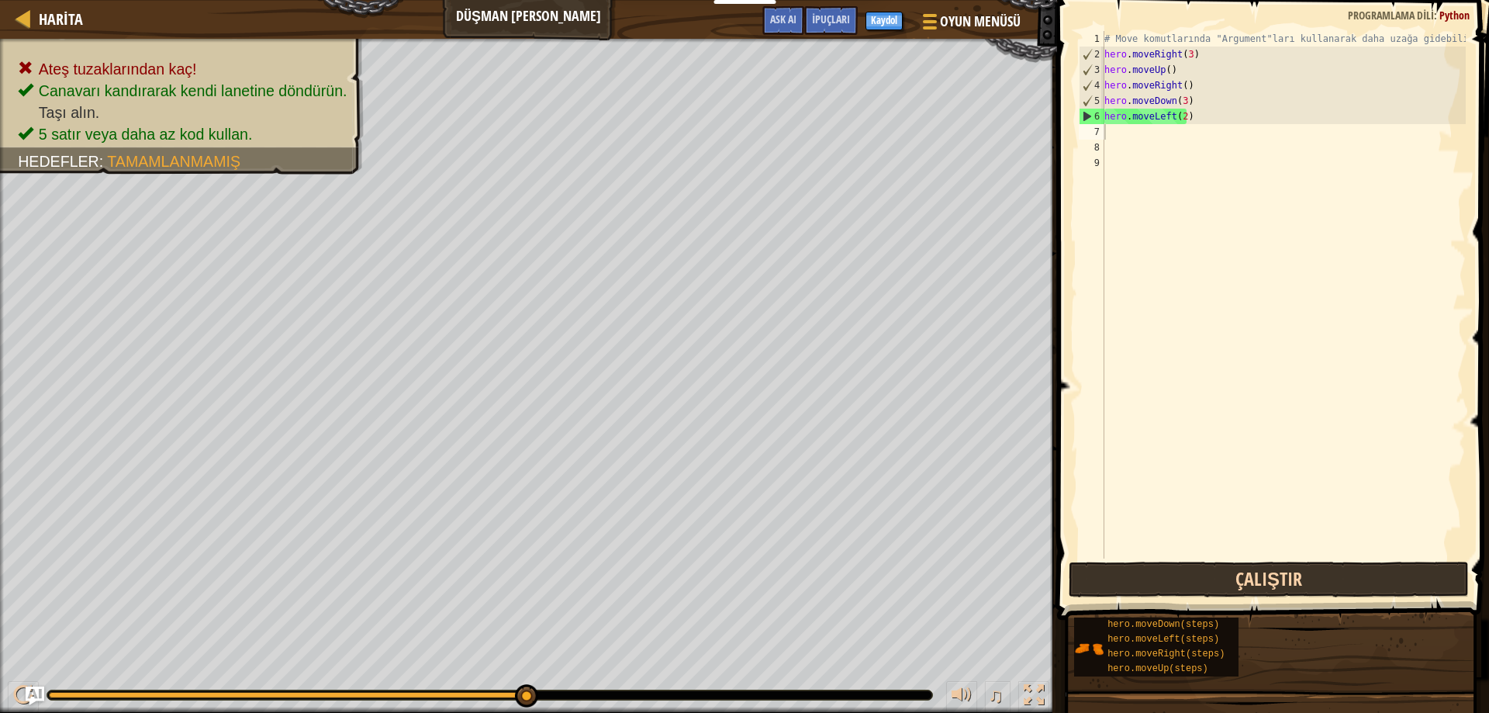
click at [1184, 563] on div "1 2 3 4 5 6 7 8 9 # Move komutlarında "Argument"ları kullanarak daha uzağa gide…" at bounding box center [1270, 340] width 437 height 665
click at [1191, 566] on button "Çalıştır" at bounding box center [1269, 579] width 401 height 36
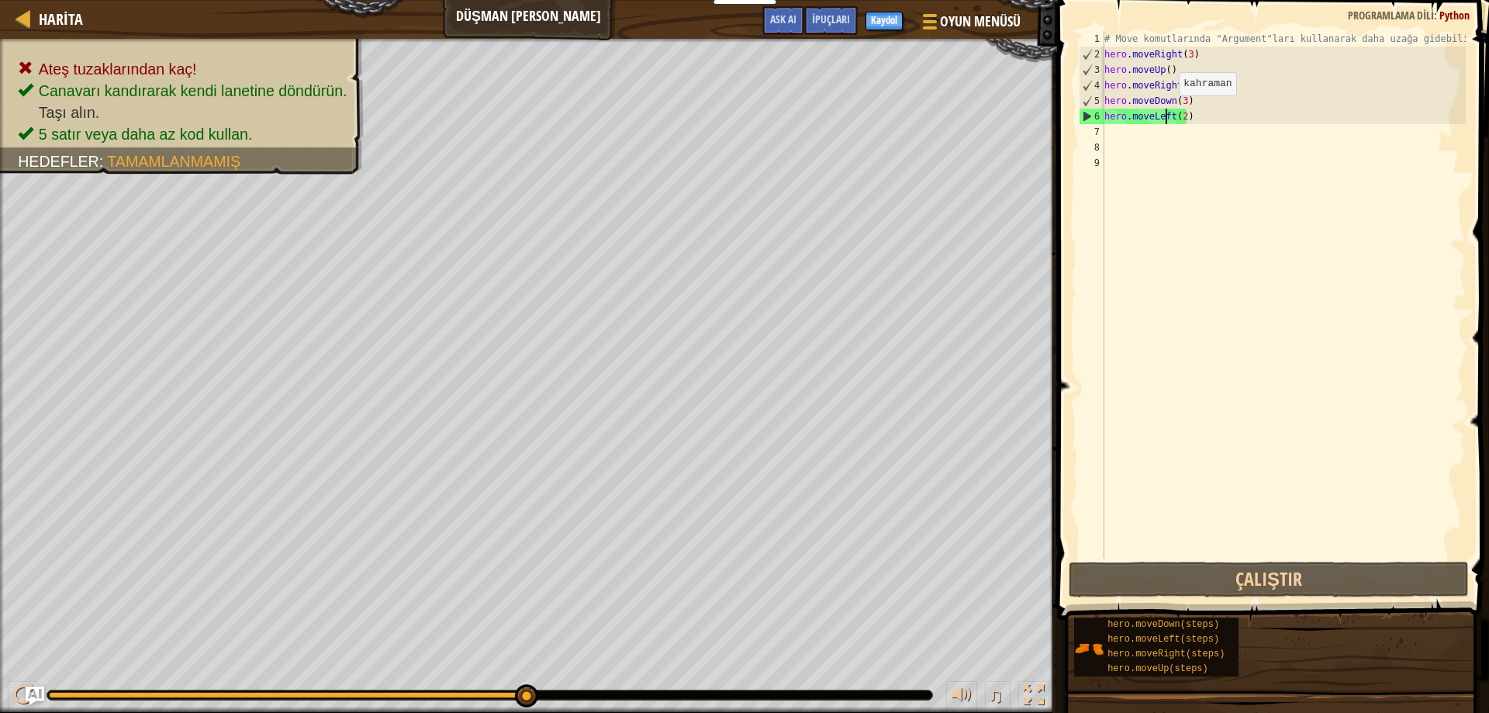
click at [1166, 114] on div "# Move komutlarında "Argument"ları kullanarak daha uzağa gidebilirsin. hero . m…" at bounding box center [1283, 310] width 364 height 558
click at [1176, 109] on div "# Move komutlarında "Argument"ları kullanarak daha uzağa gidebilirsin. hero . m…" at bounding box center [1283, 310] width 364 height 558
click at [1163, 115] on div "# Move komutlarında "Argument"ları kullanarak daha uzağa gidebilirsin. hero . m…" at bounding box center [1283, 310] width 364 height 558
click at [1200, 121] on div "# Move komutlarında "Argument"ları kullanarak daha uzağa gidebilirsin. hero . m…" at bounding box center [1283, 310] width 364 height 558
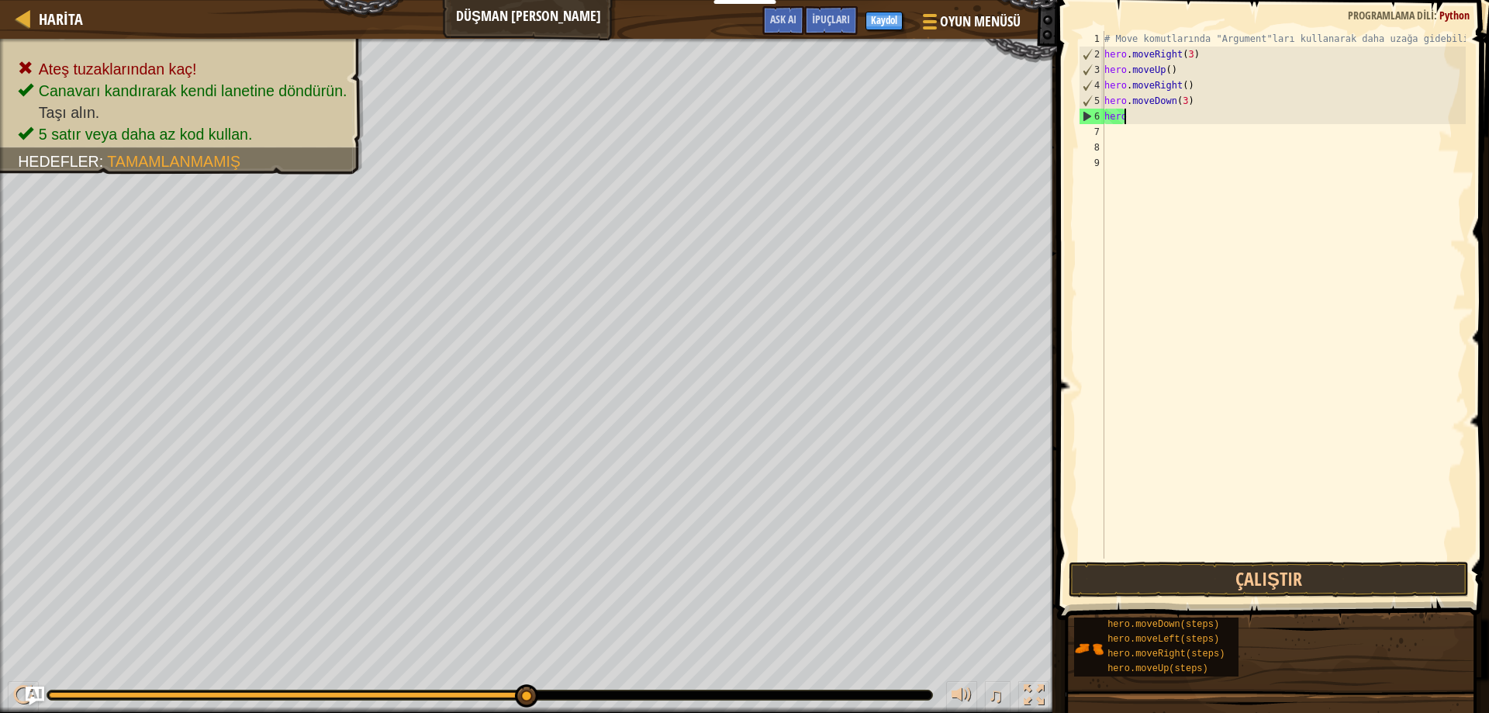
type textarea "h"
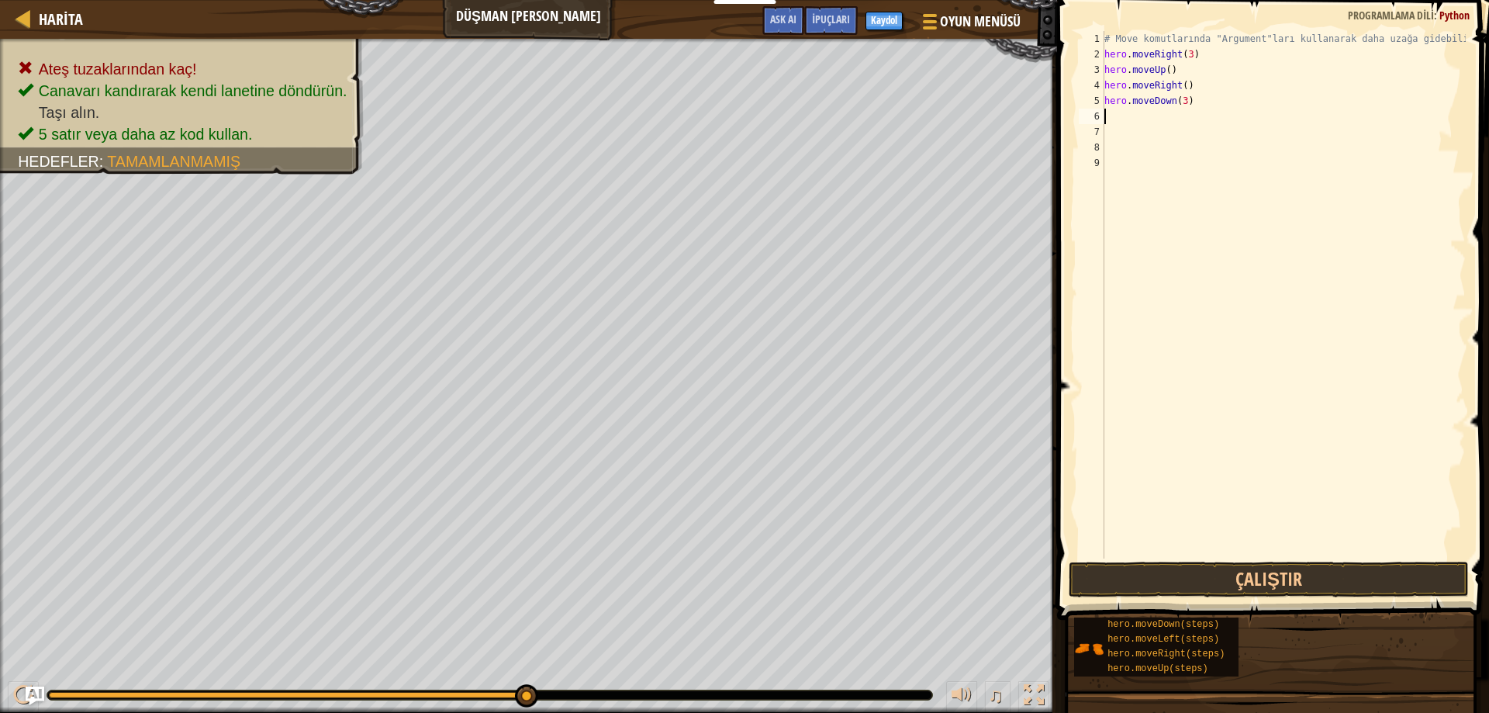
type textarea "r"
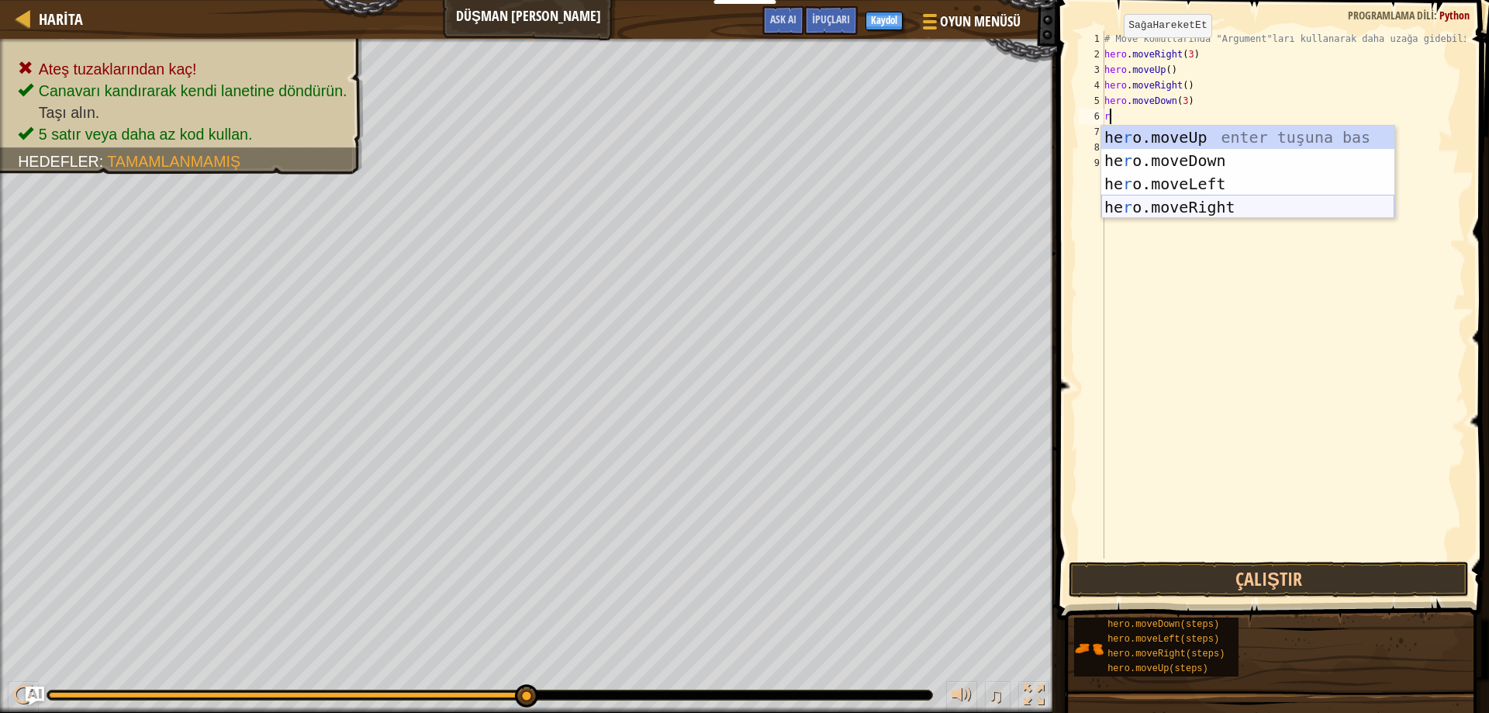
click at [1202, 206] on div "he r o.moveUp enter tuşuna bas he r o.moveDown enter tuşuna bas he r o.moveLeft…" at bounding box center [1247, 196] width 293 height 140
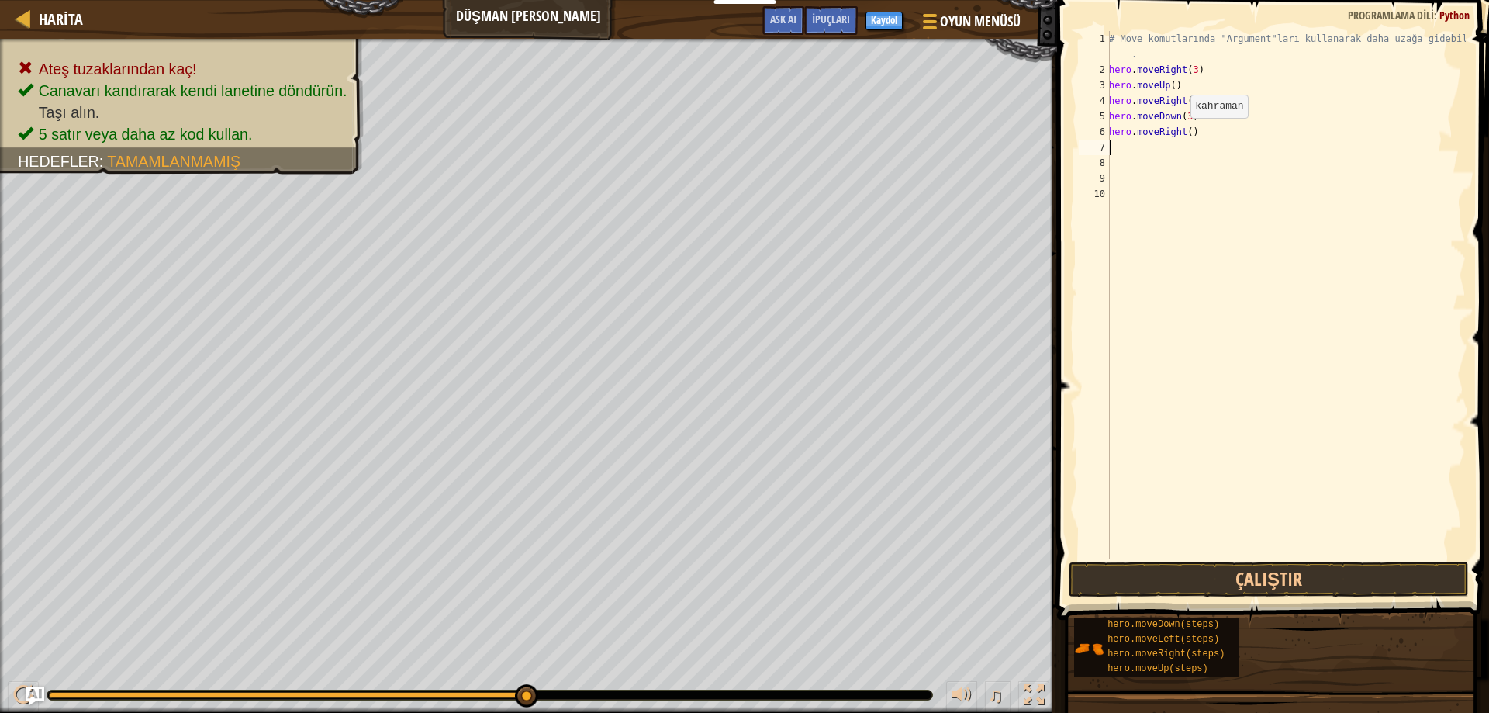
click at [1182, 133] on div "# Move komutlarında "Argument"ları kullanarak daha uzağa gidebilirsin . hero . …" at bounding box center [1286, 318] width 360 height 574
click at [1189, 136] on div "# Move komutlarında "Argument"ları kullanarak daha uzağa gidebilirsin . hero . …" at bounding box center [1286, 318] width 360 height 574
click at [1190, 130] on div "# Move komutlarında "Argument"ları kullanarak daha uzağa gidebilirsin . hero . …" at bounding box center [1286, 318] width 360 height 574
click at [1186, 132] on div "# Move komutlarında "Argument"ları kullanarak daha uzağa gidebilirsin . hero . …" at bounding box center [1286, 318] width 360 height 574
type textarea "hero.moveRight(2)"
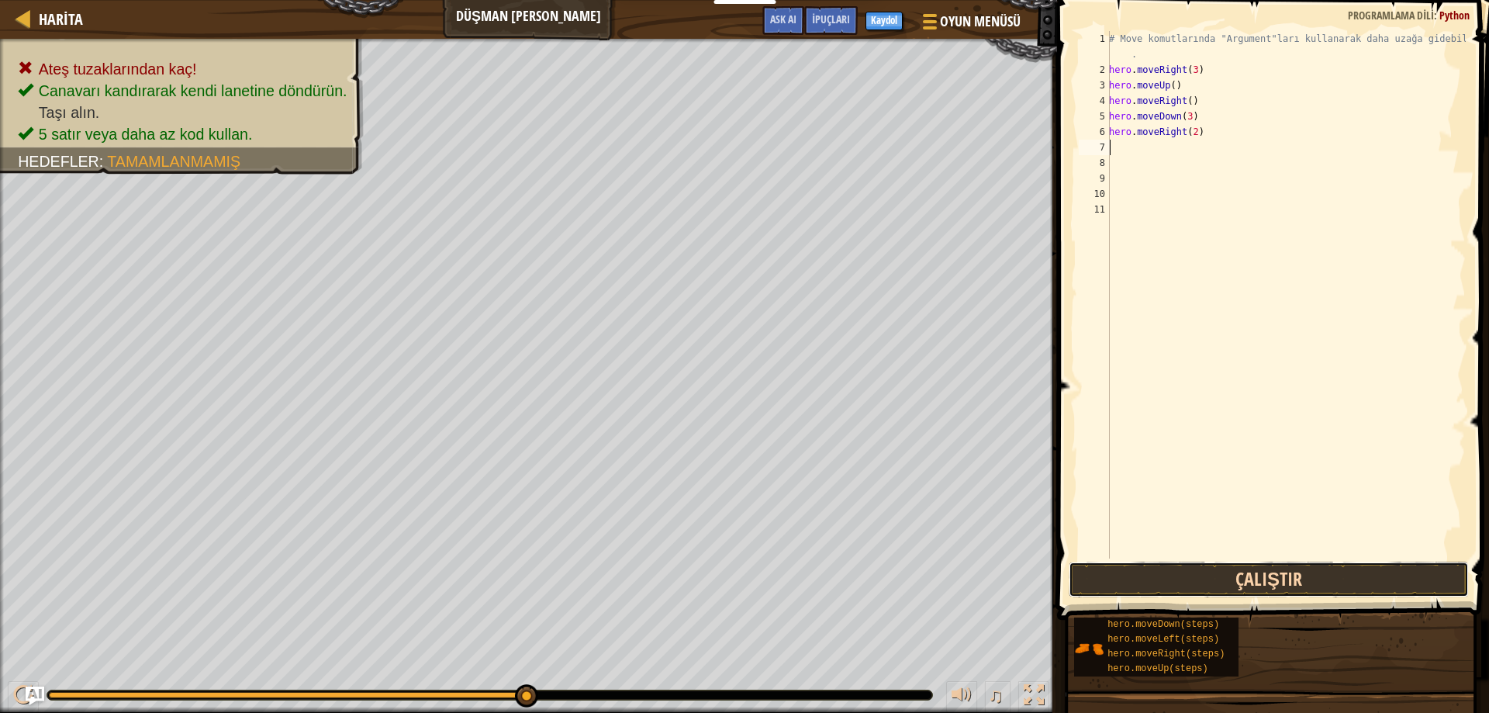
click at [1240, 575] on button "Çalıştır" at bounding box center [1269, 579] width 401 height 36
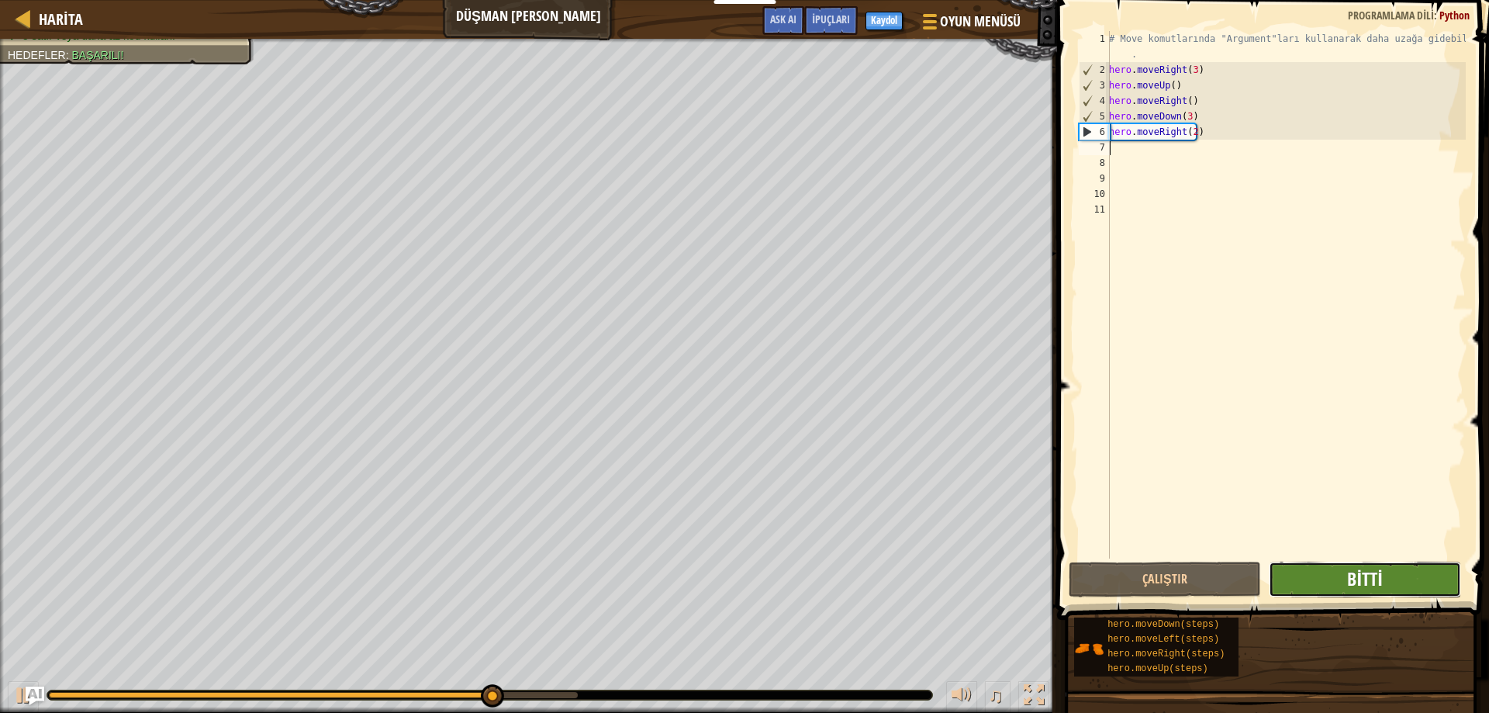
click at [1370, 570] on span "Bitti" at bounding box center [1364, 578] width 35 height 25
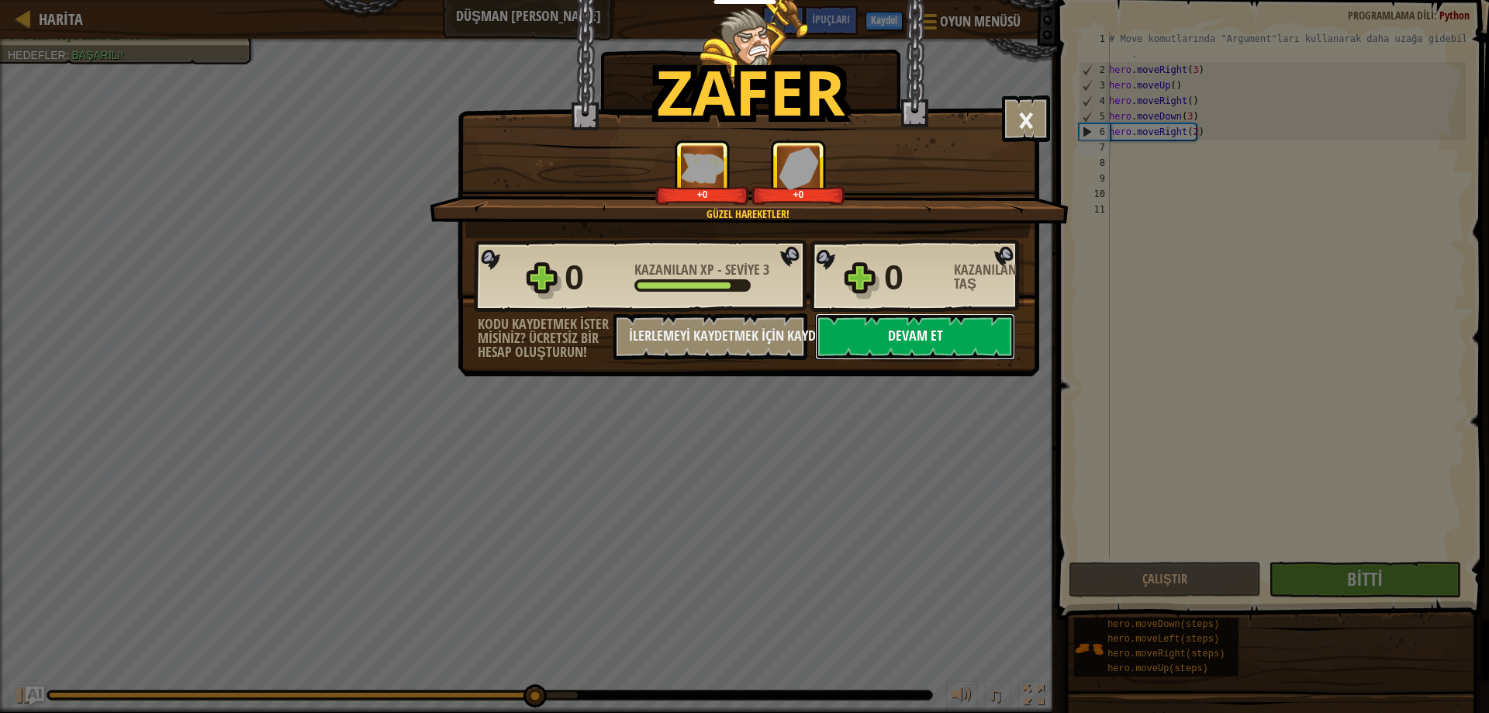
click at [967, 337] on button "Devam et" at bounding box center [915, 336] width 200 height 47
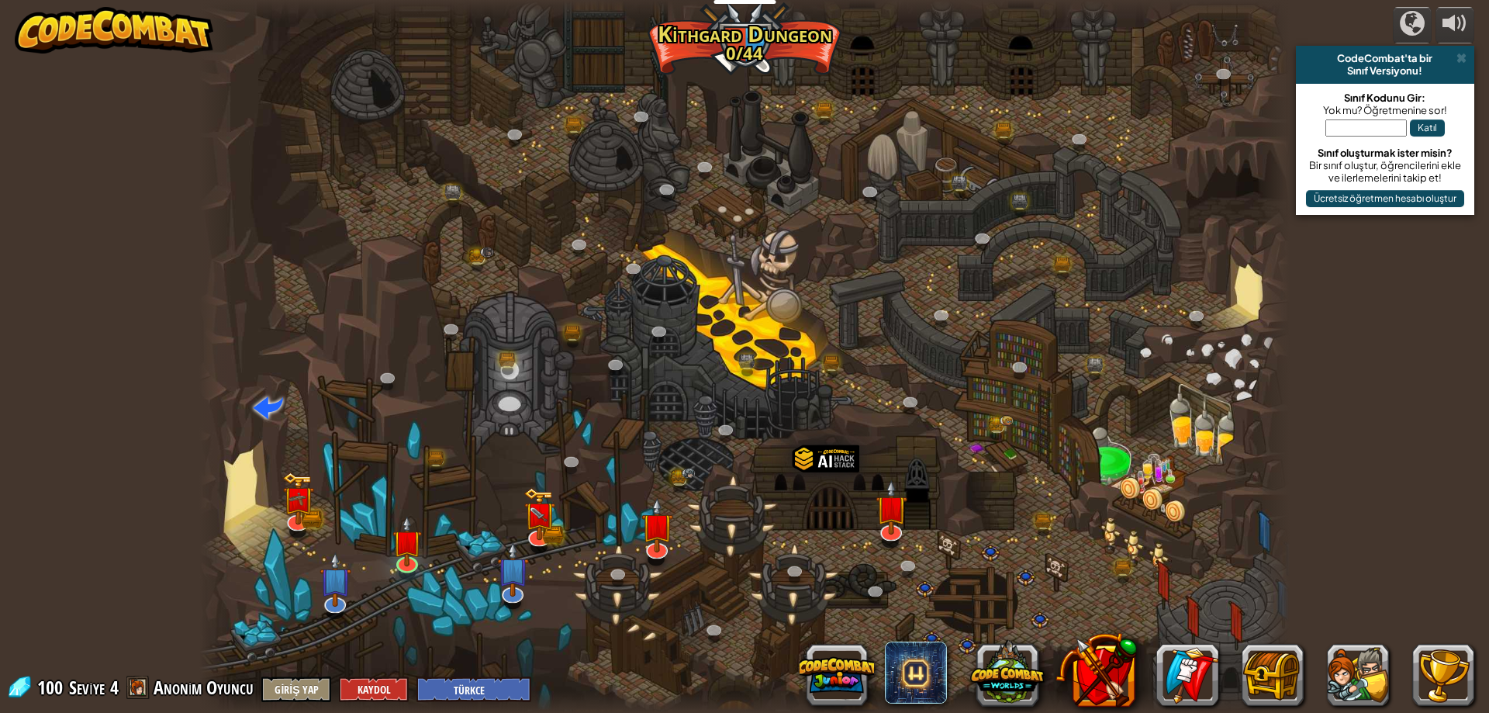
select select "tr"
